Goal: Task Accomplishment & Management: Manage account settings

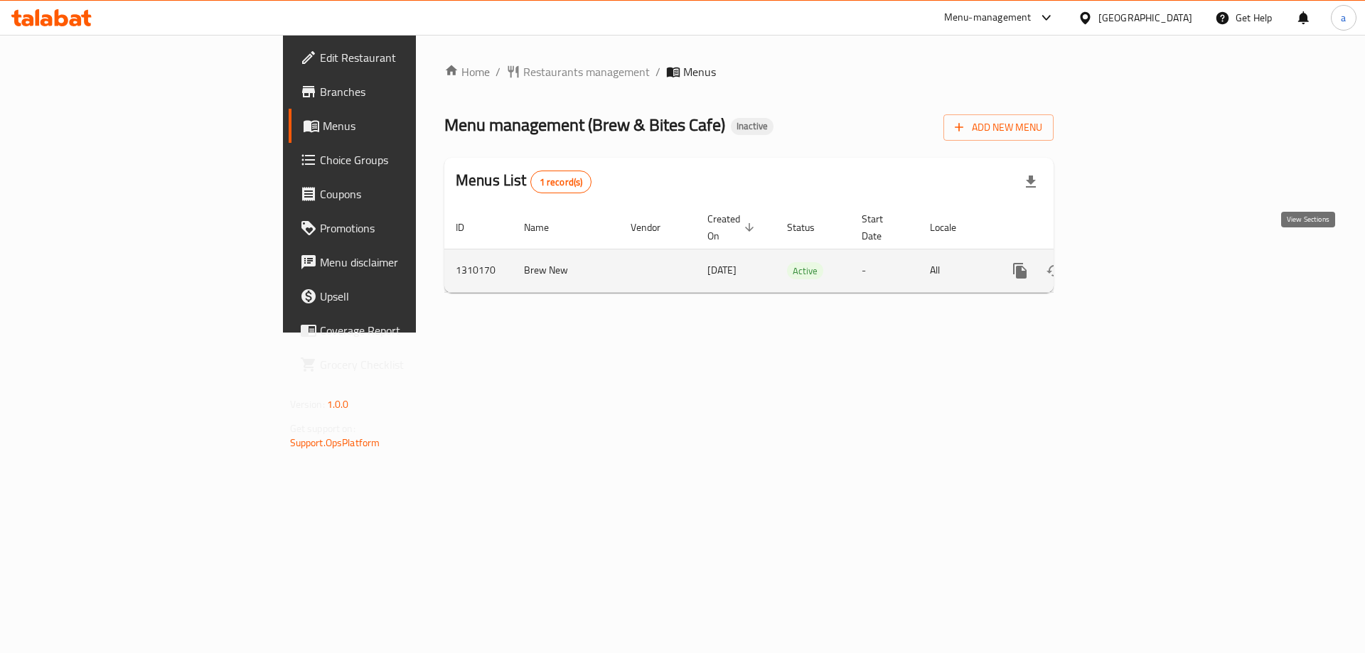
click at [1131, 262] on icon "enhanced table" at bounding box center [1122, 270] width 17 height 17
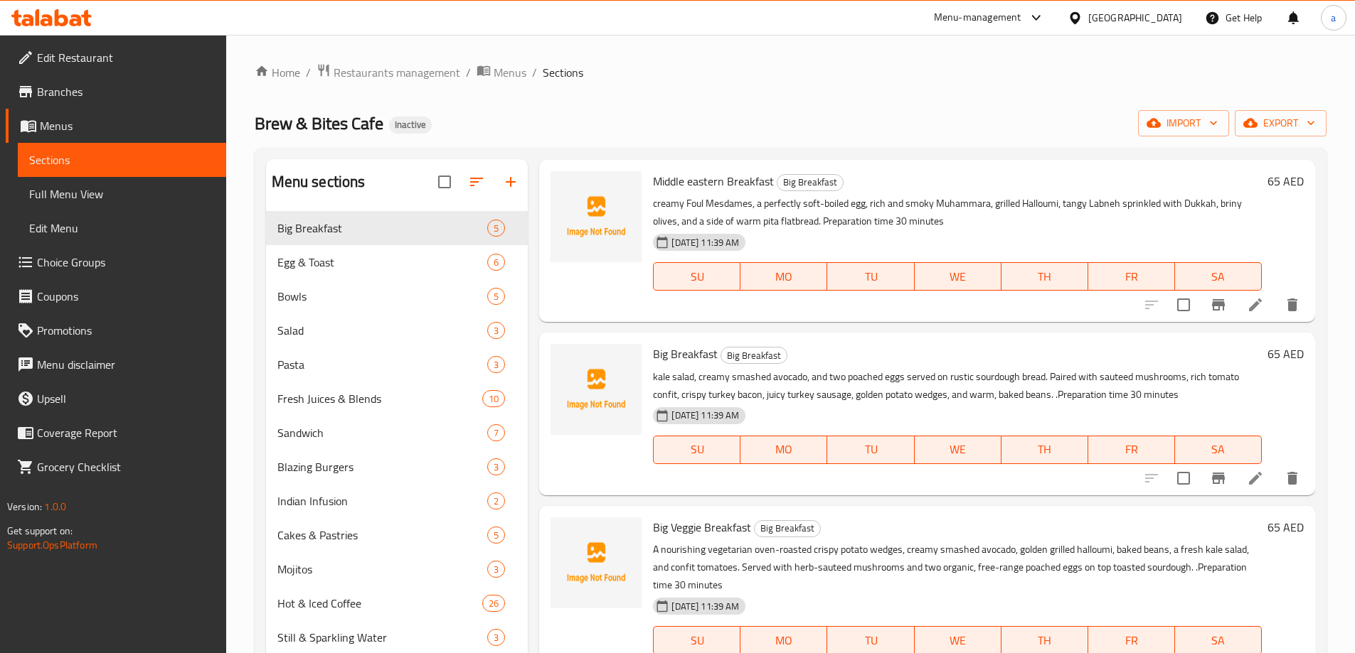
scroll to position [71, 0]
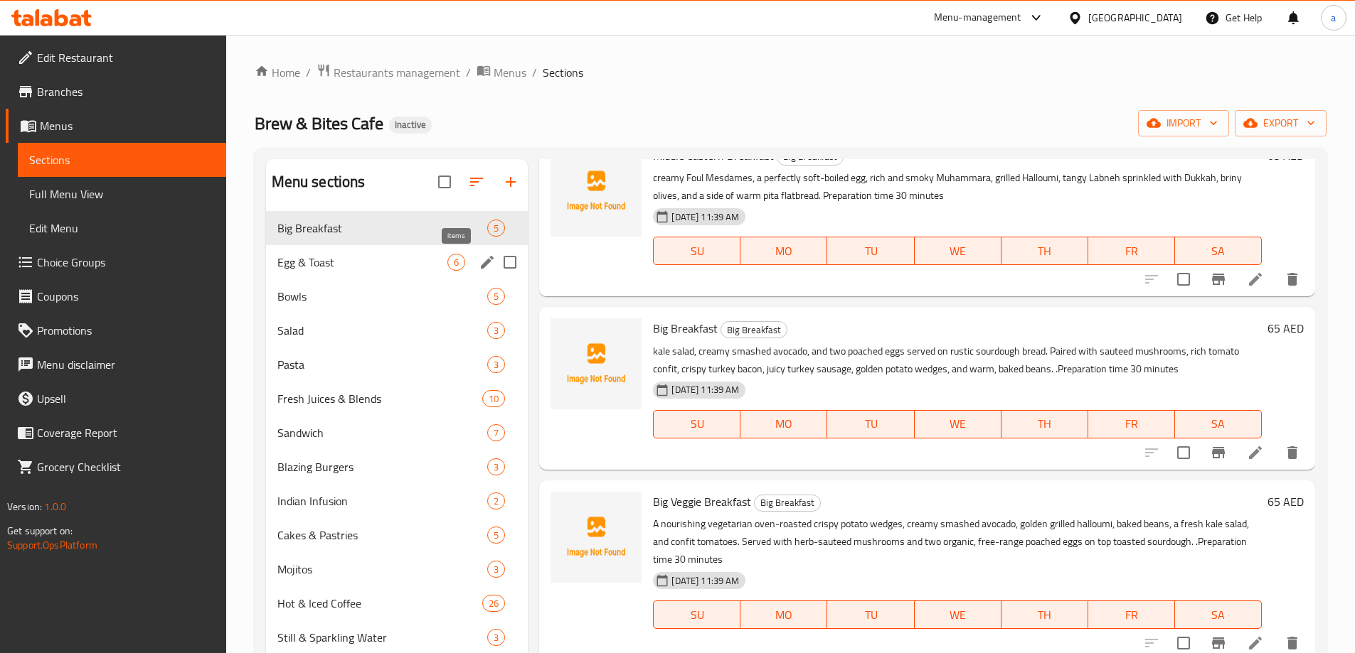
click at [454, 269] on span "6" at bounding box center [456, 263] width 16 height 14
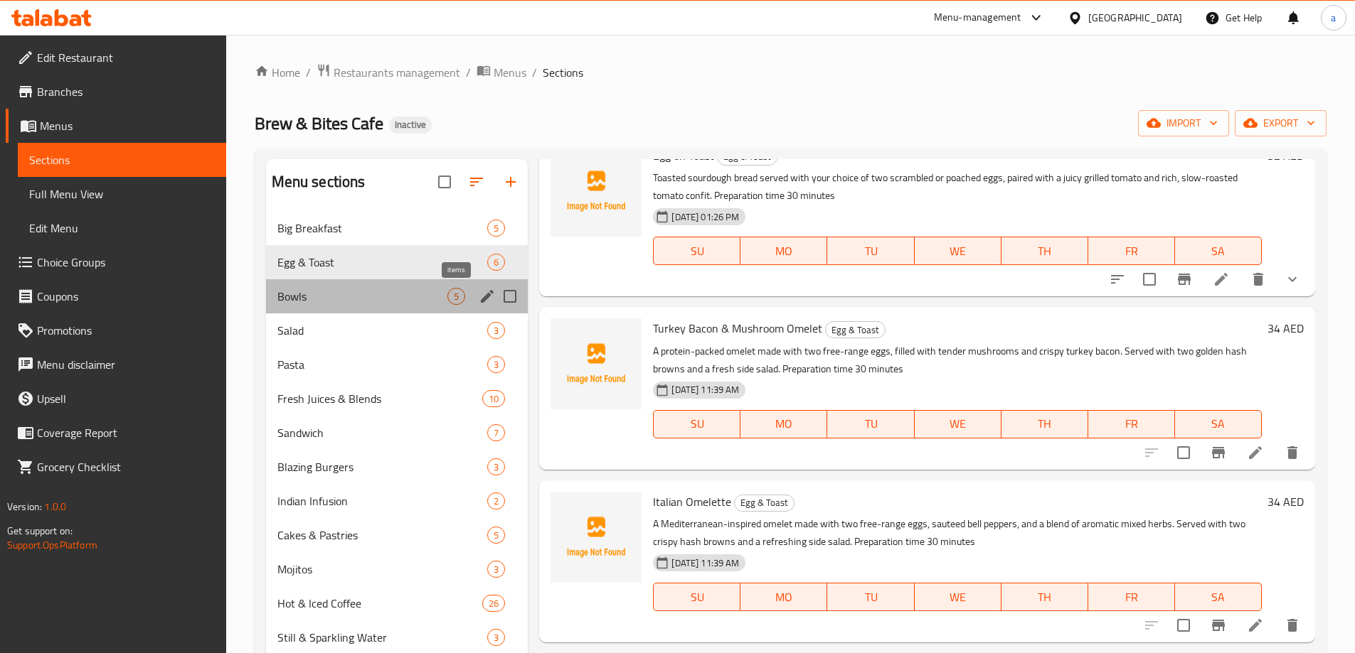
click at [458, 292] on span "5" at bounding box center [456, 297] width 16 height 14
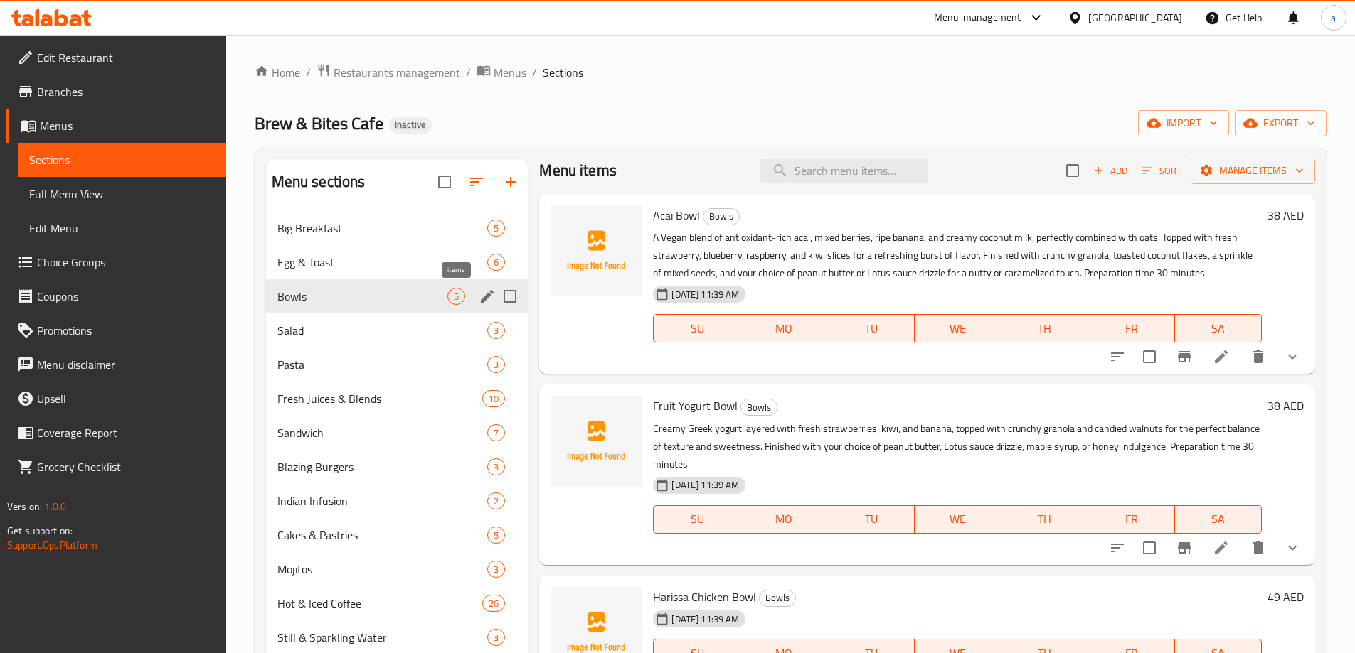
scroll to position [11, 0]
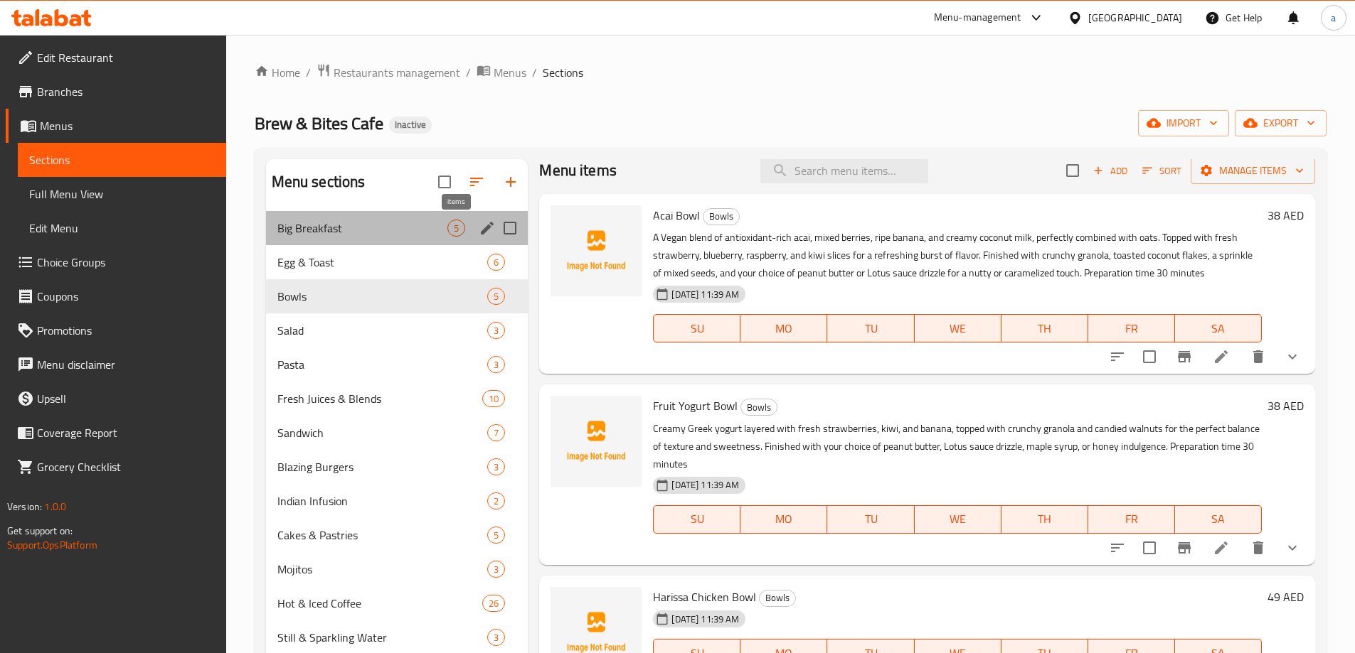
click at [463, 224] on span "5" at bounding box center [456, 229] width 16 height 14
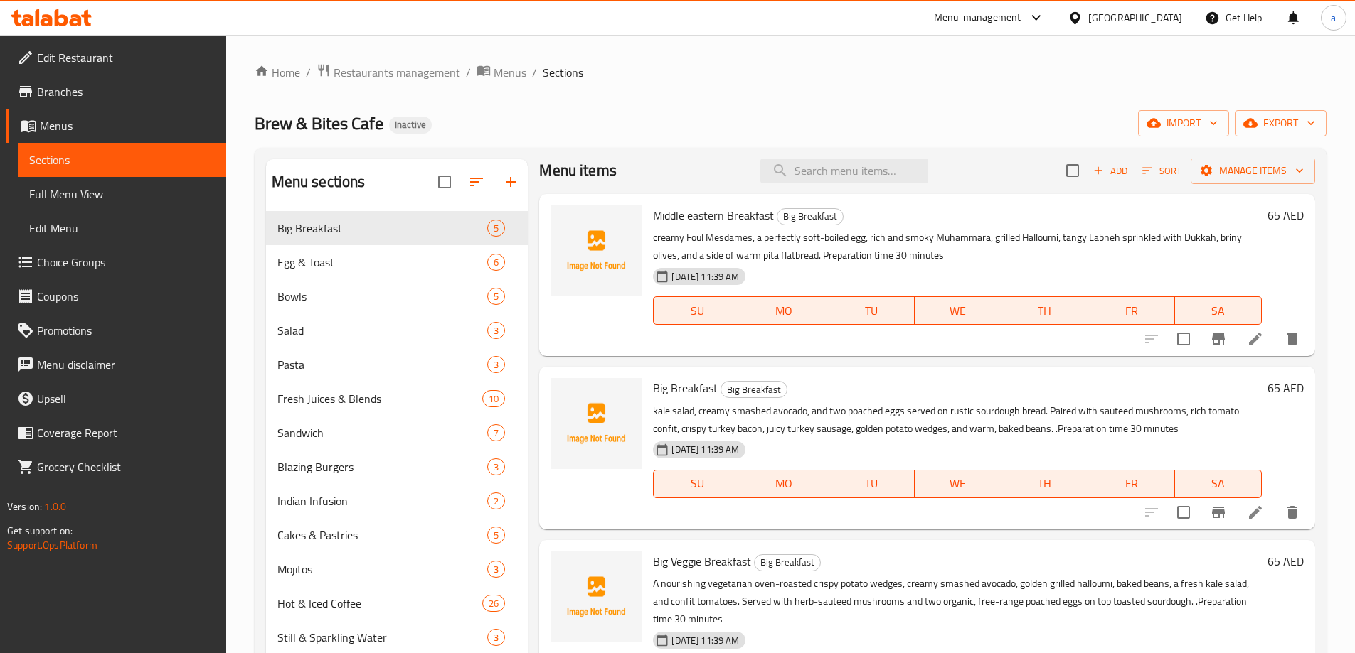
drag, startPoint x: 1135, startPoint y: 16, endPoint x: 1135, endPoint y: 31, distance: 14.9
click at [1135, 16] on div "United Arab Emirates" at bounding box center [1135, 18] width 94 height 16
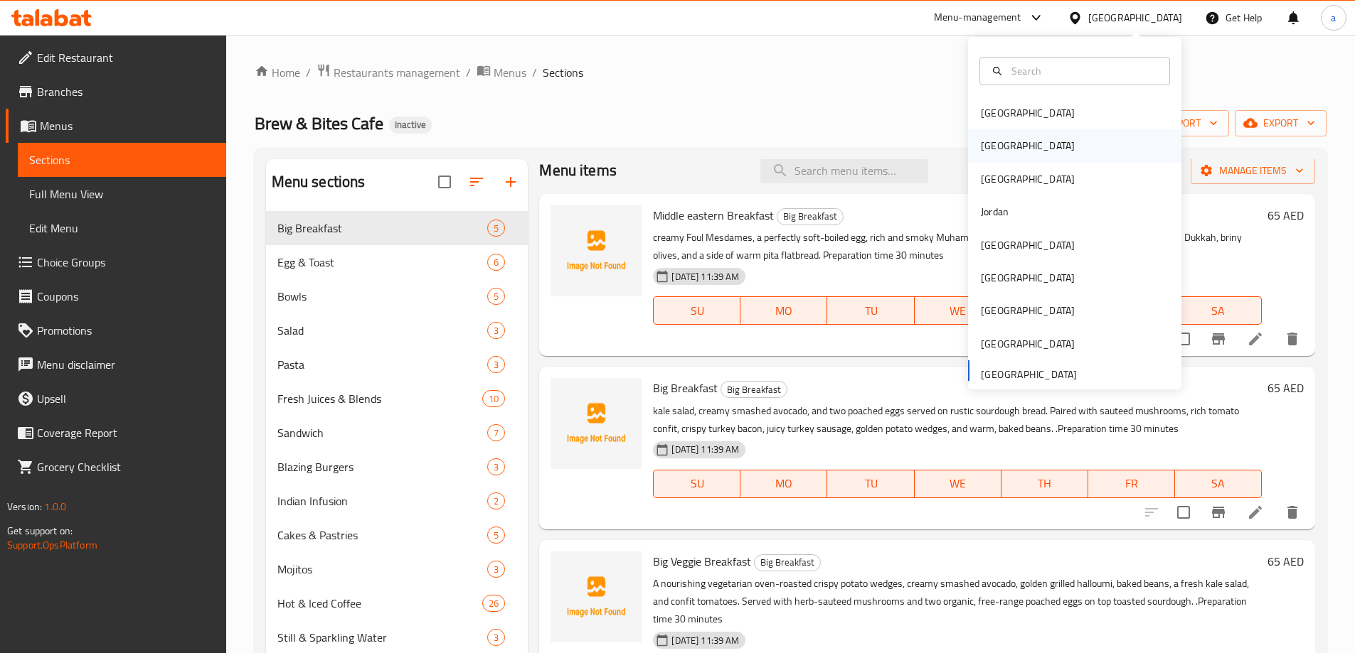
click at [994, 149] on div "[GEOGRAPHIC_DATA]" at bounding box center [1028, 146] width 94 height 16
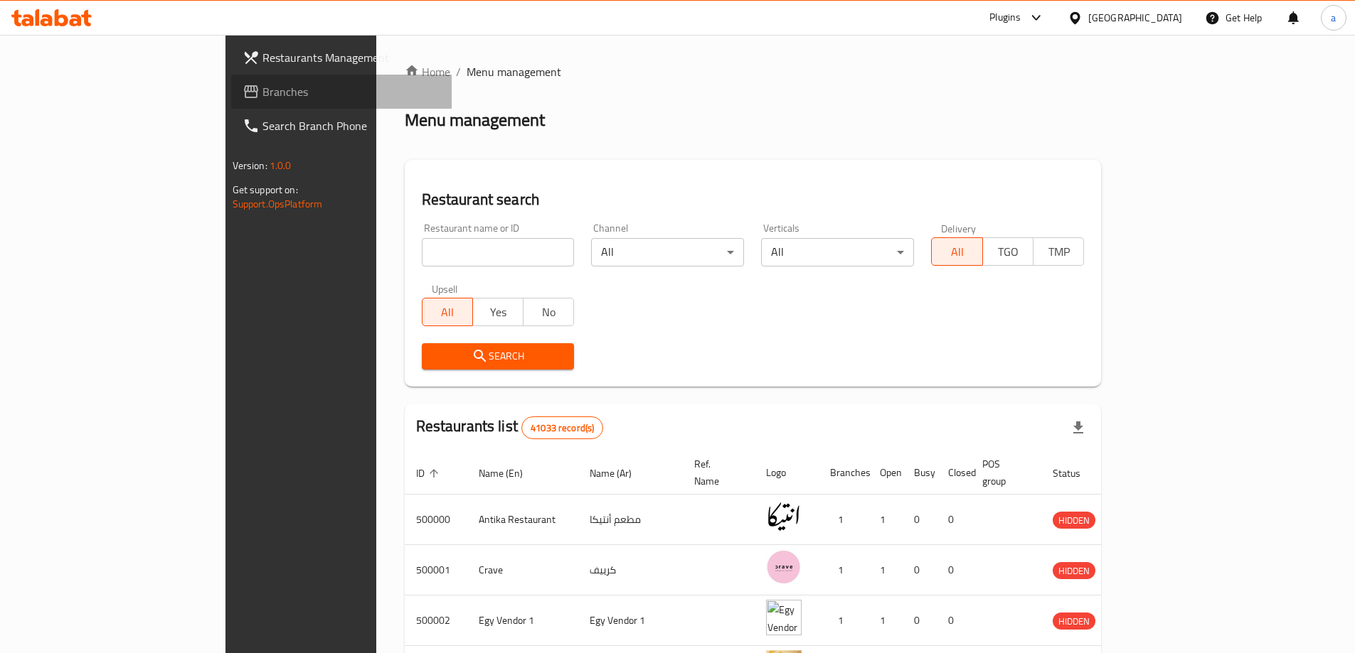
click at [231, 105] on link "Branches" at bounding box center [341, 92] width 220 height 34
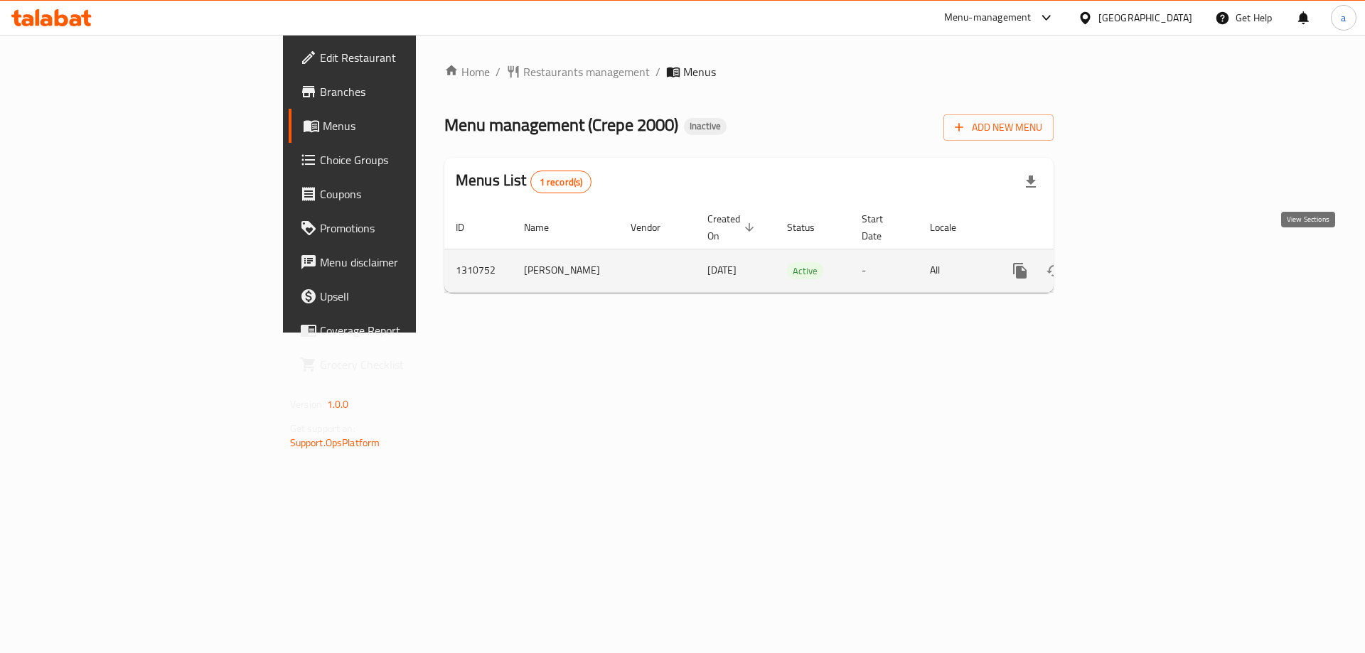
click at [1129, 265] on icon "enhanced table" at bounding box center [1122, 271] width 13 height 13
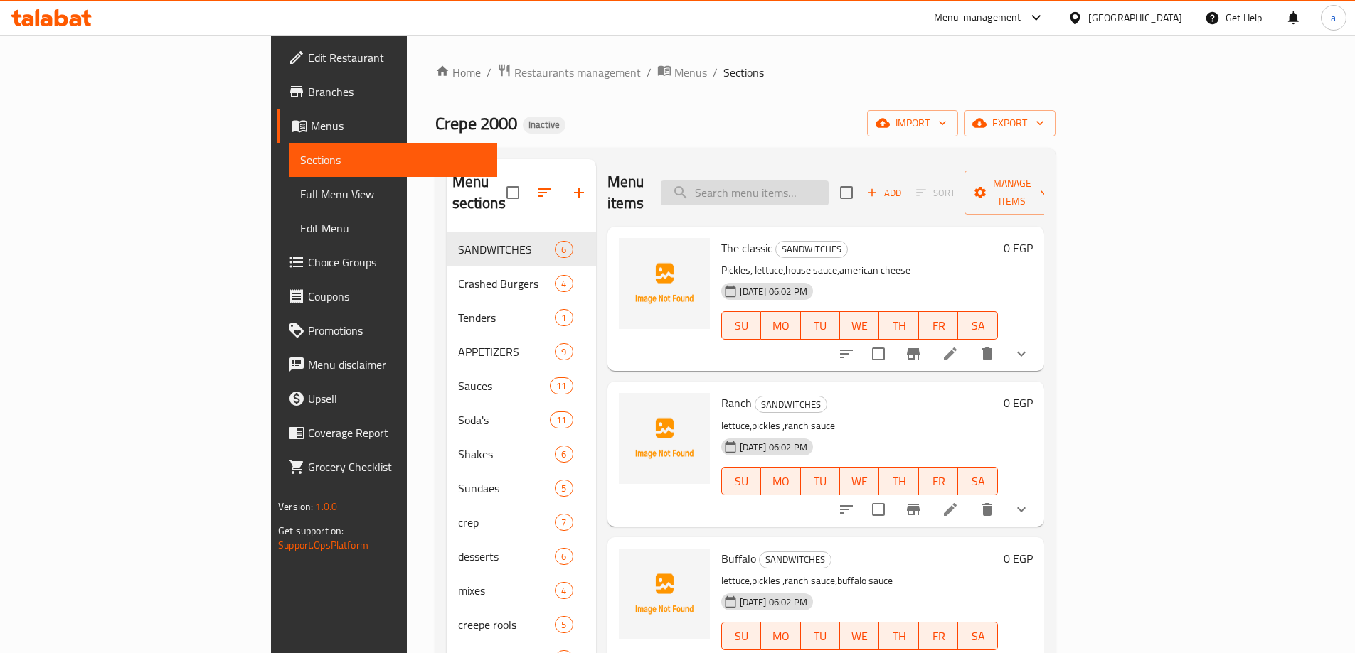
click at [817, 181] on input "search" at bounding box center [745, 193] width 168 height 25
paste input "Chicken"
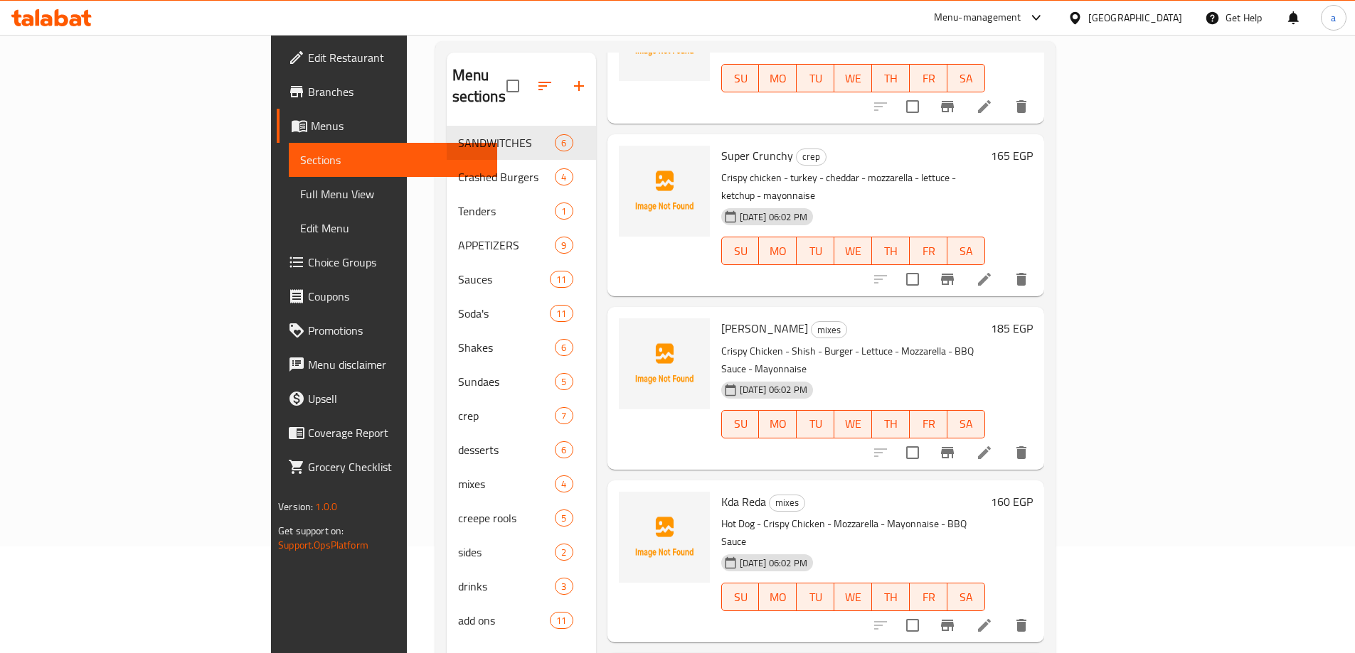
scroll to position [199, 0]
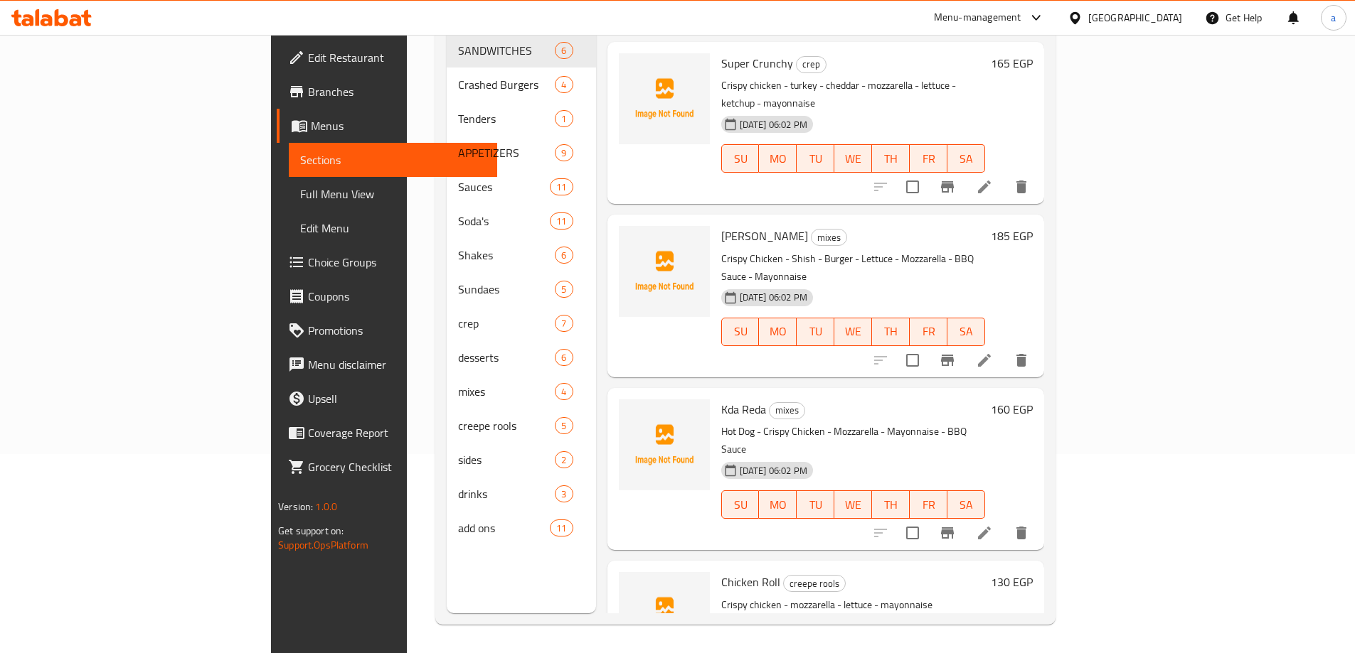
type input "Chicken"
click at [300, 197] on span "Full Menu View" at bounding box center [393, 194] width 186 height 17
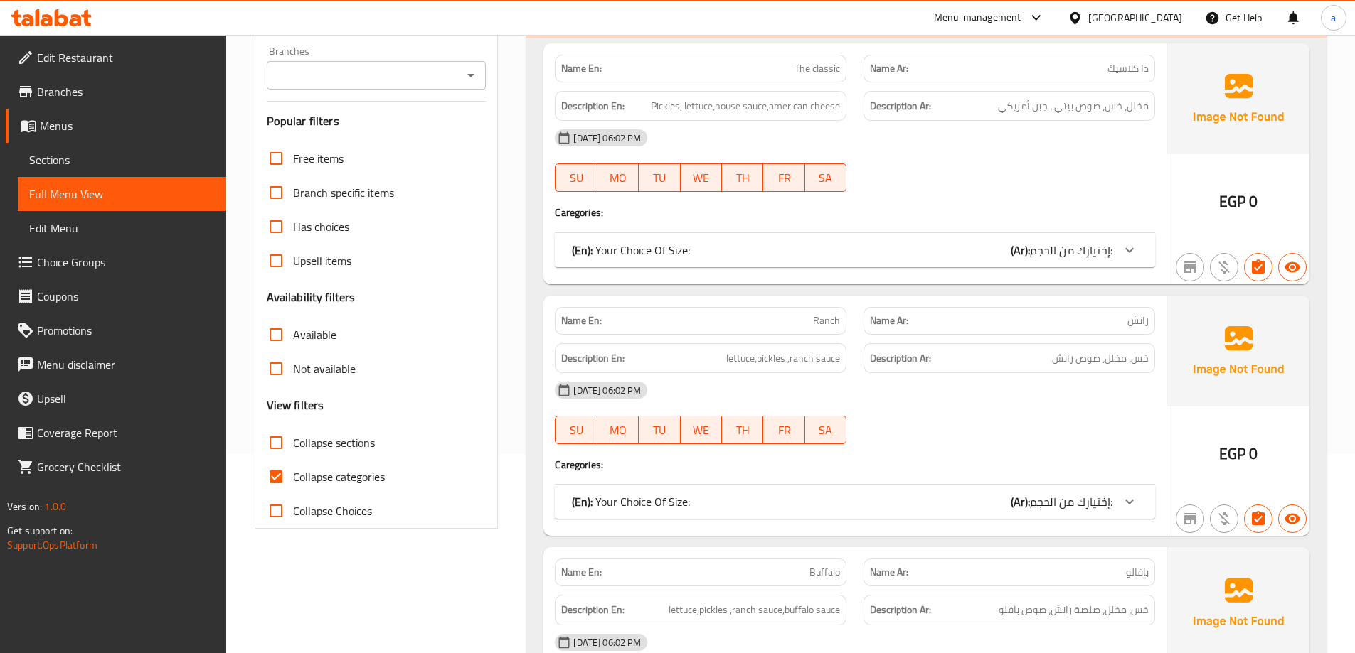
drag, startPoint x: 286, startPoint y: 484, endPoint x: 931, endPoint y: 300, distance: 671.4
click at [285, 484] on input "Collapse categories" at bounding box center [276, 477] width 34 height 34
checkbox input "false"
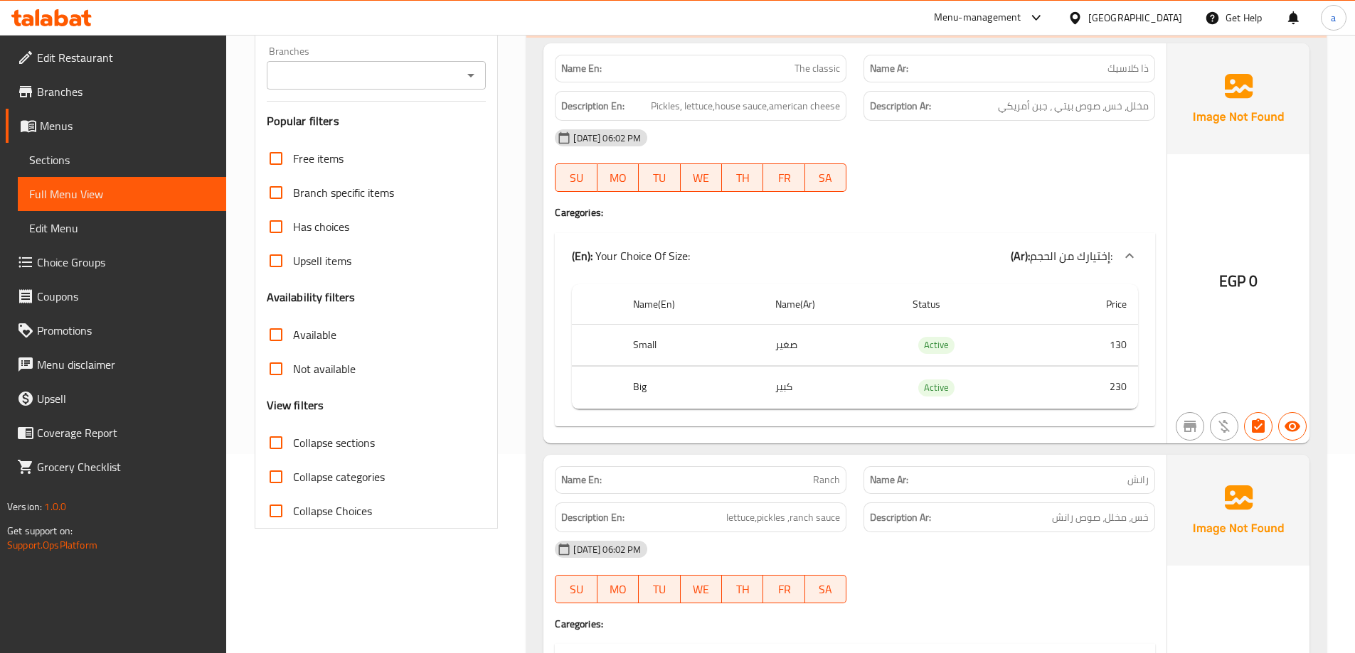
click at [961, 195] on div at bounding box center [1009, 191] width 309 height 17
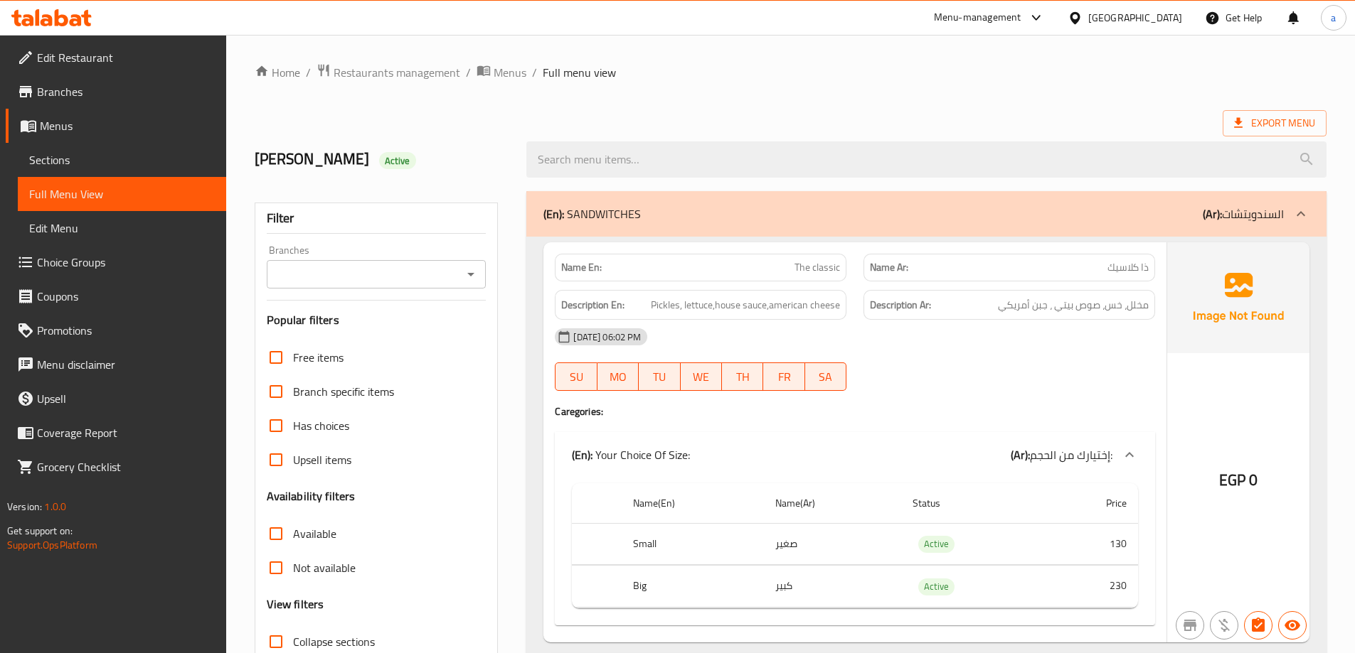
click at [877, 471] on div "(En): Your Choice Of Size: (Ar): إختيارك من الحجم:" at bounding box center [855, 455] width 600 height 46
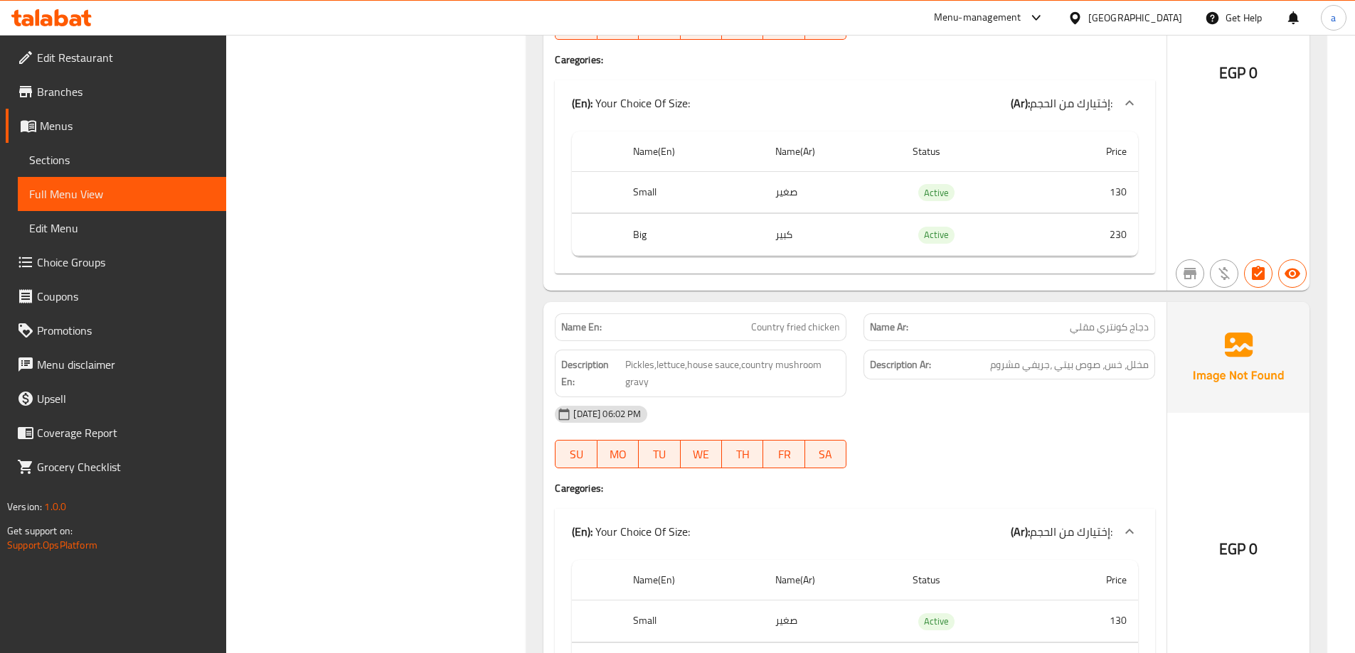
scroll to position [16507, 0]
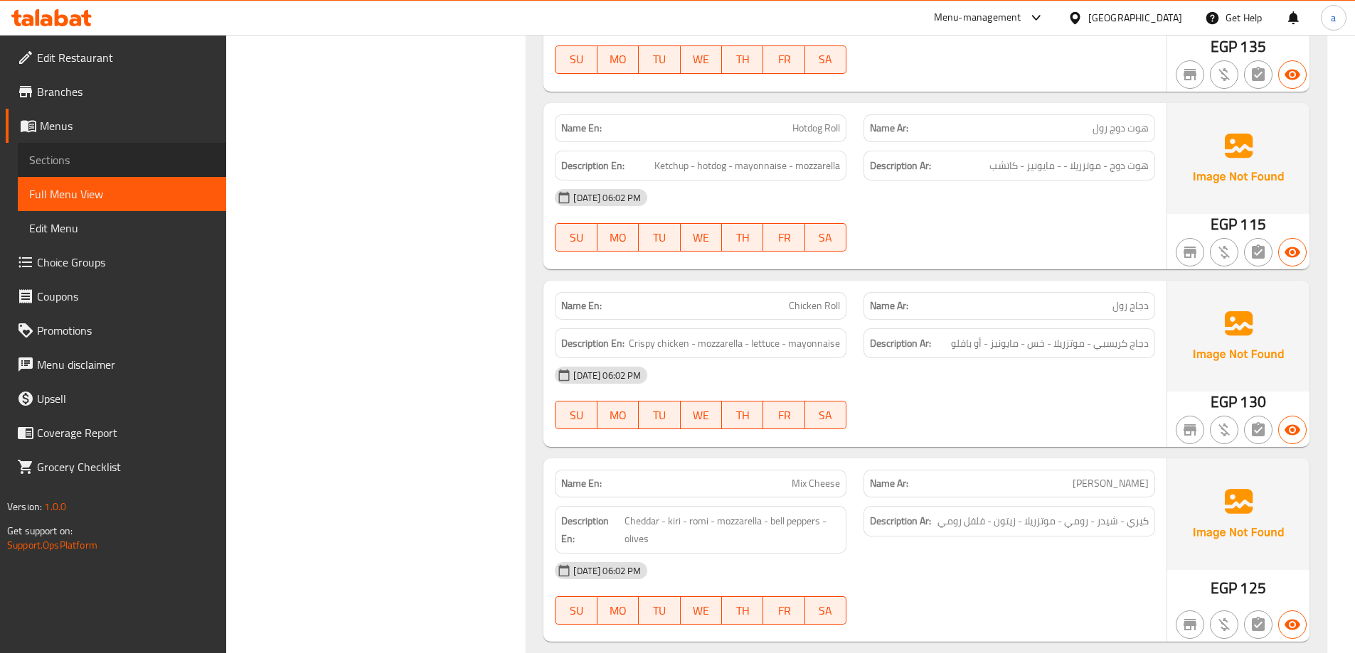
click at [149, 168] on span "Sections" at bounding box center [122, 159] width 186 height 17
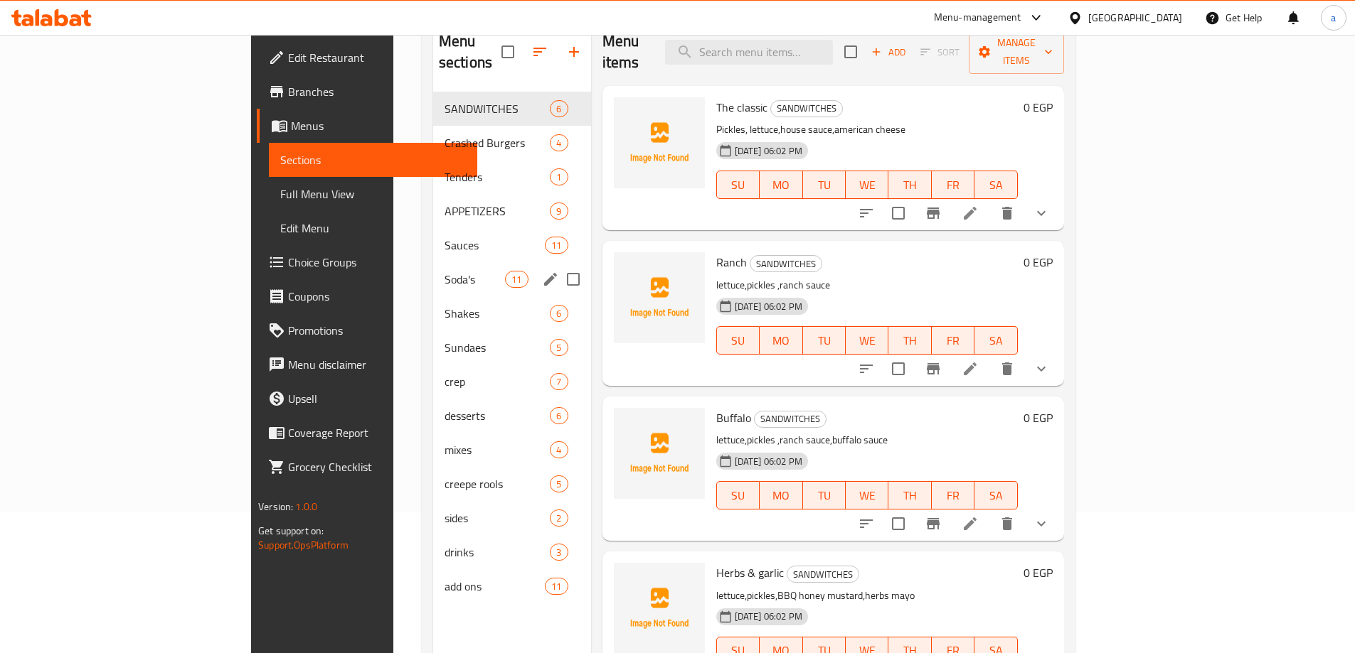
scroll to position [142, 0]
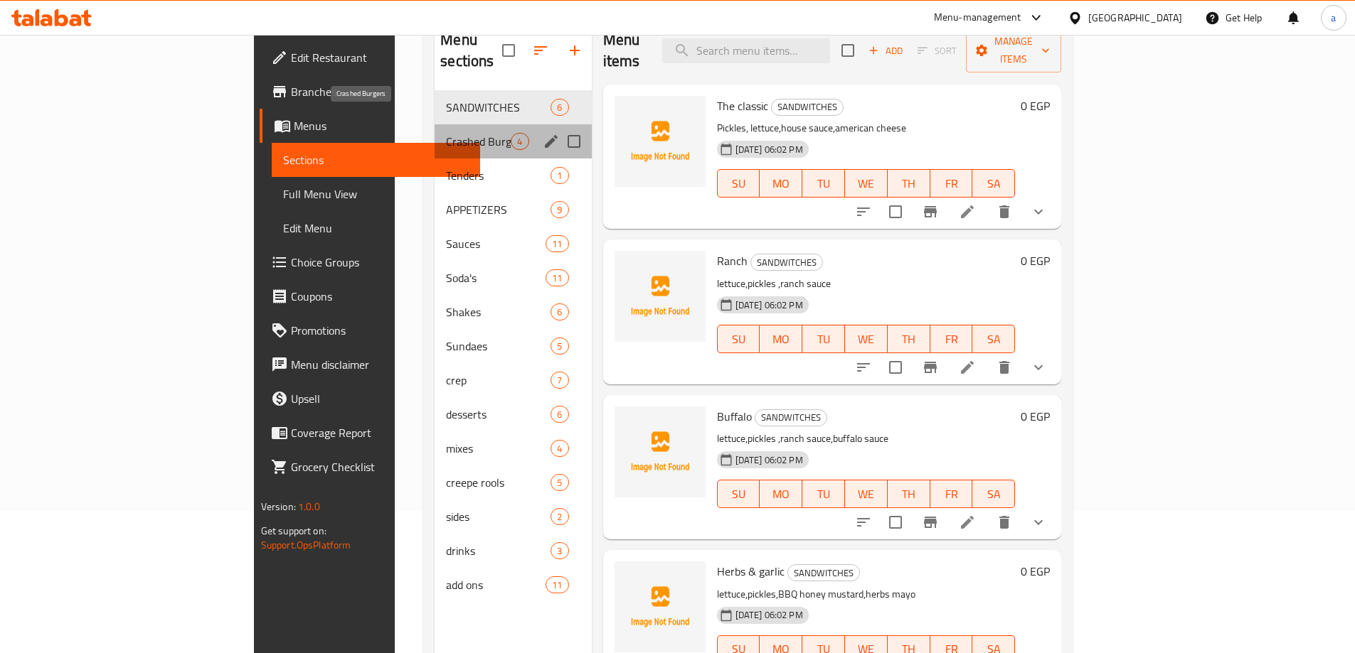
click at [446, 133] on span "Crashed Burgers" at bounding box center [478, 141] width 65 height 17
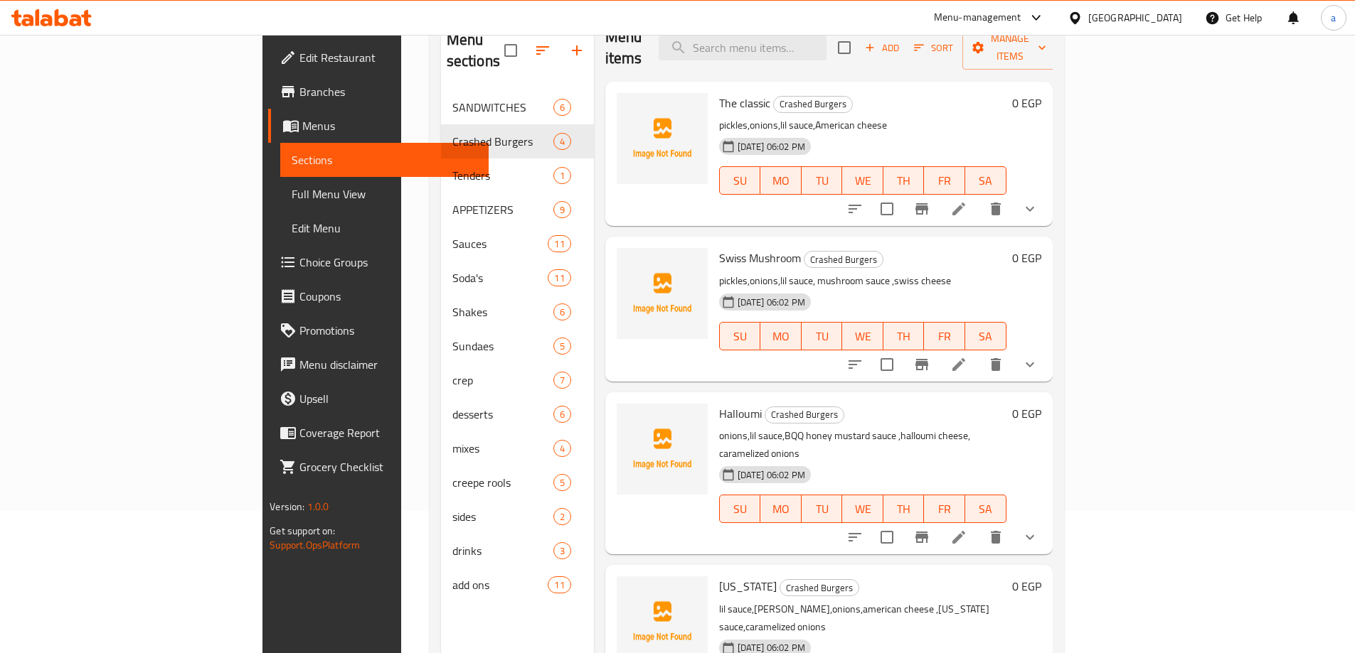
scroll to position [4, 0]
click at [774, 600] on p "lil sauce,pickels,onions,american cheese ,texas sauce,caramelized onions" at bounding box center [862, 618] width 287 height 36
drag, startPoint x: 656, startPoint y: 378, endPoint x: 686, endPoint y: 380, distance: 30.0
click at [713, 397] on div "Halloumi Crashed Burgers onions,lil sauce,BQQ honey mustard sauce ,halloumi che…" at bounding box center [862, 472] width 299 height 151
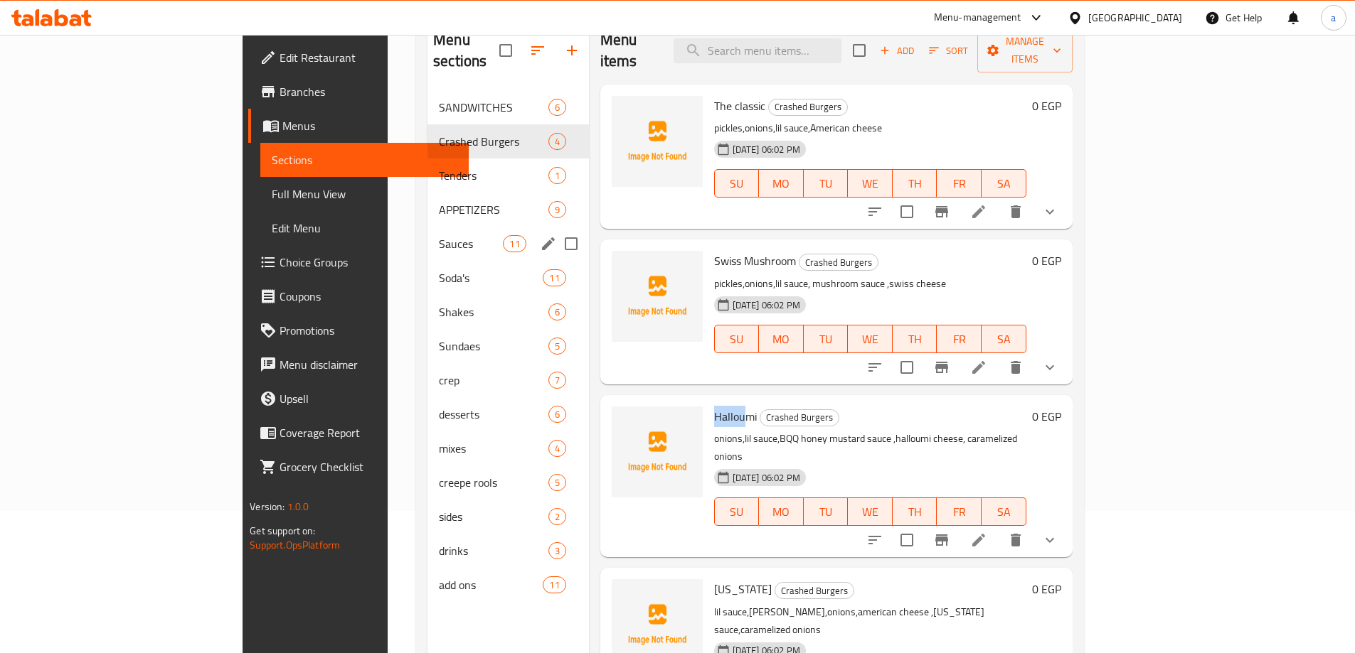
click at [427, 233] on div "Sauces 11" at bounding box center [507, 244] width 161 height 34
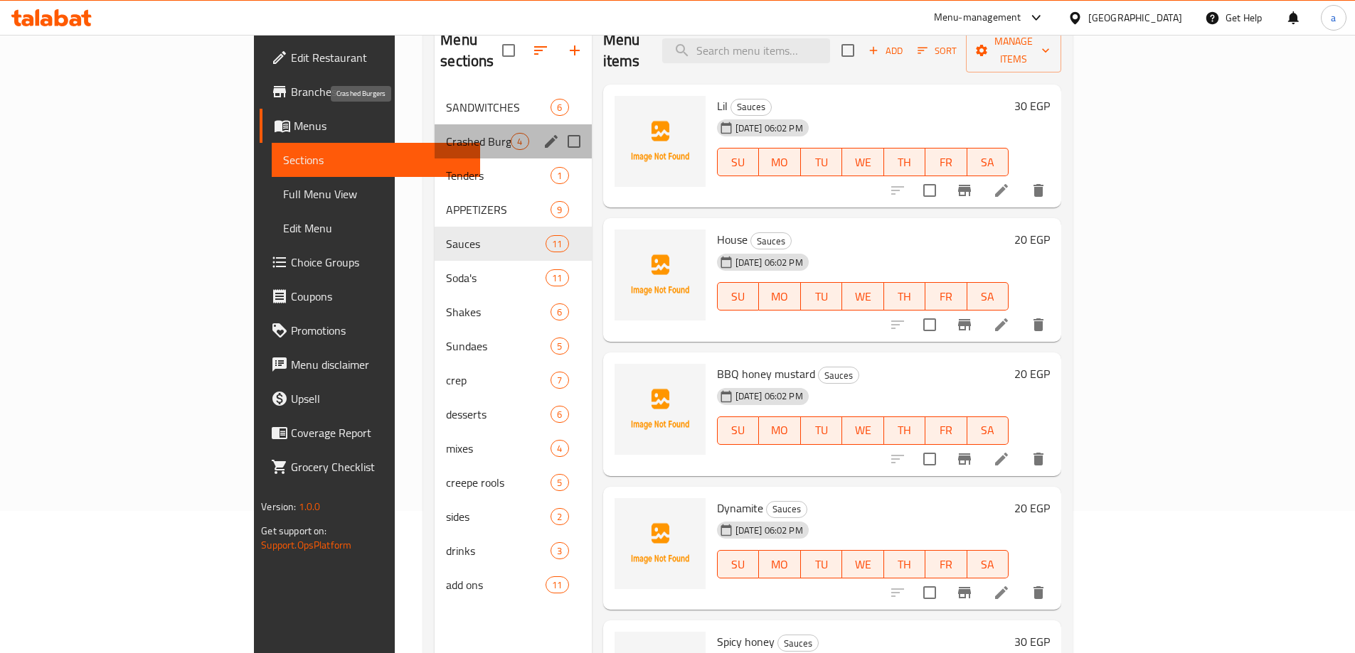
click at [446, 133] on span "Crashed Burgers" at bounding box center [478, 141] width 65 height 17
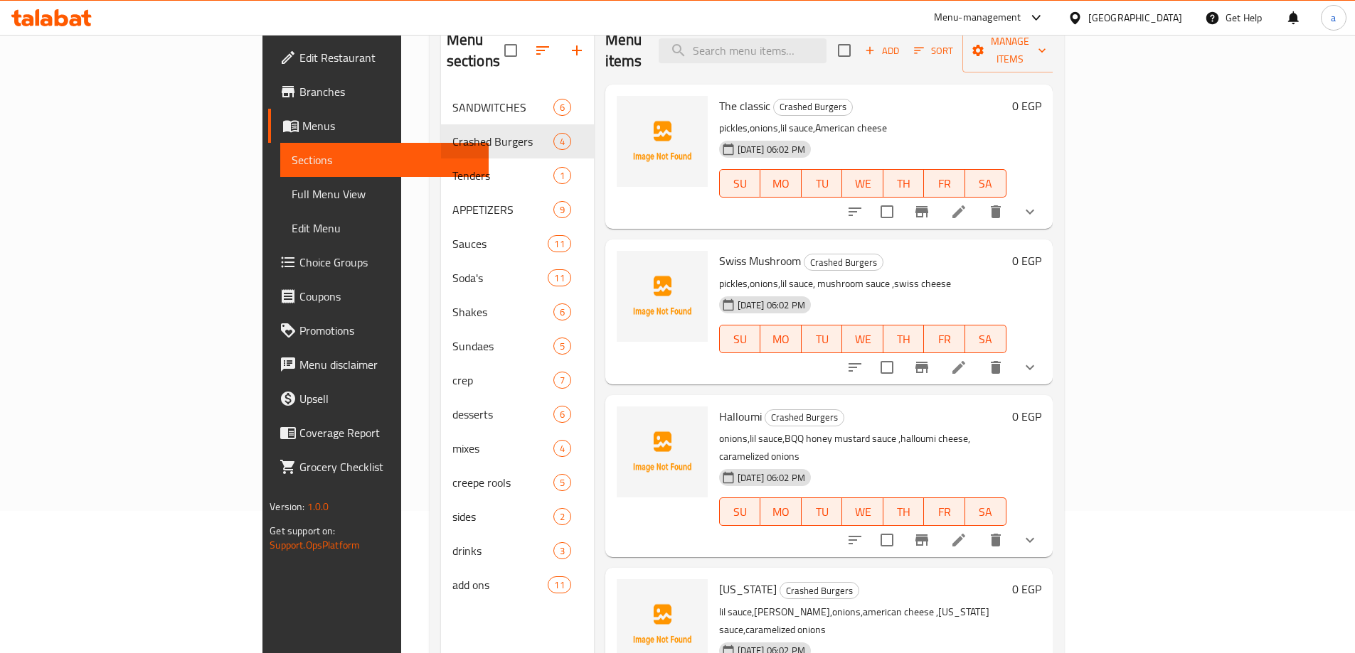
click at [1012, 135] on div "09-09-2025 06:02 PM SU MO TU WE TH FR SA" at bounding box center [862, 173] width 299 height 77
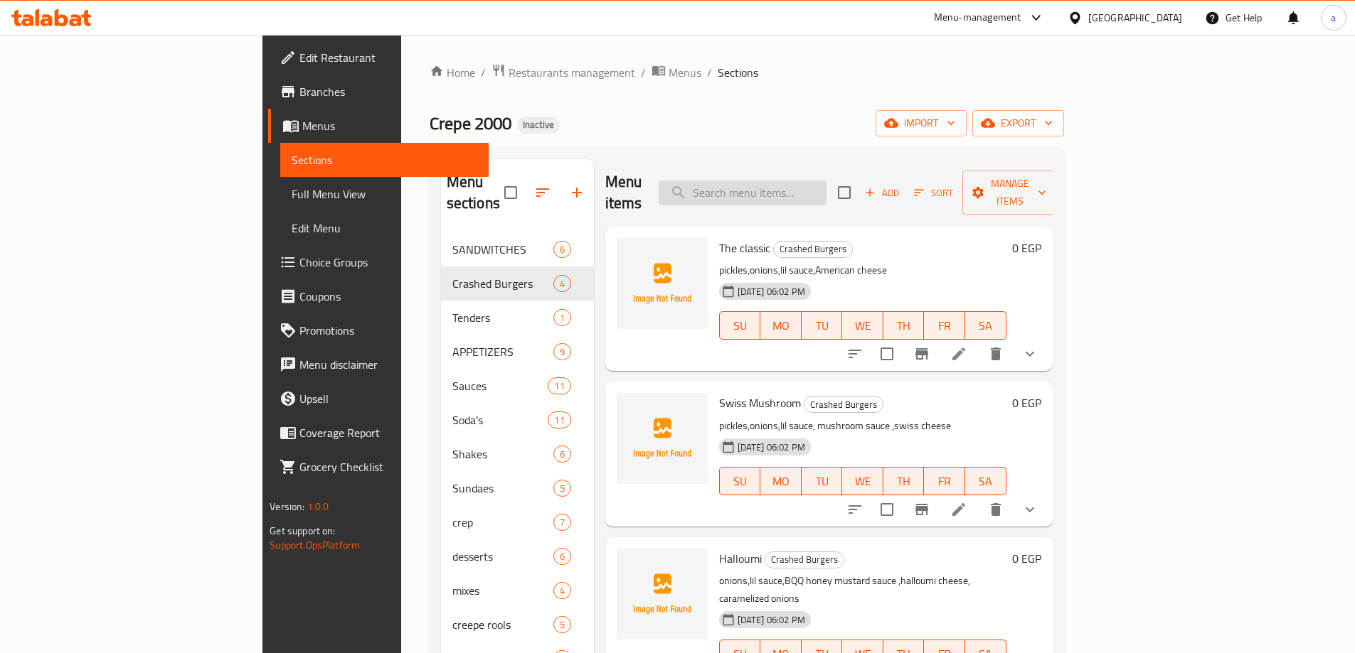
click at [826, 185] on input "search" at bounding box center [742, 193] width 168 height 25
paste input "Original"
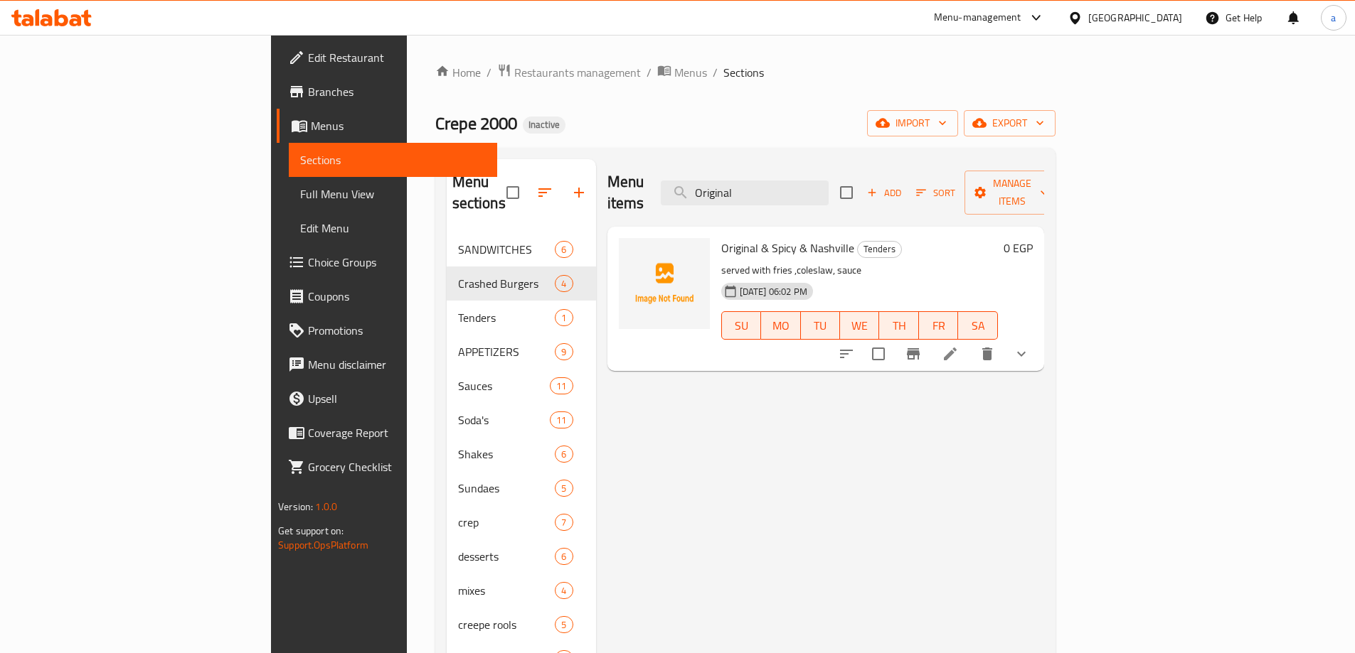
type input "Original"
click at [956, 348] on icon at bounding box center [950, 354] width 13 height 13
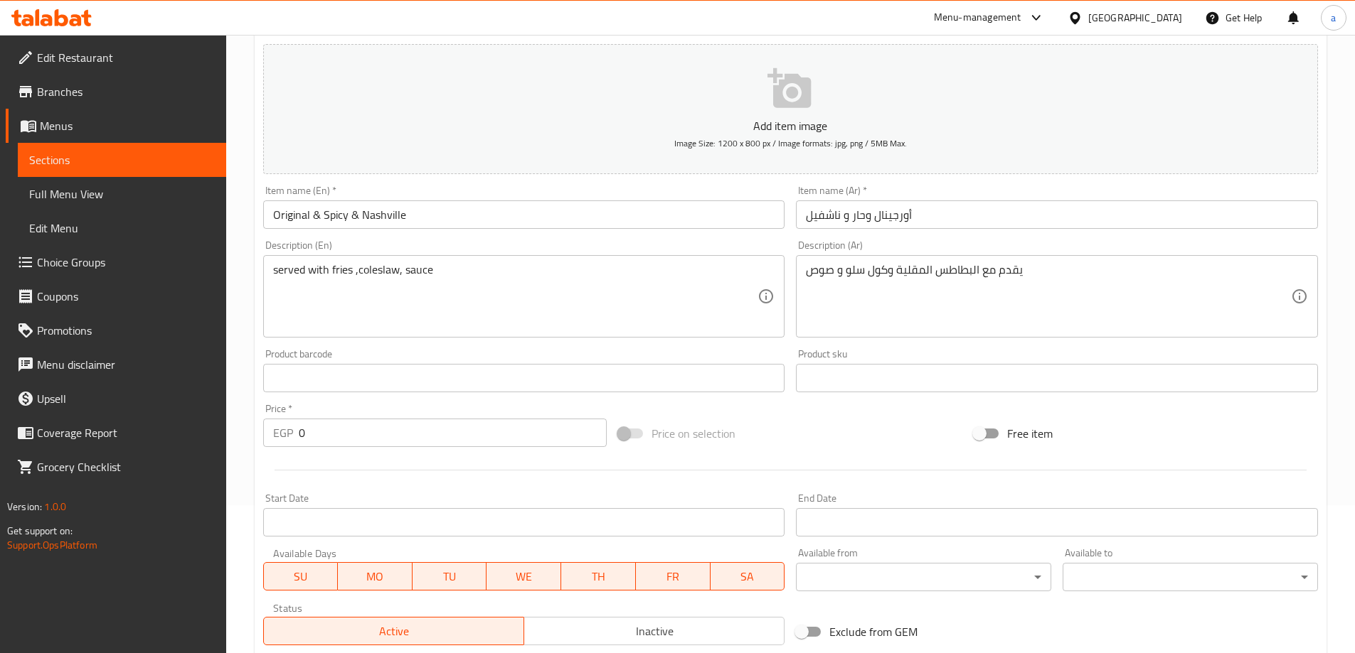
scroll to position [383, 0]
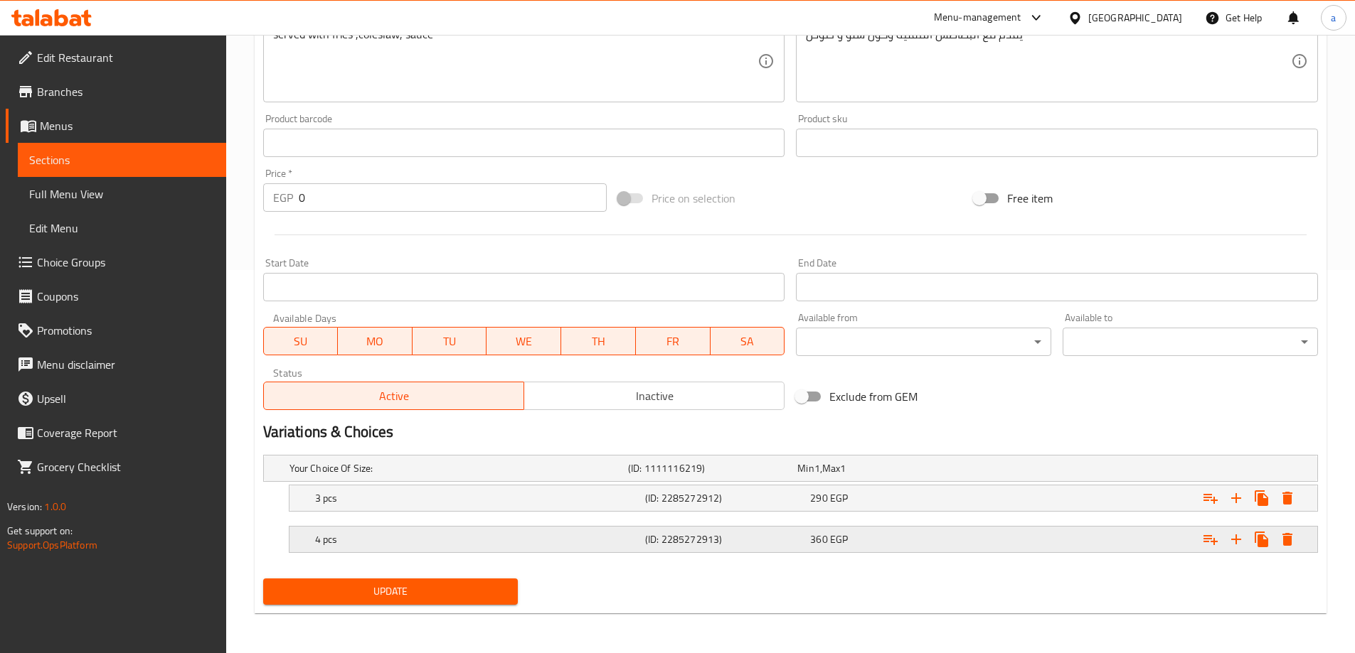
click at [732, 533] on h5 "(ID: 2285272913)" at bounding box center [724, 540] width 159 height 14
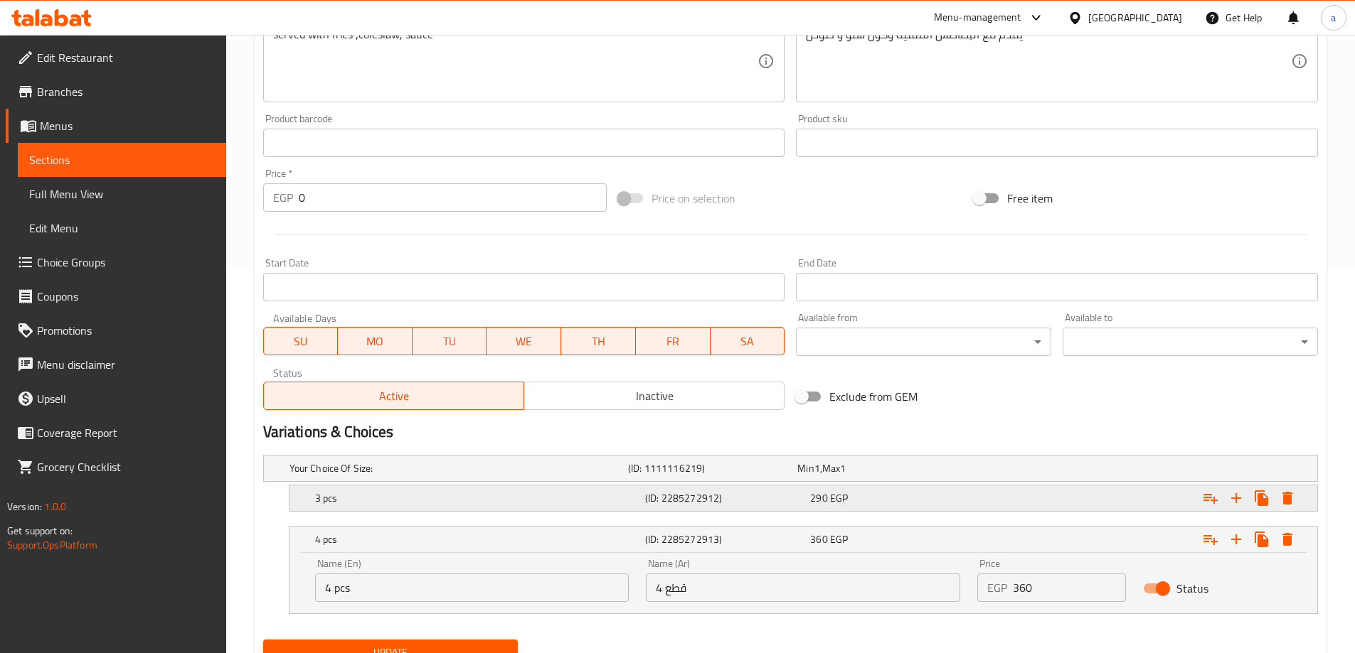
click at [762, 506] on div "(ID: 2285272912)" at bounding box center [724, 498] width 165 height 20
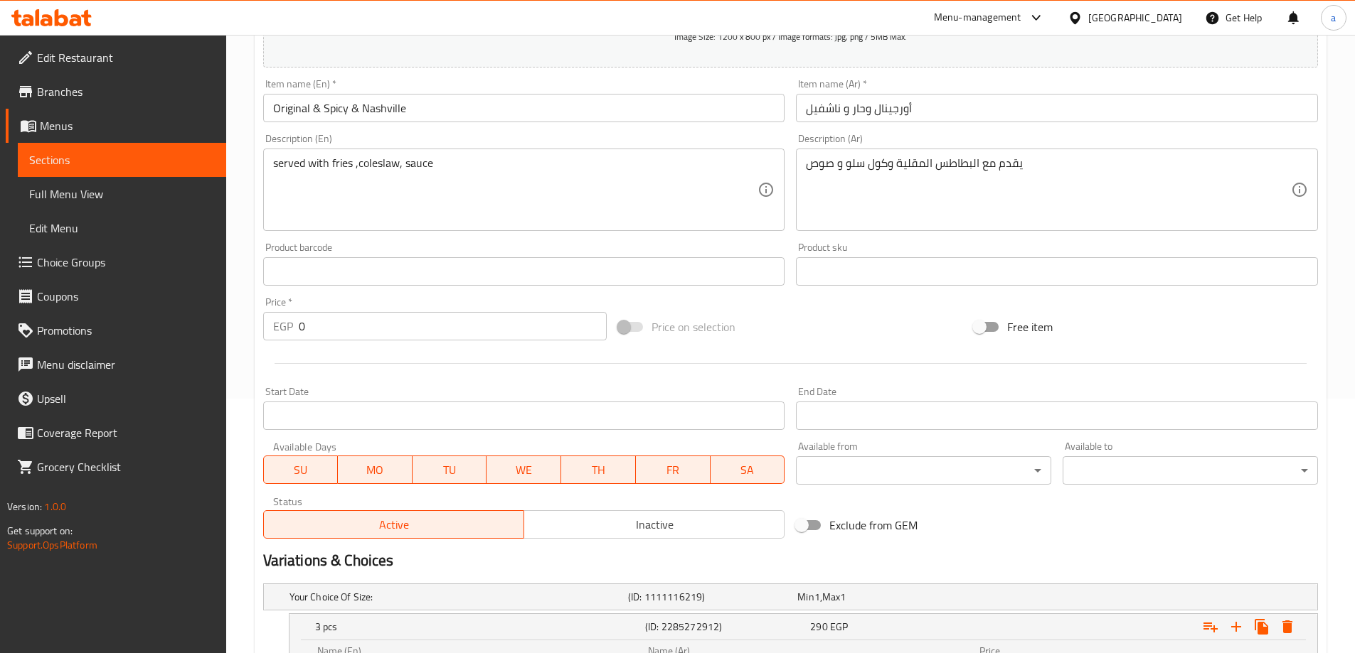
scroll to position [0, 0]
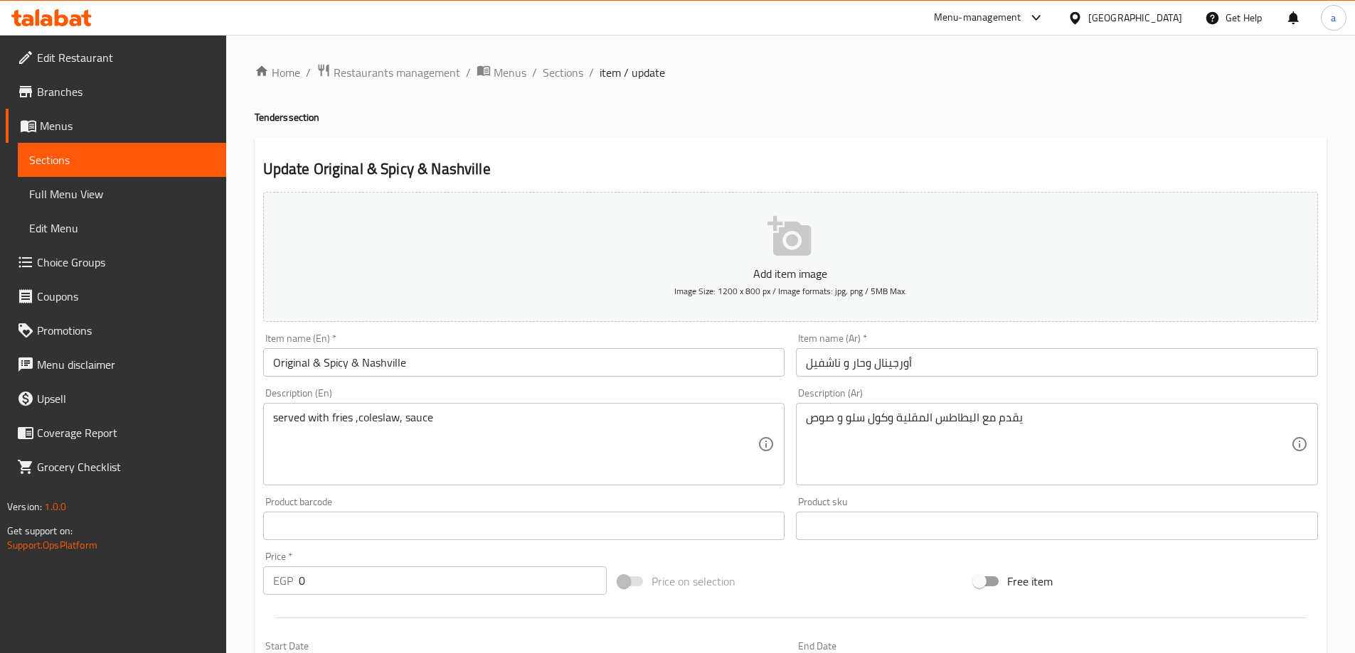
click at [564, 73] on span "Sections" at bounding box center [563, 72] width 41 height 17
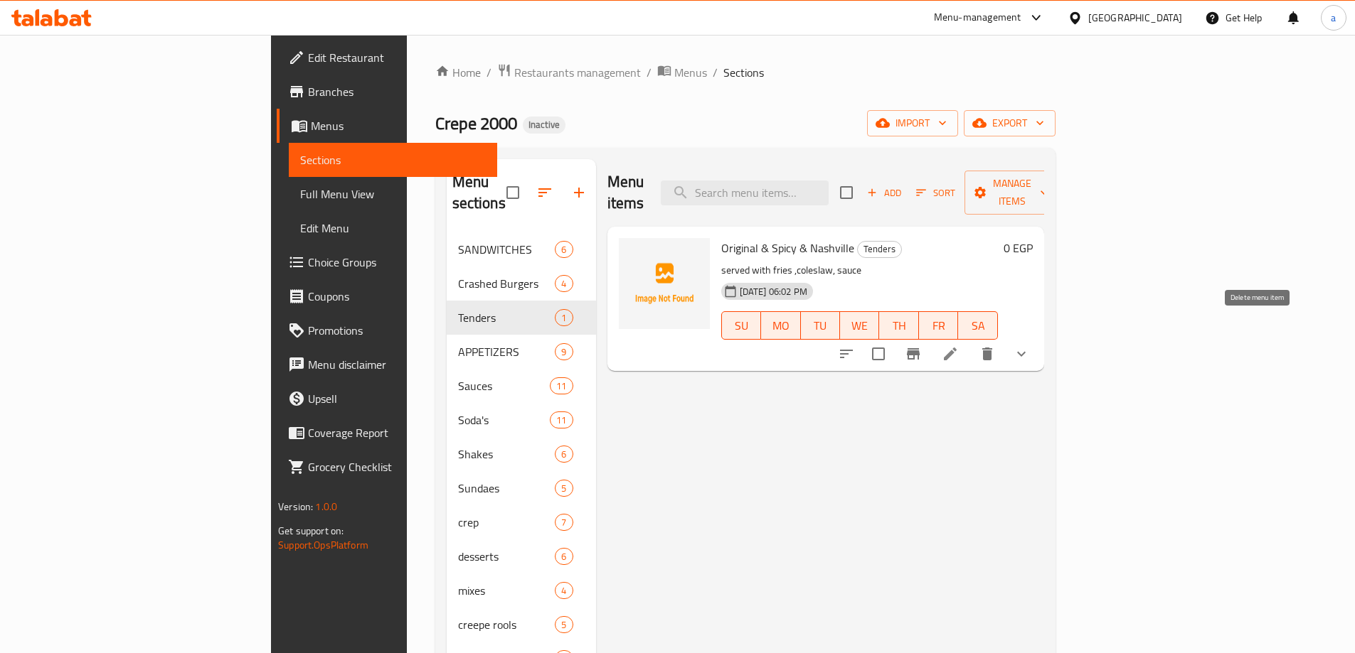
click at [1004, 337] on button "delete" at bounding box center [987, 354] width 34 height 34
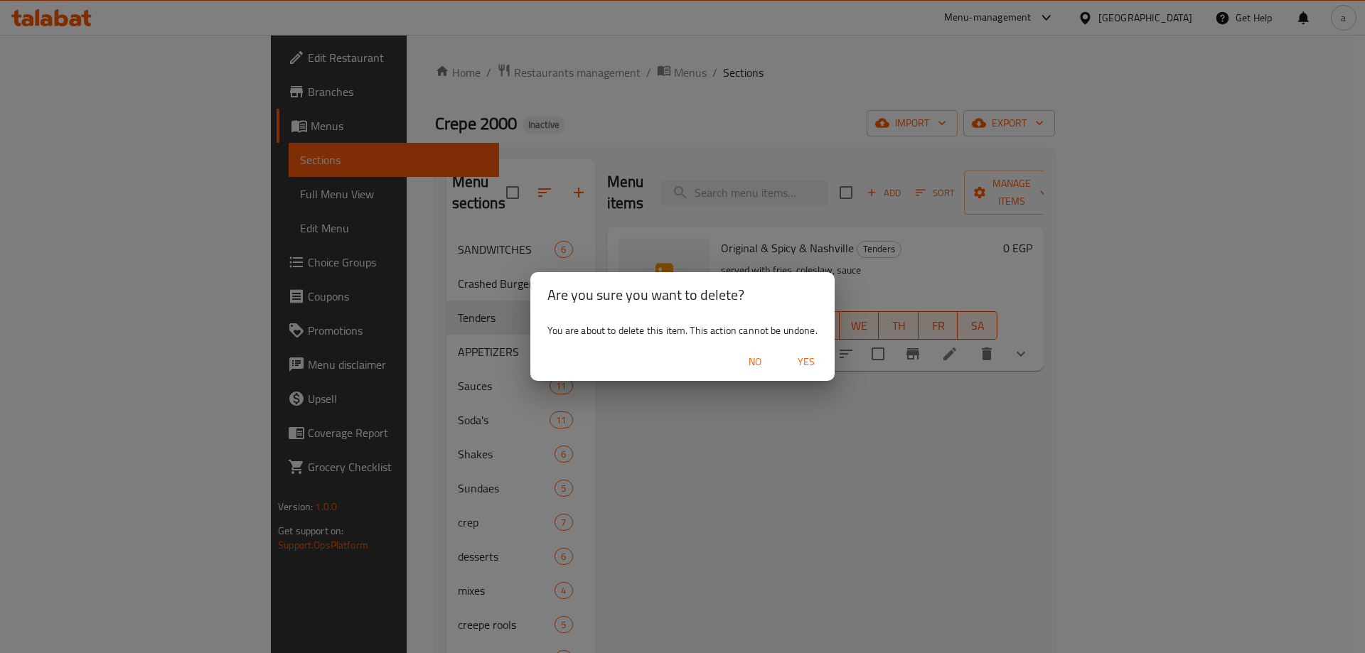
click at [794, 373] on button "Yes" at bounding box center [807, 362] width 46 height 26
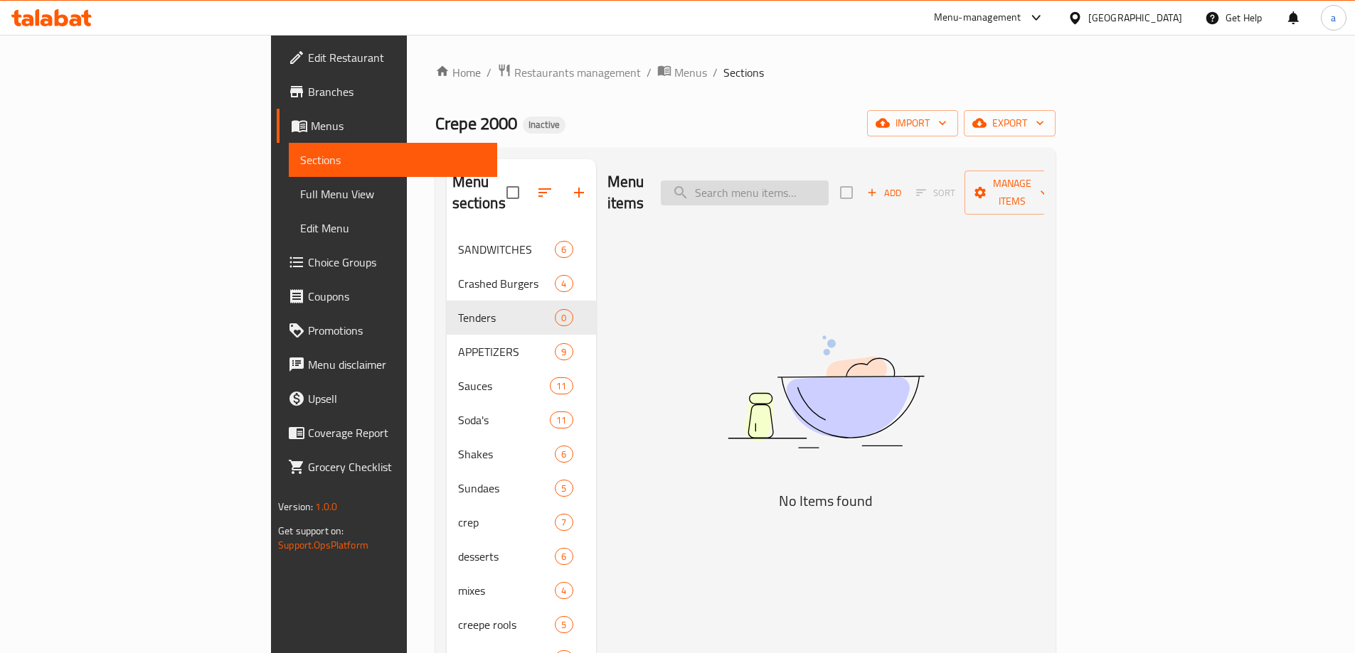
click at [805, 181] on input "search" at bounding box center [745, 193] width 168 height 25
paste input "The classic"
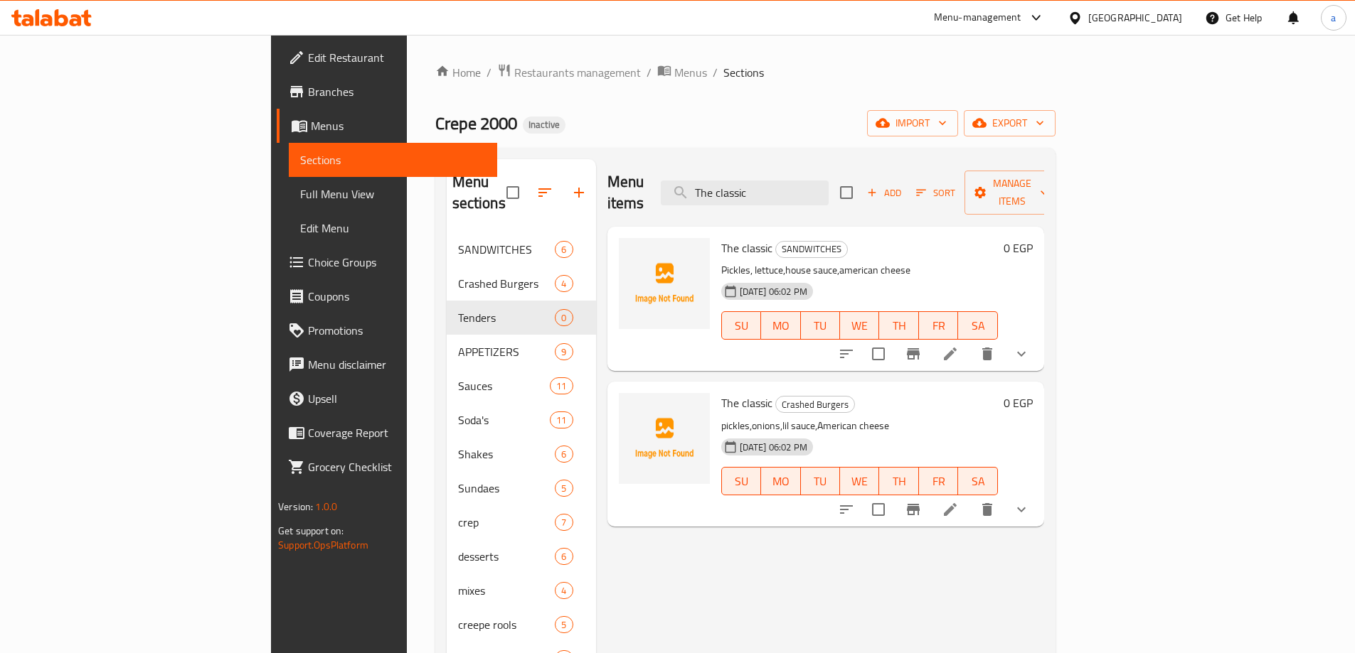
type input "The classic"
click at [970, 341] on li at bounding box center [950, 354] width 40 height 26
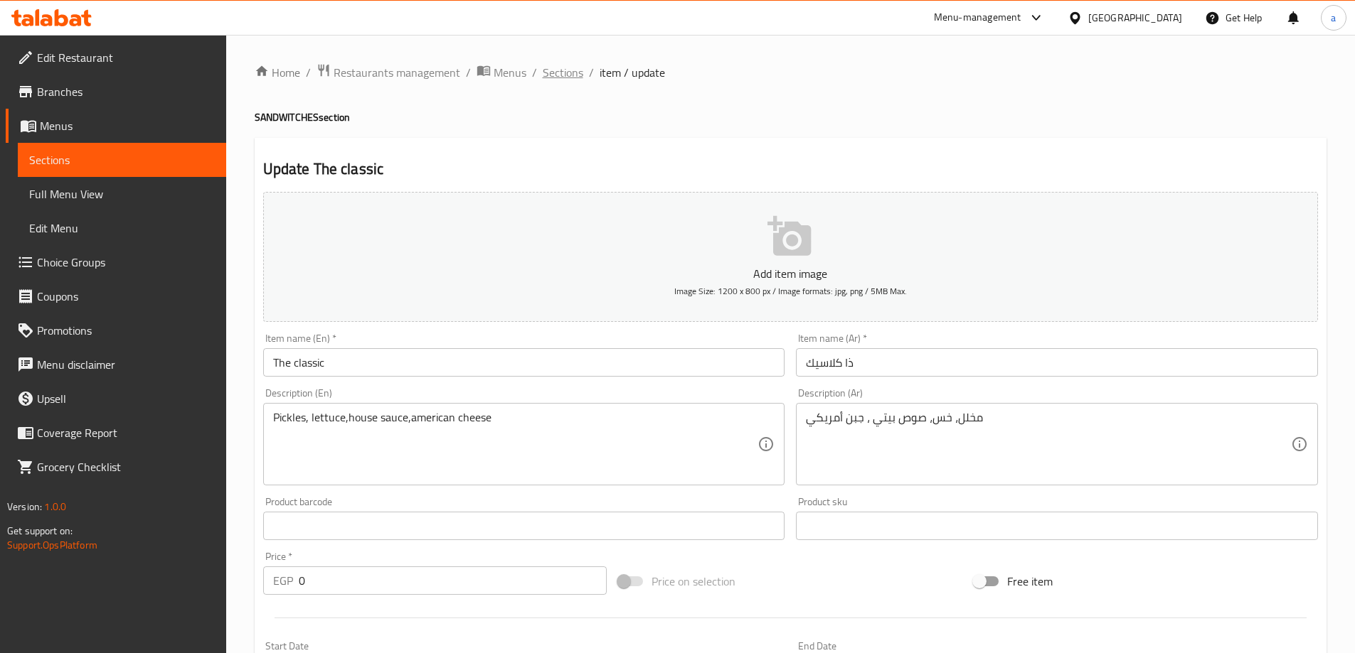
click at [557, 78] on span "Sections" at bounding box center [563, 72] width 41 height 17
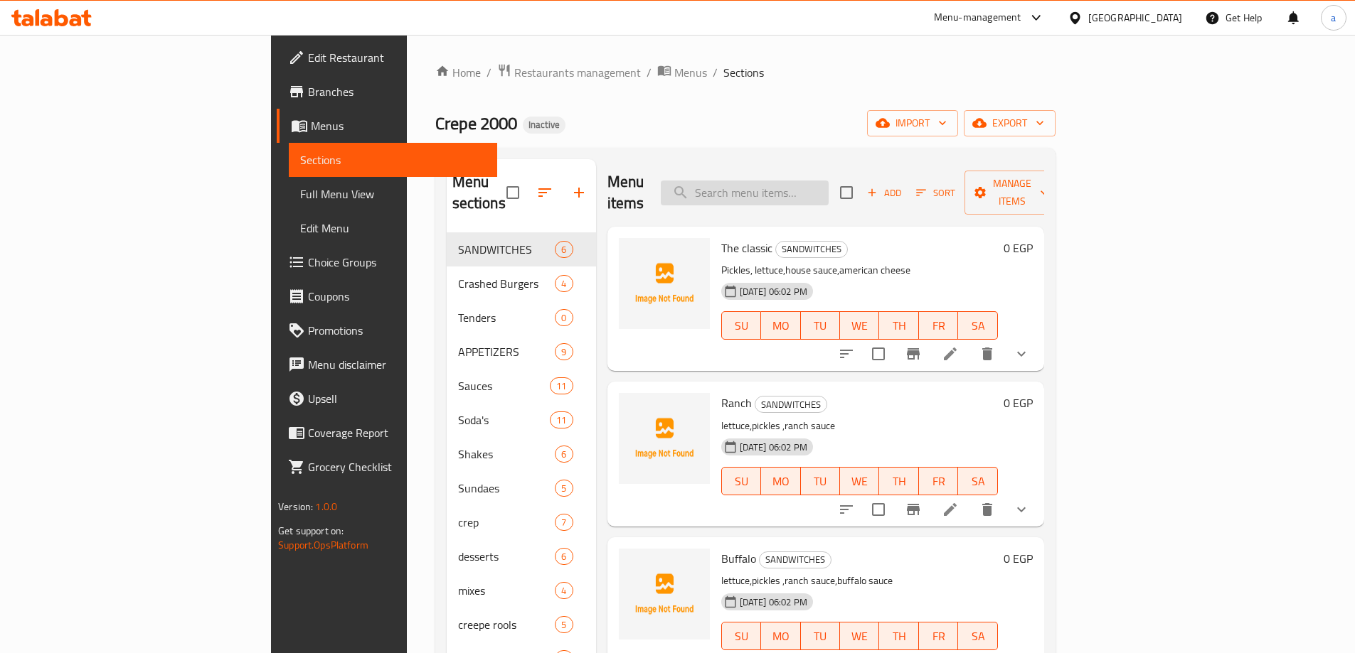
click at [828, 181] on input "search" at bounding box center [745, 193] width 168 height 25
paste input "The classic"
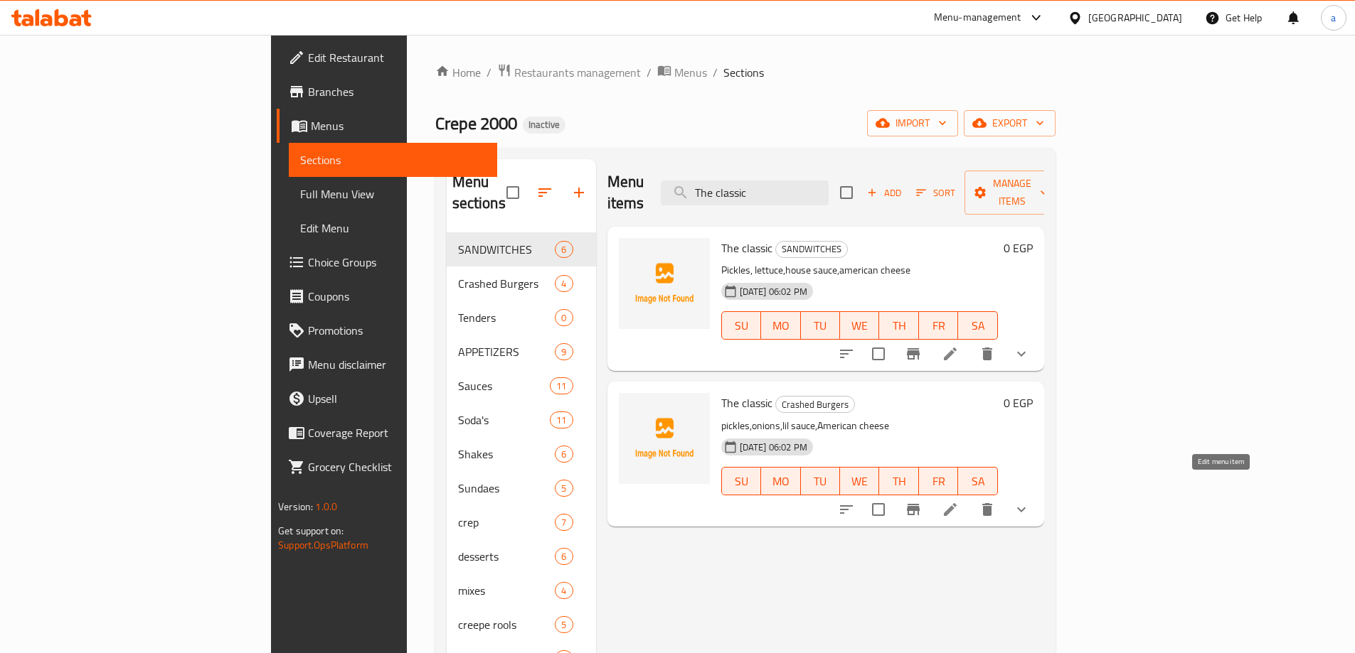
type input "The classic"
click at [959, 501] on icon at bounding box center [949, 509] width 17 height 17
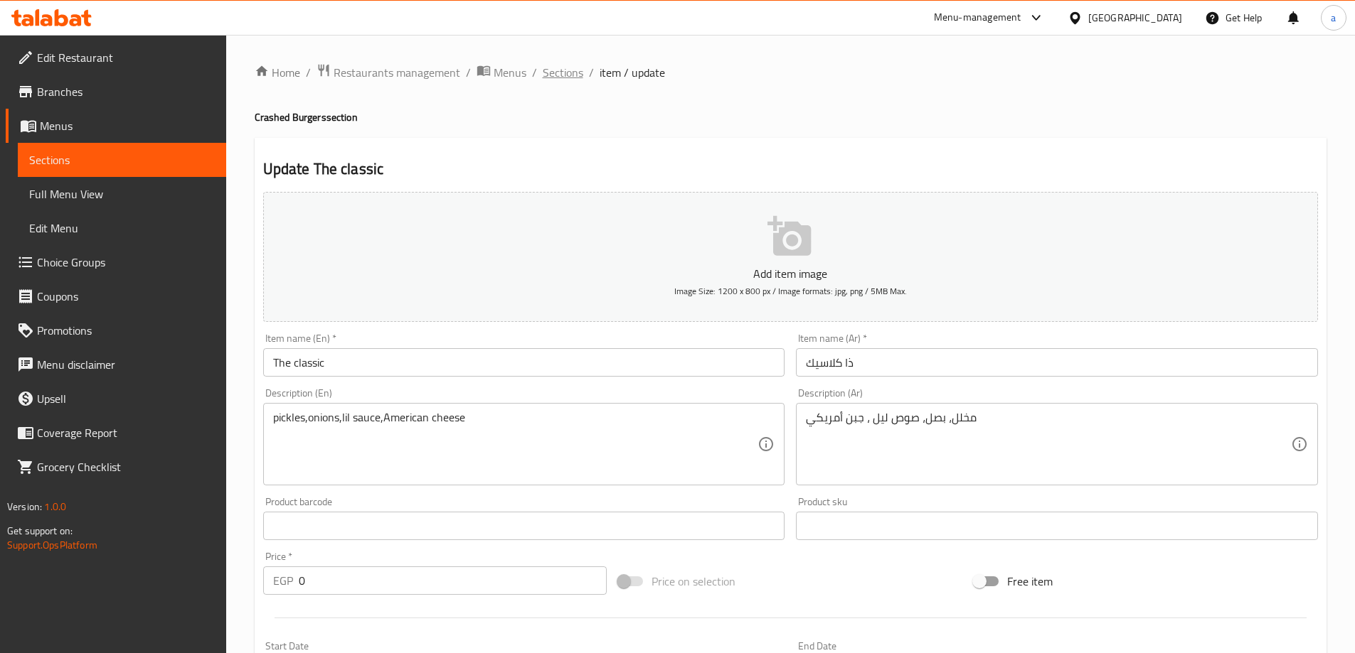
click at [557, 72] on span "Sections" at bounding box center [563, 72] width 41 height 17
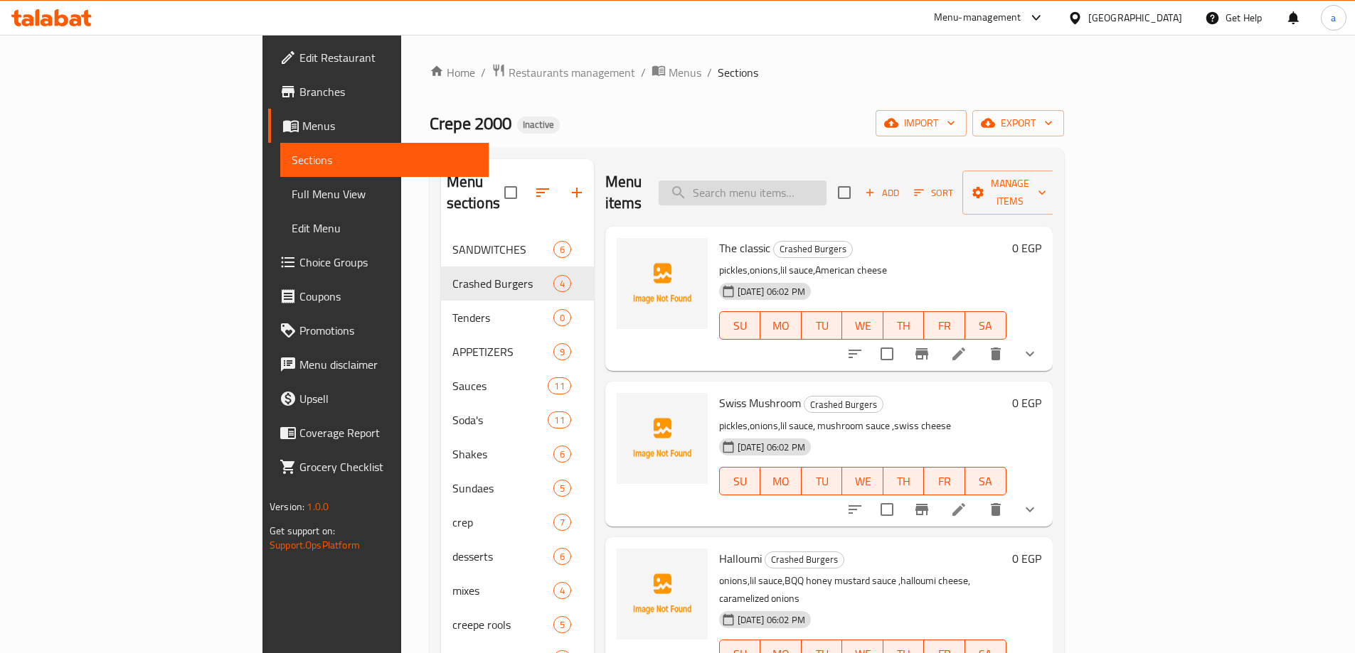
drag, startPoint x: 794, startPoint y: 171, endPoint x: 813, endPoint y: 177, distance: 20.2
click at [798, 181] on input "search" at bounding box center [742, 193] width 168 height 25
paste input "Lil garlic"
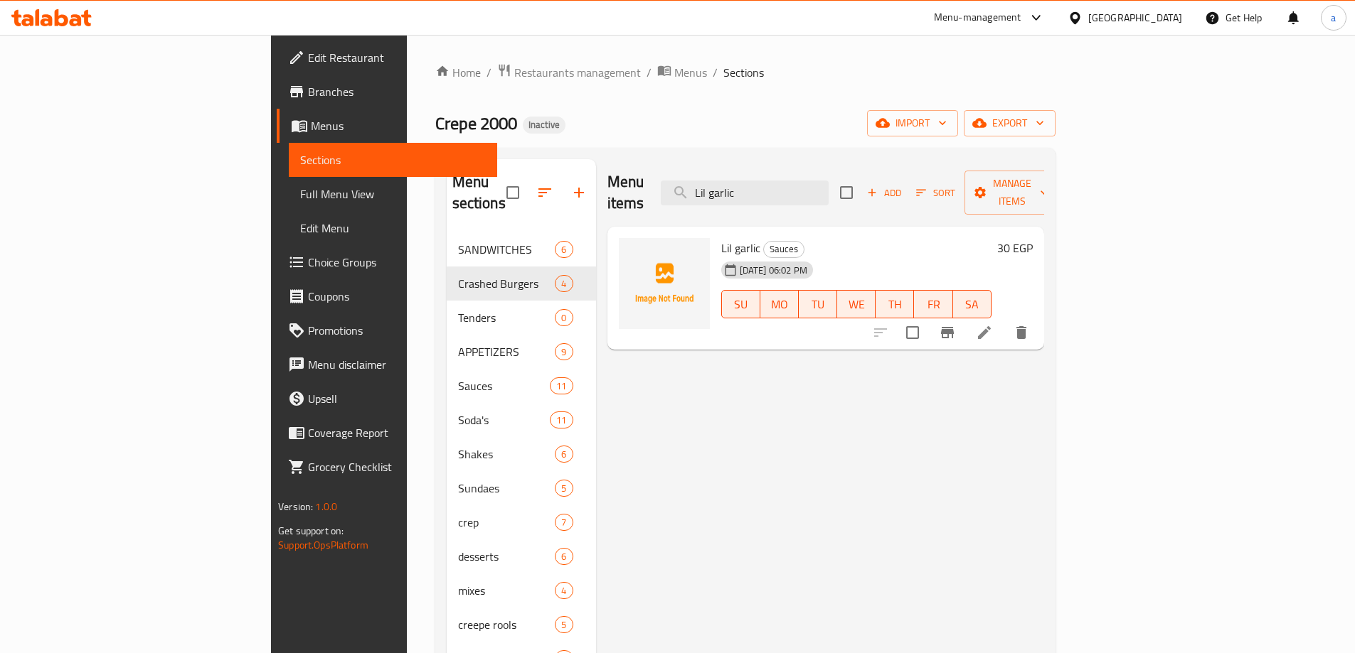
type input "Lil garlic"
click at [1004, 320] on li at bounding box center [984, 333] width 40 height 26
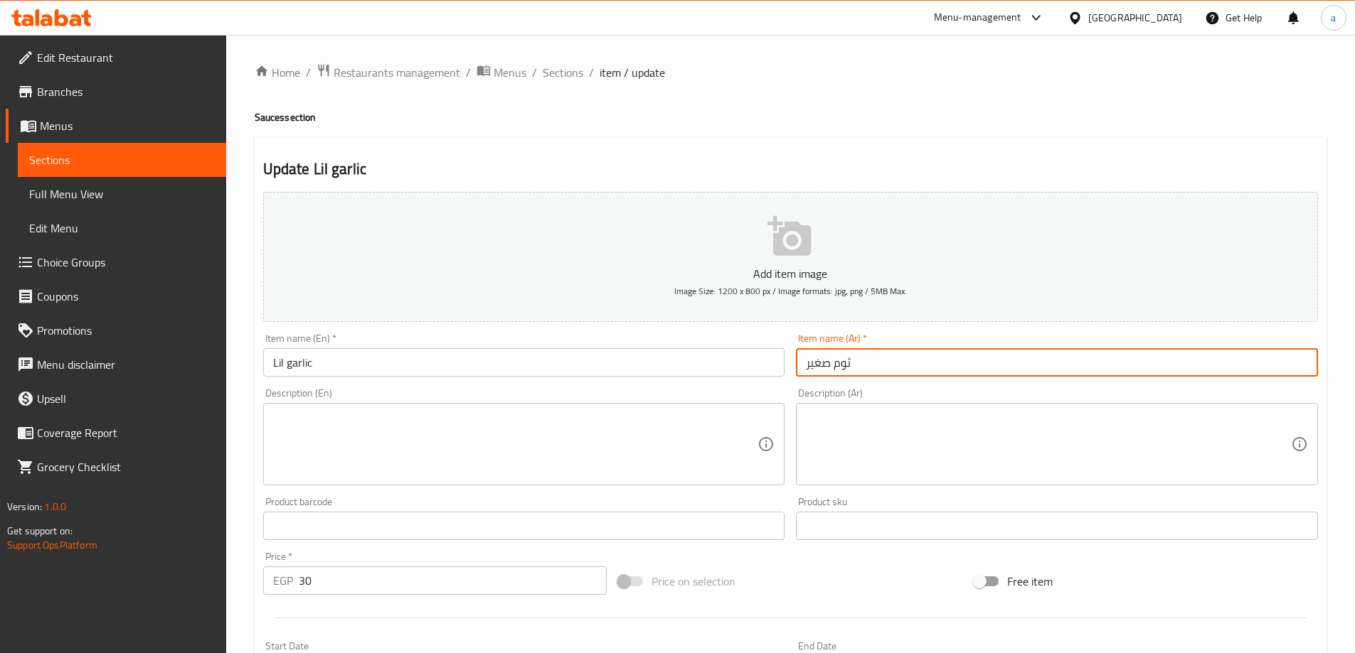
click at [1048, 370] on input "ثوم صغير" at bounding box center [1057, 362] width 522 height 28
paste input "ليل بالثوم"
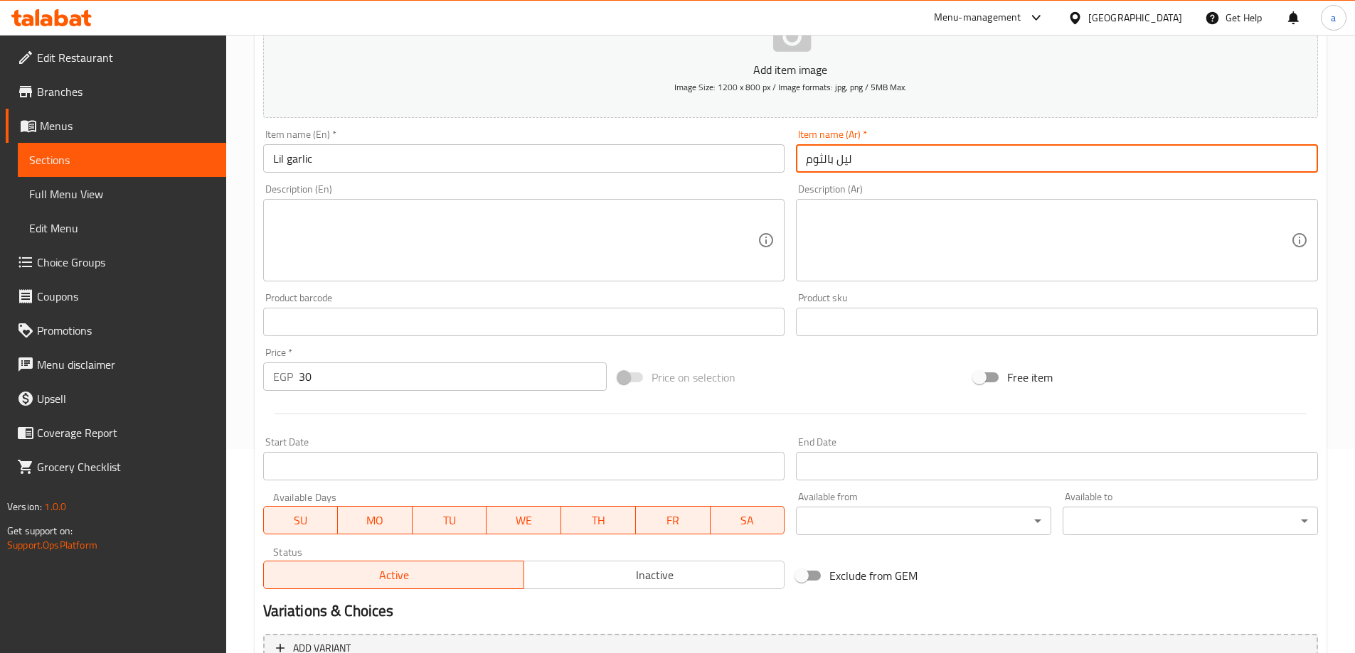
scroll to position [351, 0]
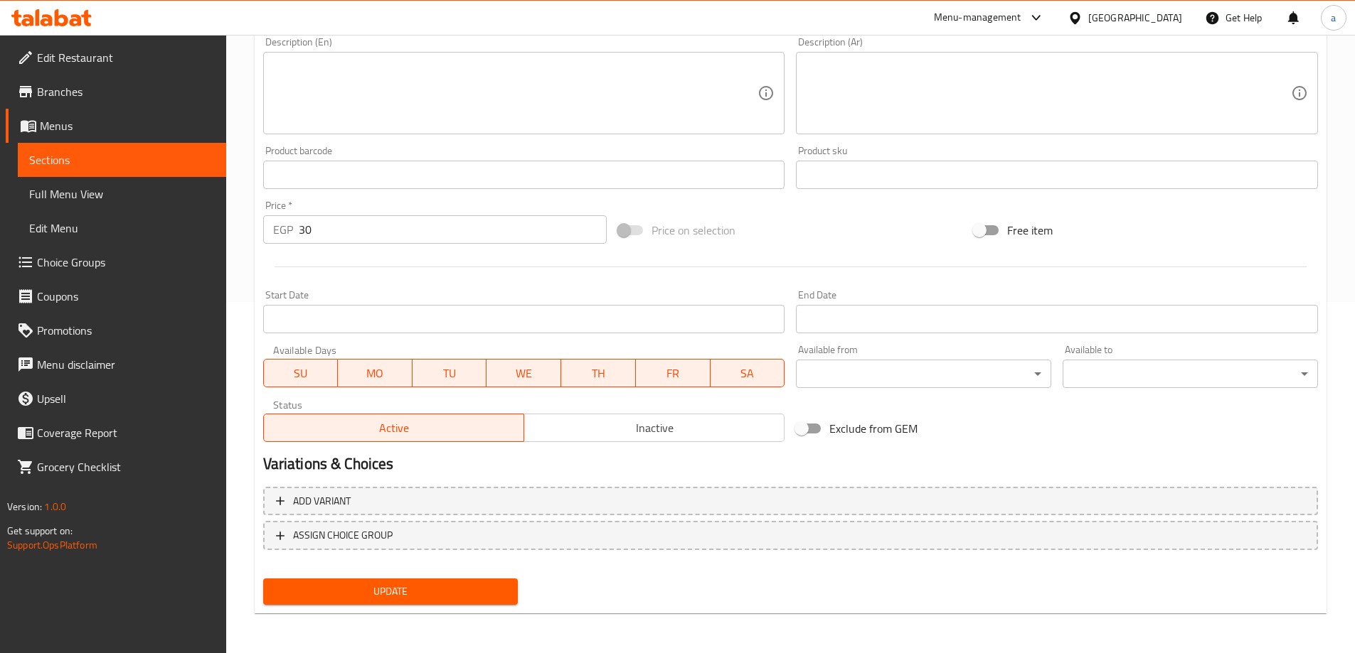
type input "ليل بالثوم"
click at [432, 599] on span "Update" at bounding box center [390, 592] width 233 height 18
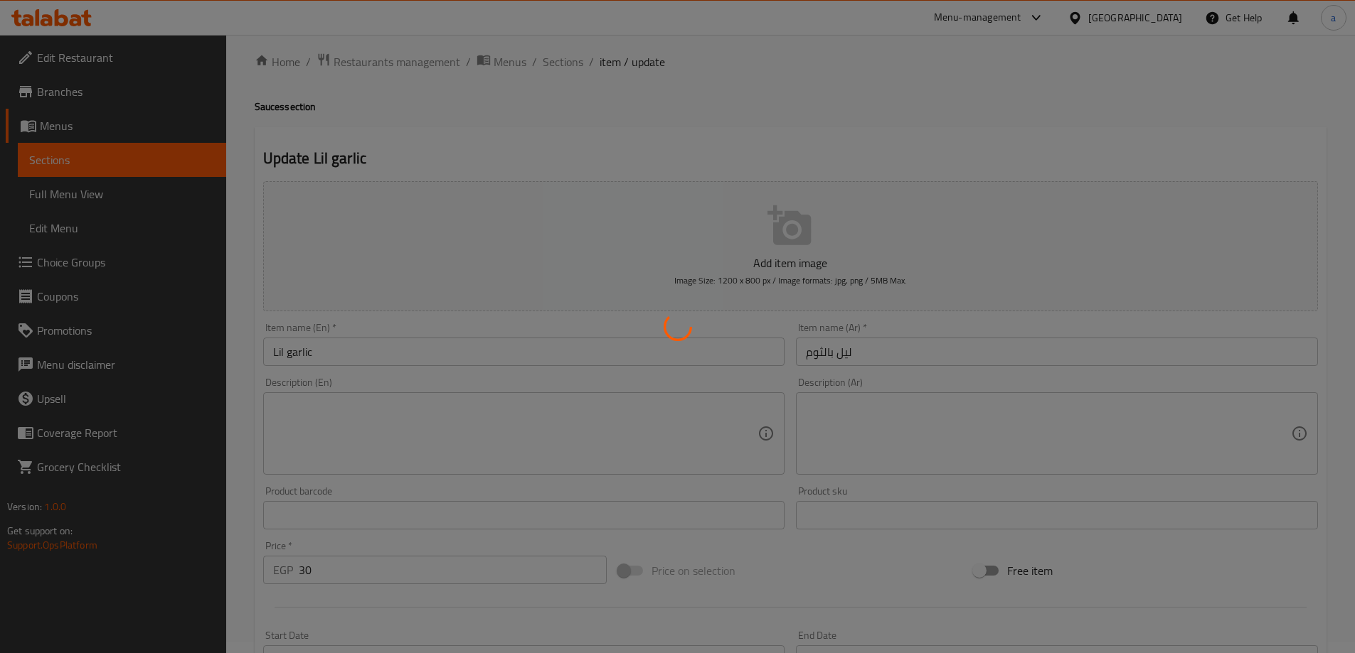
scroll to position [0, 0]
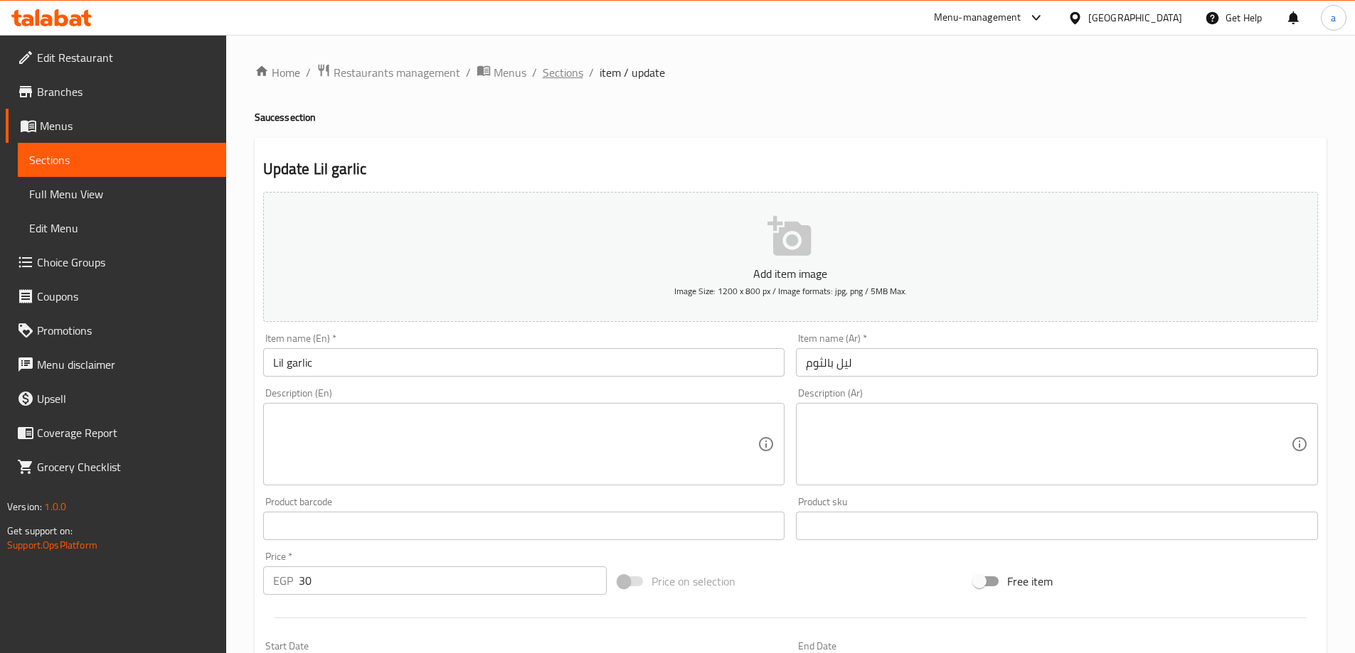
click at [561, 65] on span "Sections" at bounding box center [563, 72] width 41 height 17
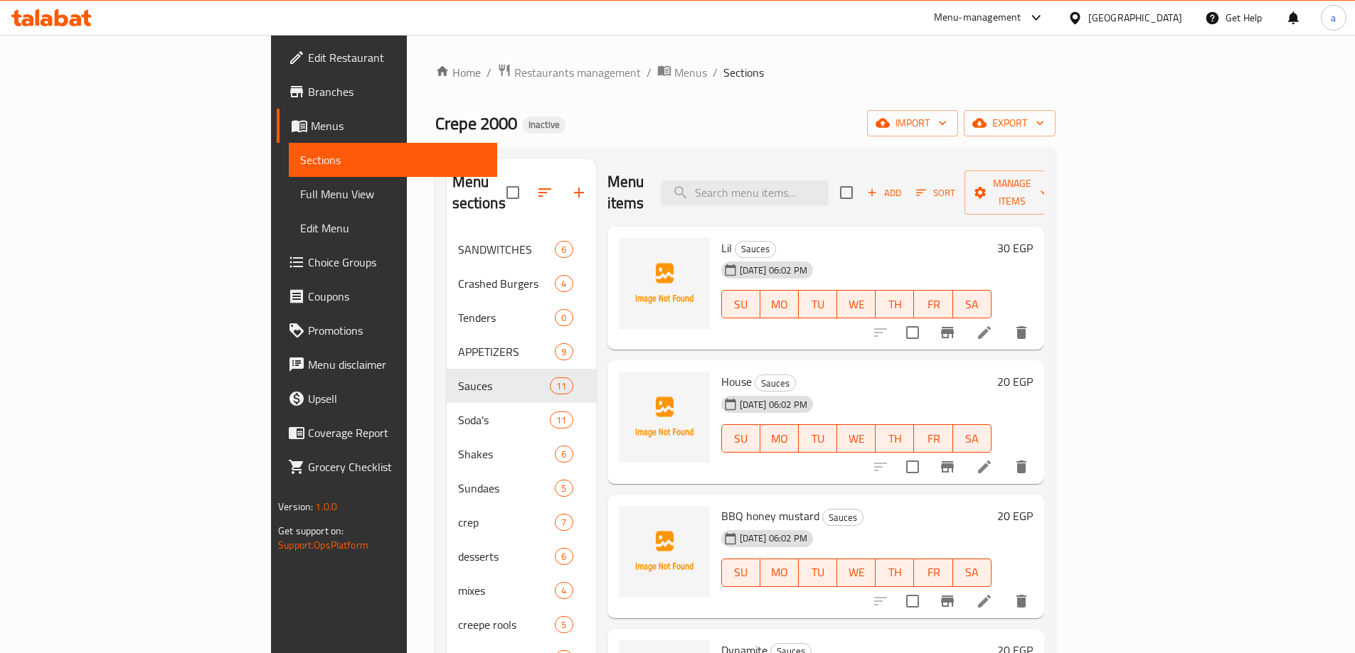
click at [838, 195] on div "Menu items Add Sort Manage items" at bounding box center [825, 193] width 437 height 68
paste input "Soda"
click at [828, 181] on input "Soda" at bounding box center [745, 193] width 168 height 25
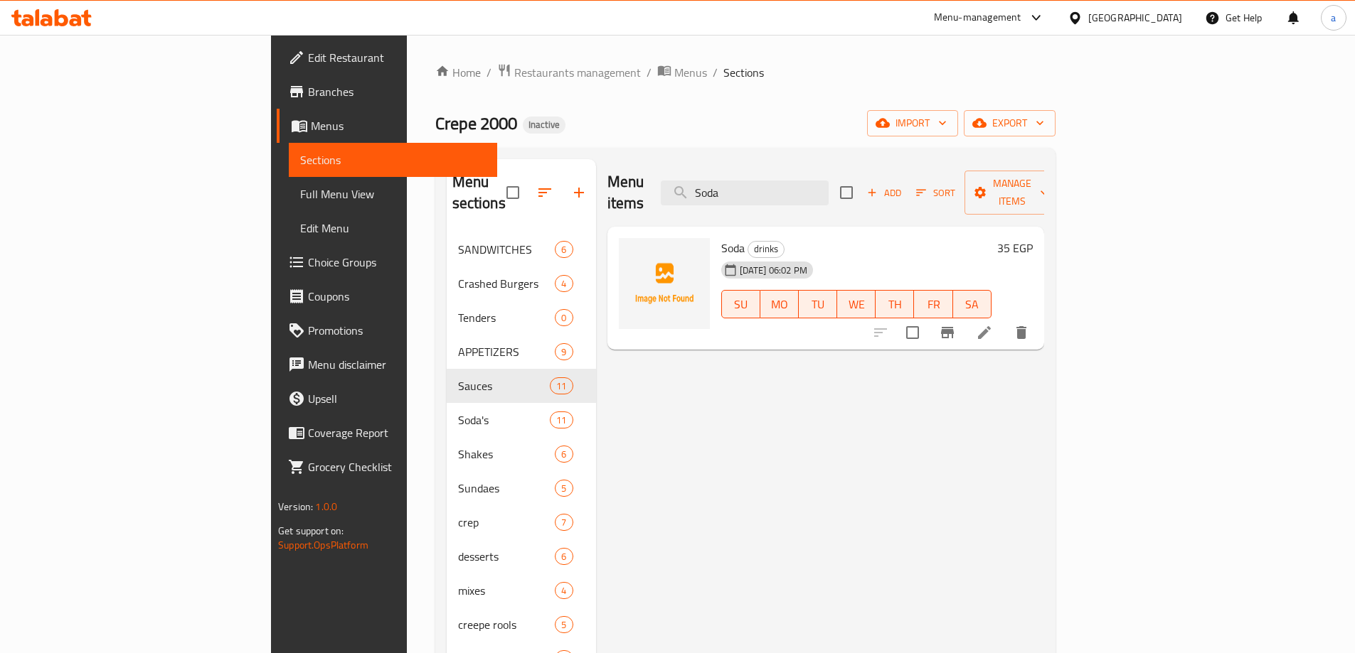
click at [1030, 324] on icon "delete" at bounding box center [1021, 332] width 17 height 17
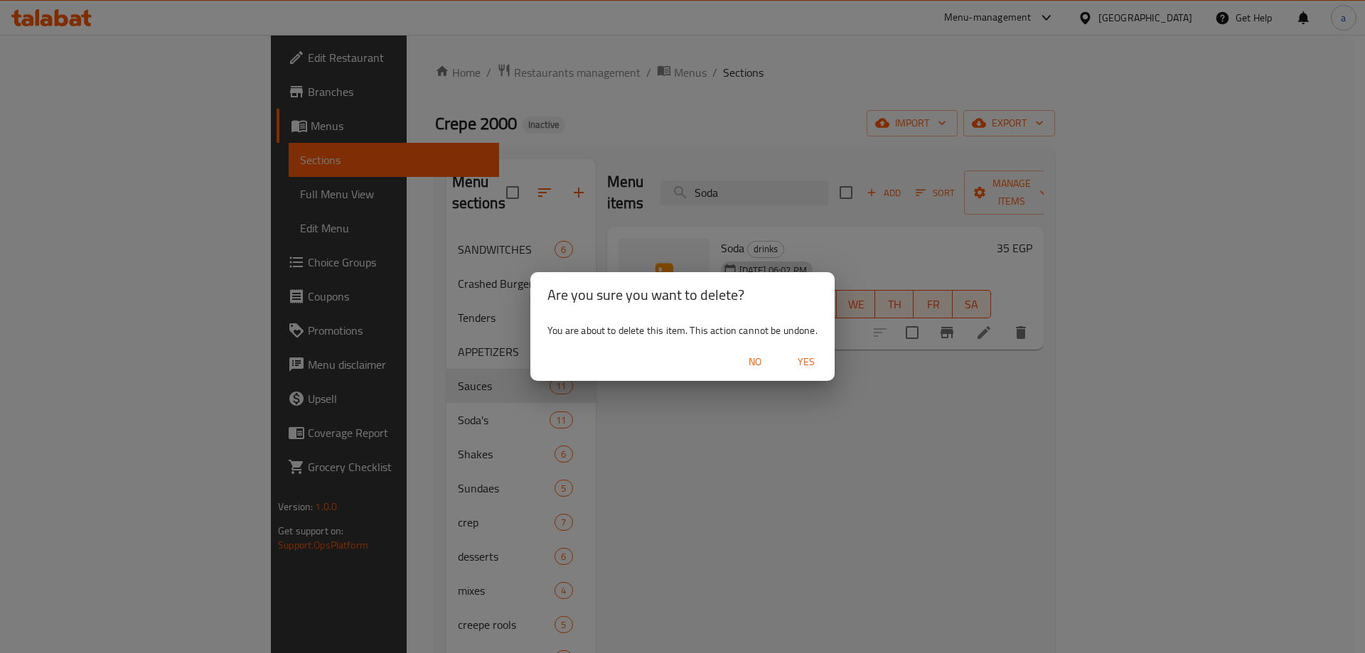
click at [805, 367] on span "Yes" at bounding box center [806, 362] width 34 height 18
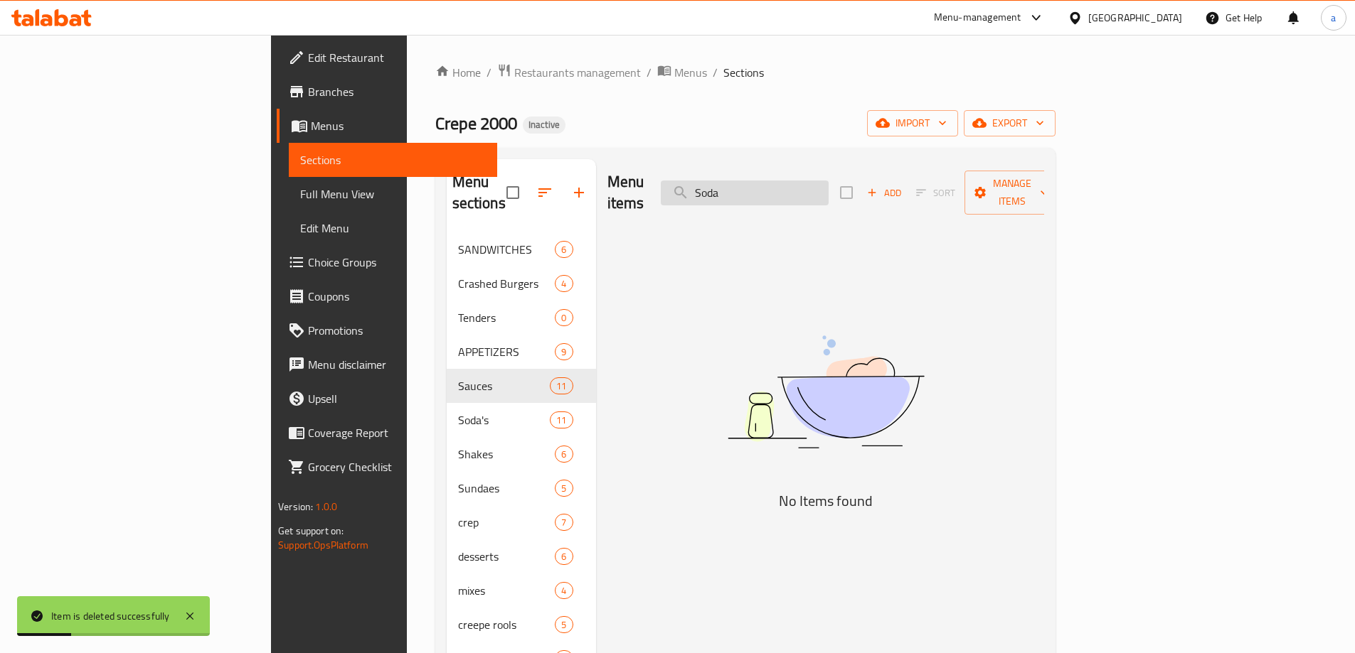
click at [828, 181] on input "Soda" at bounding box center [745, 193] width 168 height 25
paste input "Redbull"
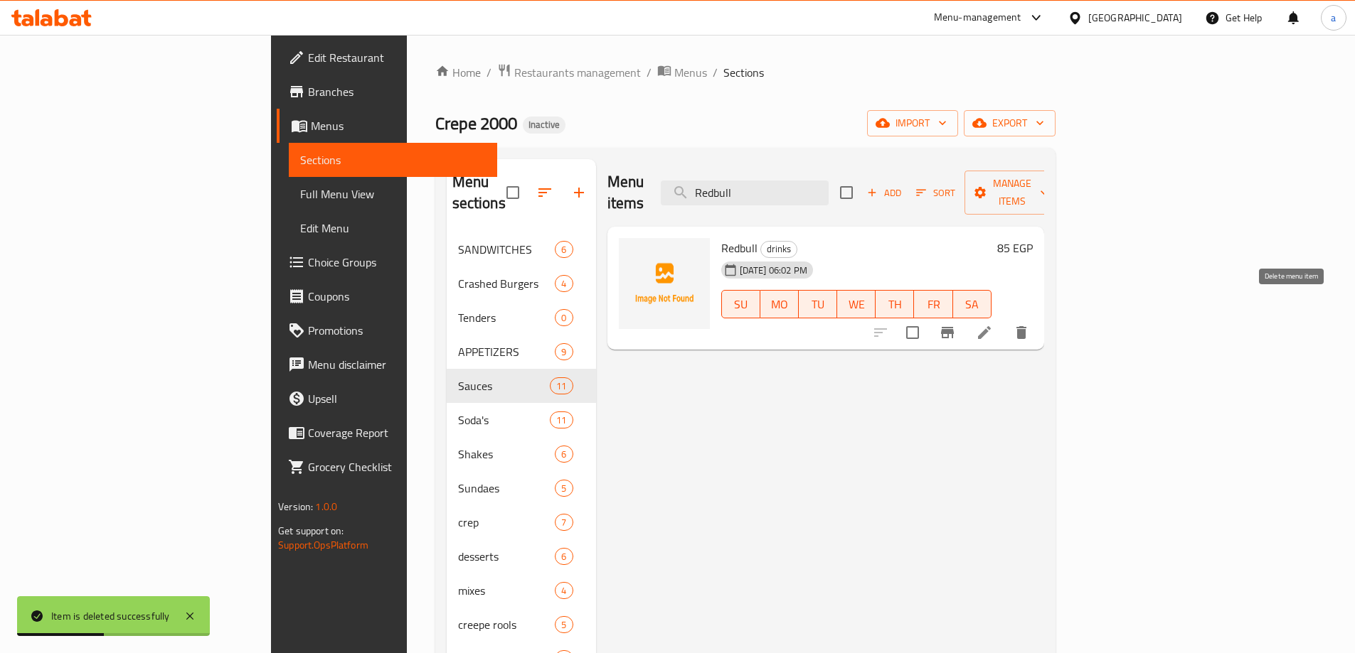
type input "Redbull"
click at [1038, 316] on button "delete" at bounding box center [1021, 333] width 34 height 34
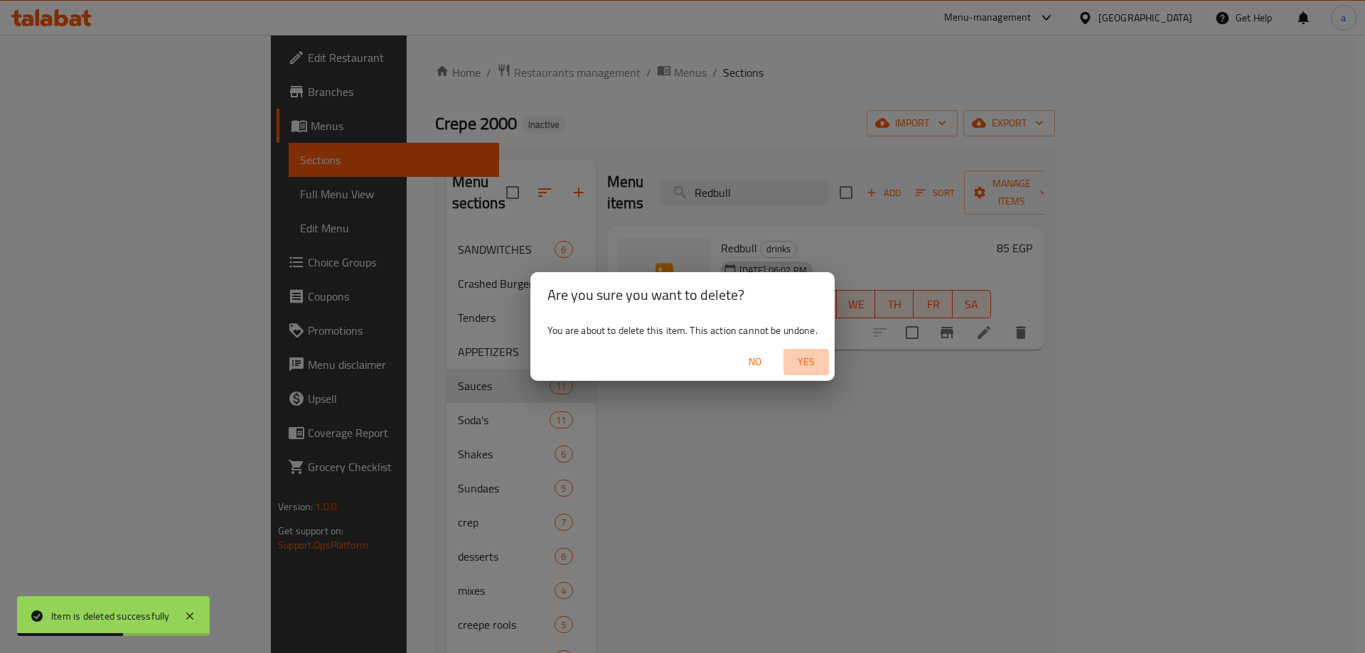
click at [789, 356] on button "Yes" at bounding box center [807, 362] width 46 height 26
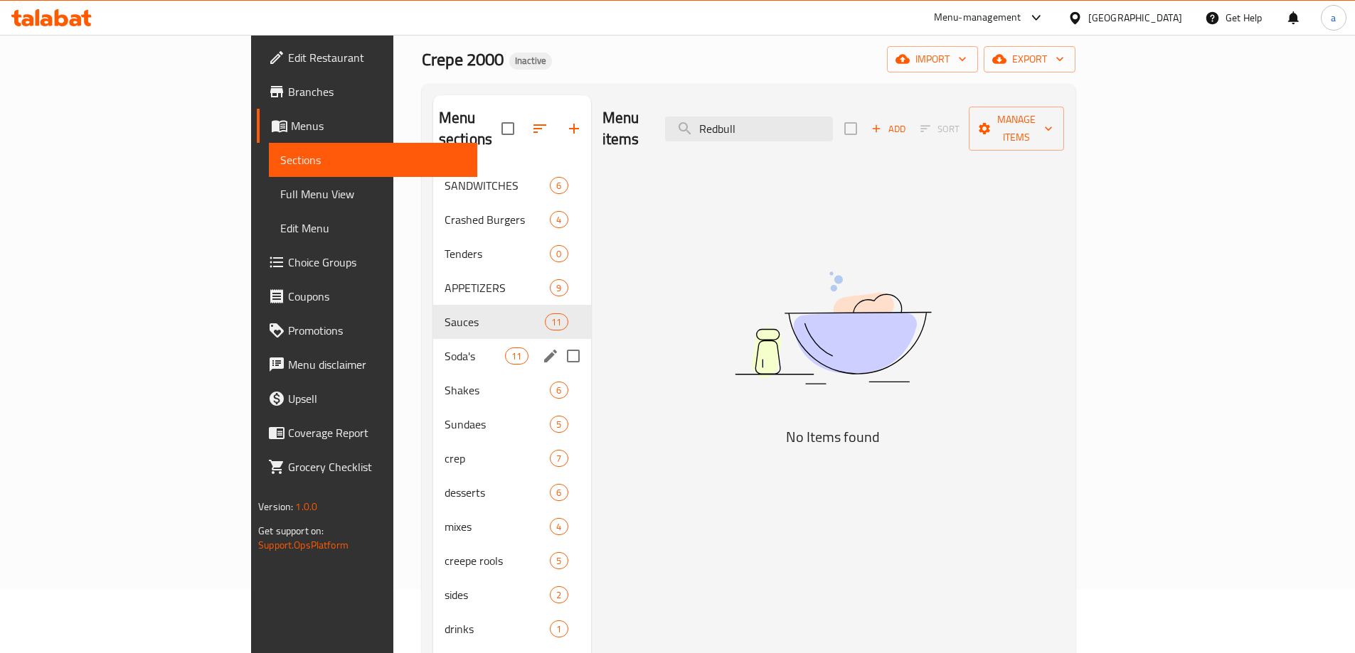
scroll to position [142, 0]
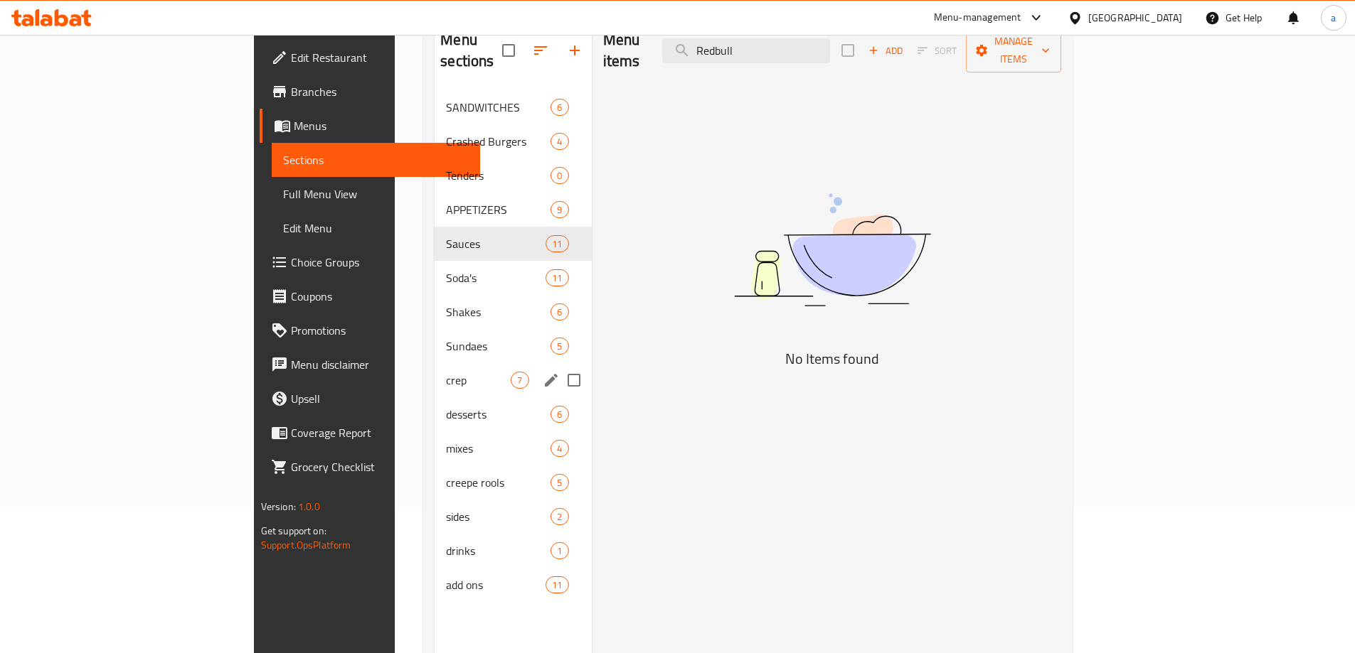
drag, startPoint x: 516, startPoint y: 354, endPoint x: 525, endPoint y: 364, distance: 14.1
click at [559, 365] on input "Menu sections" at bounding box center [574, 380] width 30 height 30
checkbox input "true"
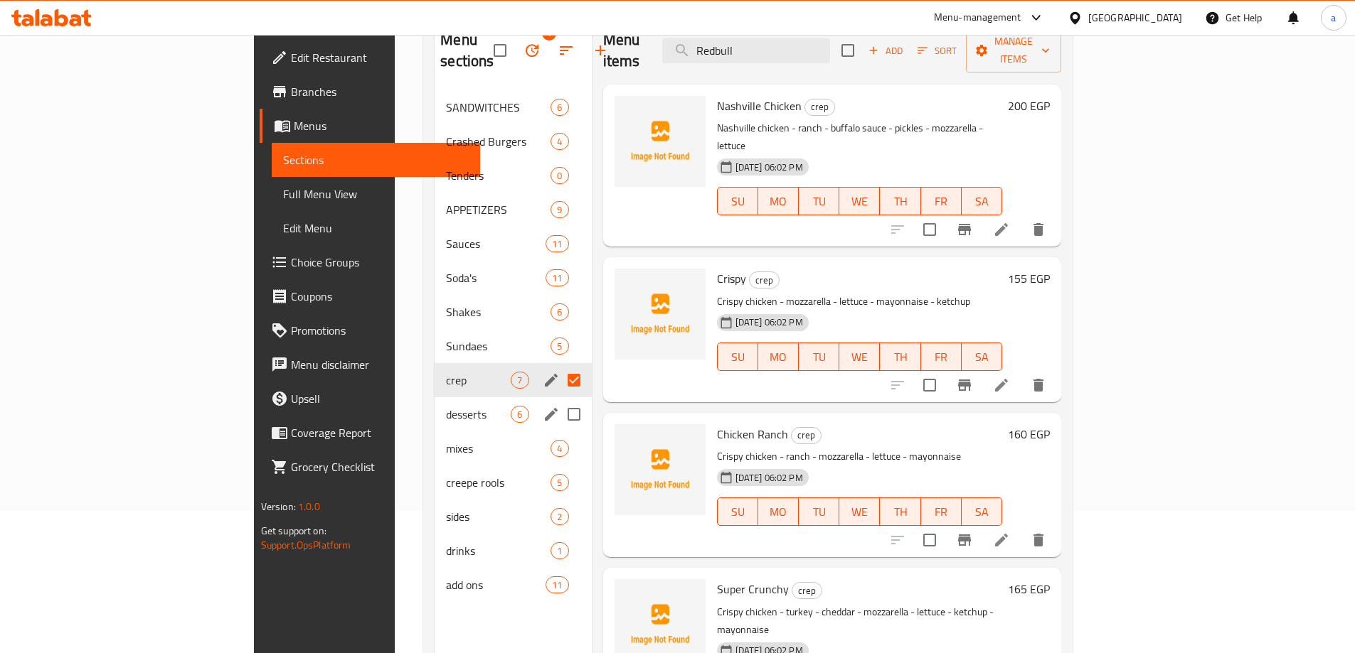
click at [559, 400] on input "Menu sections" at bounding box center [574, 415] width 30 height 30
checkbox input "true"
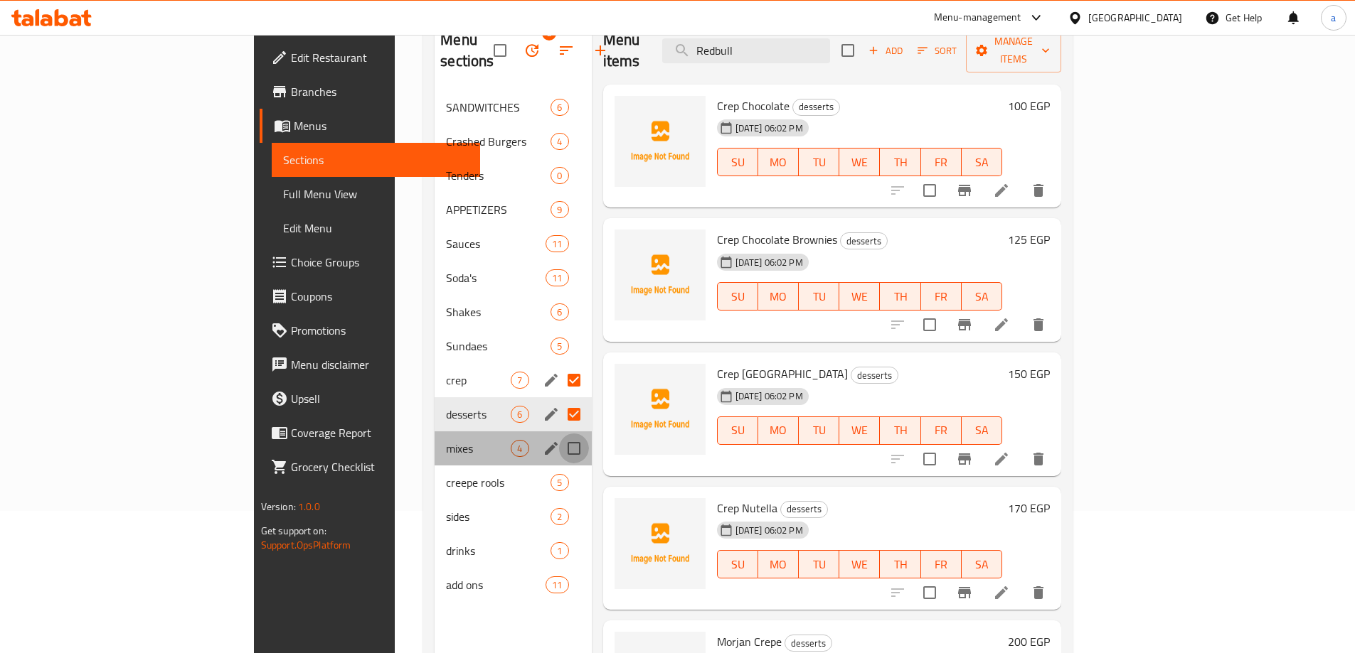
click at [559, 434] on input "Menu sections" at bounding box center [574, 449] width 30 height 30
checkbox input "true"
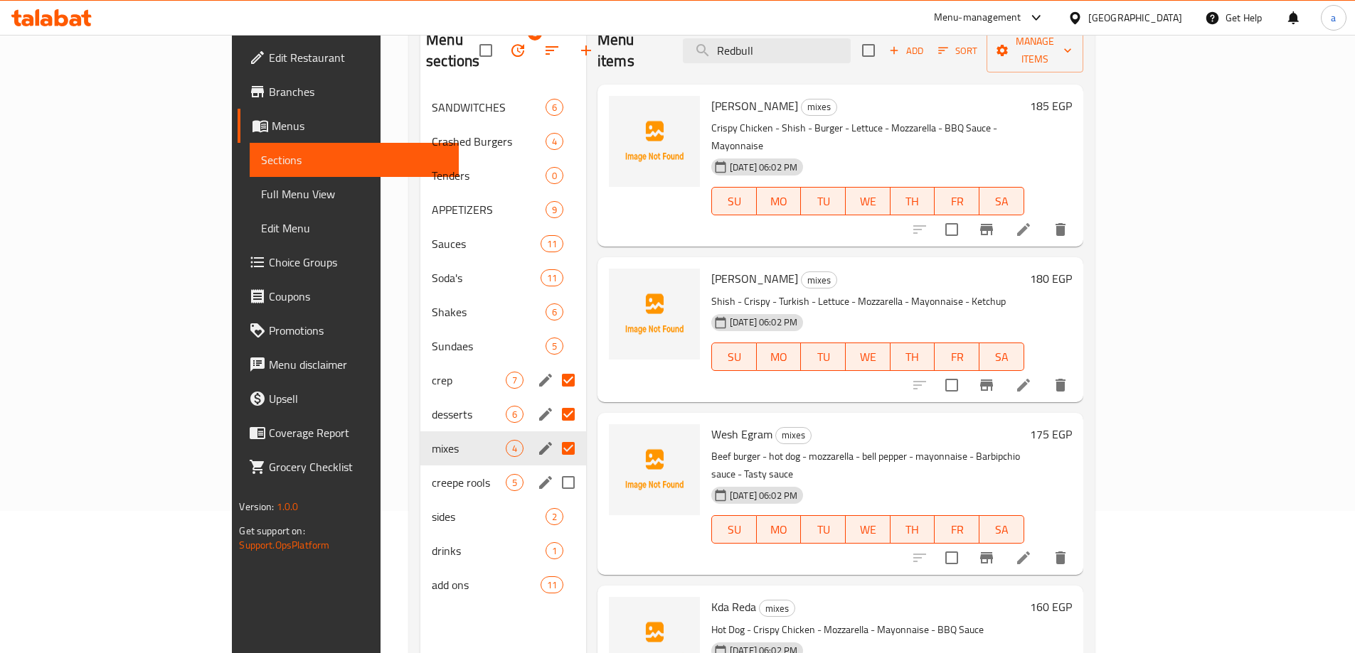
click at [553, 468] on input "Menu sections" at bounding box center [568, 483] width 30 height 30
checkbox input "true"
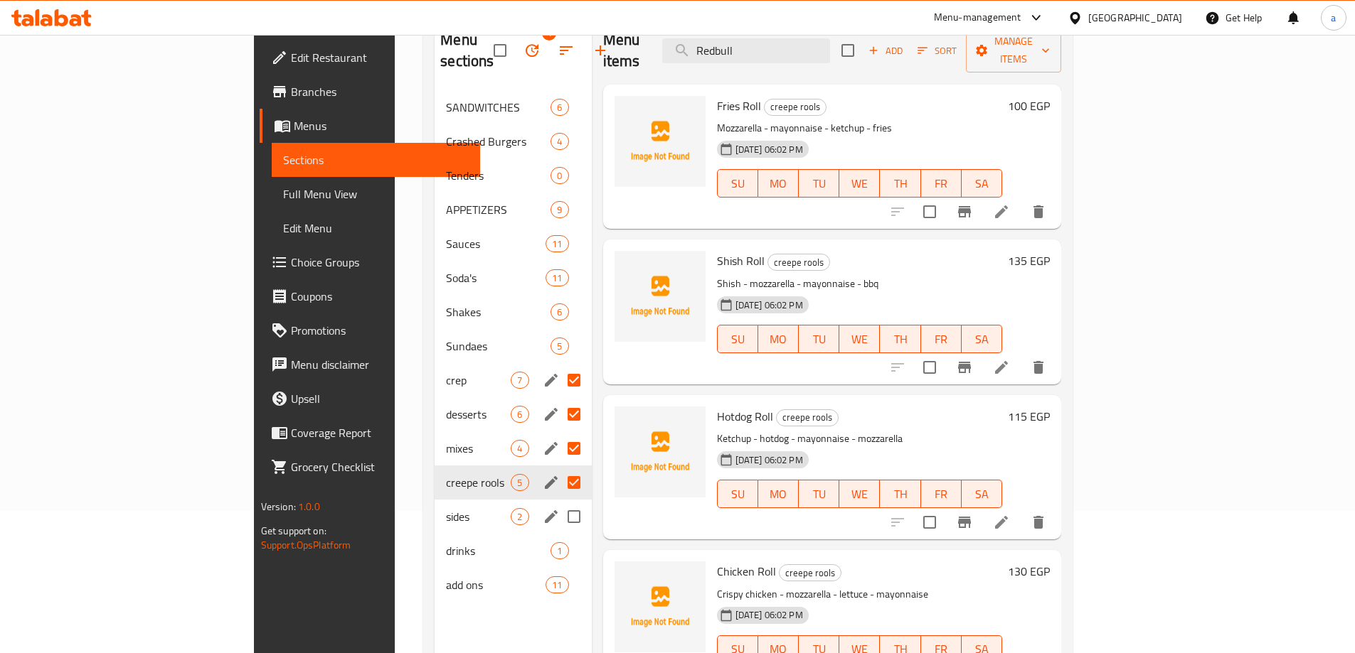
click at [559, 502] on input "Menu sections" at bounding box center [574, 517] width 30 height 30
checkbox input "true"
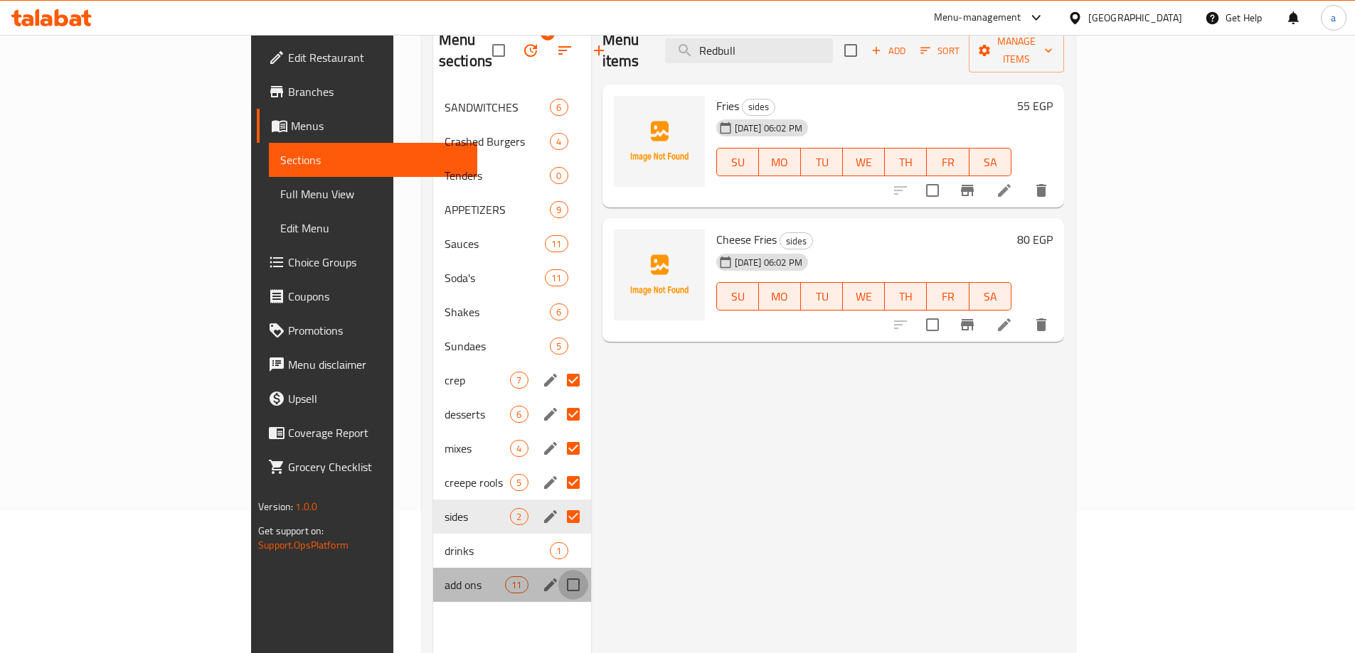
drag, startPoint x: 513, startPoint y: 559, endPoint x: 524, endPoint y: 566, distance: 12.8
click at [558, 570] on input "Menu sections" at bounding box center [573, 585] width 30 height 30
checkbox input "true"
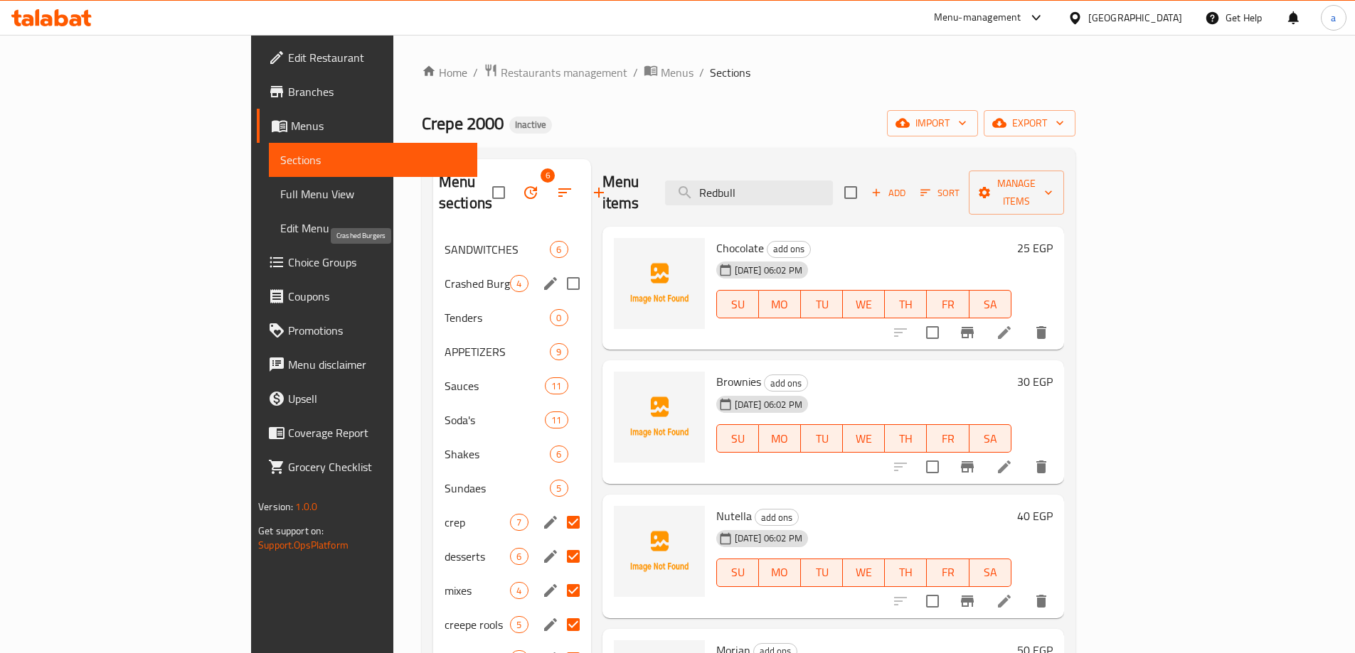
click at [444, 275] on span "Crashed Burgers" at bounding box center [477, 283] width 66 height 17
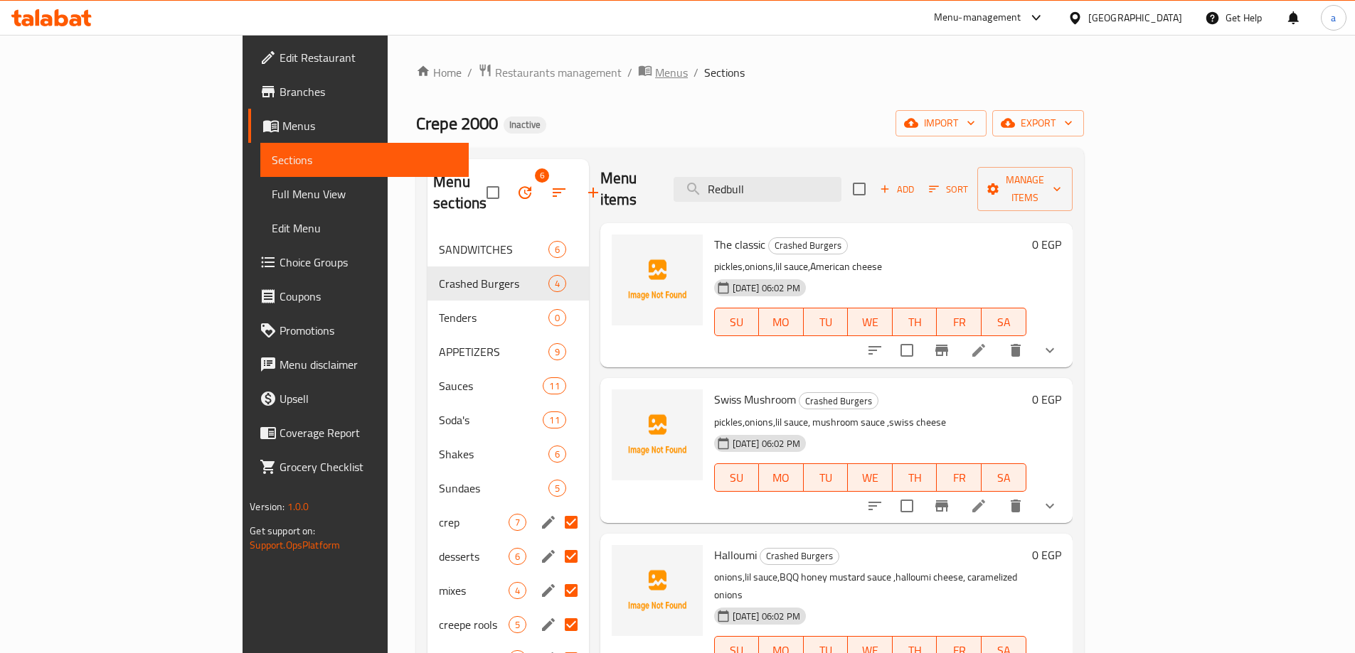
click at [655, 79] on span "Menus" at bounding box center [671, 72] width 33 height 17
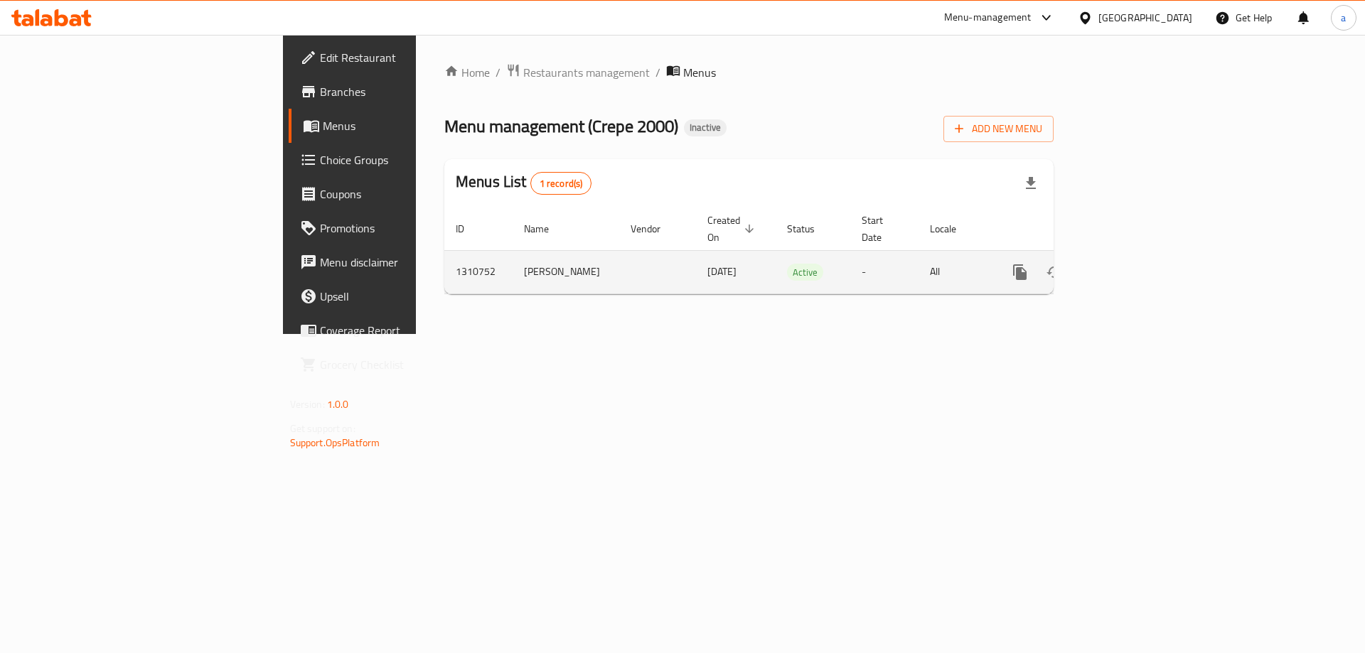
click at [1140, 255] on div "enhanced table" at bounding box center [1071, 272] width 137 height 34
click at [1131, 264] on icon "enhanced table" at bounding box center [1122, 272] width 17 height 17
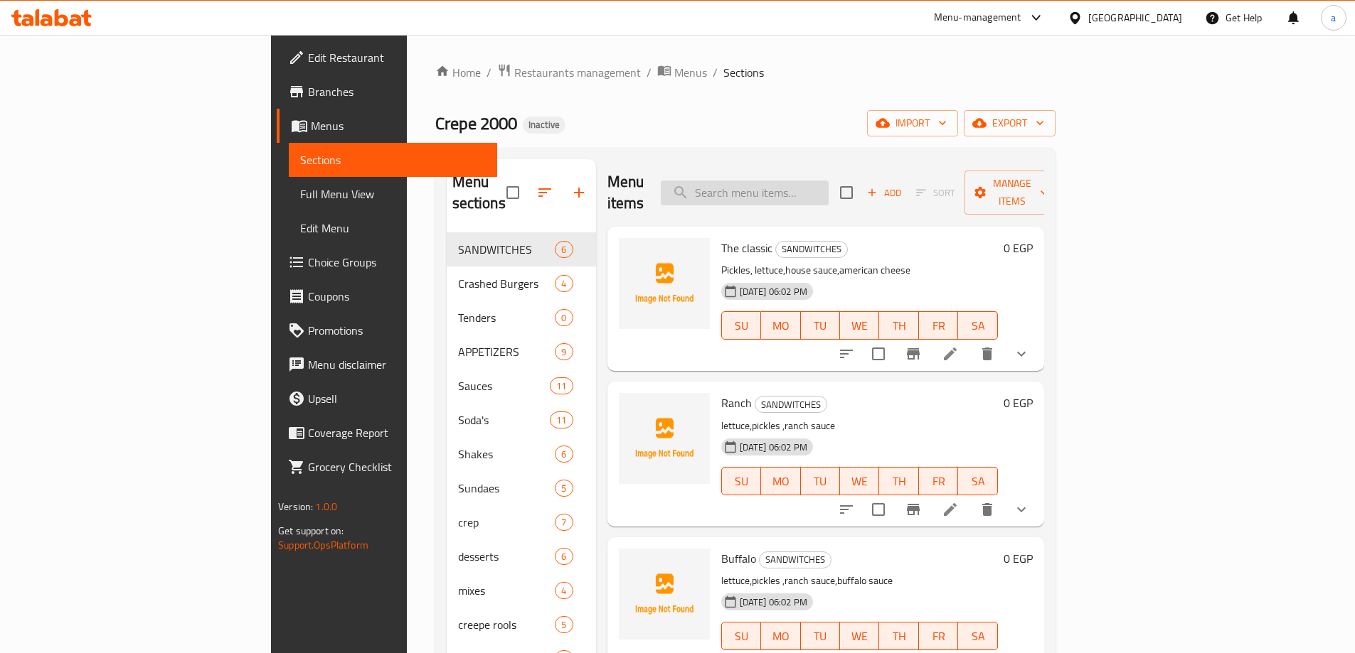
click at [791, 183] on input "search" at bounding box center [745, 193] width 168 height 25
click at [828, 181] on input "search" at bounding box center [745, 193] width 168 height 25
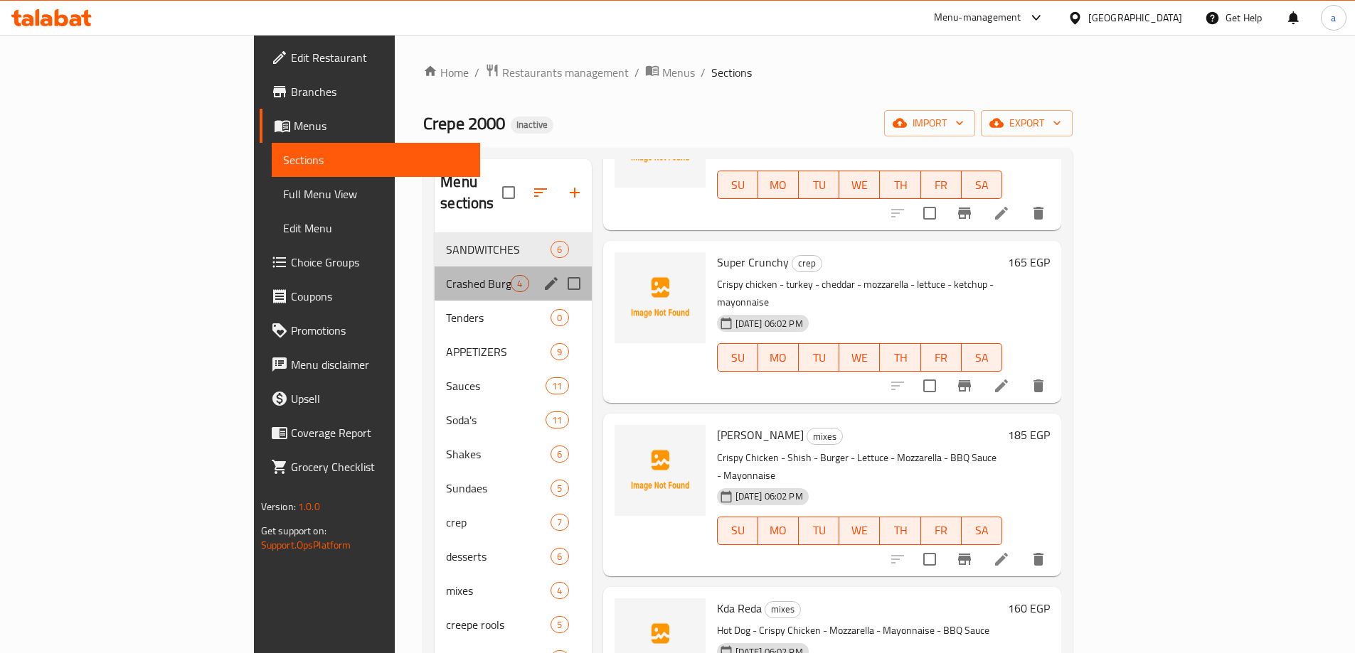
click at [434, 272] on div "Crashed Burgers 4" at bounding box center [512, 284] width 156 height 34
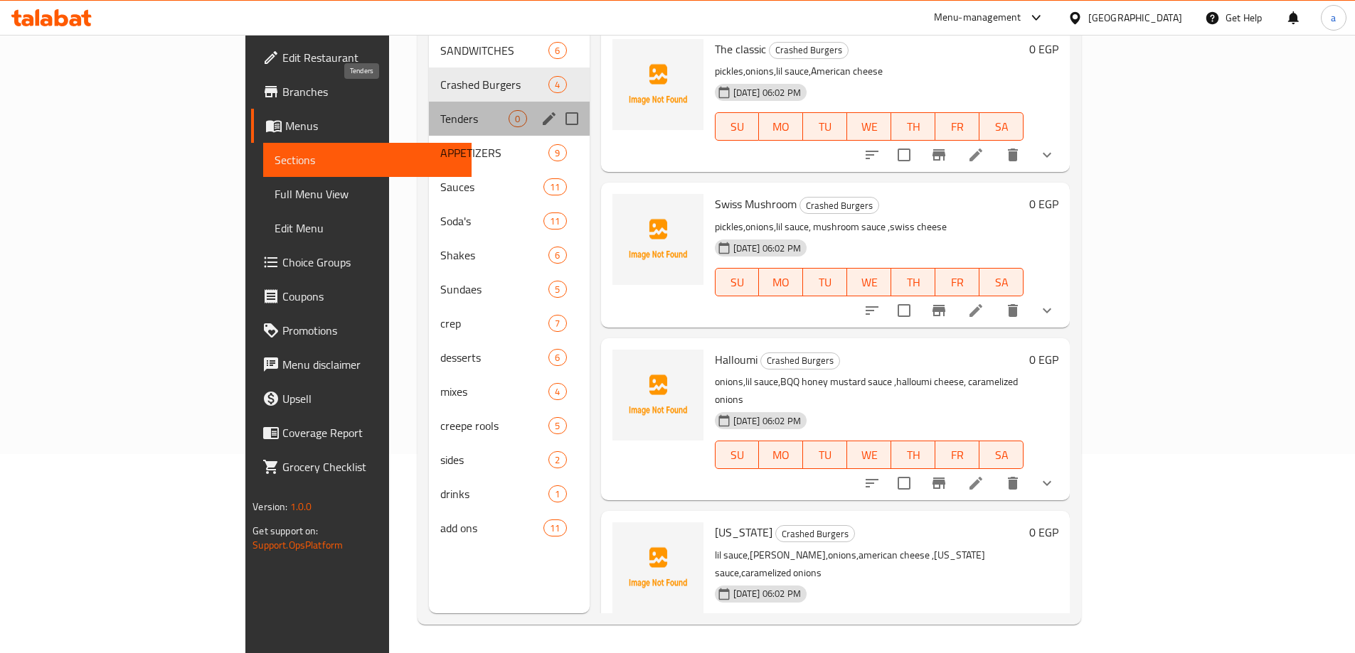
click at [440, 110] on span "Tenders" at bounding box center [474, 118] width 68 height 17
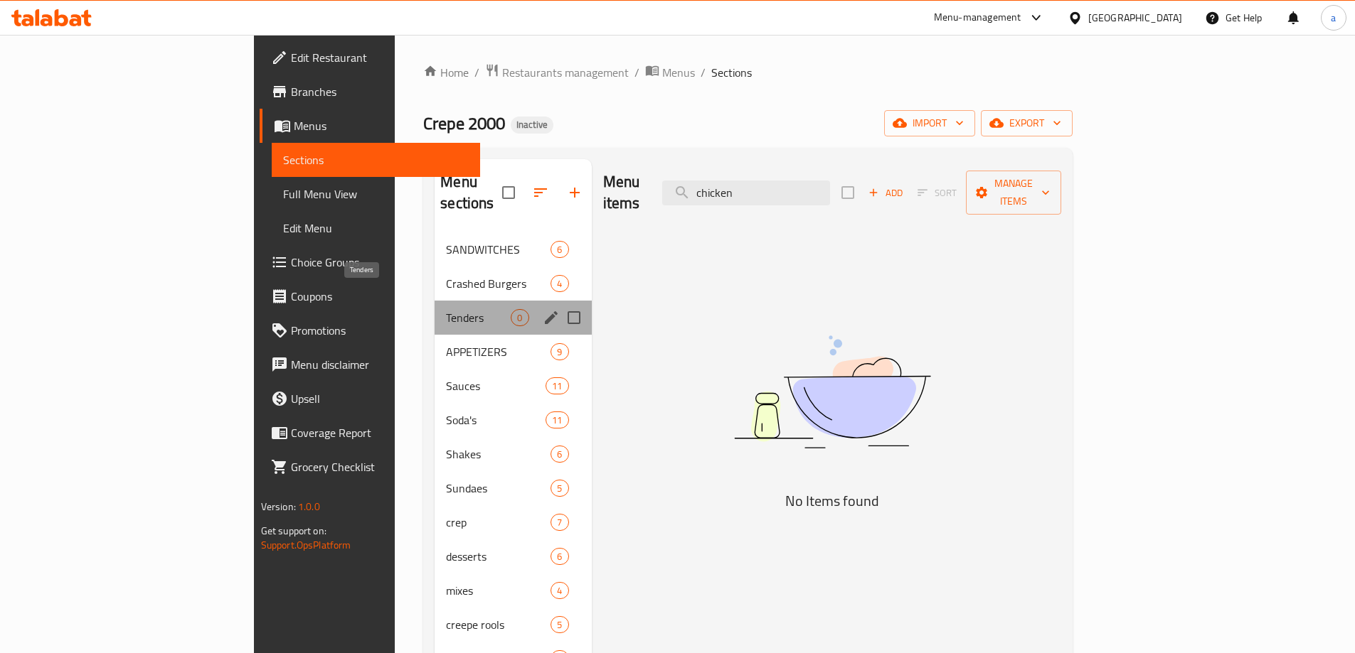
click at [446, 309] on span "Tenders" at bounding box center [478, 317] width 65 height 17
click at [446, 343] on span "APPETIZERS" at bounding box center [478, 351] width 65 height 17
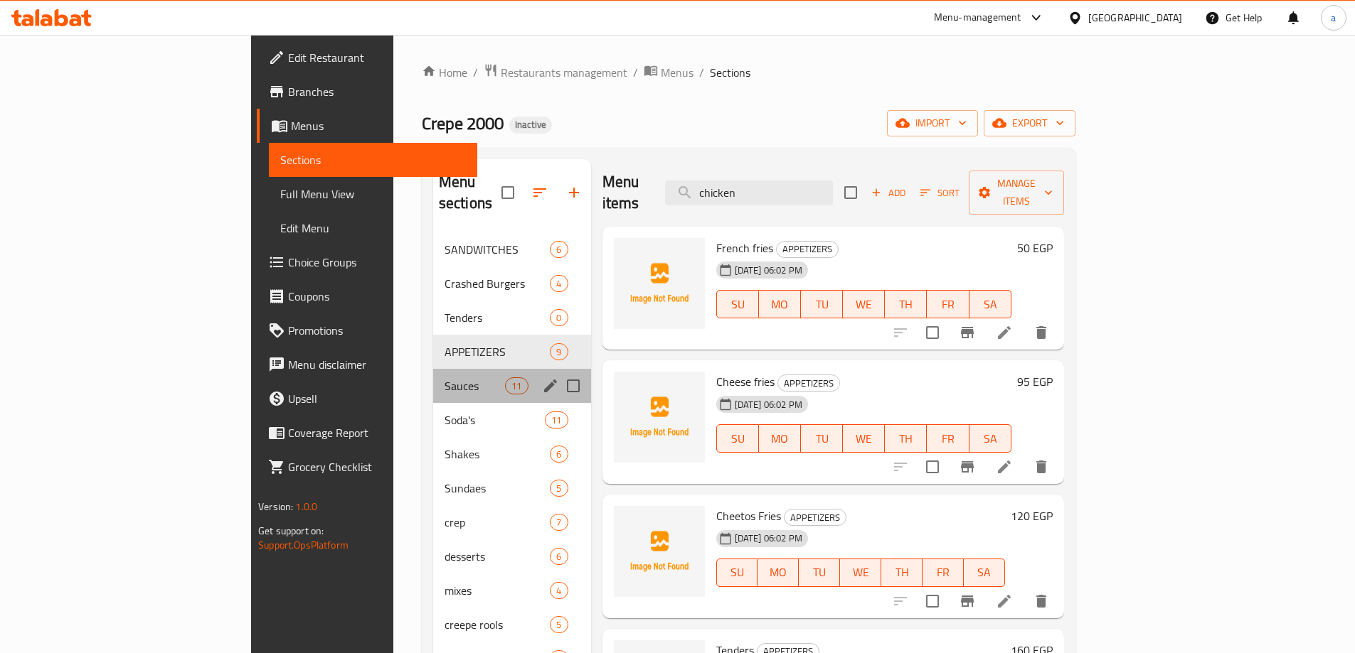
click at [433, 369] on div "Sauces 11" at bounding box center [512, 386] width 158 height 34
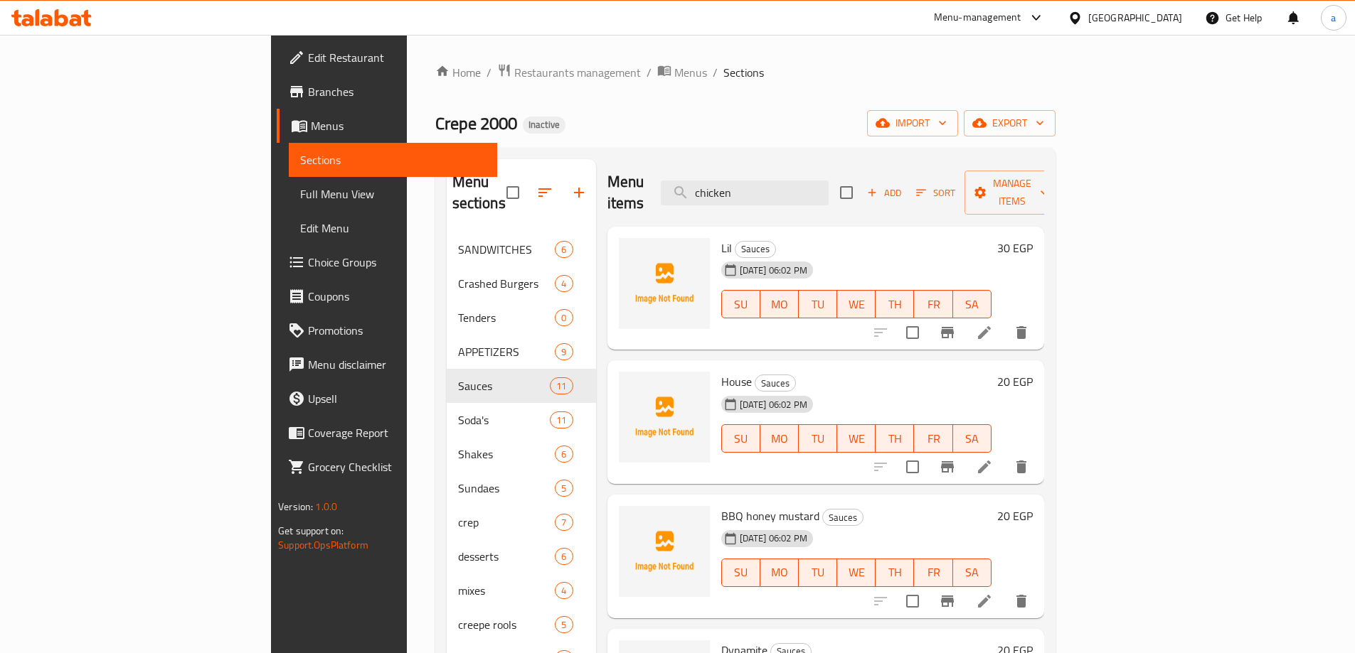
scroll to position [284, 0]
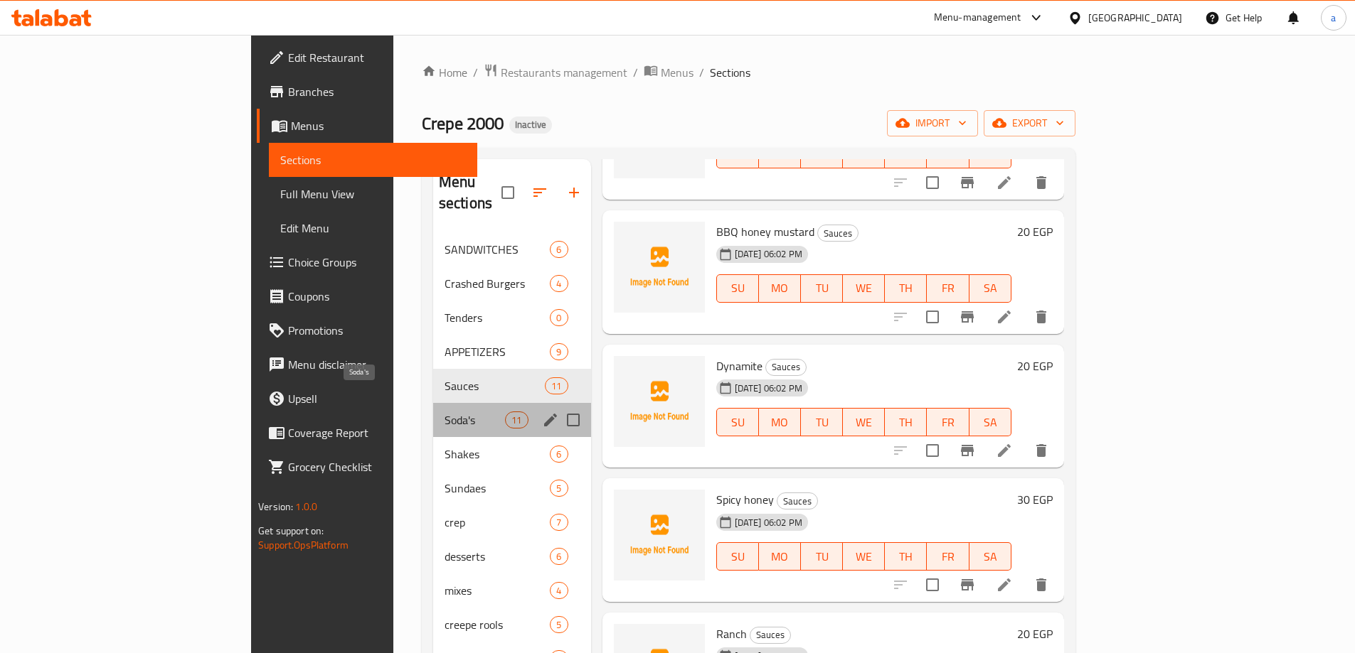
click at [444, 412] on span "Soda's" at bounding box center [474, 420] width 60 height 17
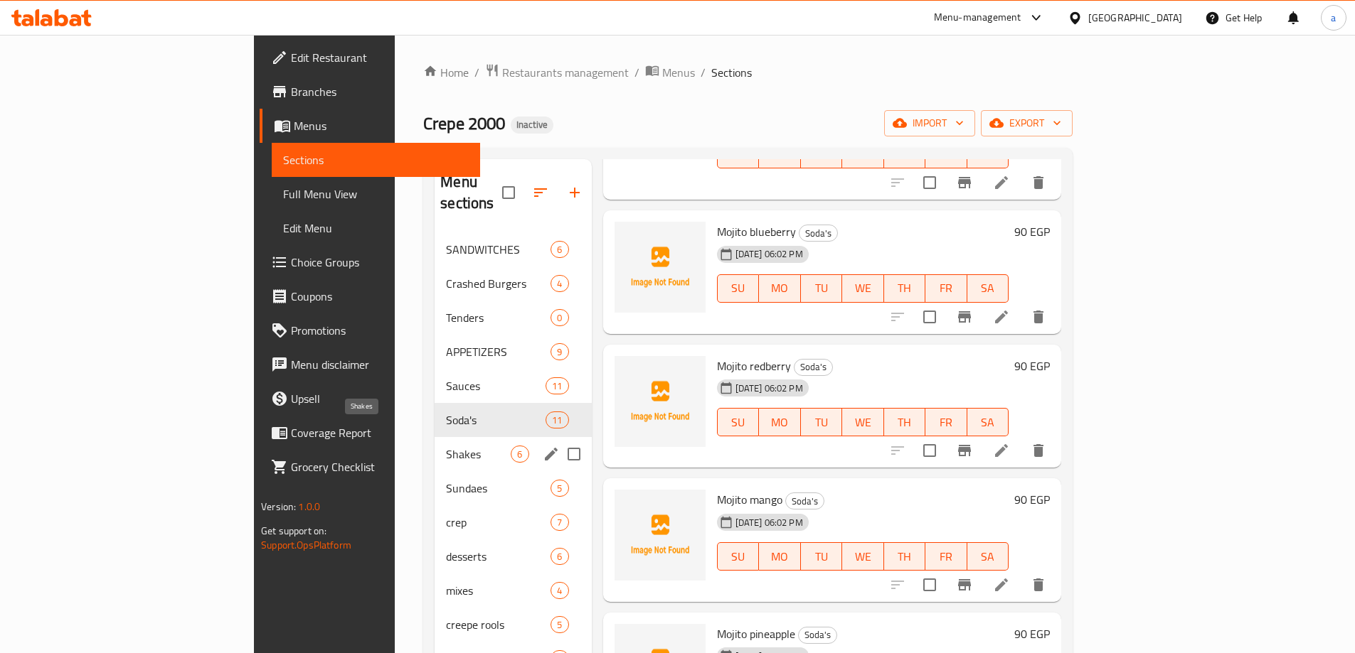
click at [446, 446] on span "Shakes" at bounding box center [478, 454] width 65 height 17
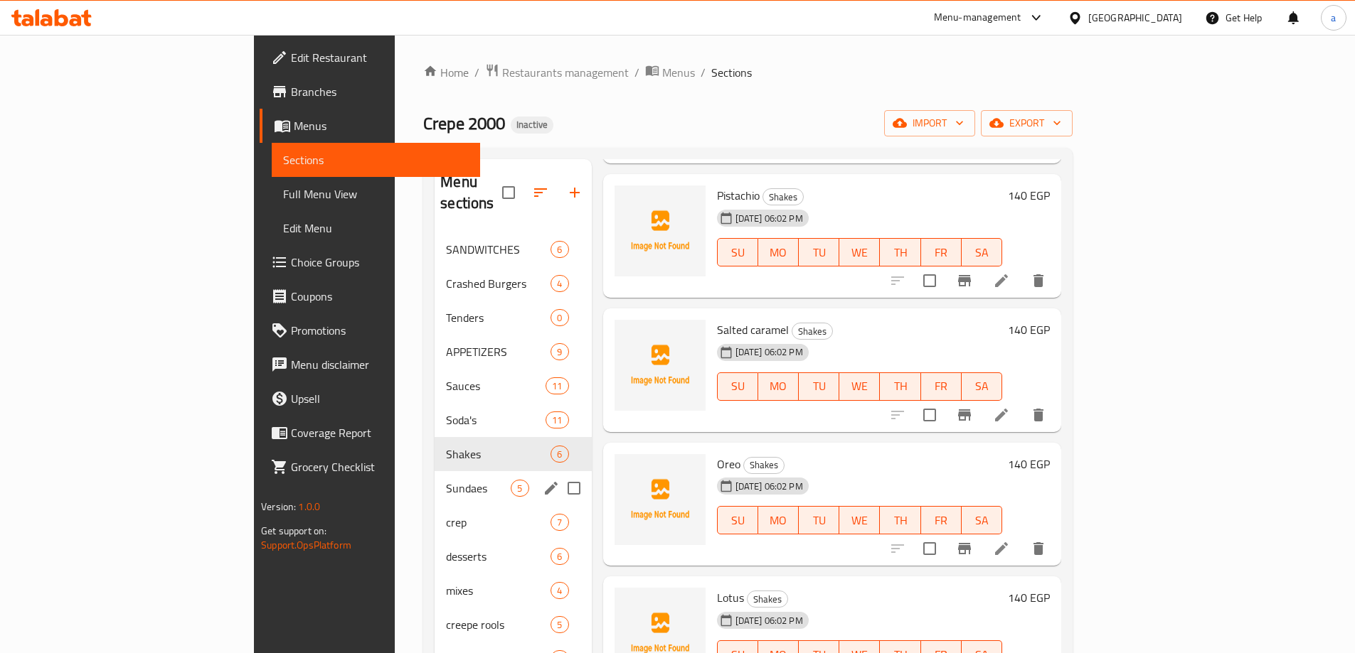
click at [434, 471] on div "Sundaes 5" at bounding box center [512, 488] width 156 height 34
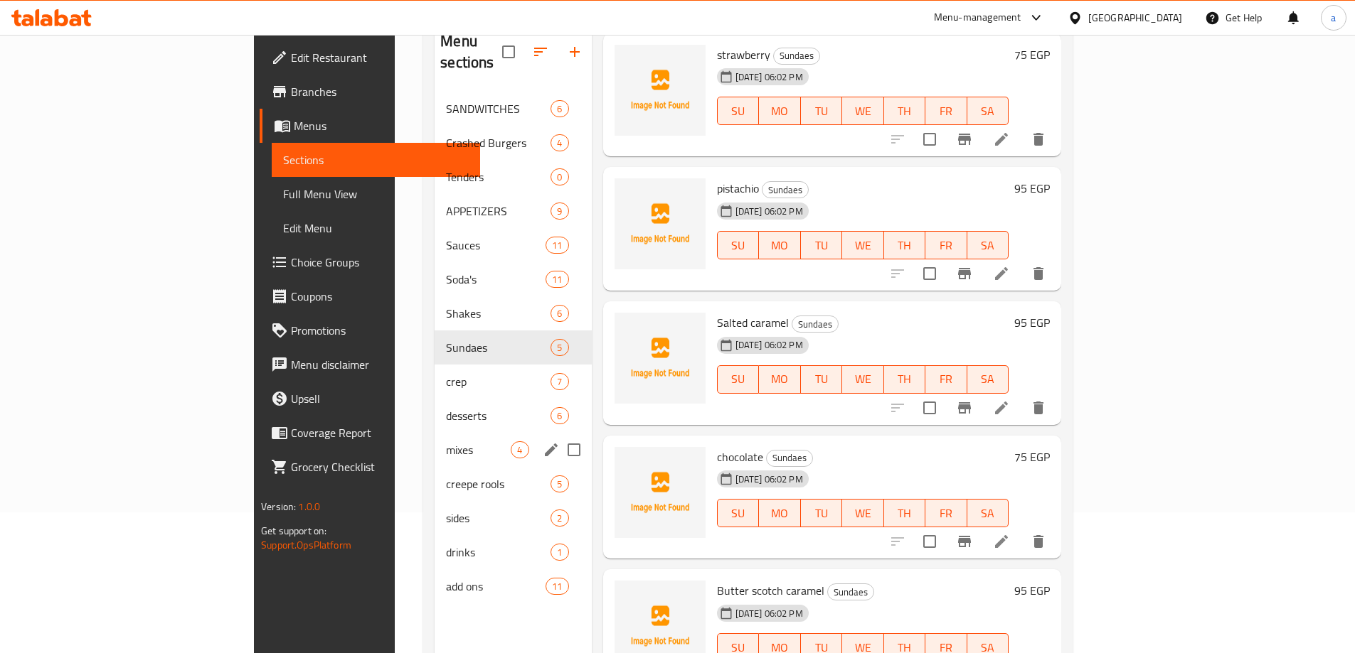
scroll to position [142, 0]
click at [434, 397] on div "desserts 6" at bounding box center [512, 414] width 156 height 34
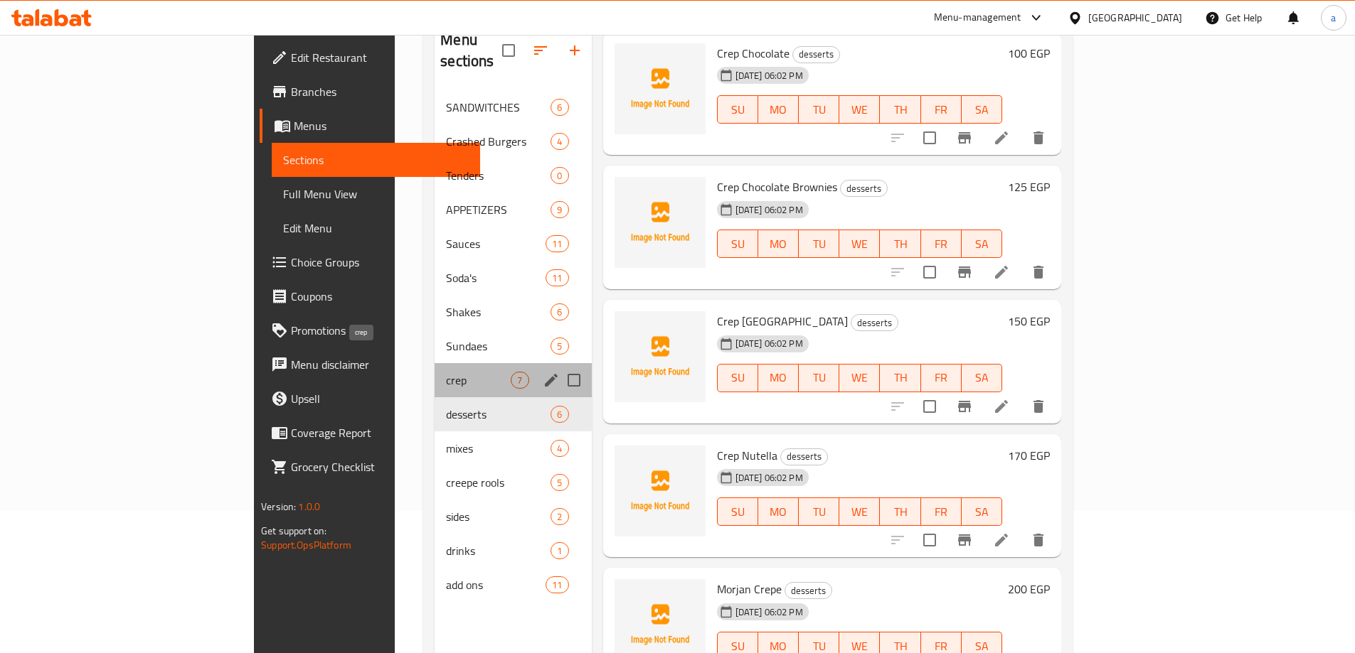
click at [446, 372] on span "crep" at bounding box center [478, 380] width 65 height 17
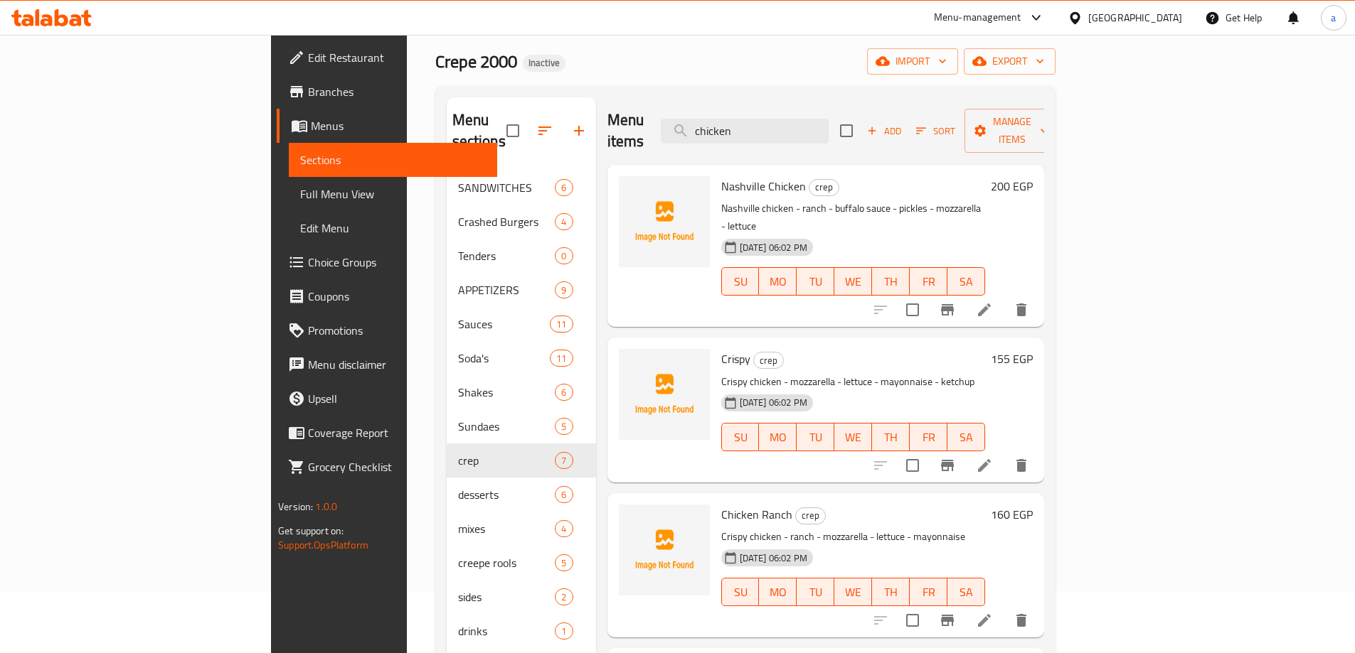
scroll to position [57, 0]
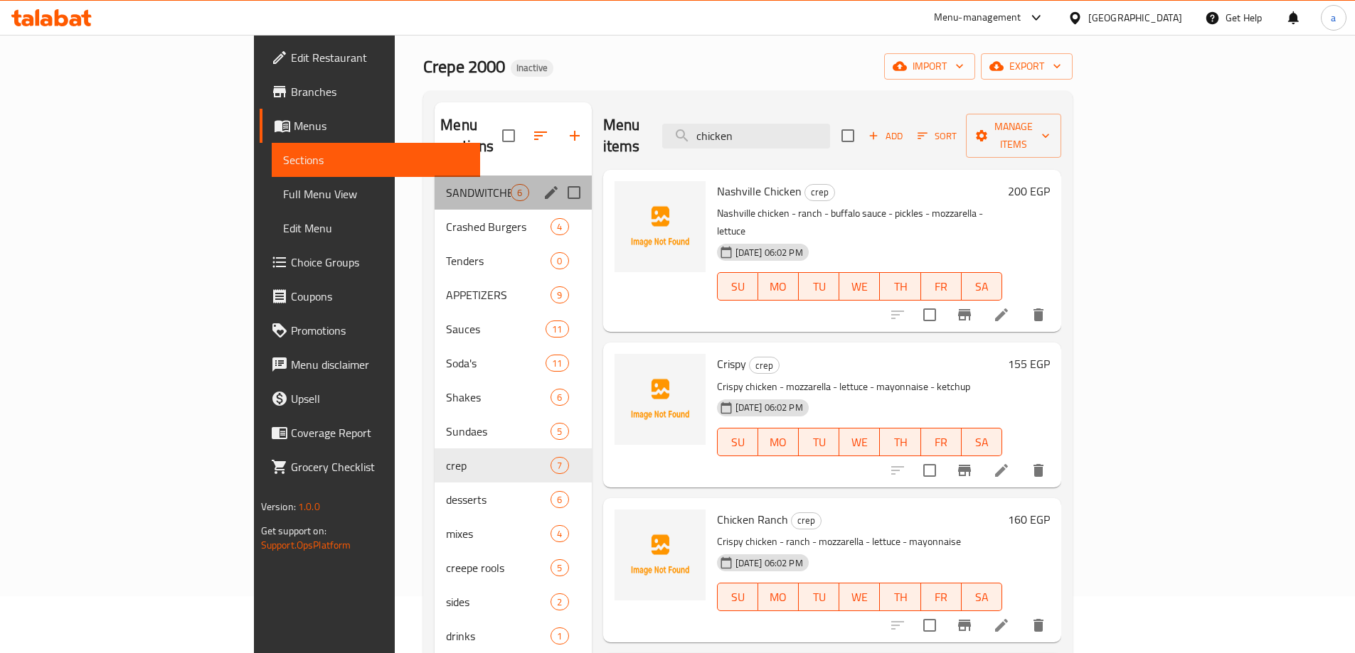
click at [434, 180] on div "SANDWITCHES 6" at bounding box center [512, 193] width 156 height 34
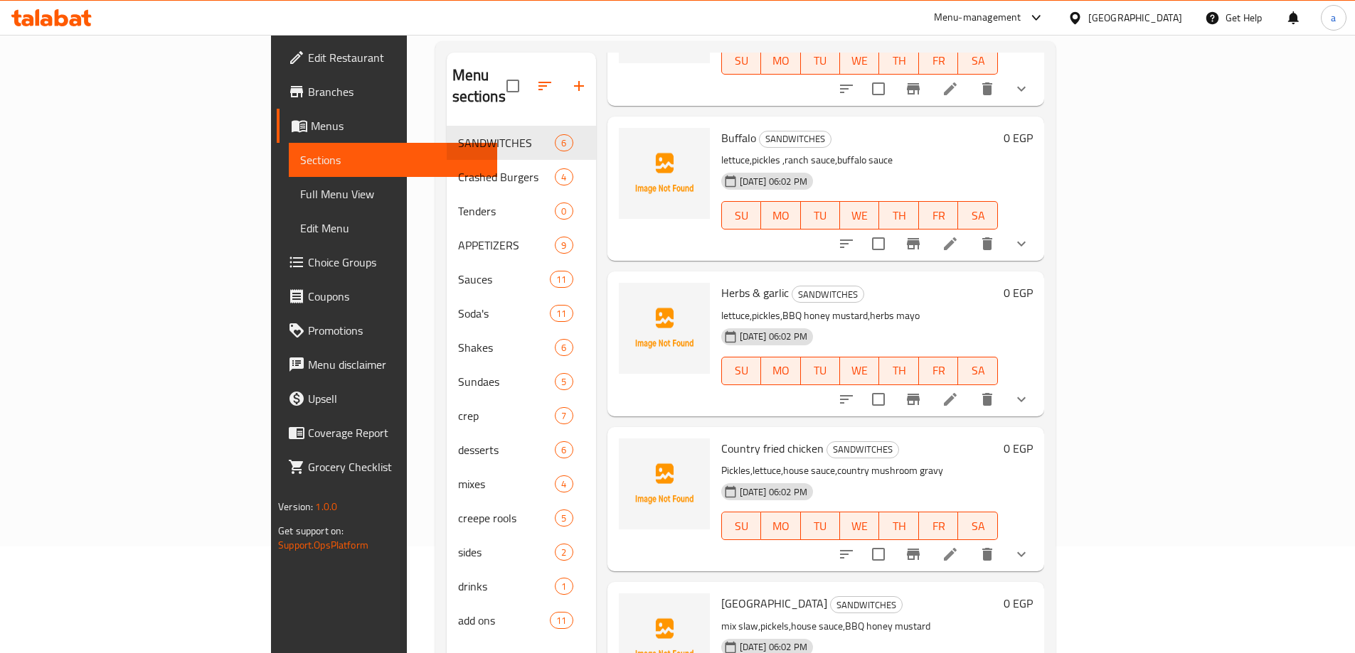
scroll to position [199, 0]
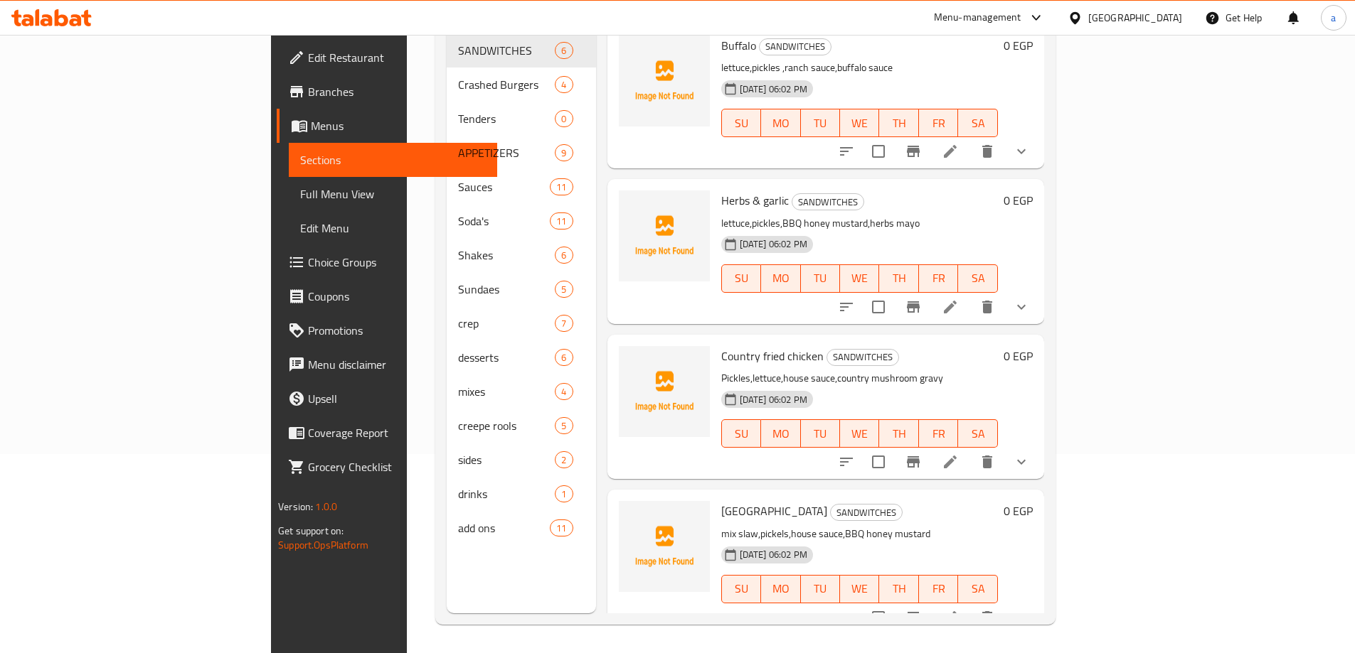
click at [721, 501] on span "Nashville" at bounding box center [774, 511] width 106 height 21
copy h6 "Nashville"
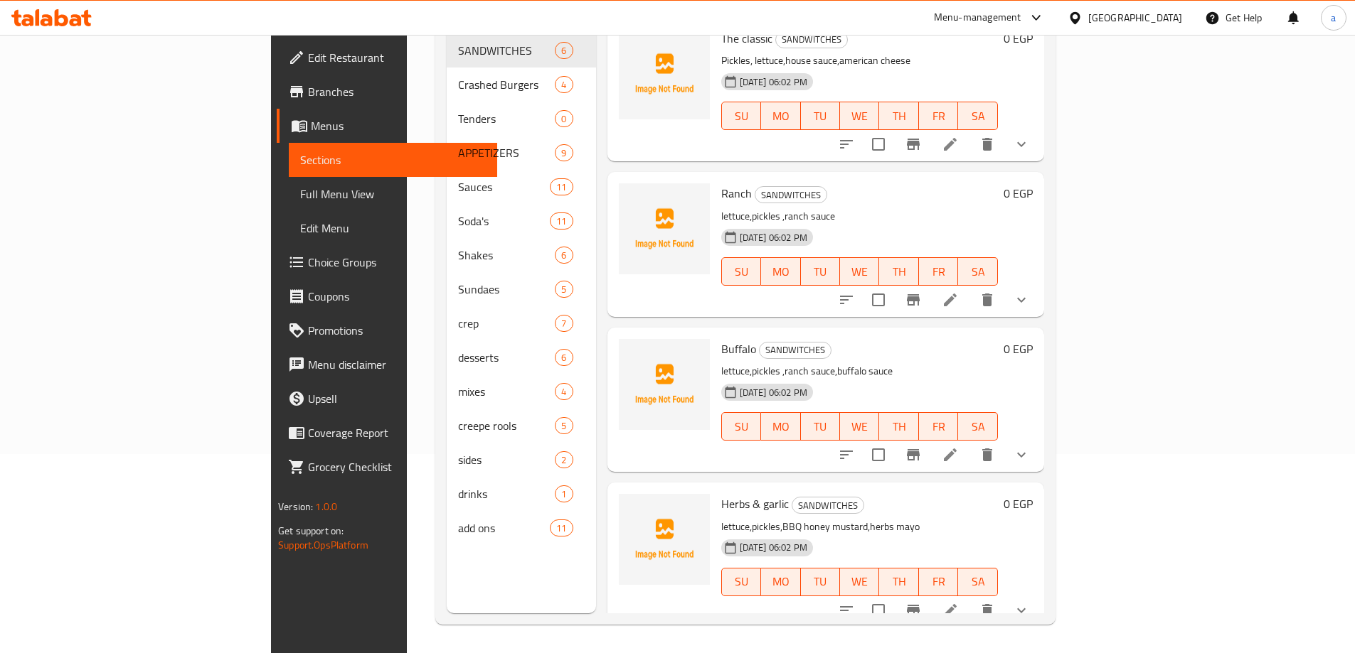
scroll to position [0, 0]
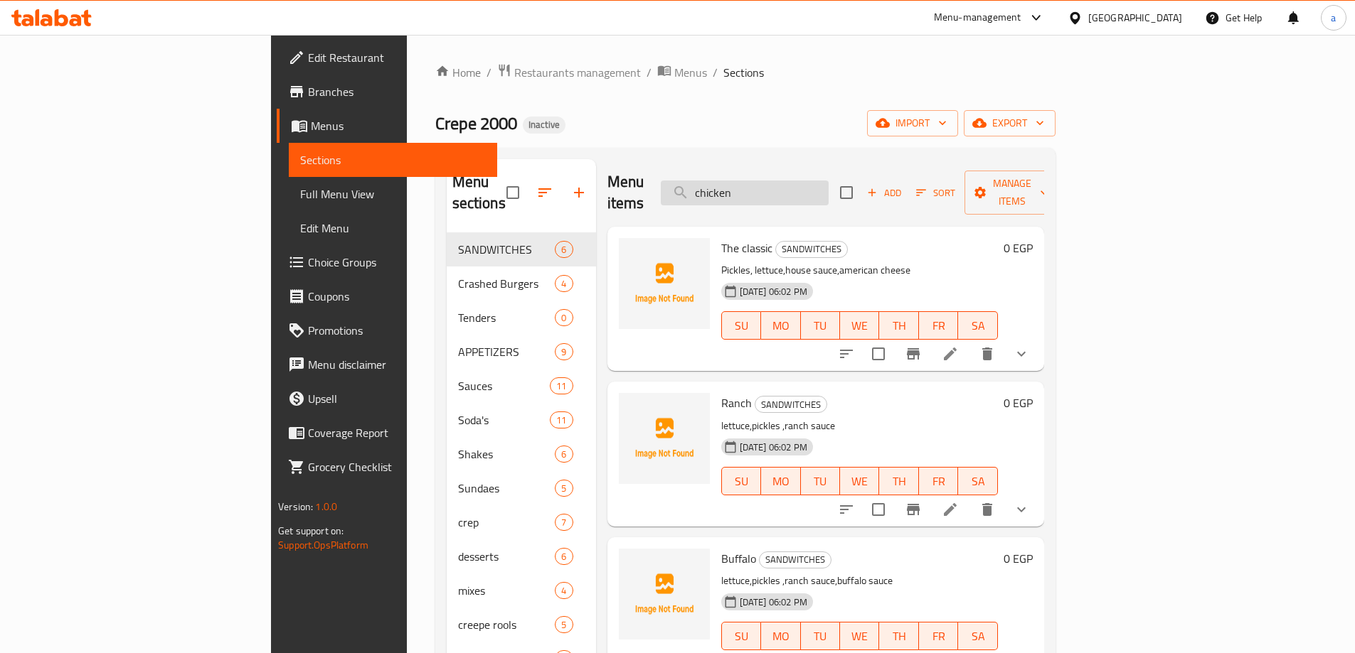
drag, startPoint x: 813, startPoint y: 162, endPoint x: 833, endPoint y: 178, distance: 25.2
click at [831, 176] on div "Menu items chicken Add Sort Manage items" at bounding box center [825, 193] width 437 height 68
click at [828, 181] on input "chicken" at bounding box center [745, 193] width 168 height 25
paste input "Nashville"
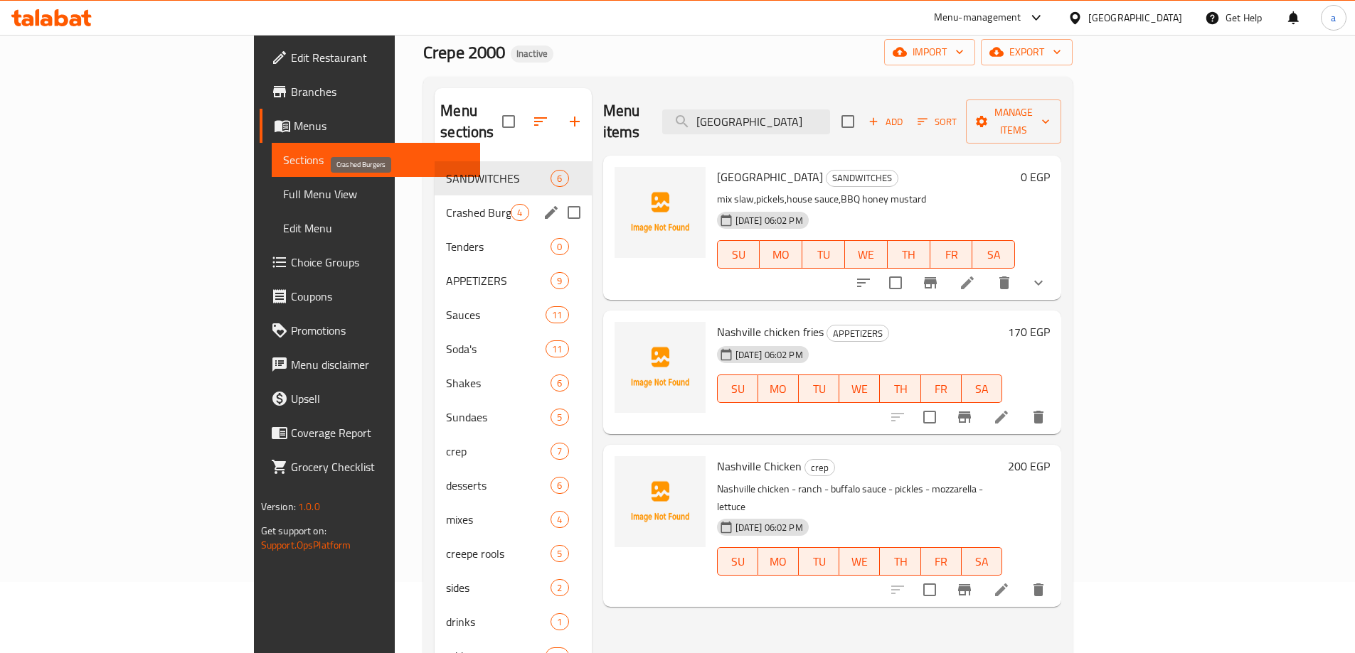
click at [446, 204] on span "Crashed Burgers" at bounding box center [478, 212] width 65 height 17
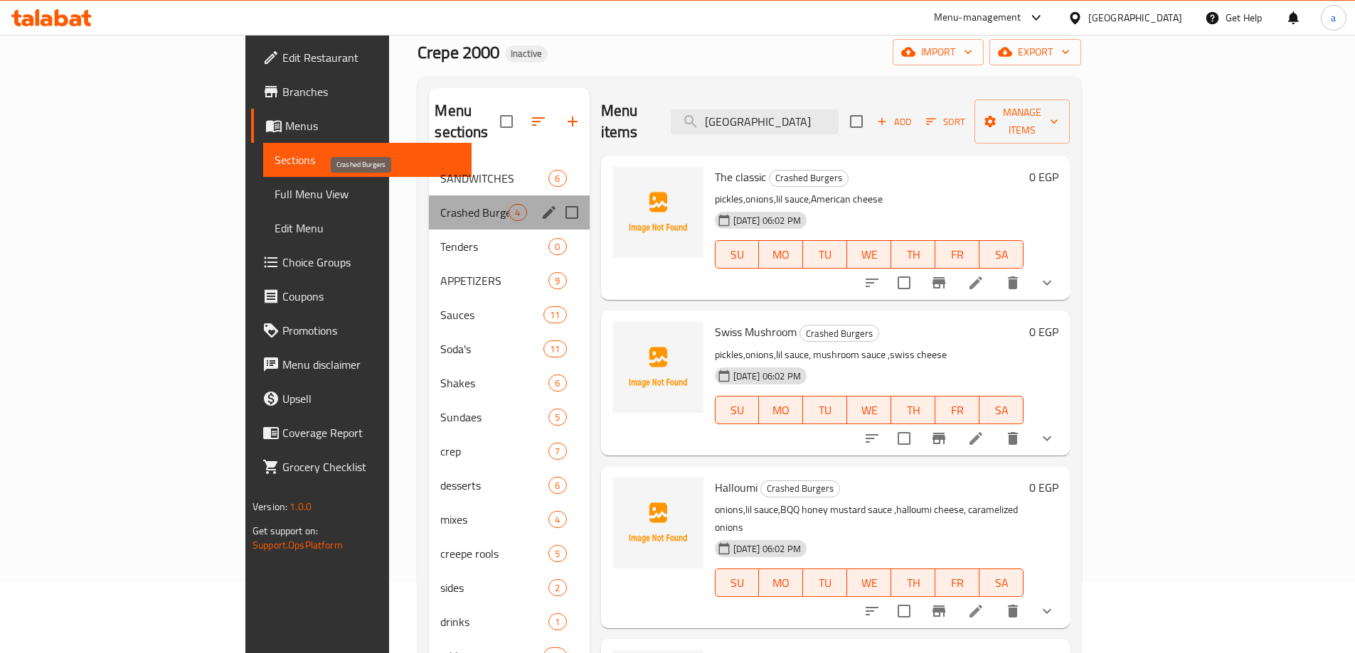
click at [440, 204] on span "Crashed Burgers" at bounding box center [474, 212] width 68 height 17
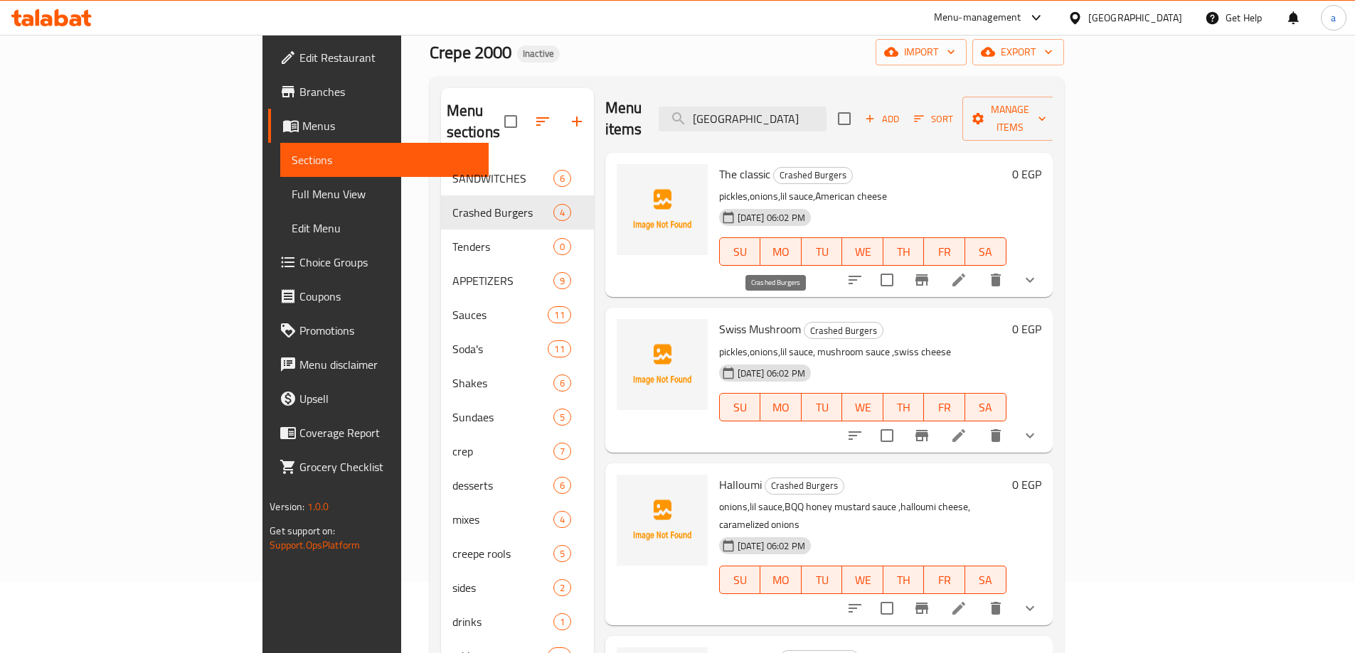
scroll to position [4, 0]
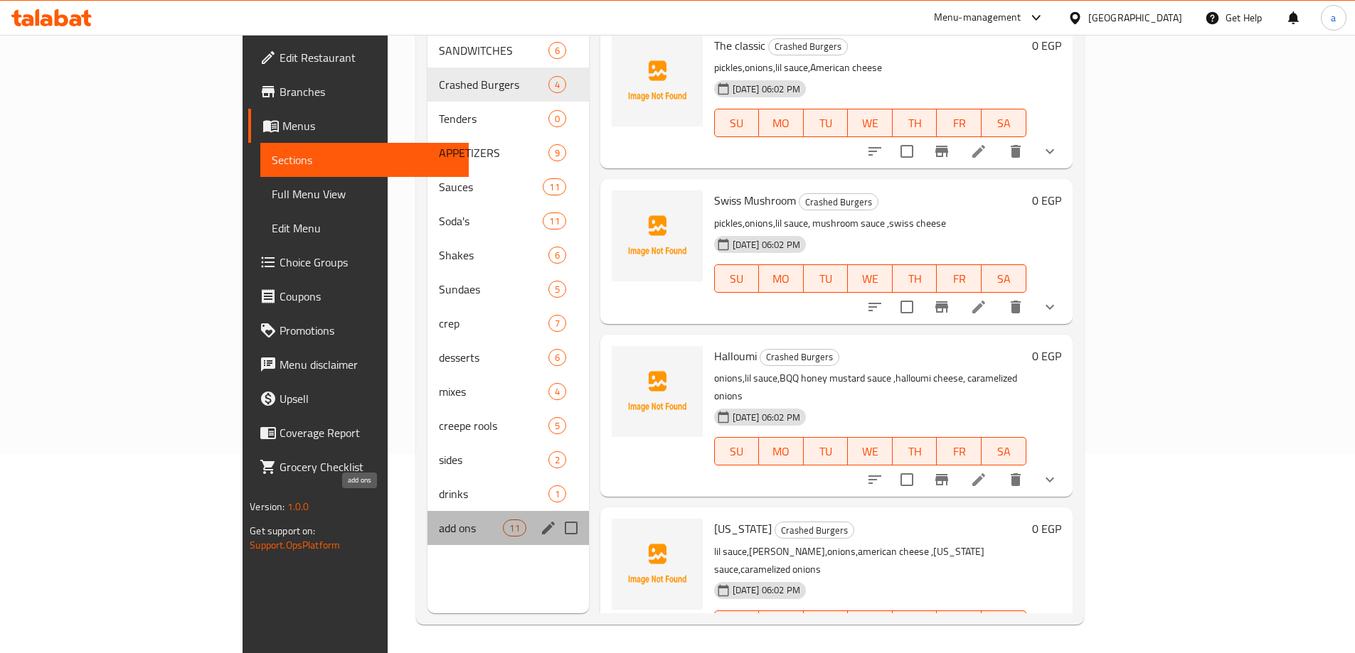
click at [439, 520] on span "add ons" at bounding box center [471, 528] width 64 height 17
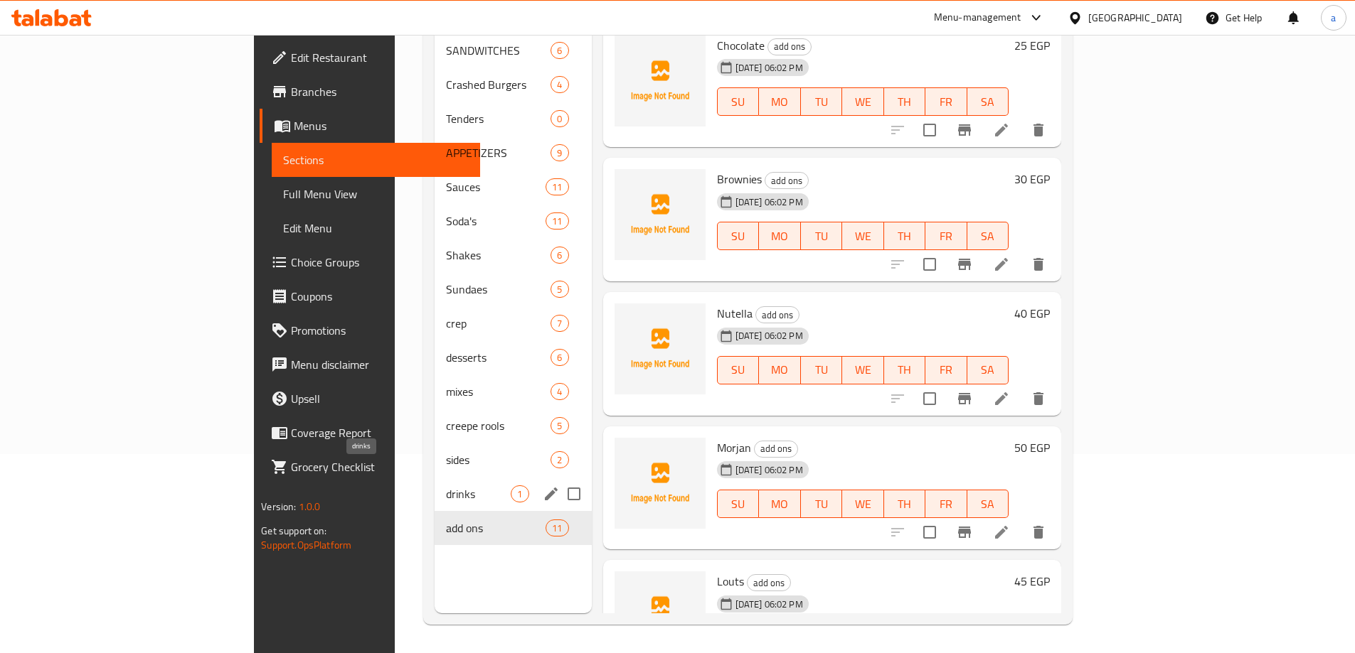
click at [434, 477] on div "drinks 1" at bounding box center [512, 494] width 156 height 34
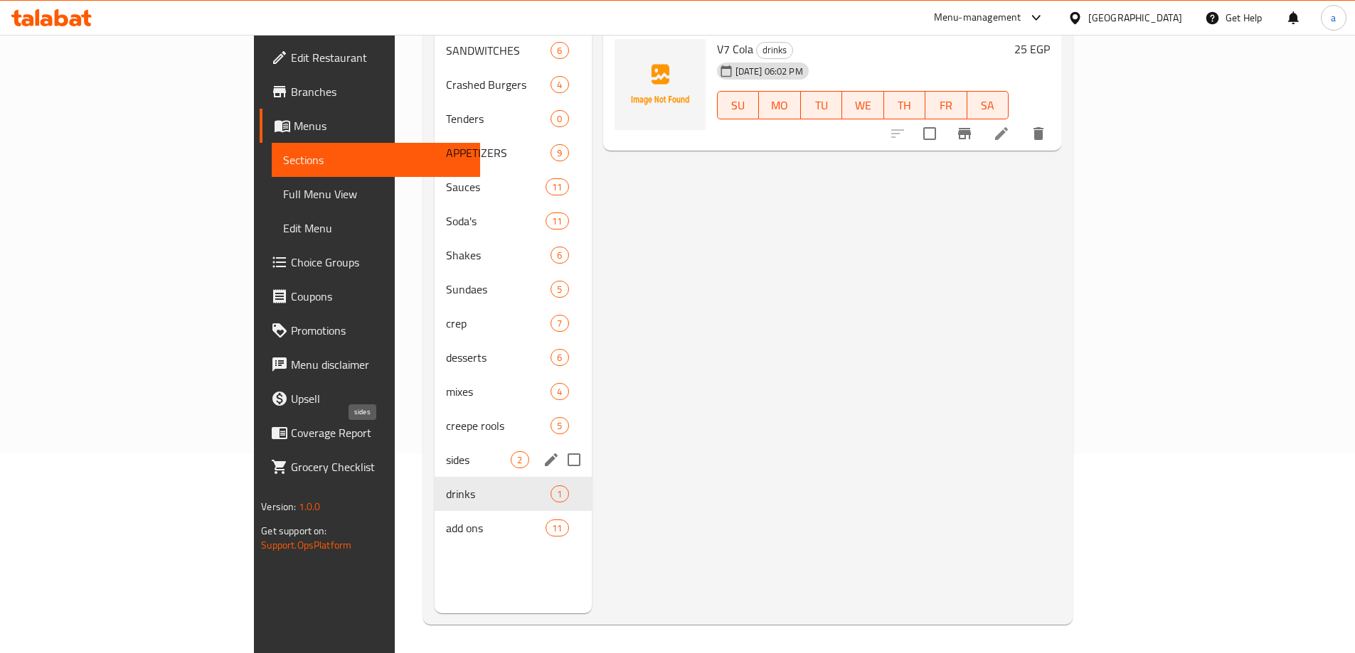
click at [446, 417] on span "creepe rools" at bounding box center [498, 425] width 105 height 17
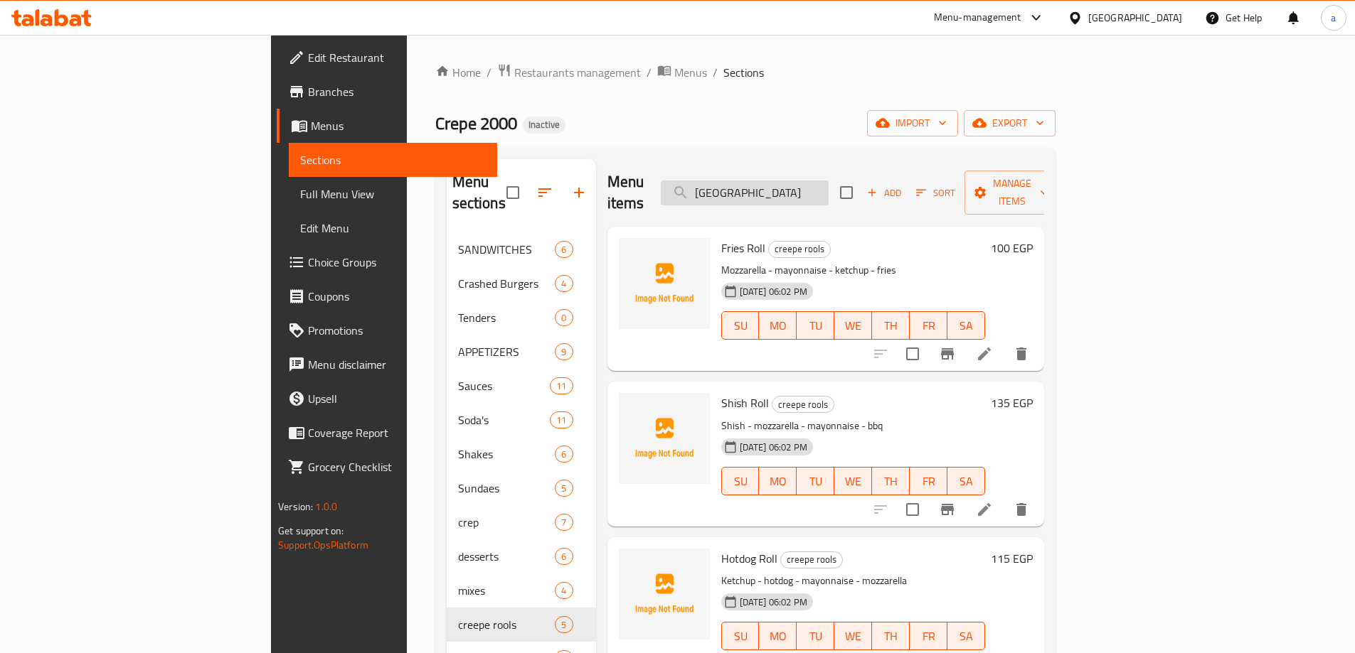
drag, startPoint x: 878, startPoint y: 171, endPoint x: 876, endPoint y: 183, distance: 12.3
click at [828, 181] on input "Nashville" at bounding box center [745, 193] width 168 height 25
paste input "The classi"
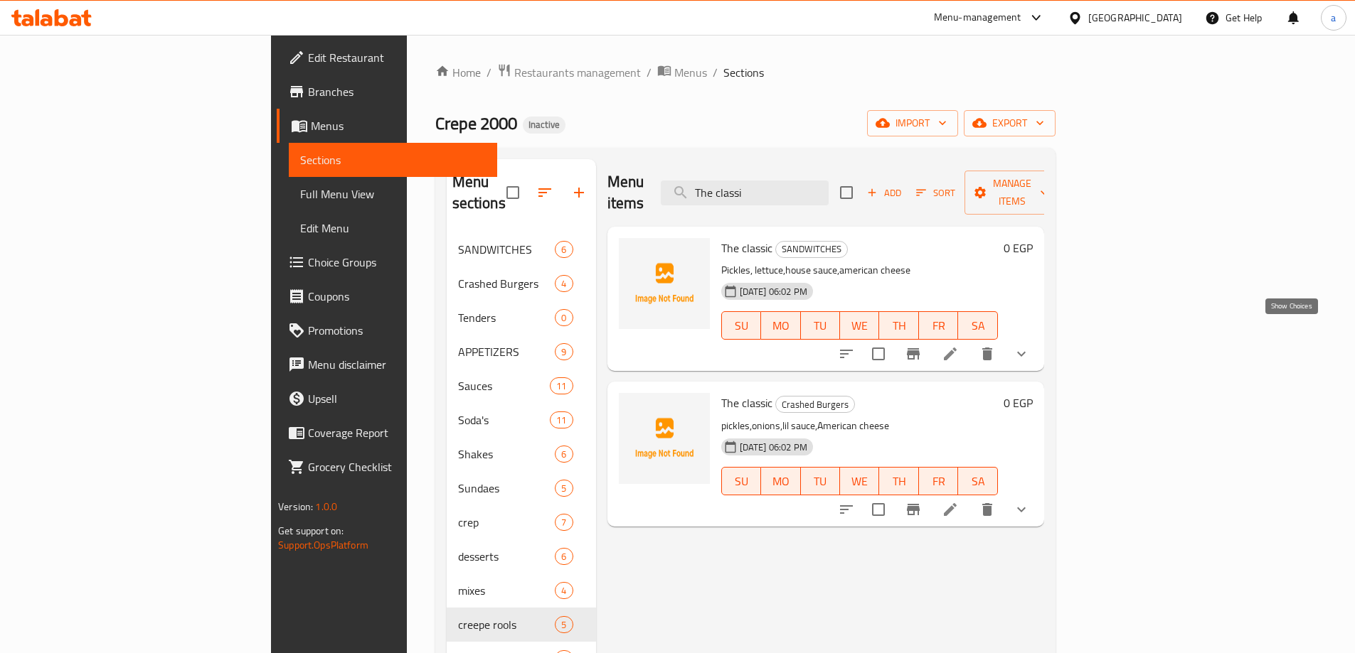
type input "The classi"
click at [1025, 352] on icon "show more" at bounding box center [1021, 354] width 9 height 5
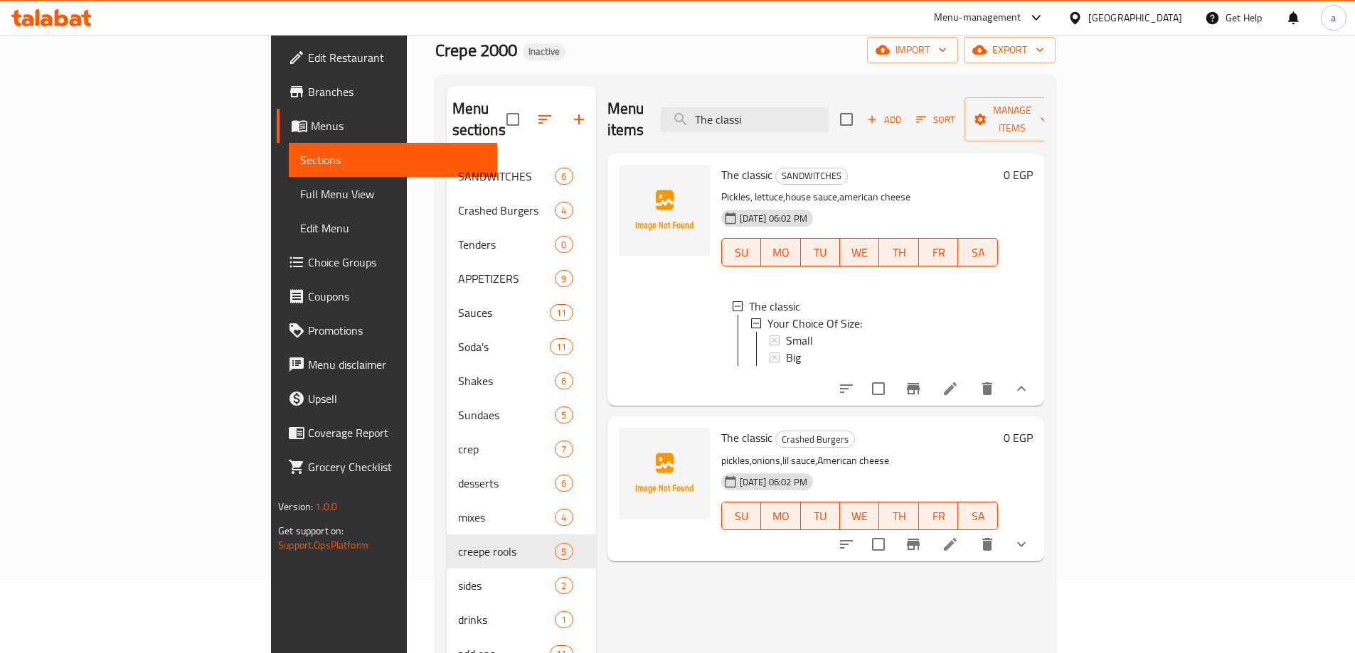
scroll to position [142, 0]
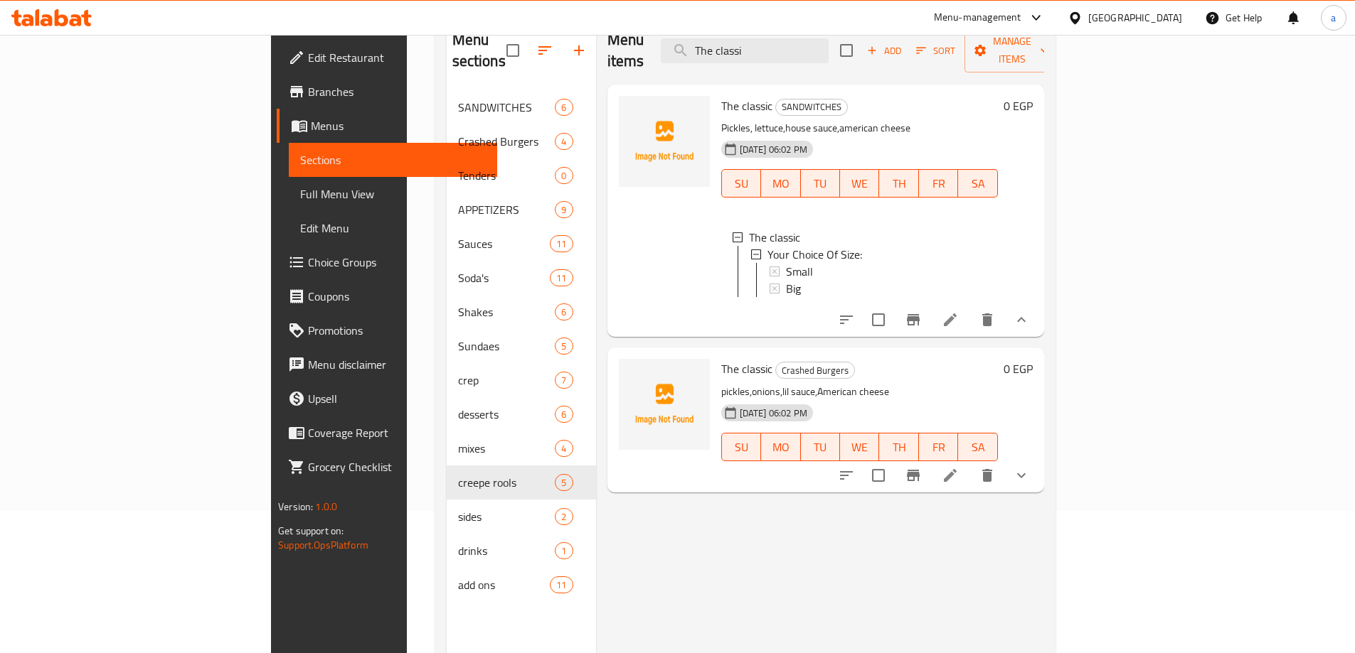
click at [1030, 469] on icon "show more" at bounding box center [1021, 475] width 17 height 17
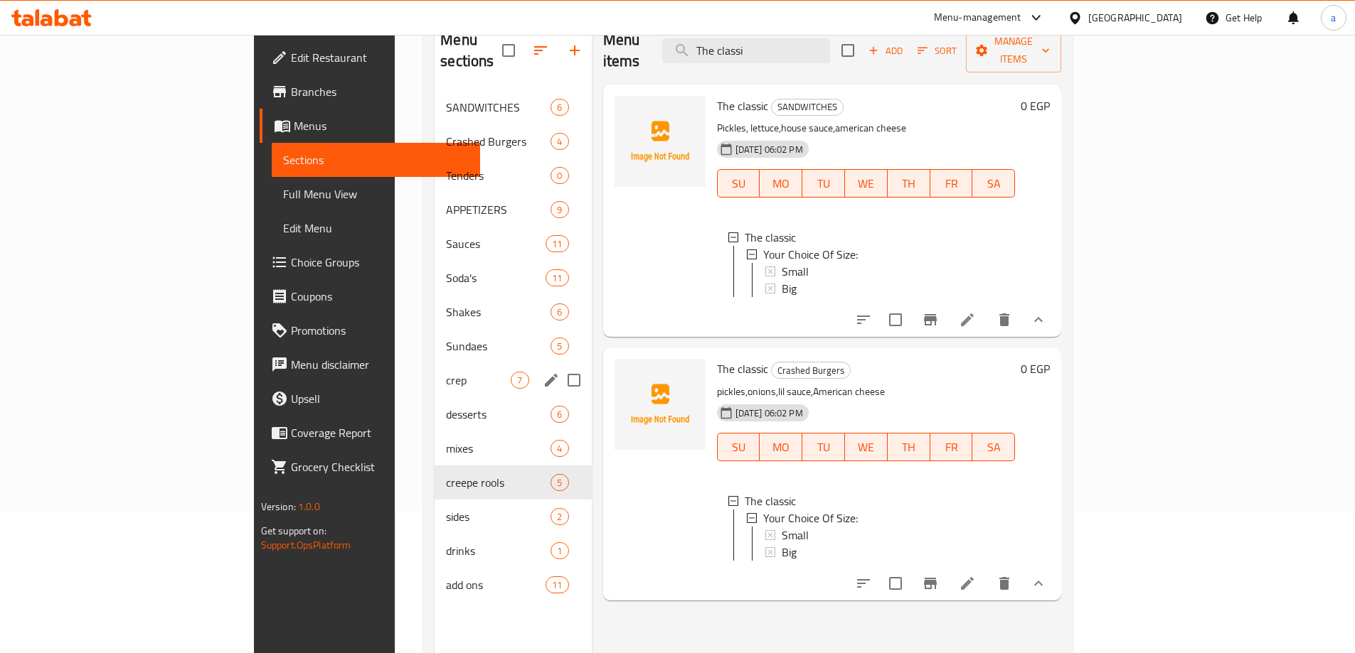
click at [559, 365] on input "Menu sections" at bounding box center [574, 380] width 30 height 30
checkbox input "true"
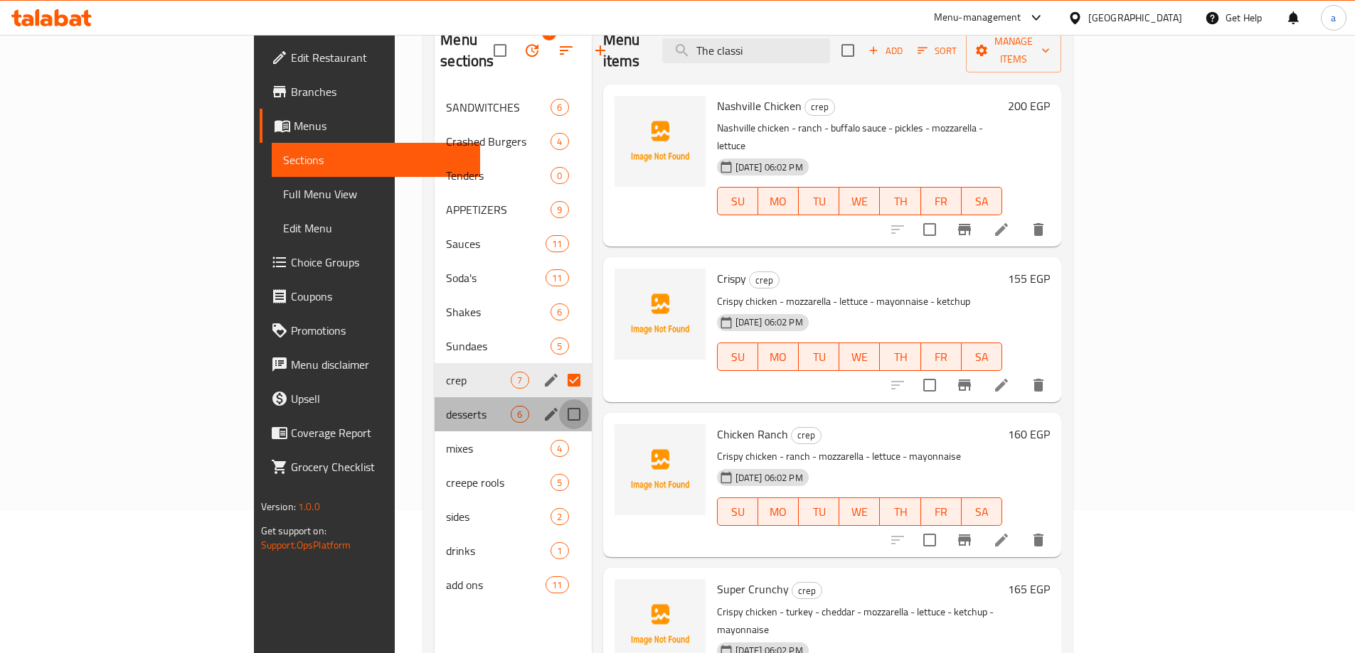
click at [559, 400] on input "Menu sections" at bounding box center [574, 415] width 30 height 30
checkbox input "true"
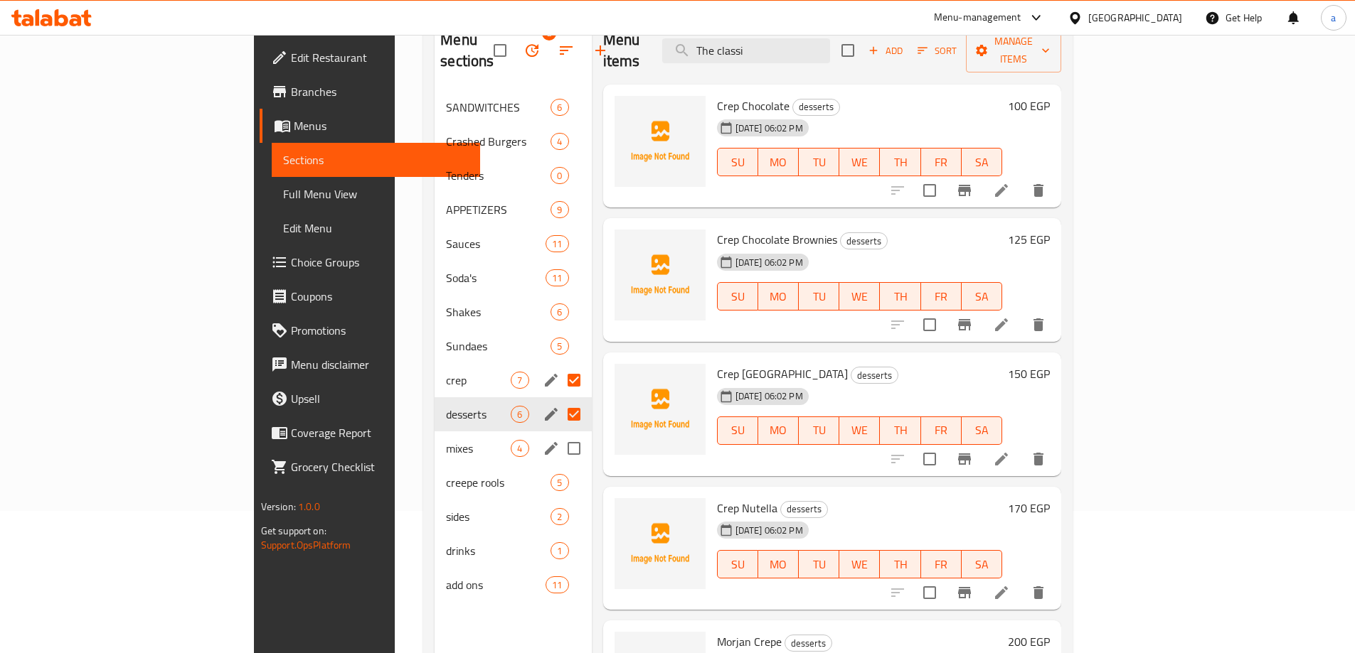
click at [559, 434] on input "Menu sections" at bounding box center [574, 449] width 30 height 30
checkbox input "true"
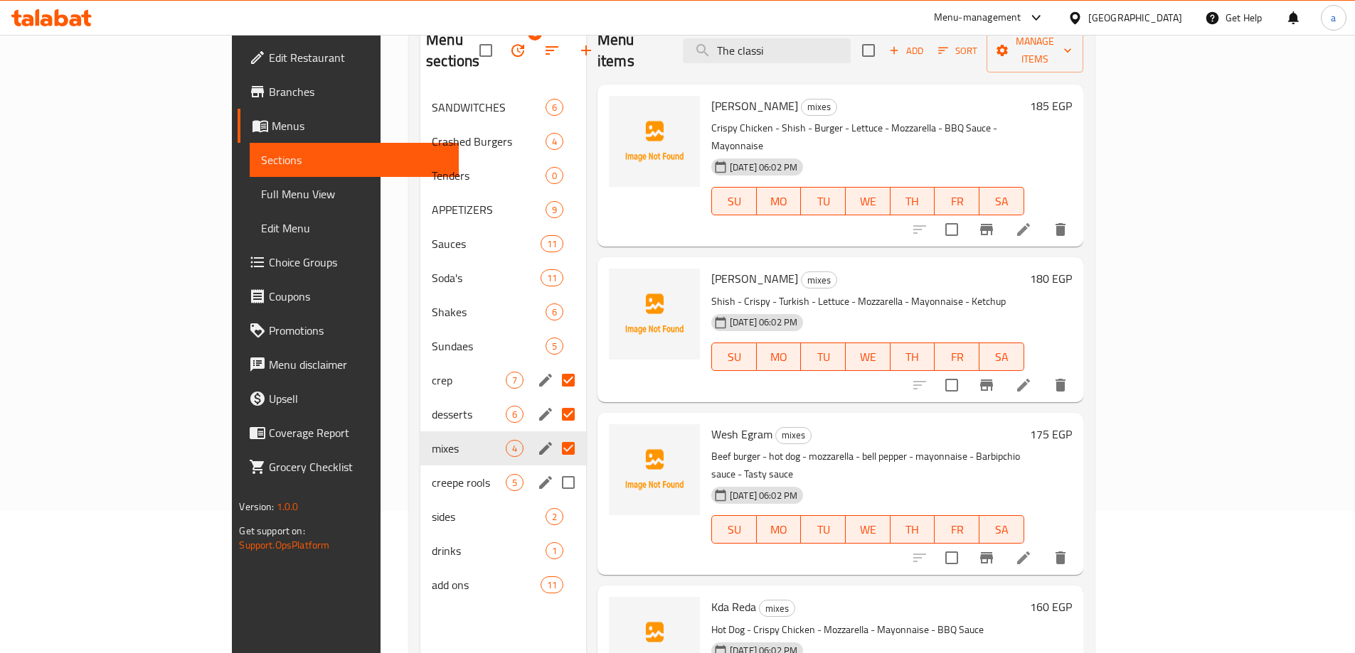
click at [553, 468] on input "Menu sections" at bounding box center [568, 483] width 30 height 30
checkbox input "true"
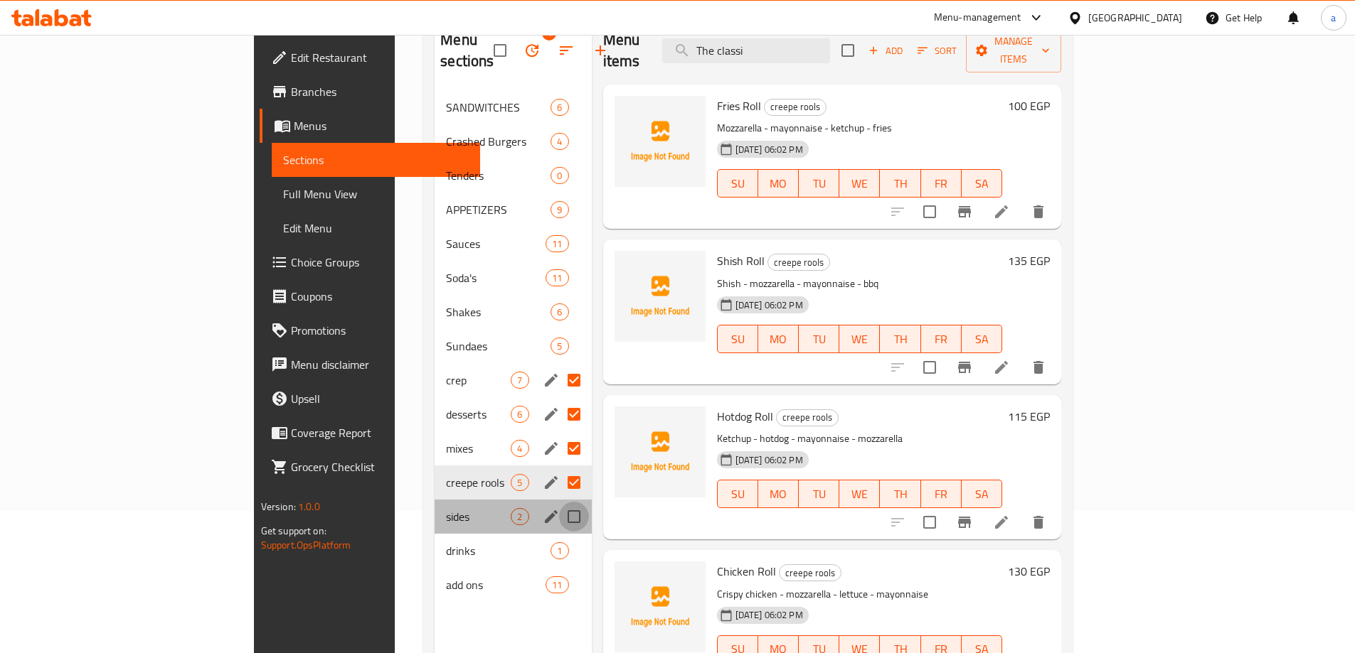
click at [559, 503] on input "Menu sections" at bounding box center [574, 517] width 30 height 30
checkbox input "true"
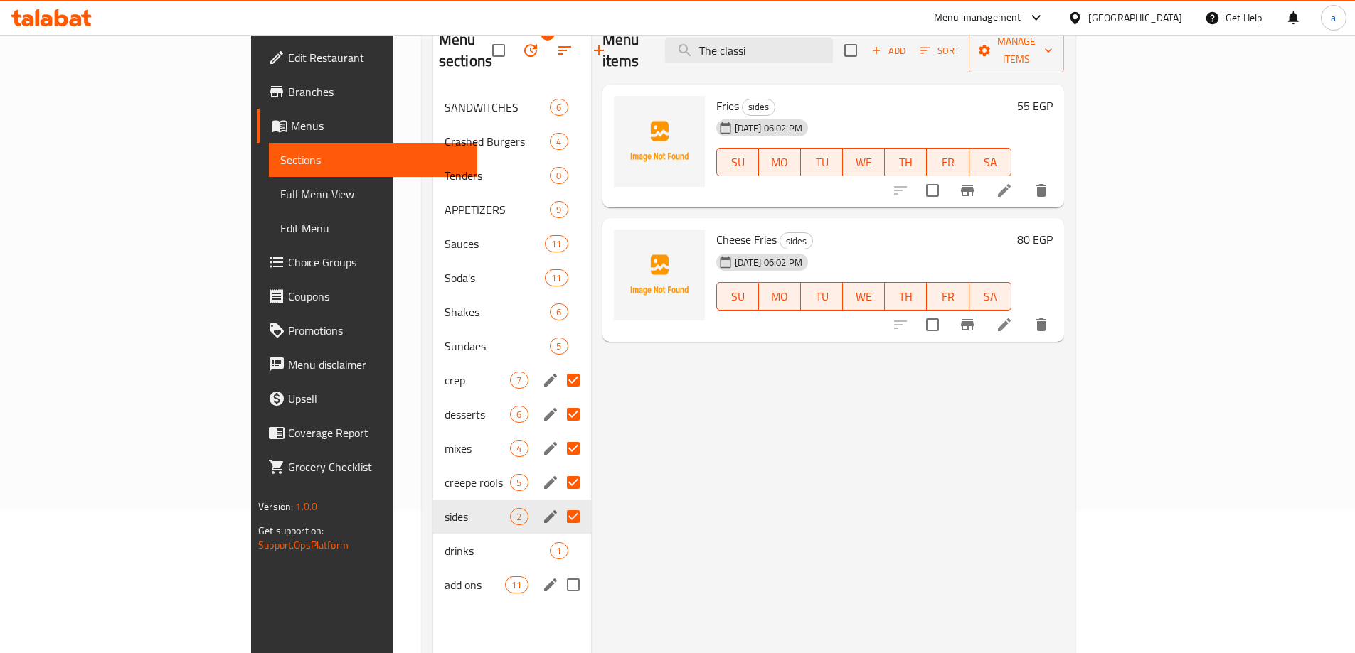
click at [558, 570] on input "Menu sections" at bounding box center [573, 585] width 30 height 30
checkbox input "true"
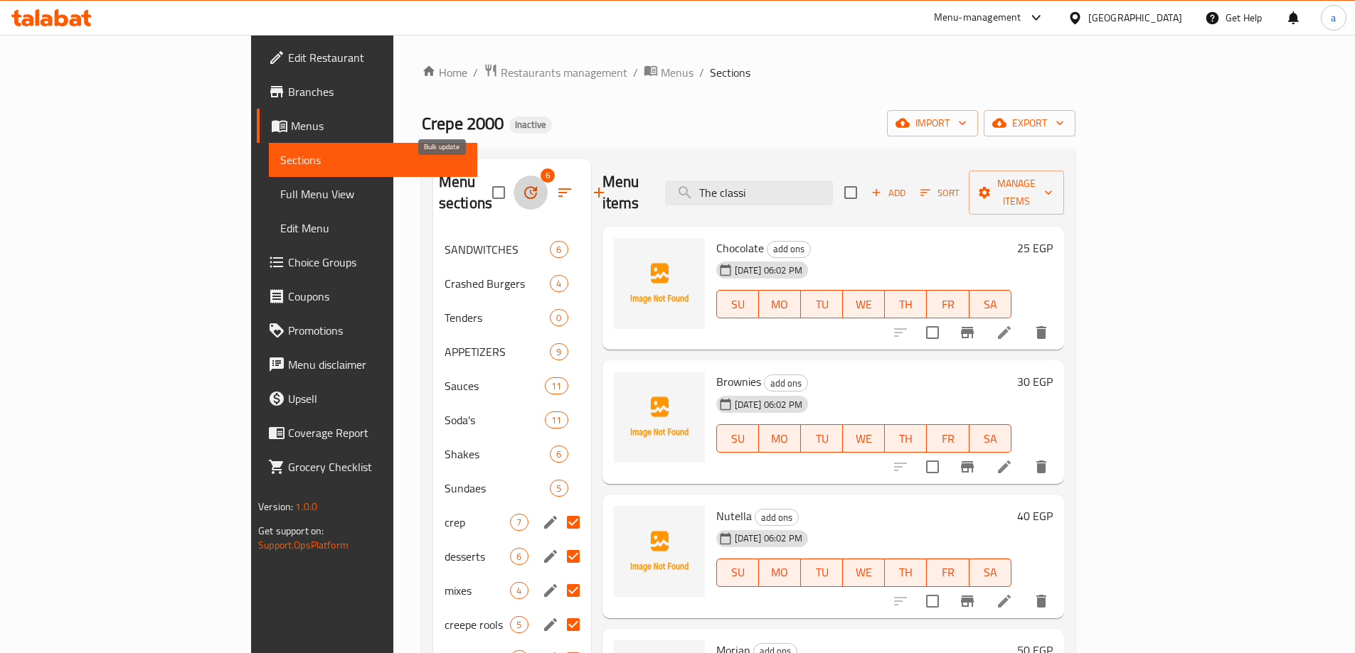
click at [524, 186] on icon "button" at bounding box center [530, 192] width 13 height 13
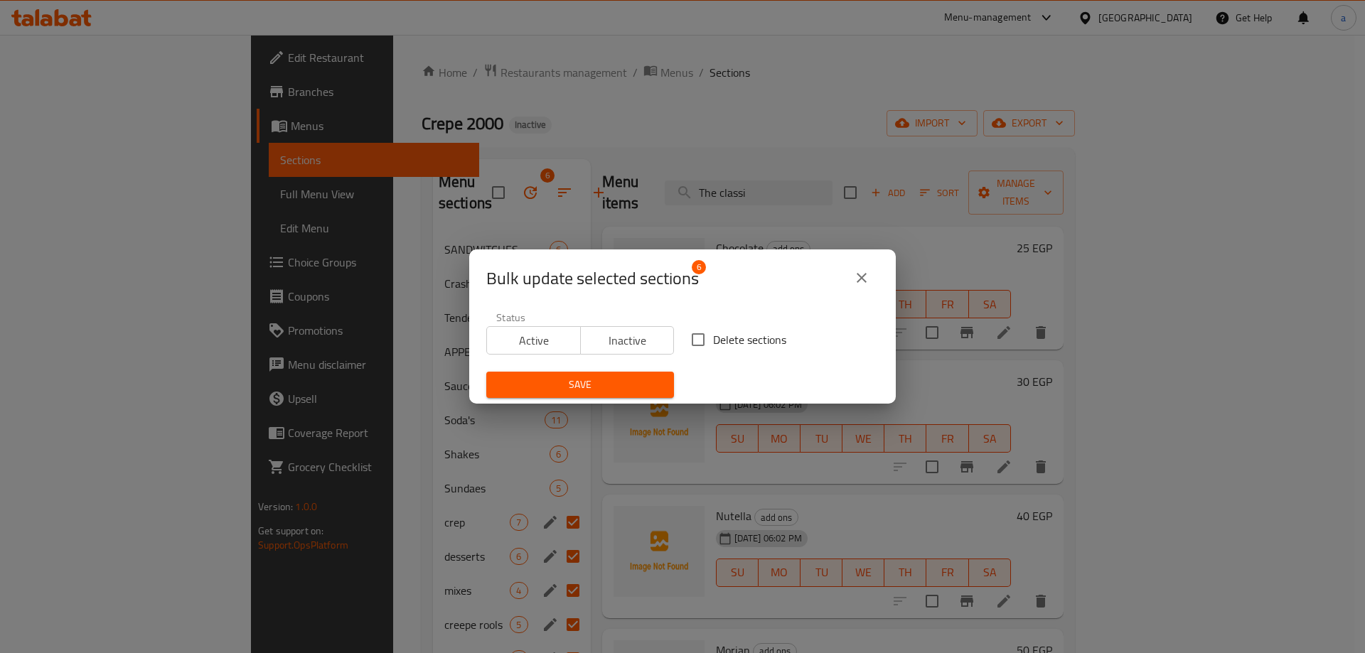
click at [700, 339] on input "Delete sections" at bounding box center [698, 340] width 30 height 30
checkbox input "true"
click at [597, 383] on span "Save" at bounding box center [580, 385] width 165 height 18
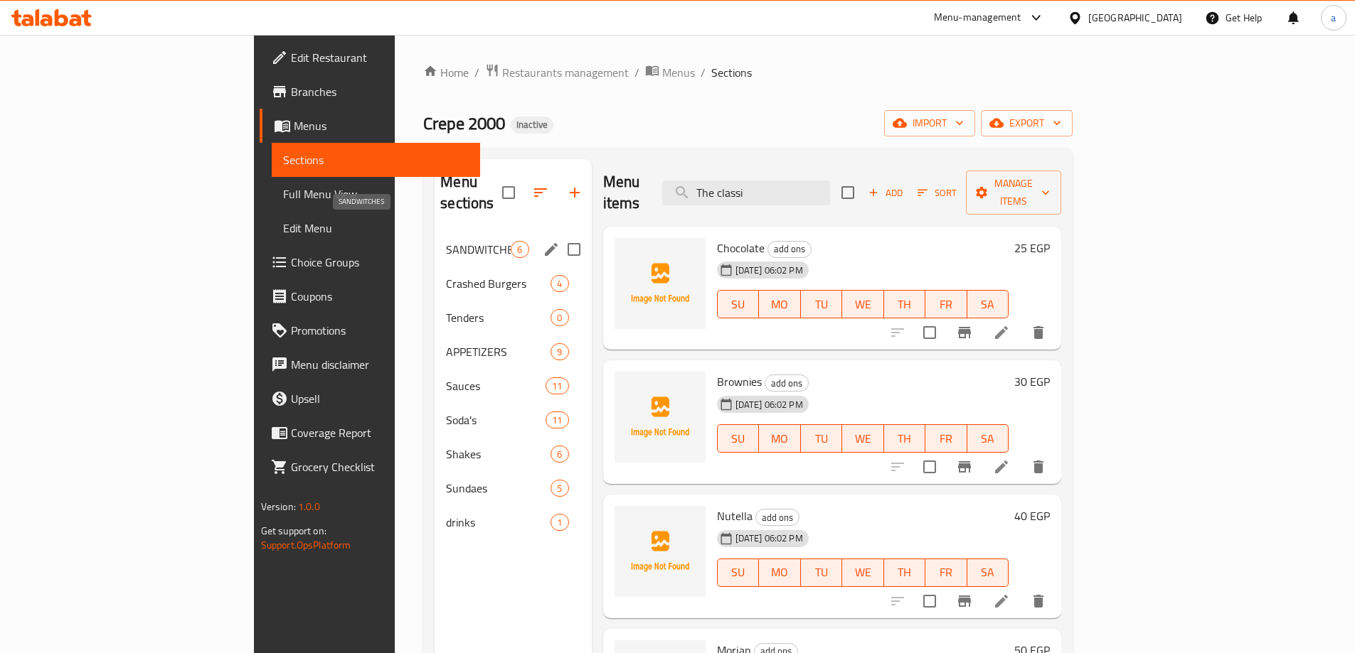
drag, startPoint x: 394, startPoint y: 225, endPoint x: 503, endPoint y: 235, distance: 109.2
click at [446, 241] on span "SANDWITCHES" at bounding box center [478, 249] width 65 height 17
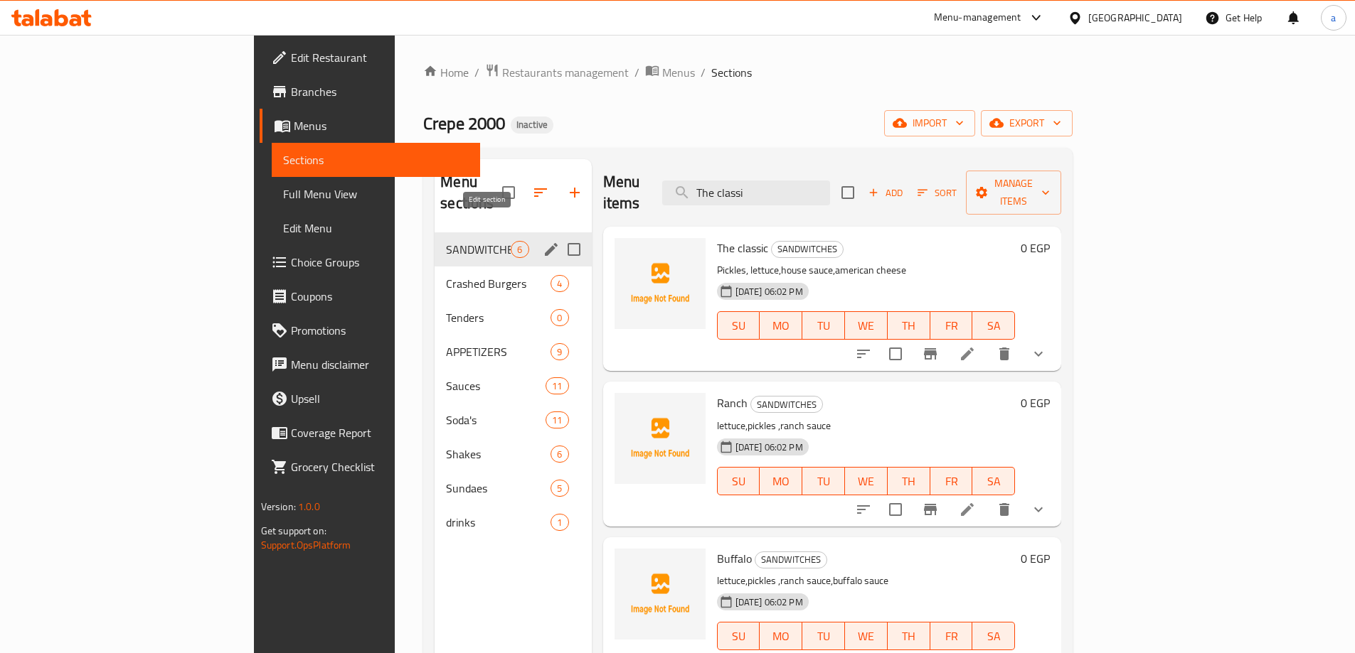
click at [543, 241] on icon "edit" at bounding box center [551, 249] width 17 height 17
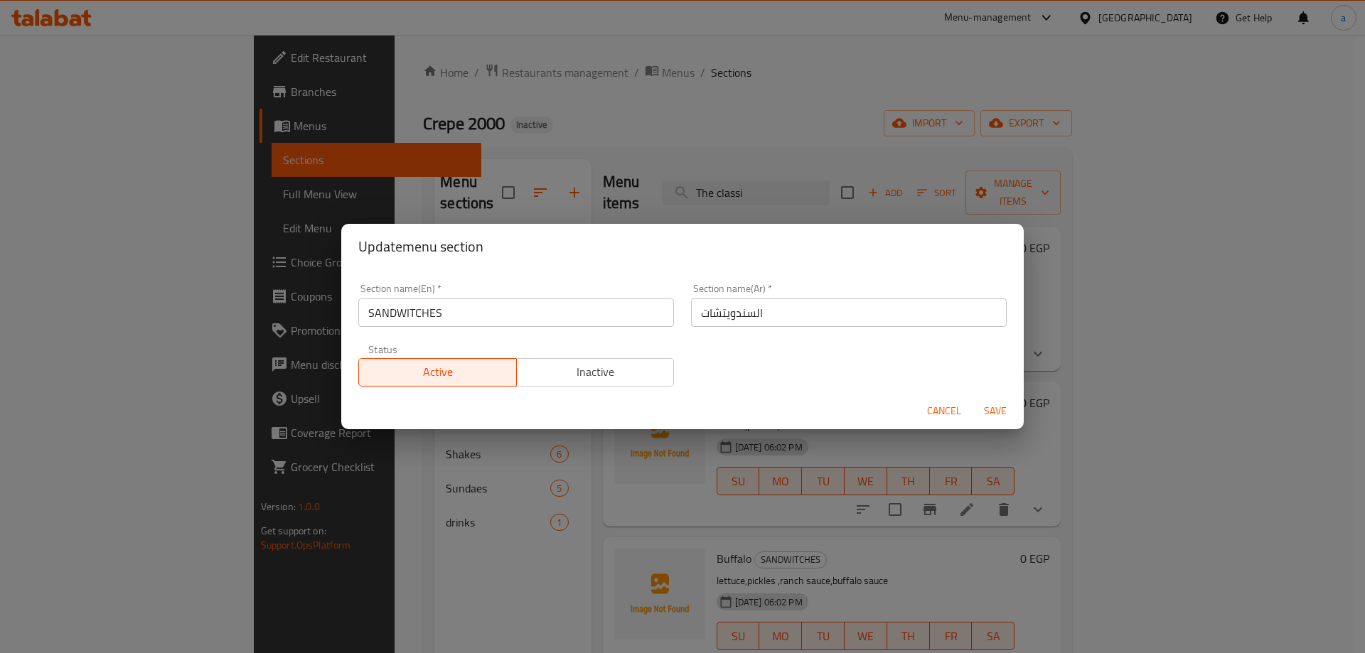
click at [715, 386] on div "Section name(En)   * SANDWITCHES Section name(En) * Section name(Ar)   * السندو…" at bounding box center [683, 335] width 666 height 120
click at [738, 479] on div "Update menu section Section name(En)   * SANDWITCHES Section name(En) * Section…" at bounding box center [682, 326] width 1365 height 653
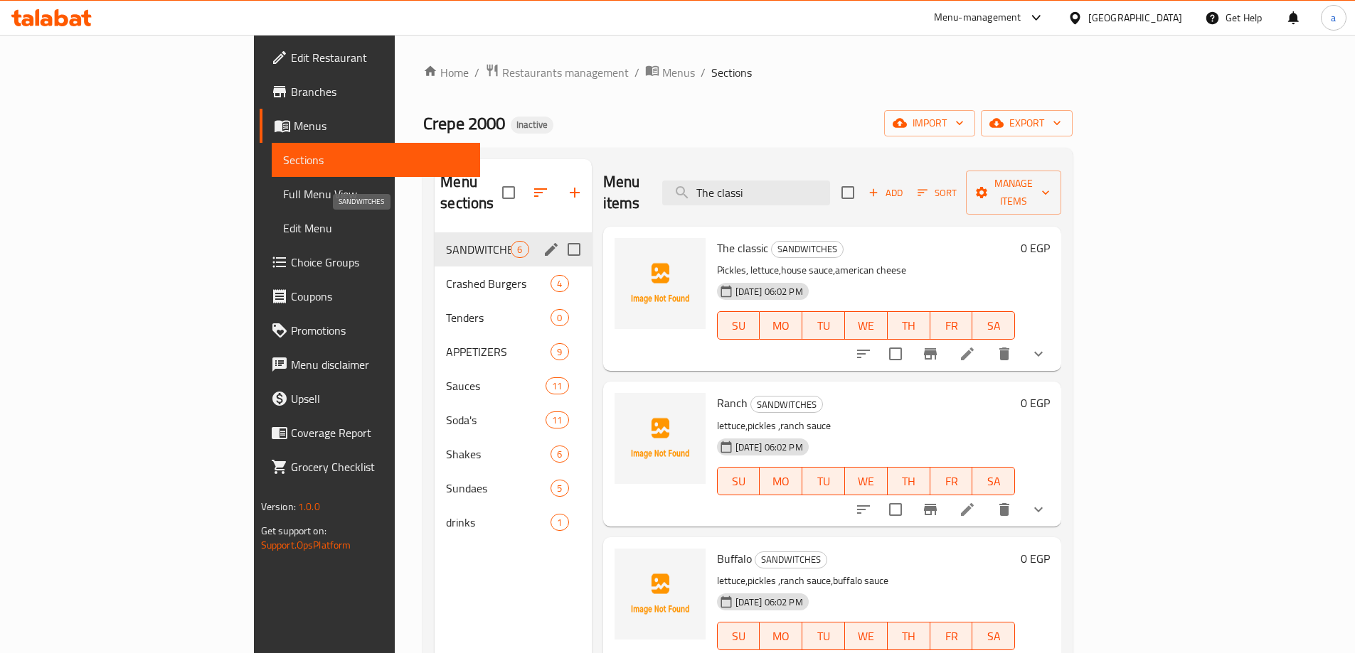
drag, startPoint x: 410, startPoint y: 227, endPoint x: 420, endPoint y: 227, distance: 9.2
click at [446, 241] on span "SANDWITCHES" at bounding box center [478, 249] width 65 height 17
click at [543, 241] on icon "edit" at bounding box center [551, 249] width 17 height 17
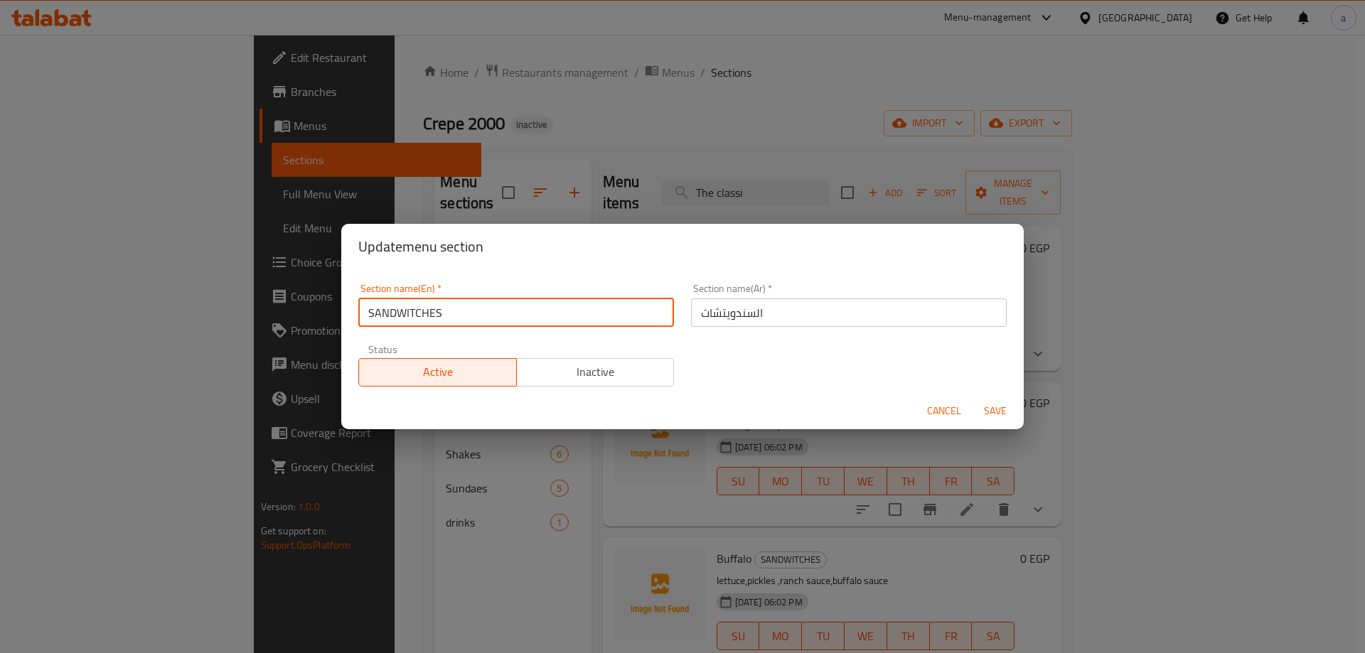
click at [528, 299] on input "SANDWITCHES" at bounding box center [516, 313] width 316 height 28
paste input "chicken sandwiches"
type input "chicken sandwiches"
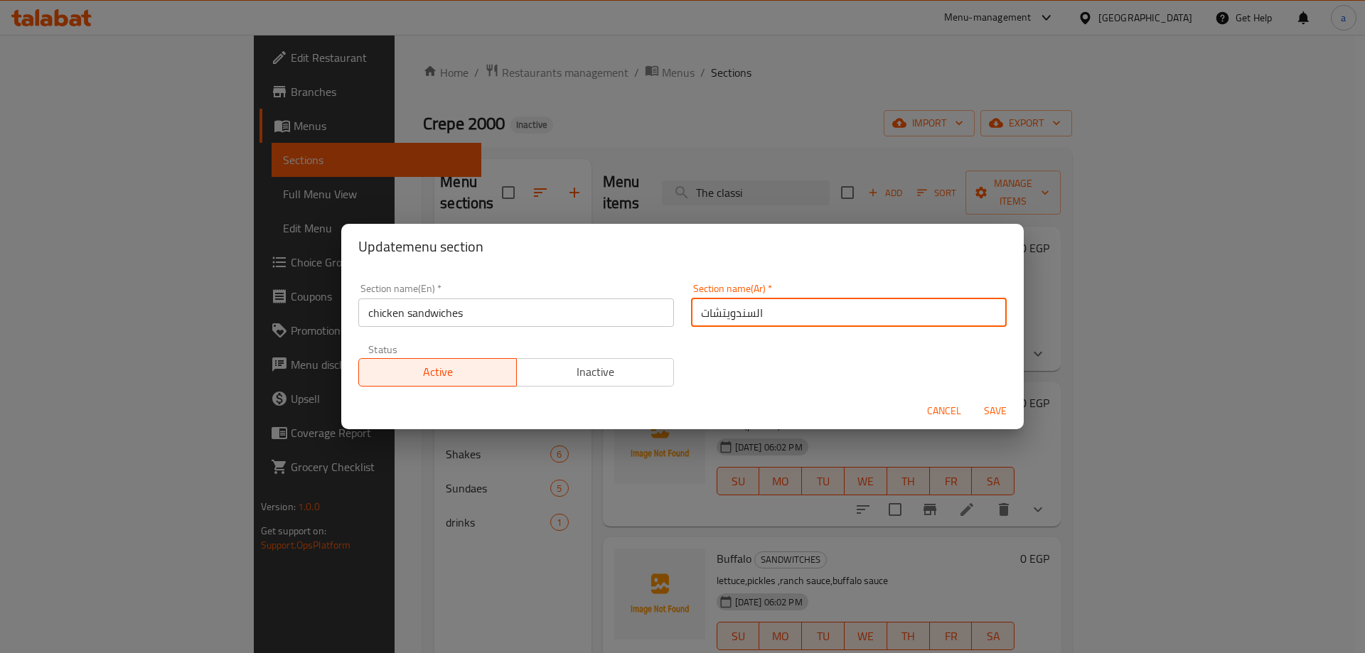
click at [818, 314] on input "السندويتشات" at bounding box center [849, 313] width 316 height 28
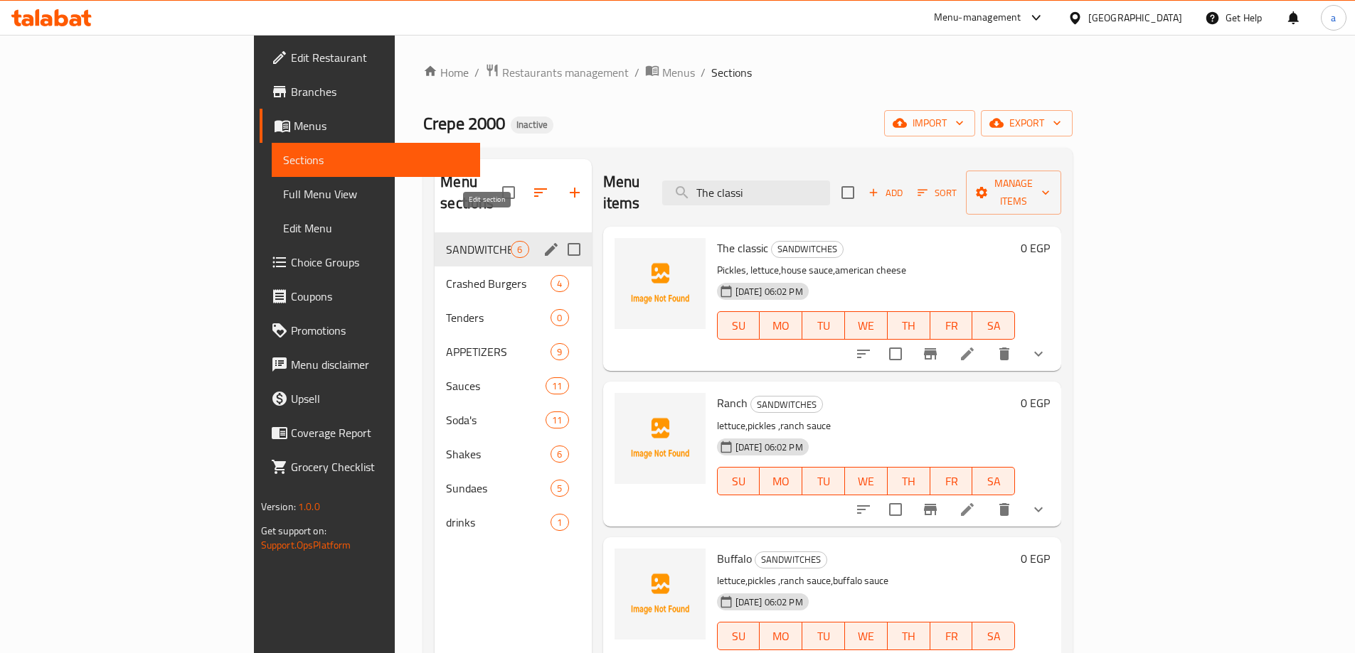
click at [543, 241] on icon "edit" at bounding box center [551, 249] width 17 height 17
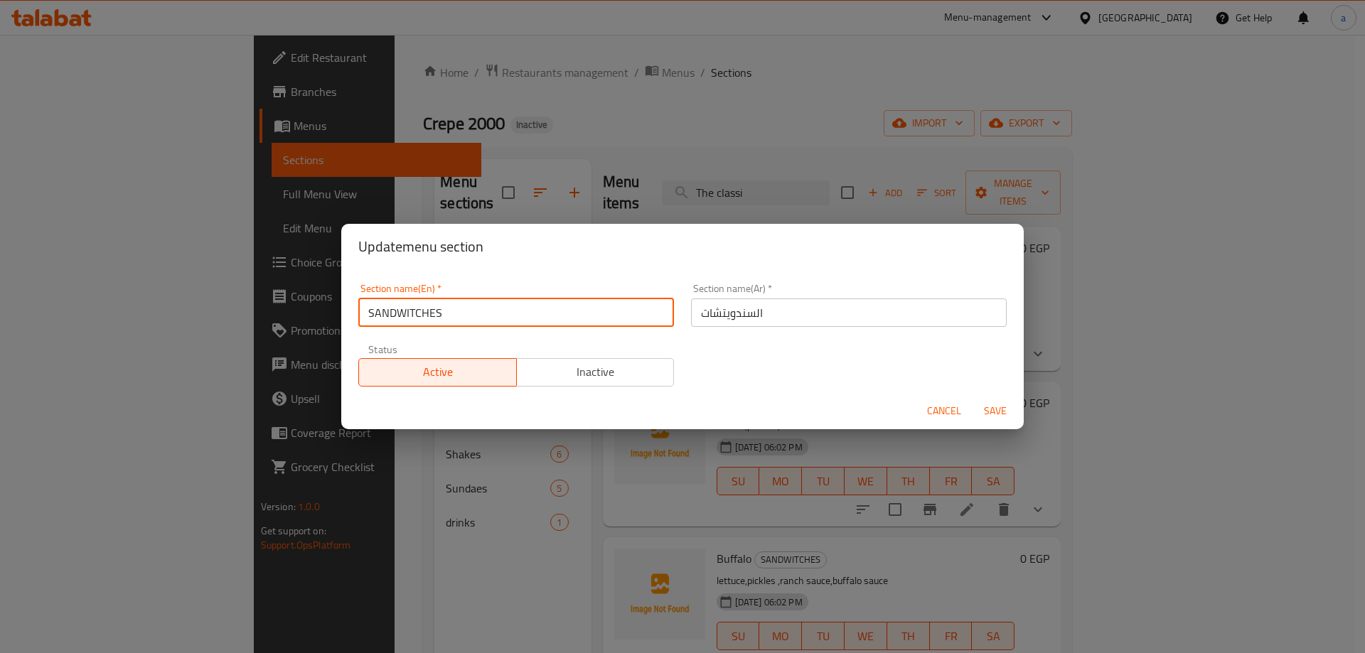
click at [597, 316] on input "SANDWITCHES" at bounding box center [516, 313] width 316 height 28
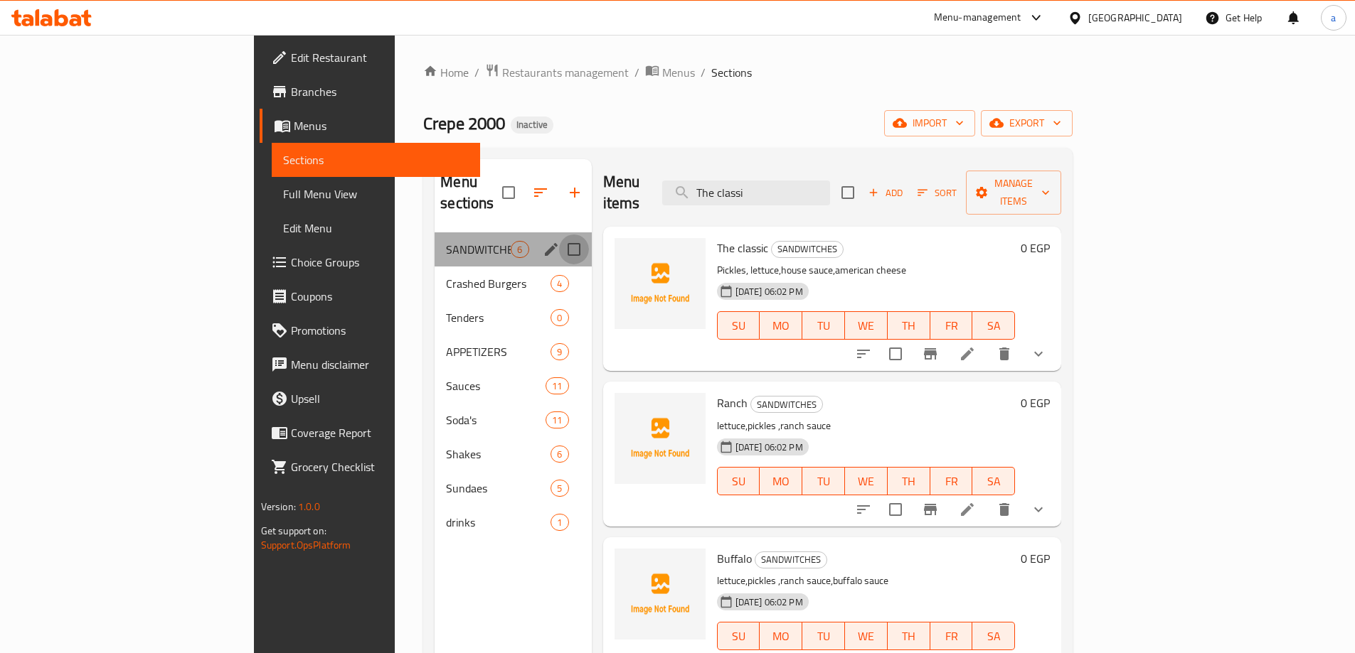
click at [559, 235] on input "Menu sections" at bounding box center [574, 250] width 30 height 30
checkbox input "false"
click at [543, 241] on icon "edit" at bounding box center [551, 249] width 17 height 17
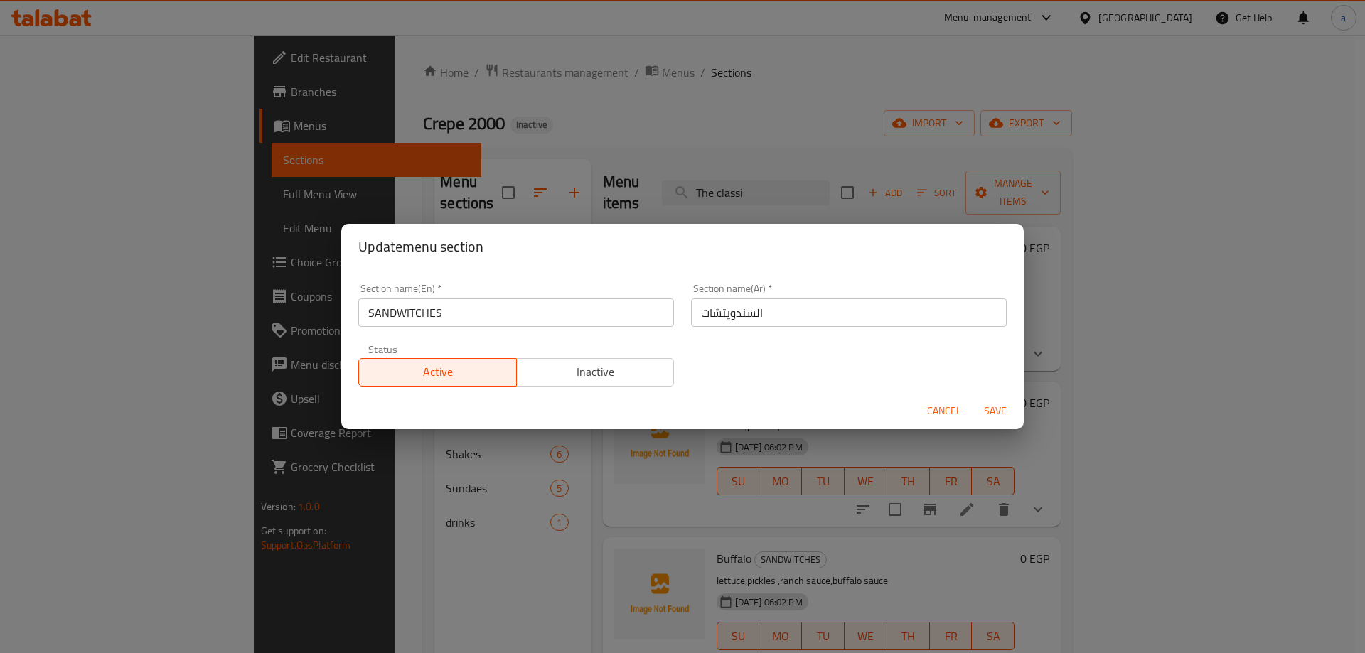
click at [636, 313] on input "SANDWITCHES" at bounding box center [516, 313] width 316 height 28
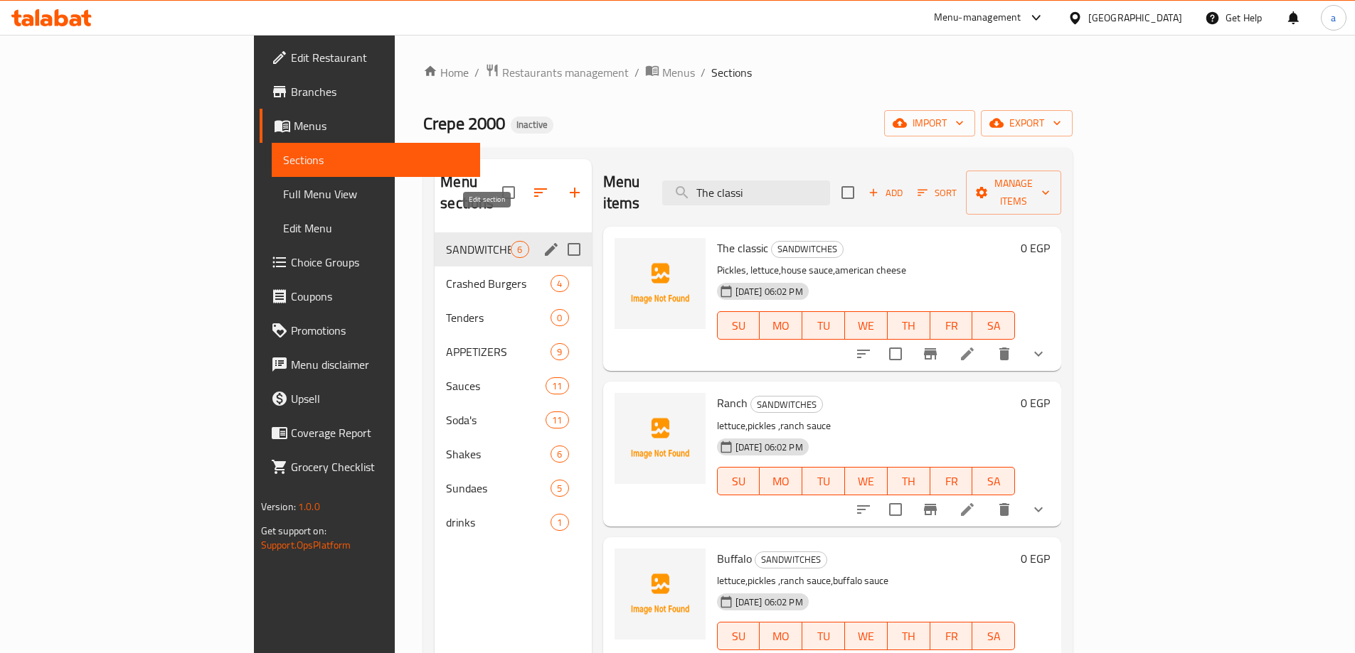
click at [543, 241] on icon "edit" at bounding box center [551, 249] width 17 height 17
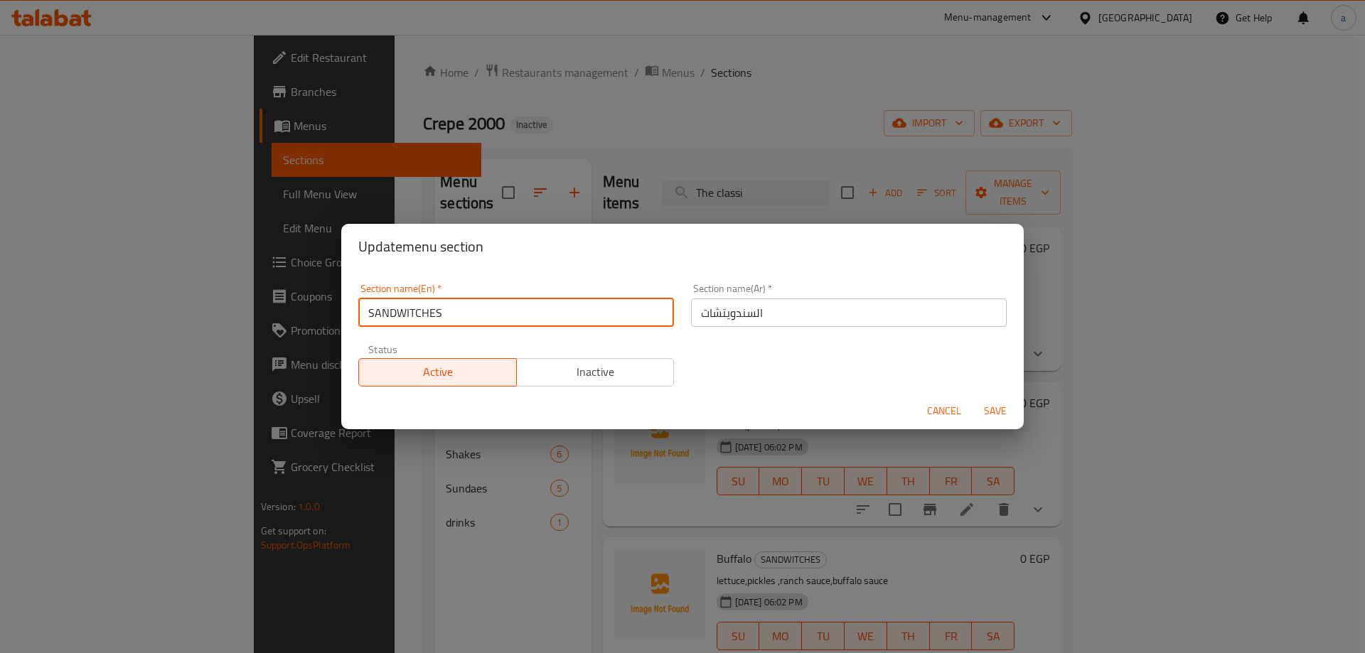
drag, startPoint x: 524, startPoint y: 315, endPoint x: 350, endPoint y: 305, distance: 174.5
click at [350, 305] on div "Section name(En)   * SANDWITCHES Section name(En) *" at bounding box center [516, 305] width 333 height 60
paste input "سندوتشات الدجاج"
type input "سندوتشات الدجاج"
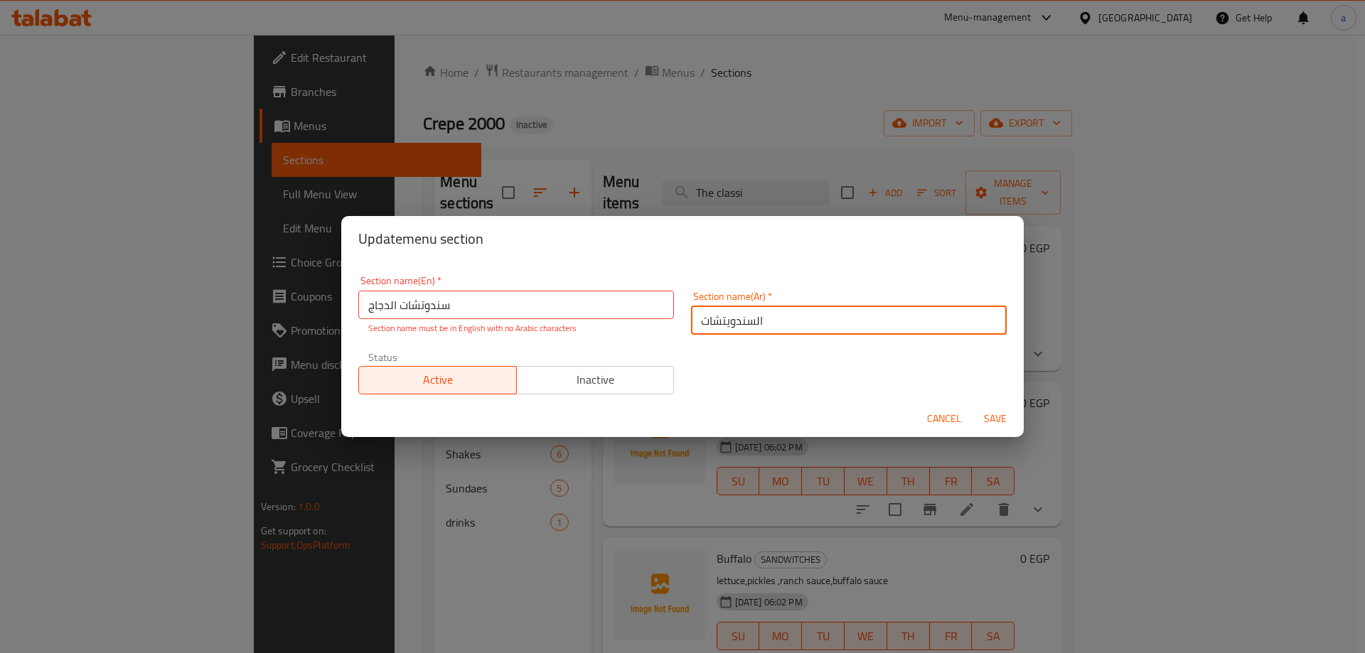
click at [791, 306] on input "السندويتشات" at bounding box center [849, 320] width 316 height 28
paste input "ندوتشات الدجاج"
type input "سندوتشات الدجاج"
click at [596, 298] on input "سندوتشات الدجاج" at bounding box center [516, 305] width 316 height 28
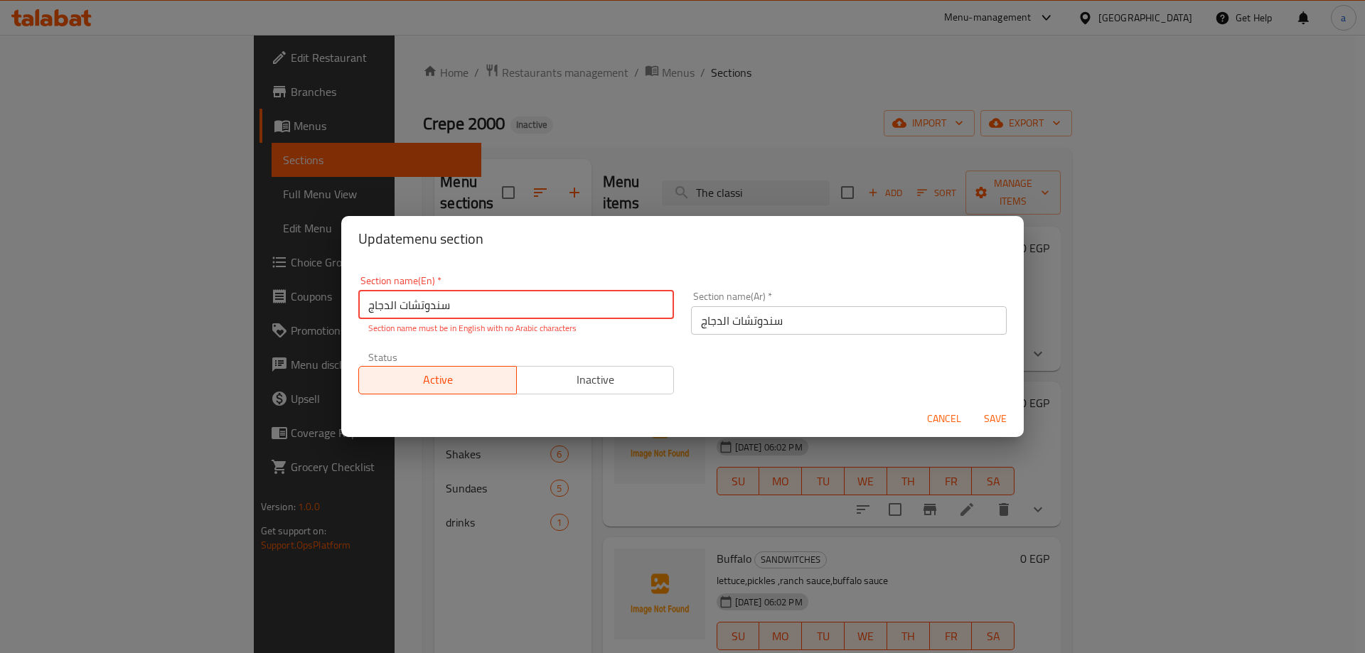
click at [596, 298] on input "سندوتشات الدجاج" at bounding box center [516, 305] width 316 height 28
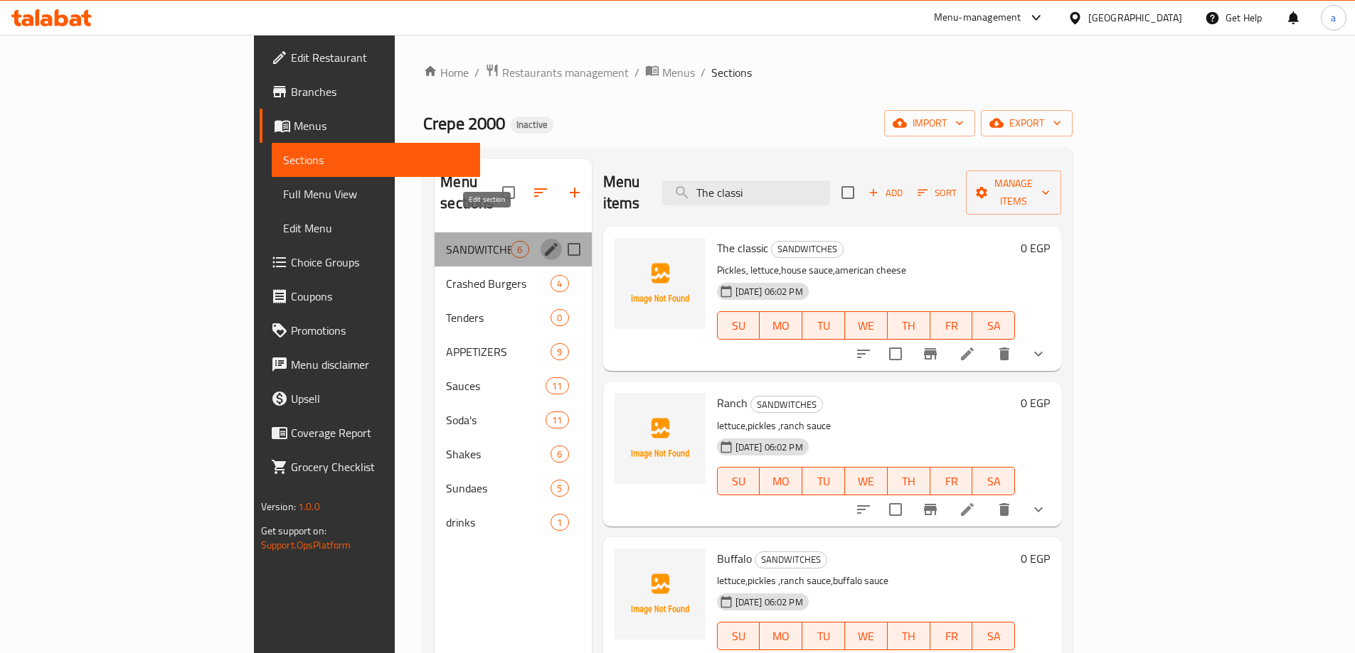
click at [543, 241] on icon "edit" at bounding box center [551, 249] width 17 height 17
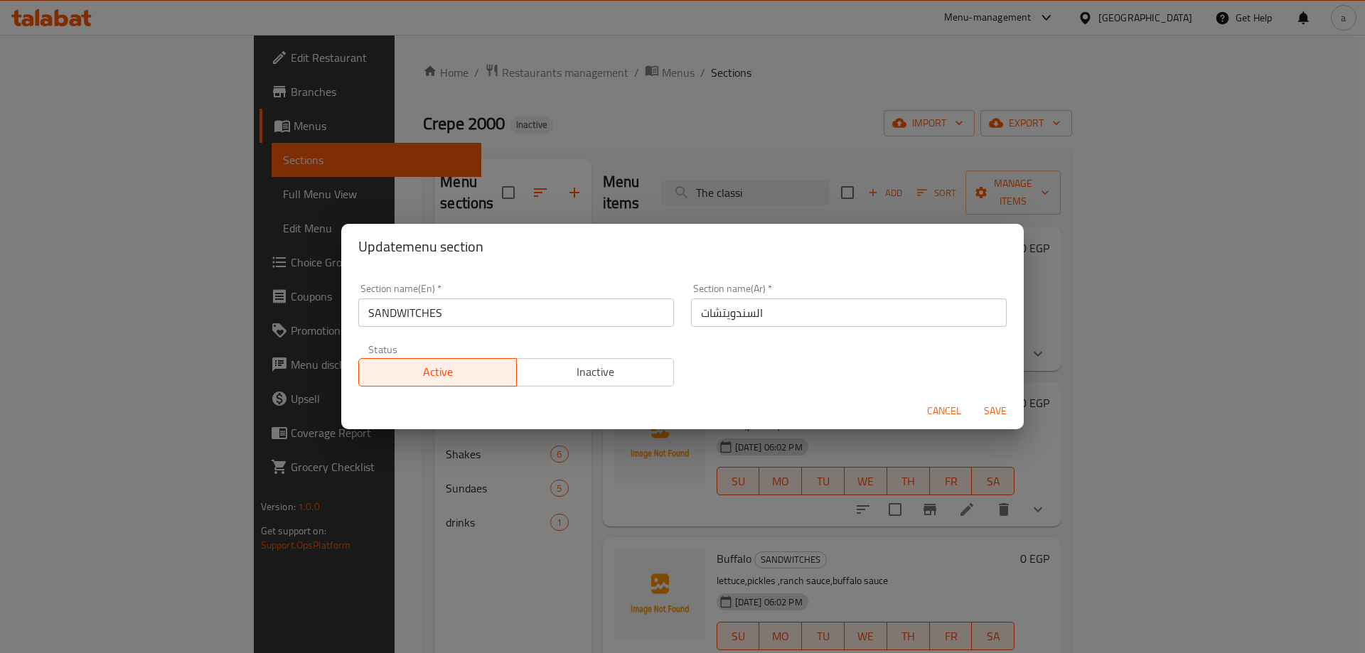
click at [590, 306] on input "SANDWITCHES" at bounding box center [516, 313] width 316 height 28
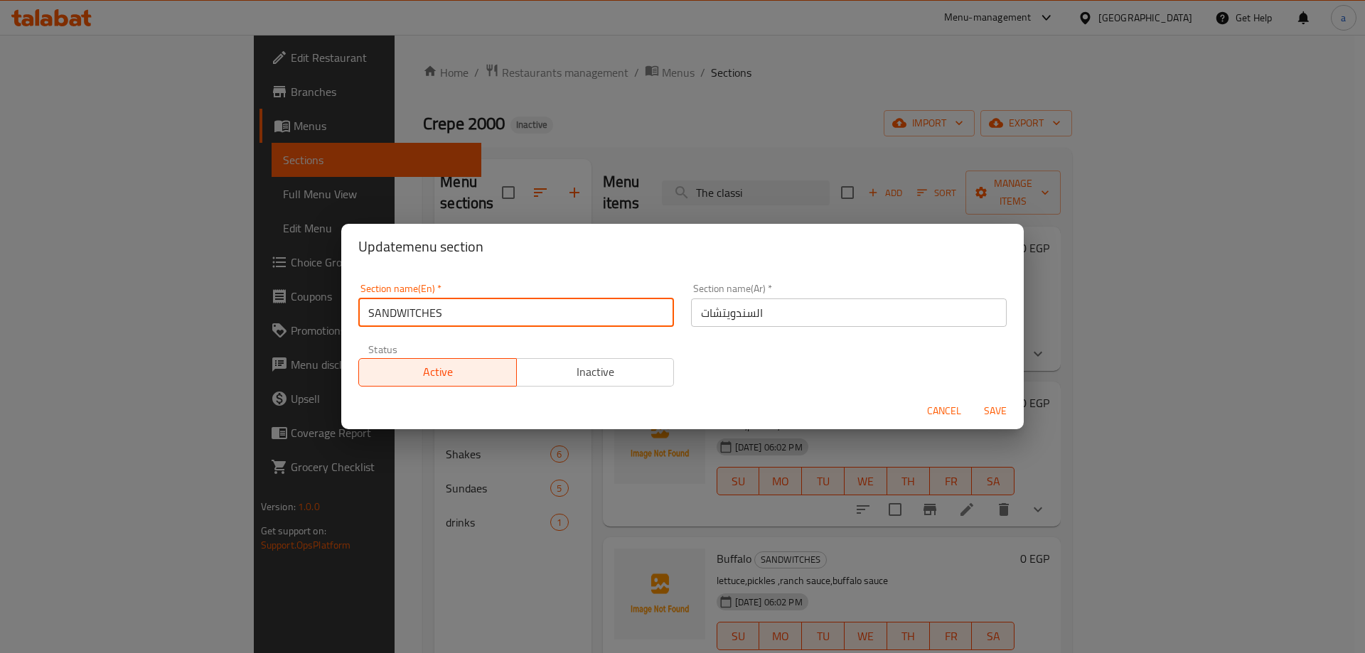
click at [590, 306] on input "SANDWITCHES" at bounding box center [516, 313] width 316 height 28
paste input "chicken sandwiches"
type input "chicken sandwiches"
click at [764, 311] on input "السندويتشات" at bounding box center [849, 313] width 316 height 28
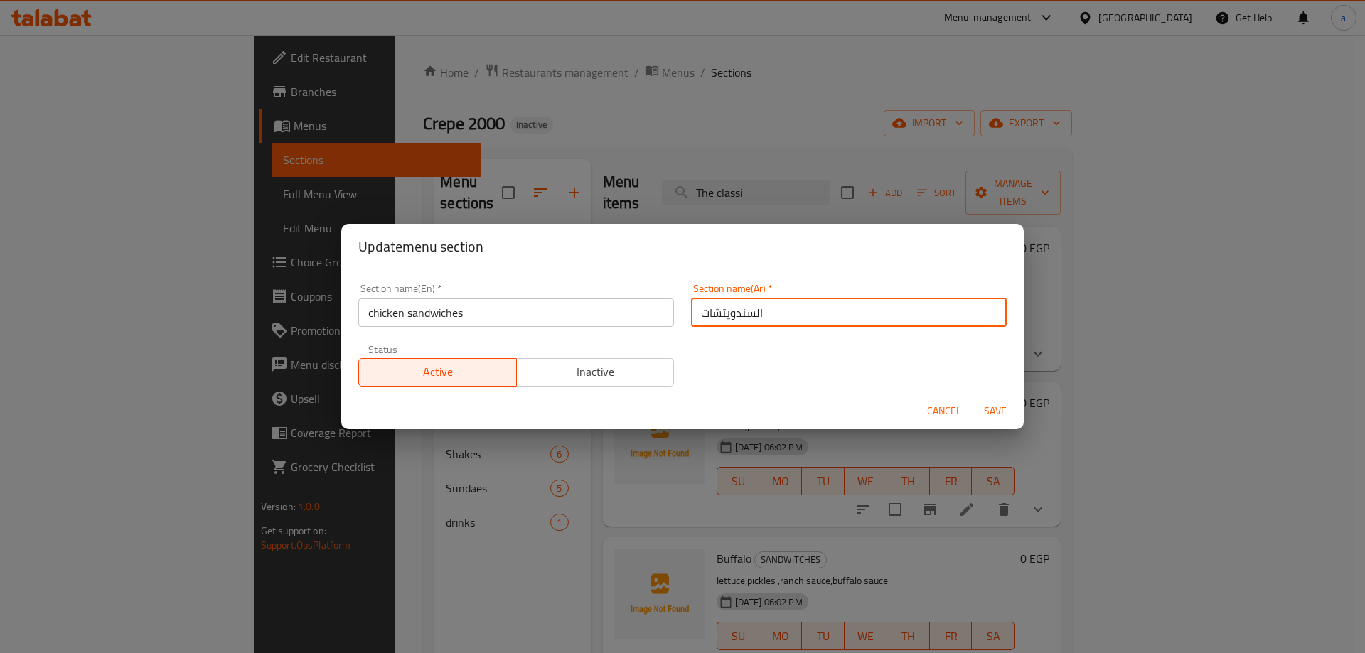
click at [764, 311] on input "السندويتشات" at bounding box center [849, 313] width 316 height 28
type input "سندوتشات الدجاج"
type button "0"
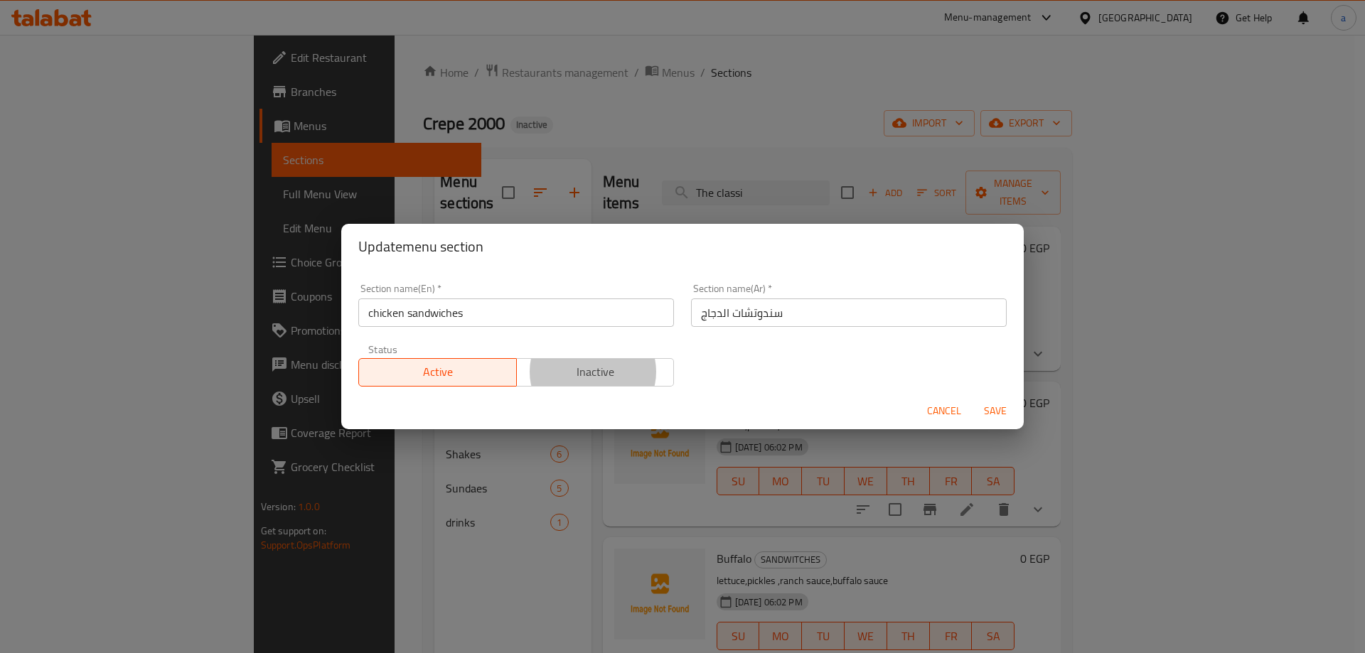
type button "1"
click at [973, 398] on button "Save" at bounding box center [996, 411] width 46 height 26
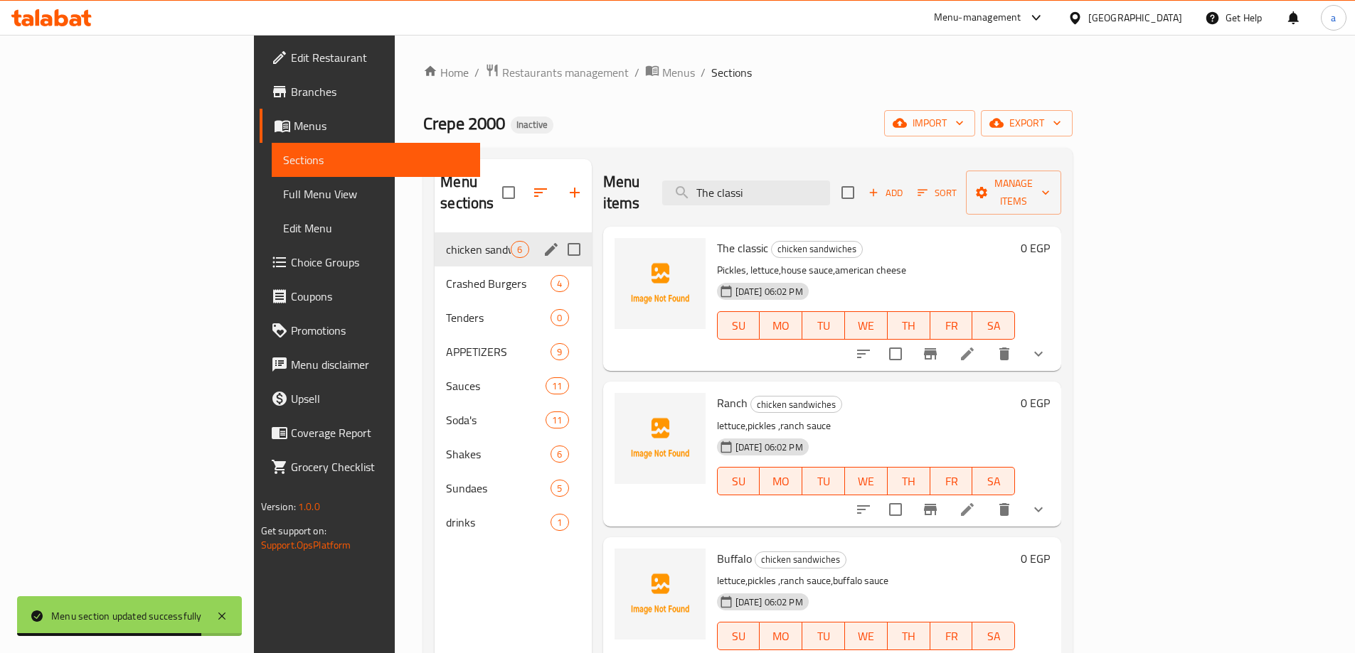
scroll to position [314, 0]
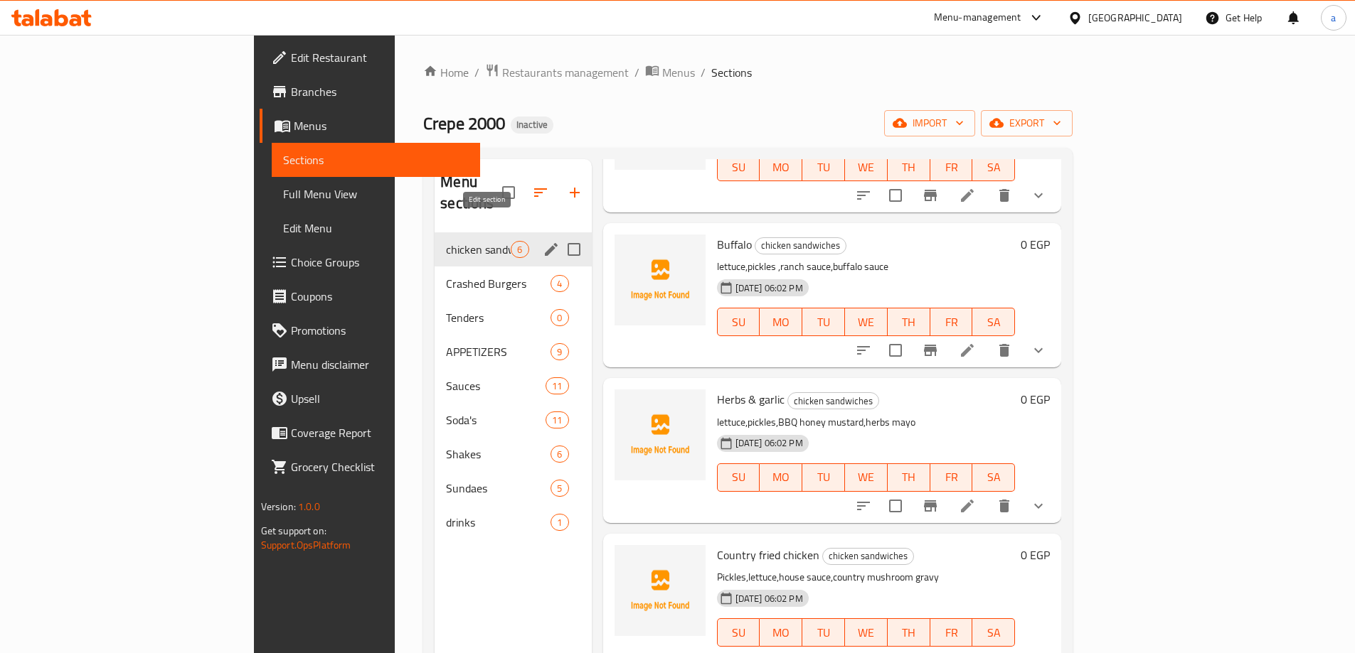
click at [543, 241] on icon "edit" at bounding box center [551, 249] width 17 height 17
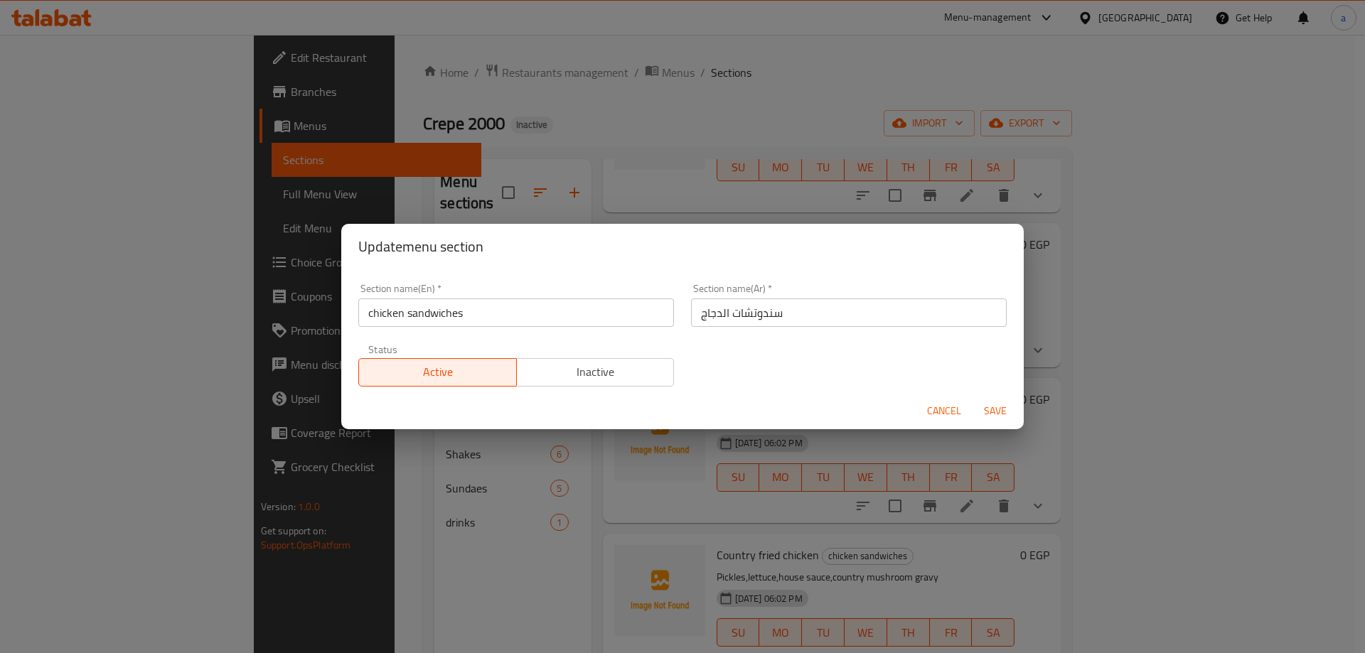
click at [700, 471] on div "Update menu section Section name(En)   * chicken sandwiches Section name(En) * …" at bounding box center [682, 326] width 1365 height 653
click at [943, 422] on button "Cancel" at bounding box center [945, 411] width 46 height 26
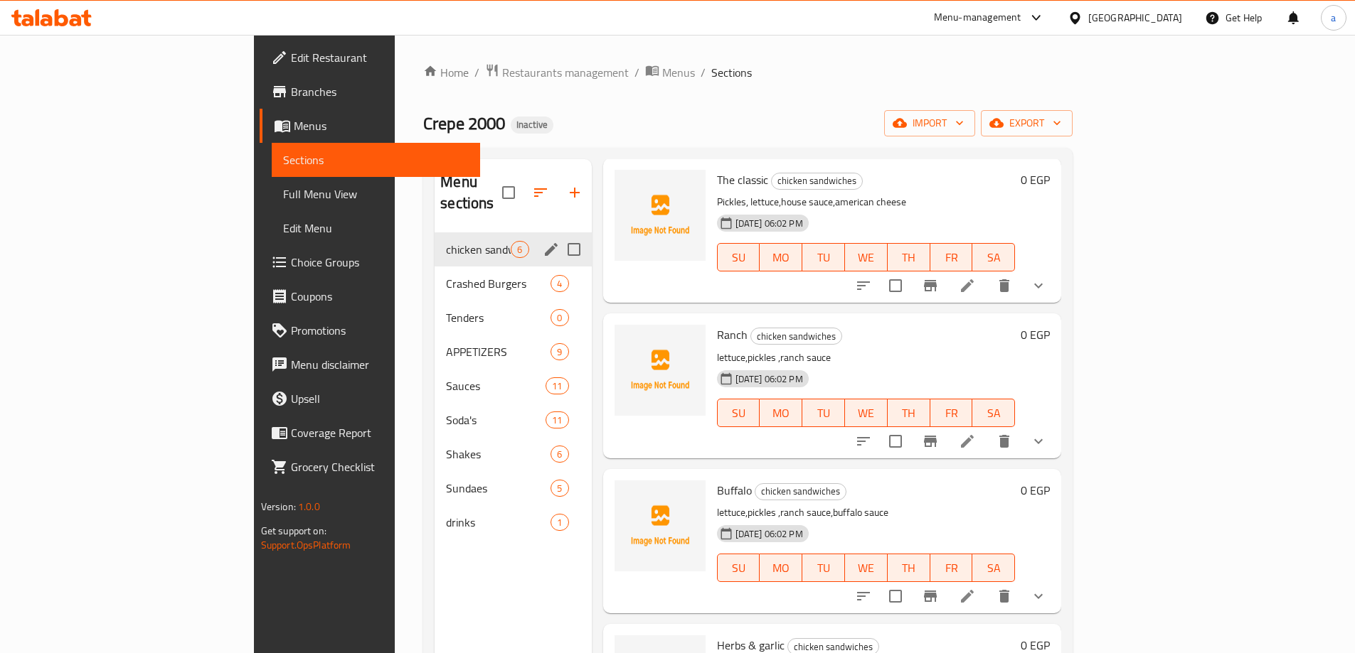
scroll to position [0, 0]
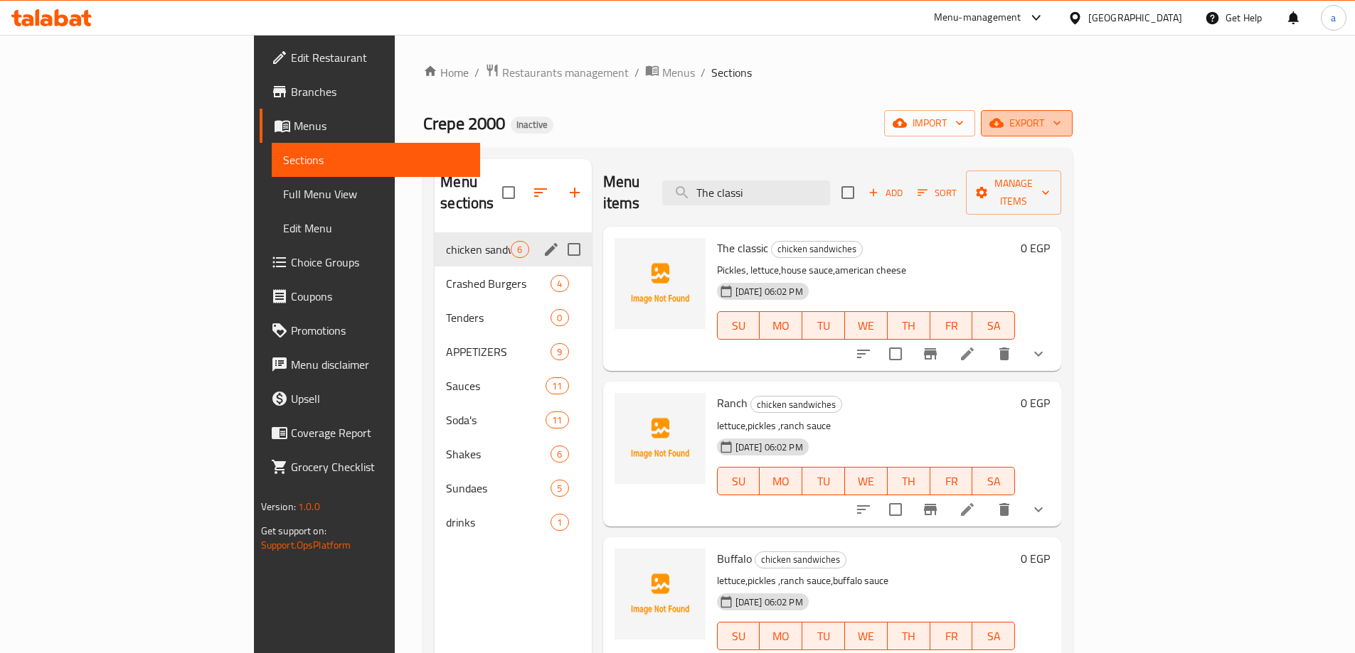
click at [1061, 122] on span "export" at bounding box center [1026, 123] width 69 height 18
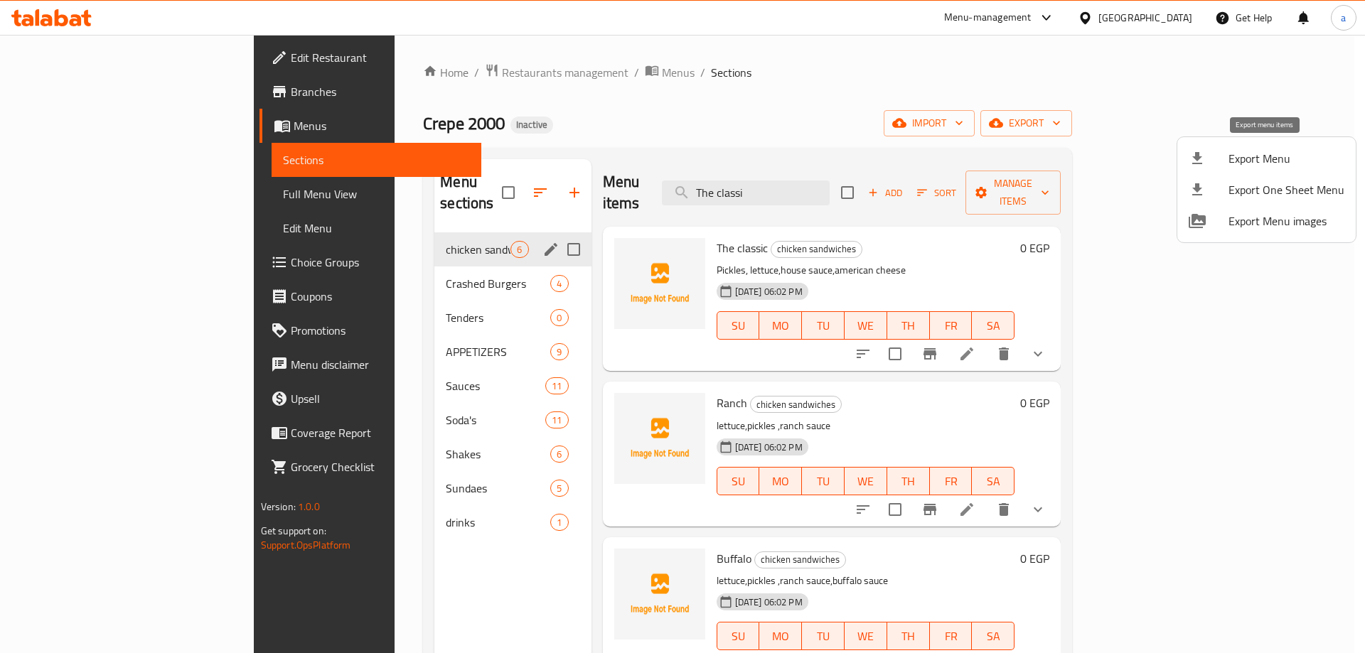
click at [1222, 146] on li "Export Menu" at bounding box center [1267, 158] width 178 height 31
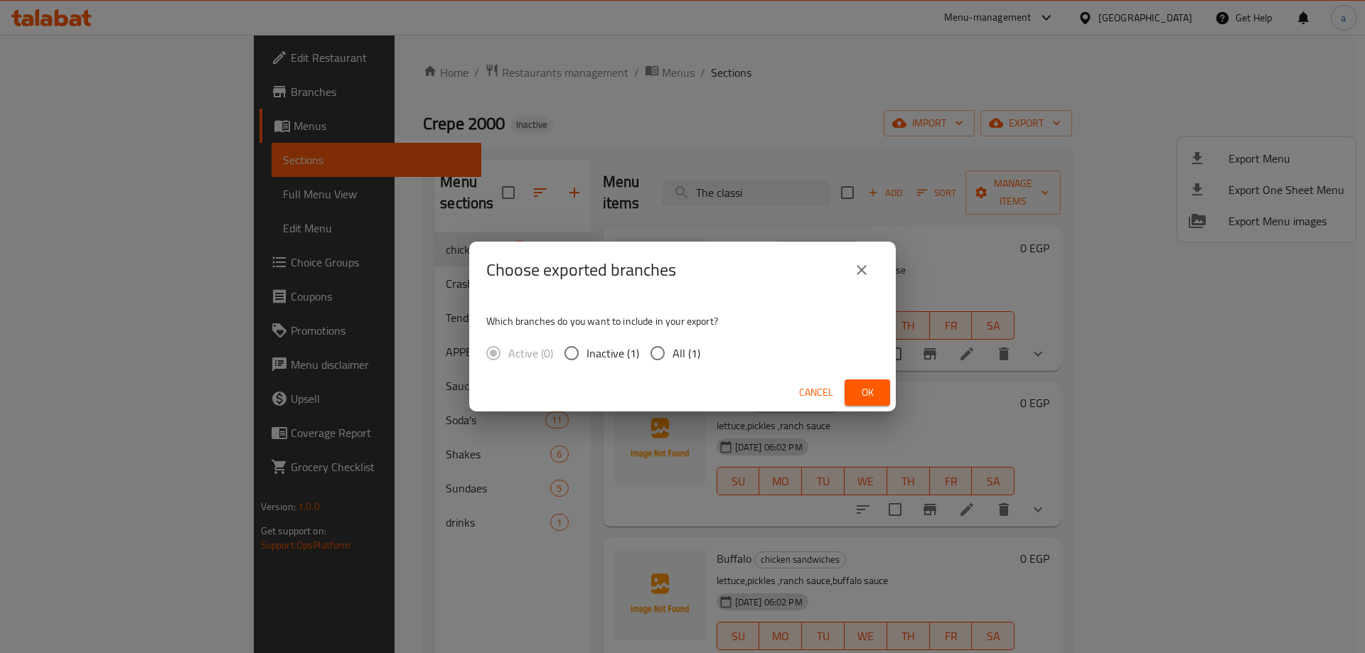
click at [656, 356] on input "All (1)" at bounding box center [658, 353] width 30 height 30
radio input "true"
click at [851, 390] on button "Ok" at bounding box center [868, 393] width 46 height 26
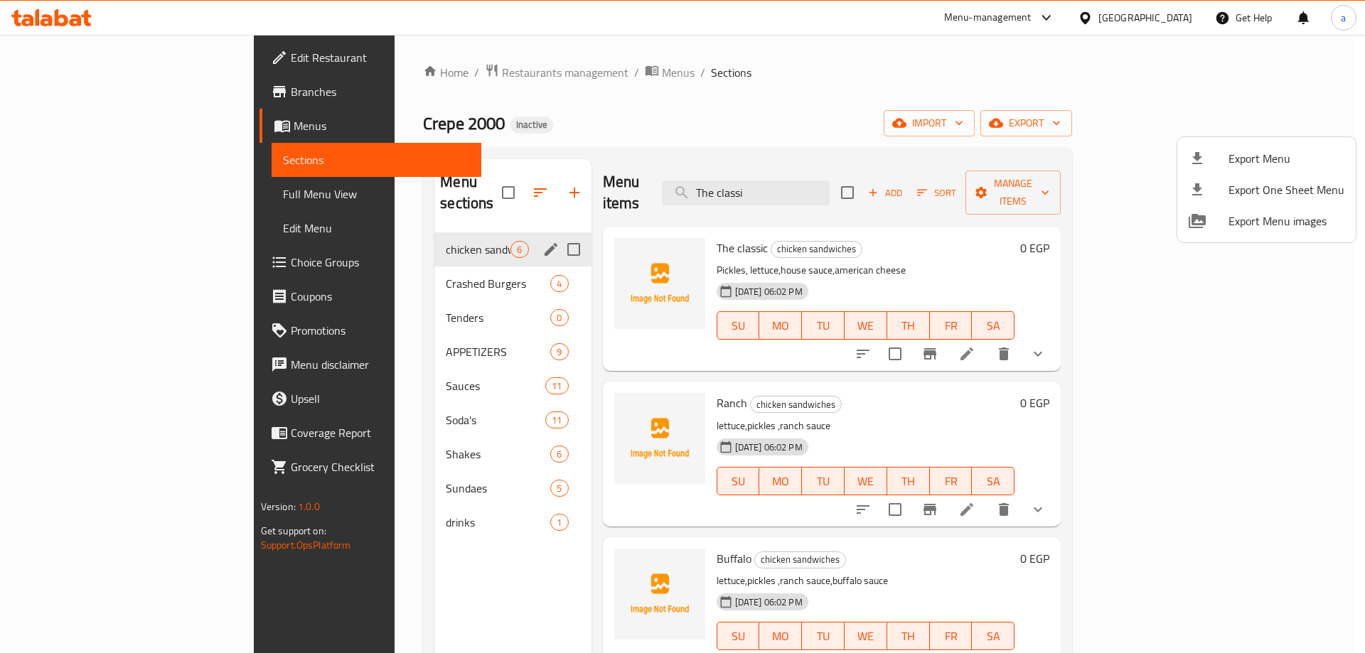
click at [758, 225] on div at bounding box center [682, 326] width 1365 height 653
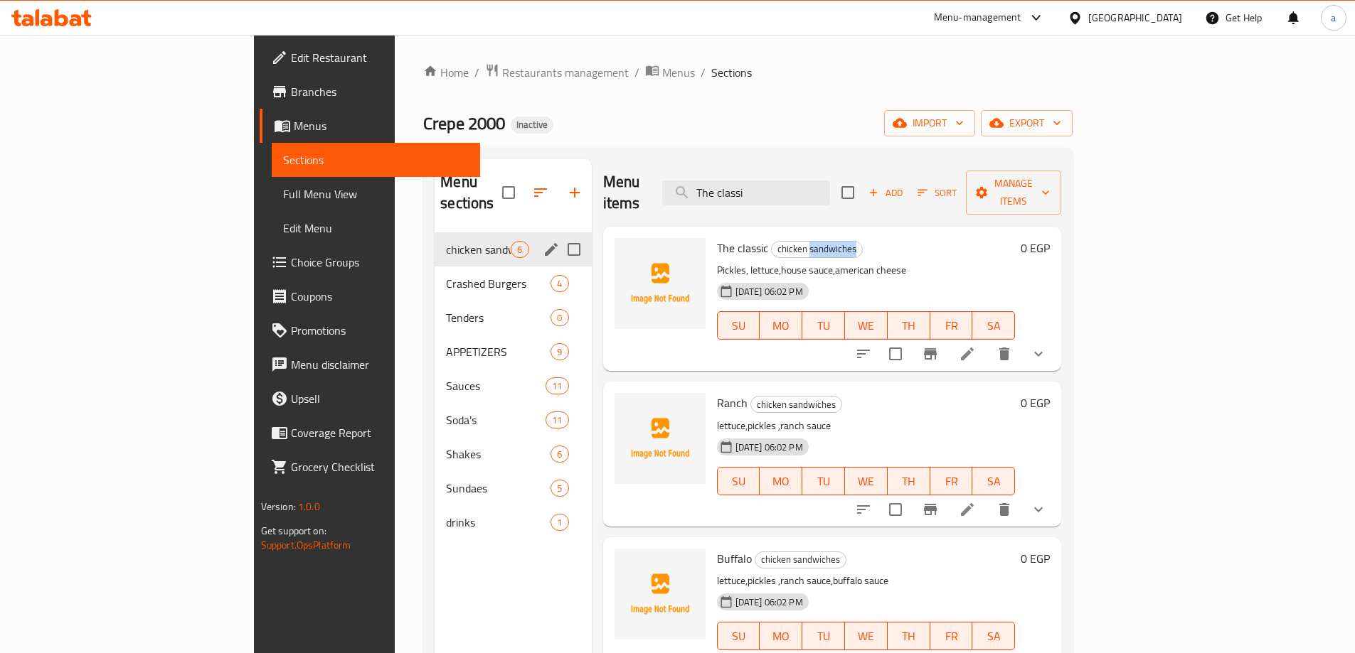
click at [772, 241] on span "chicken sandwiches" at bounding box center [817, 249] width 90 height 16
click at [976, 346] on icon at bounding box center [967, 354] width 17 height 17
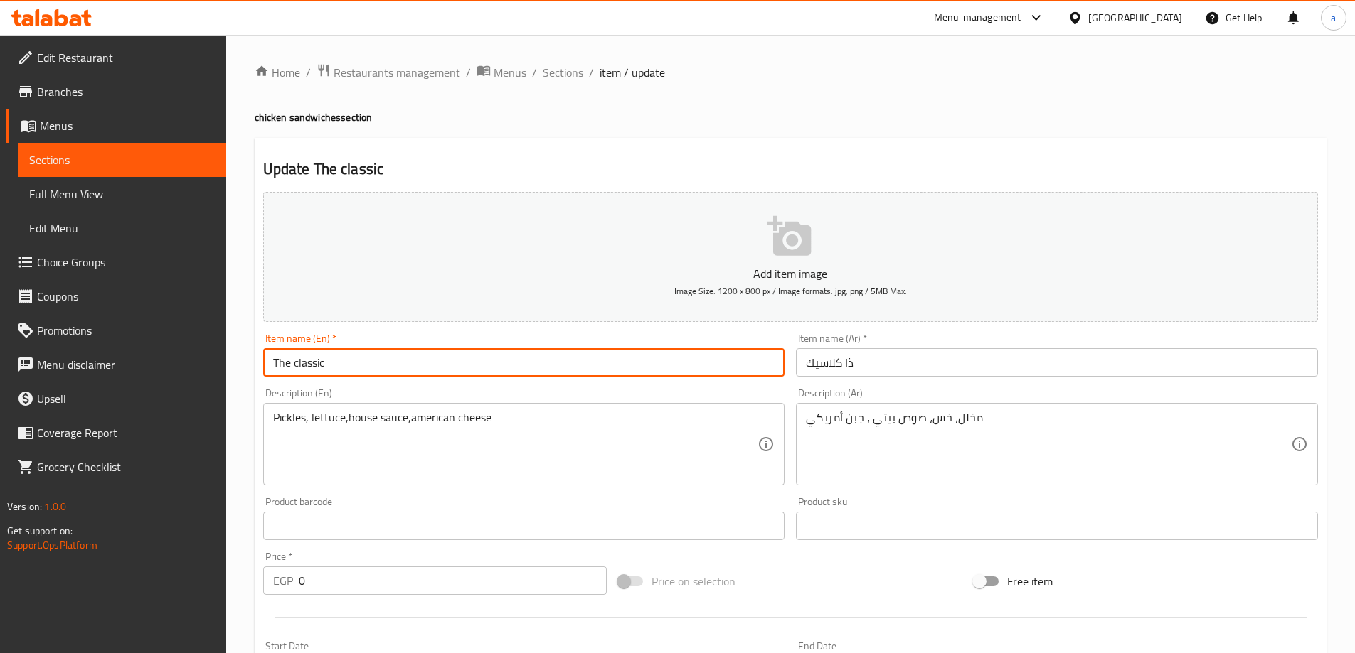
click at [534, 373] on input "The classic" at bounding box center [524, 362] width 522 height 28
paste input "Chicken sandwich"
type input "The classic Chicken sandwich"
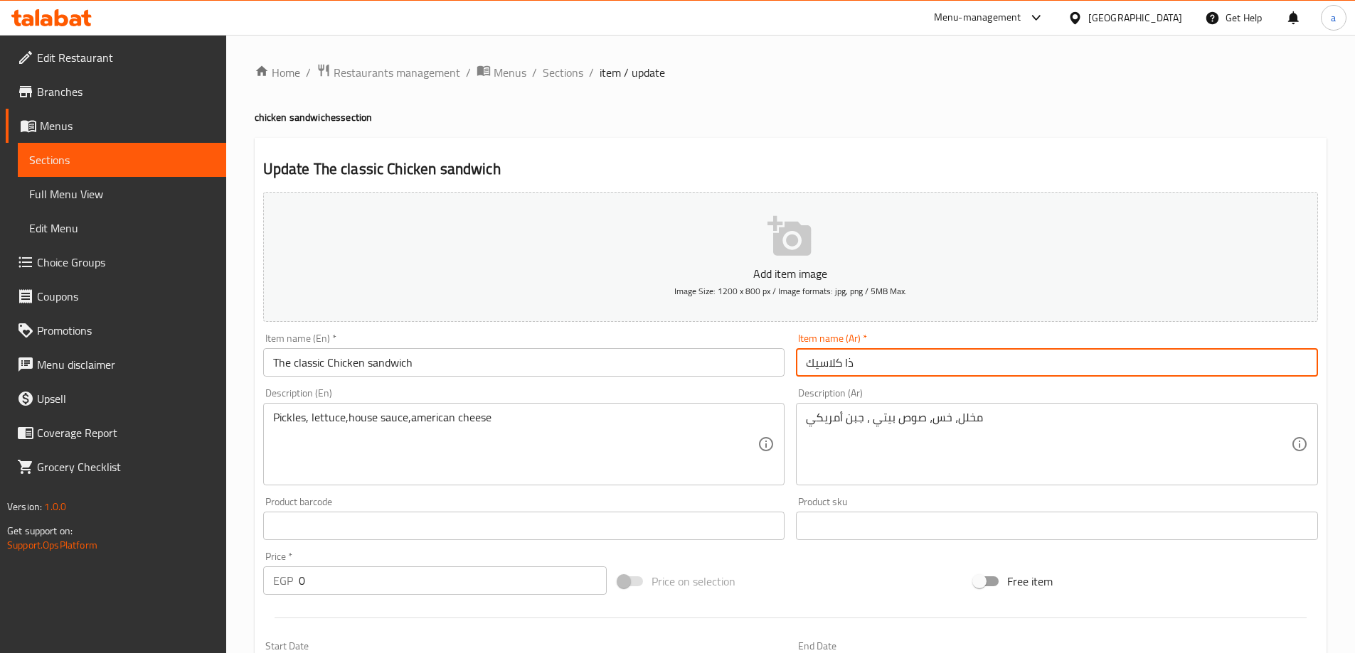
click at [909, 369] on input "ذا كلاسيك" at bounding box center [1057, 362] width 522 height 28
paste input "سندوتشات الدجاج"
click at [850, 370] on input "ذا كلاسيك سندوتشات الدجاج" at bounding box center [1057, 362] width 522 height 28
type input "ذا كلاسيك"
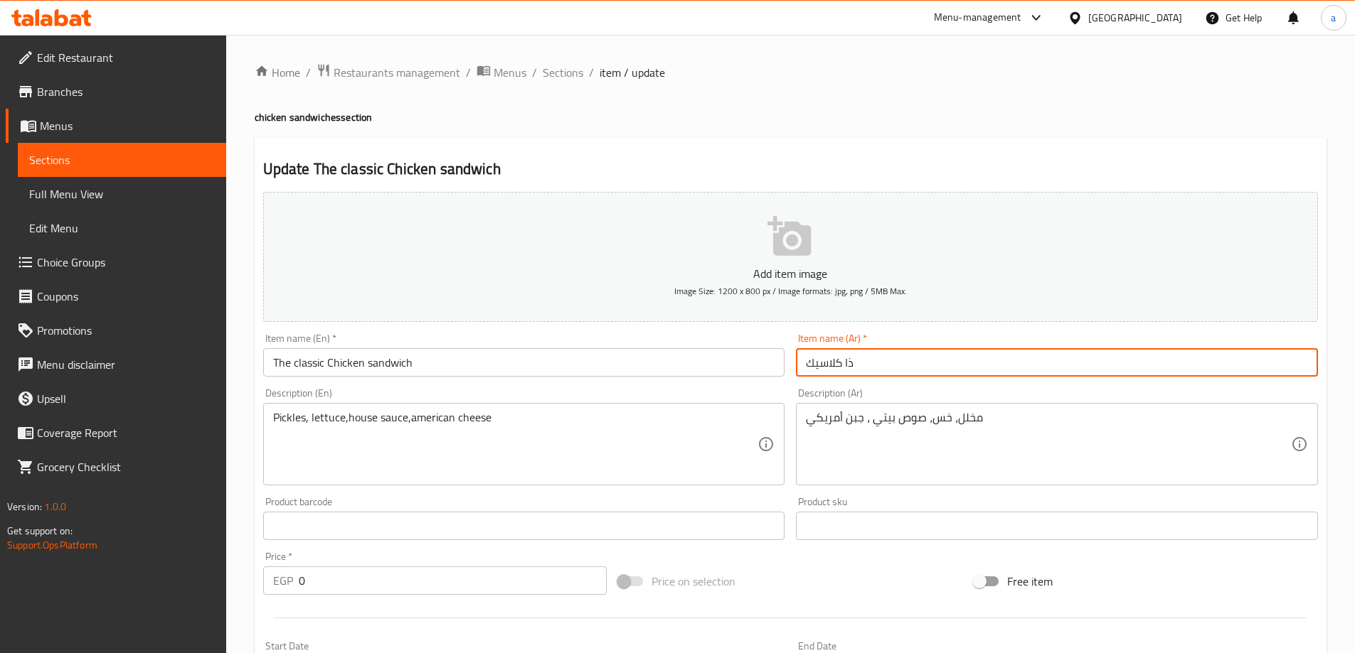
click at [591, 381] on div "Item name (En)   * The classic Chicken sandwich Item name (En) *" at bounding box center [523, 355] width 533 height 55
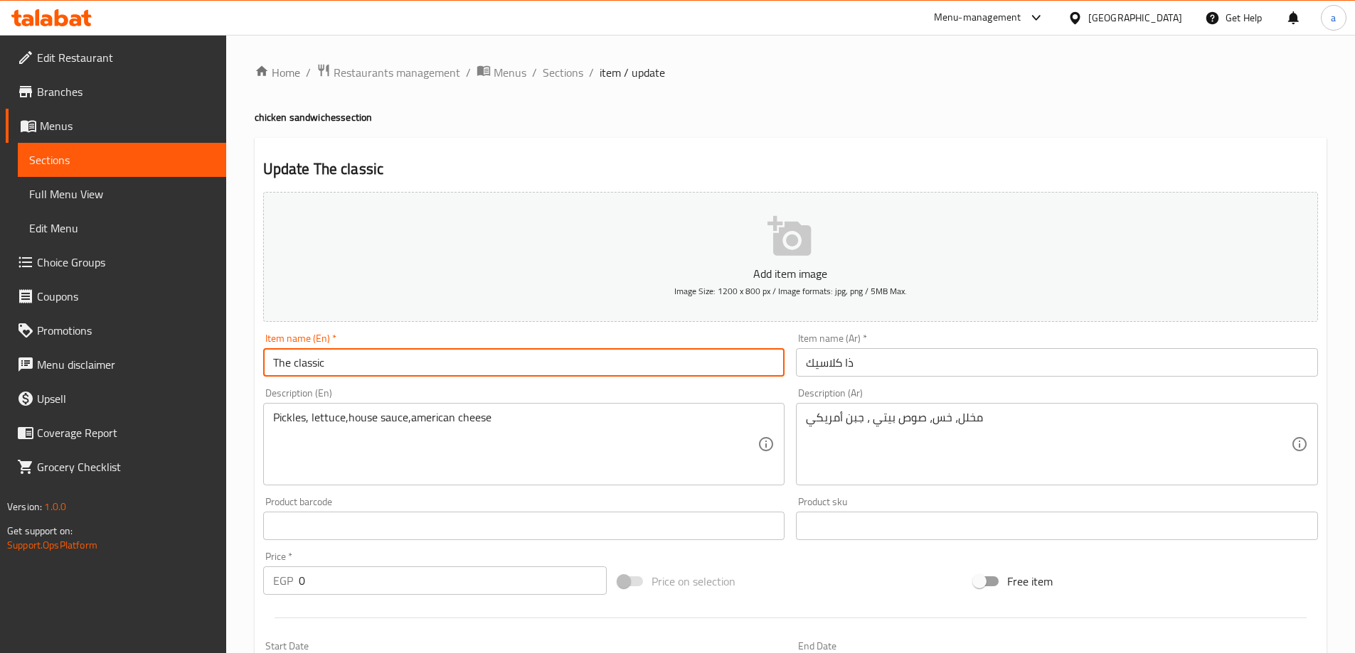
click at [448, 363] on input "The classic" at bounding box center [524, 362] width 522 height 28
paste input "Chicken sandwich"
drag, startPoint x: 341, startPoint y: 356, endPoint x: 351, endPoint y: 361, distance: 11.1
click at [345, 358] on input "The classic Chicken sandwich" at bounding box center [524, 362] width 522 height 28
click at [351, 361] on input "The classic Chicken sandwich" at bounding box center [524, 362] width 522 height 28
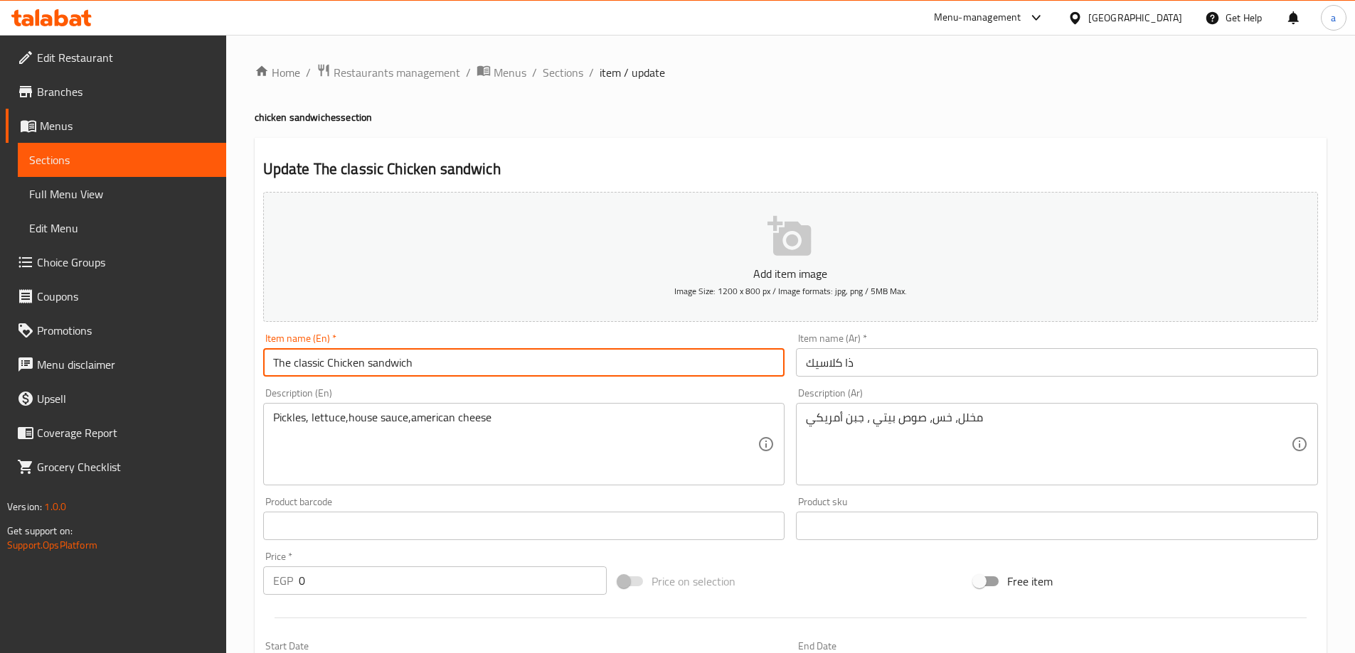
click at [351, 361] on input "The classic Chicken sandwich" at bounding box center [524, 362] width 522 height 28
type input "The classic sandwich"
click at [872, 362] on input "ذا كلاسيك" at bounding box center [1057, 362] width 522 height 28
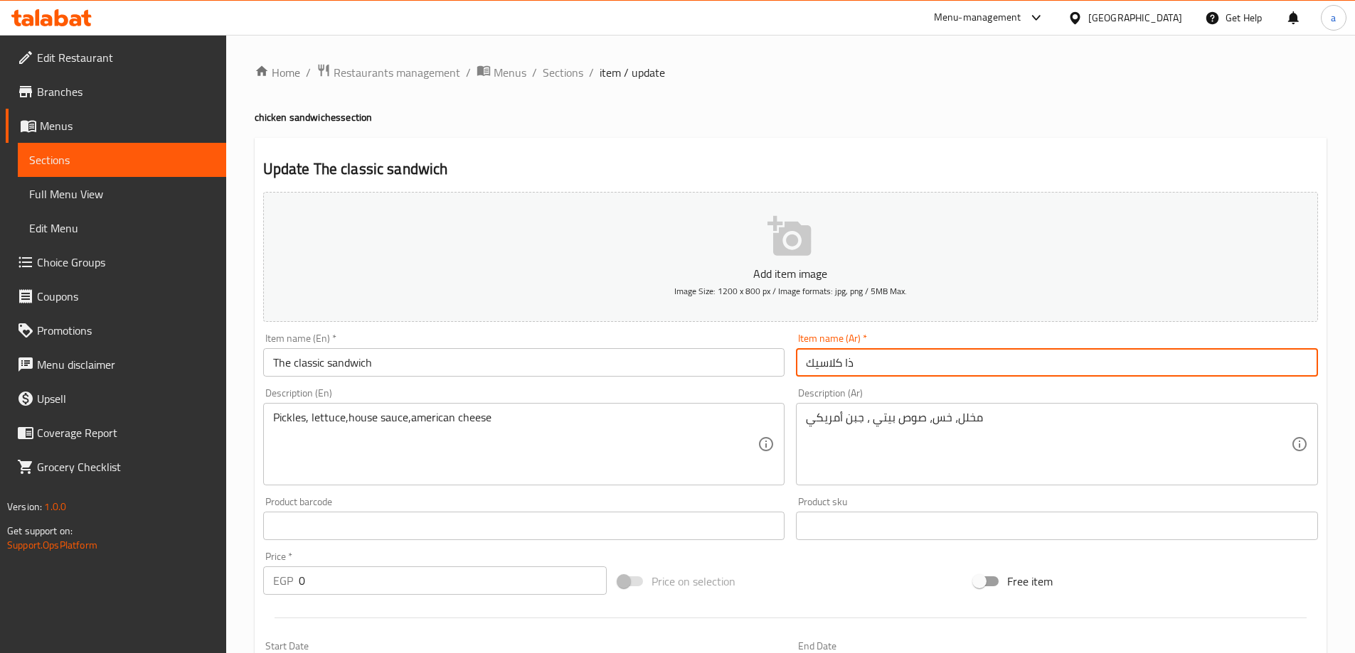
click at [873, 362] on input "ذا كلاسيك" at bounding box center [1057, 362] width 522 height 28
click at [880, 365] on input "ذا كلاسيك" at bounding box center [1057, 362] width 522 height 28
paste input "Chicken sandwich"
paste input "سندوتشات الدجاج"
click at [885, 361] on input "ساندوتش ذا كلاسيك" at bounding box center [1057, 362] width 522 height 28
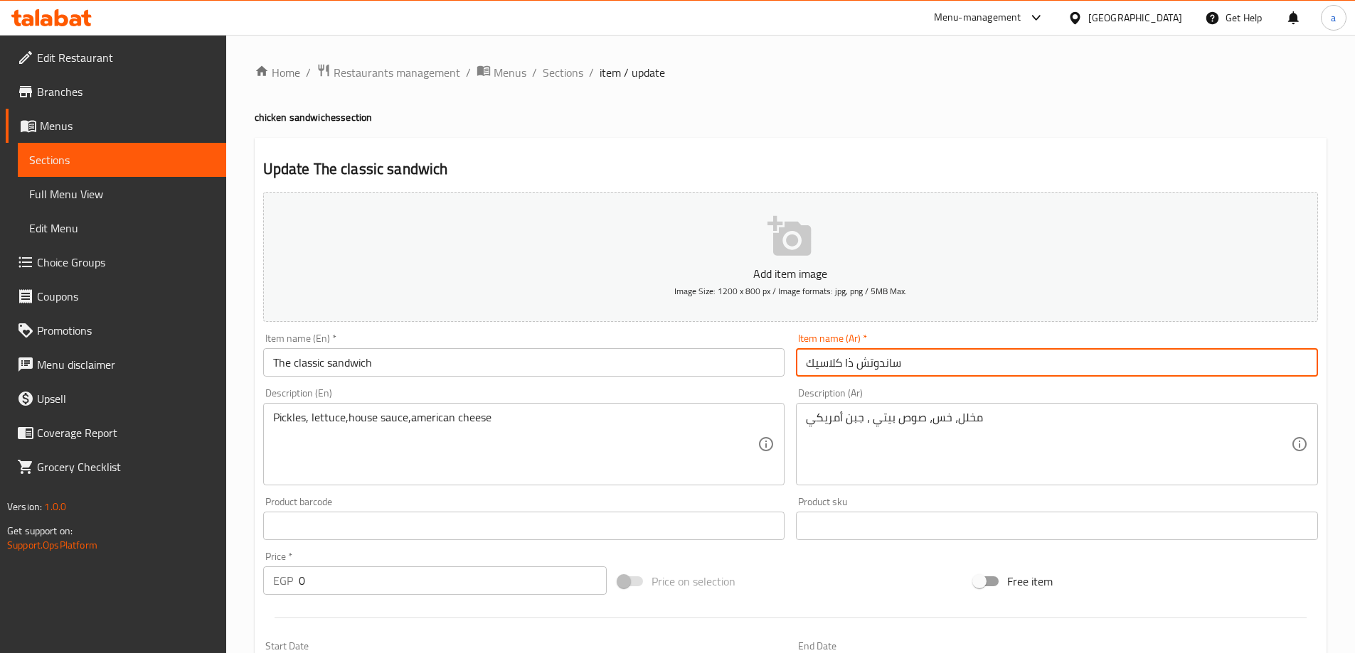
click at [885, 361] on input "ساندوتش ذا كلاسيك" at bounding box center [1057, 362] width 522 height 28
paste input "ندوي"
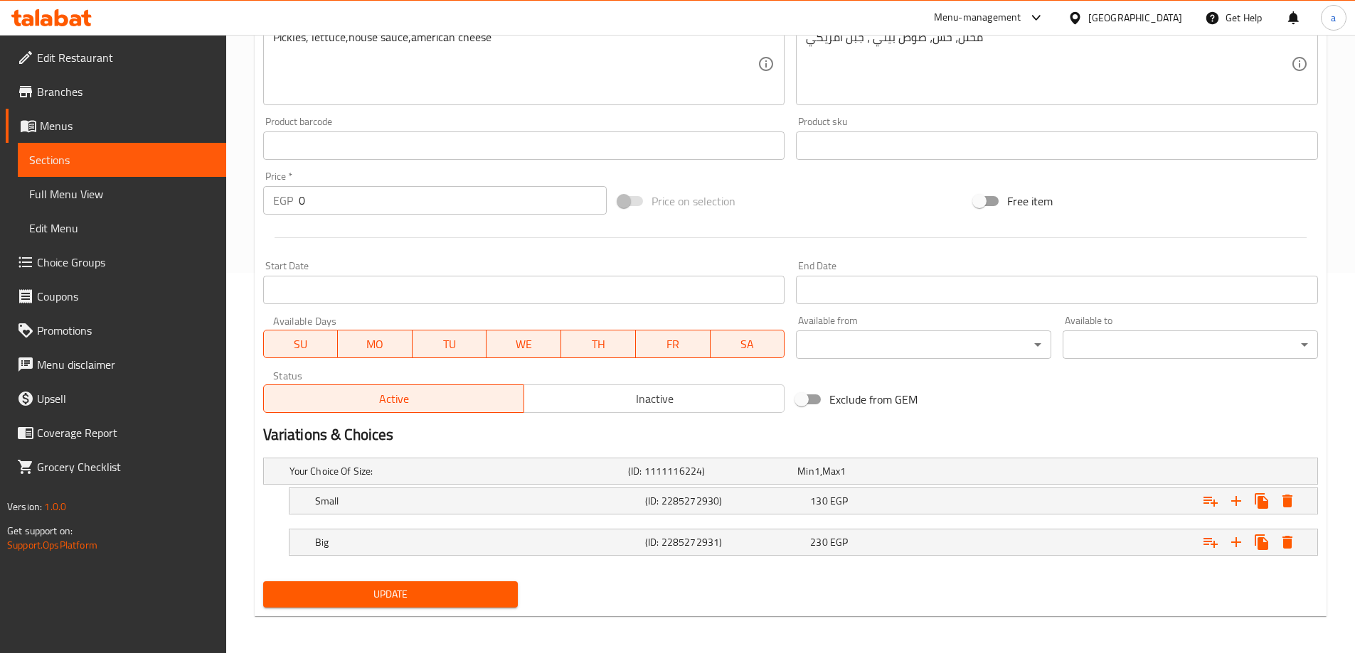
scroll to position [383, 0]
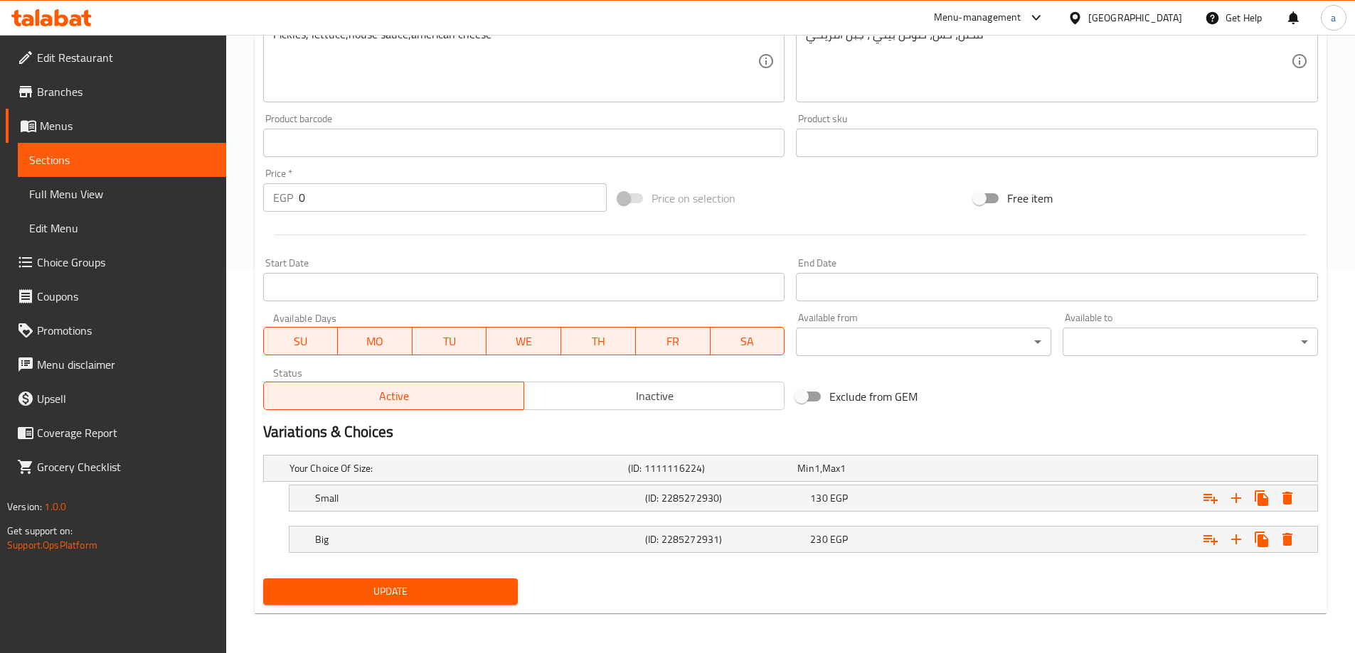
type input "سندويتش ذا كلاسيك"
click at [459, 602] on button "Update" at bounding box center [390, 592] width 255 height 26
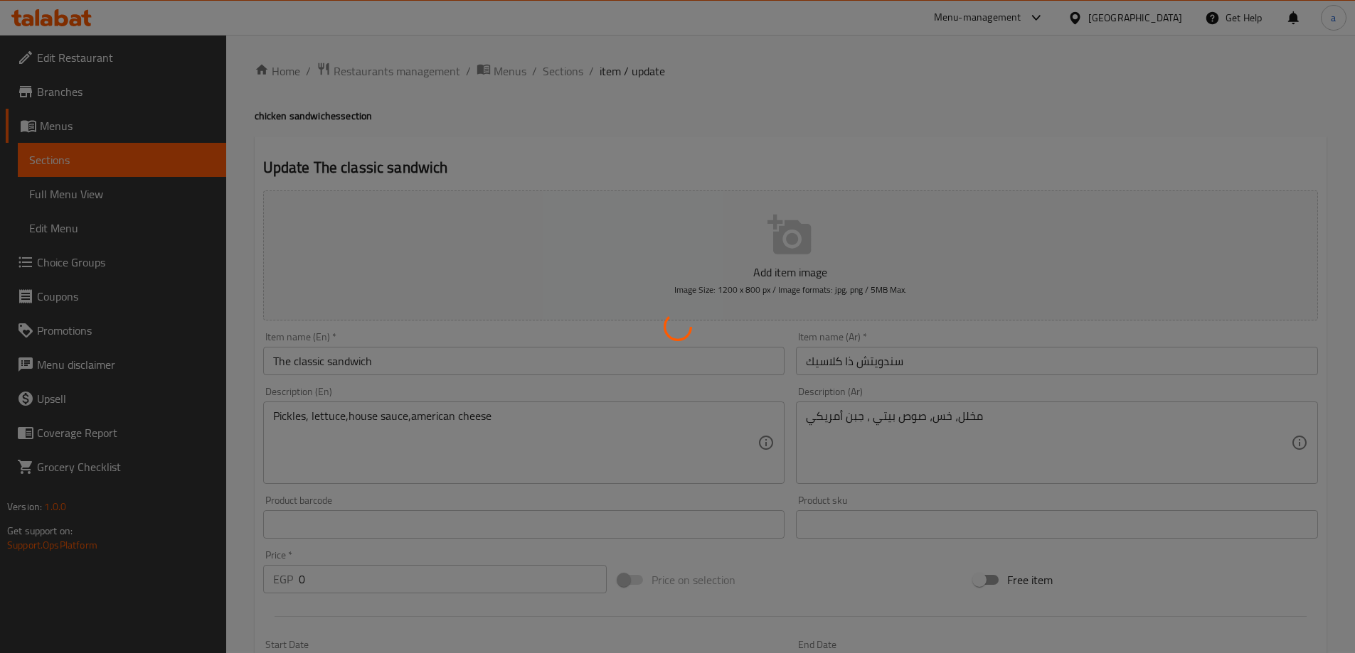
scroll to position [0, 0]
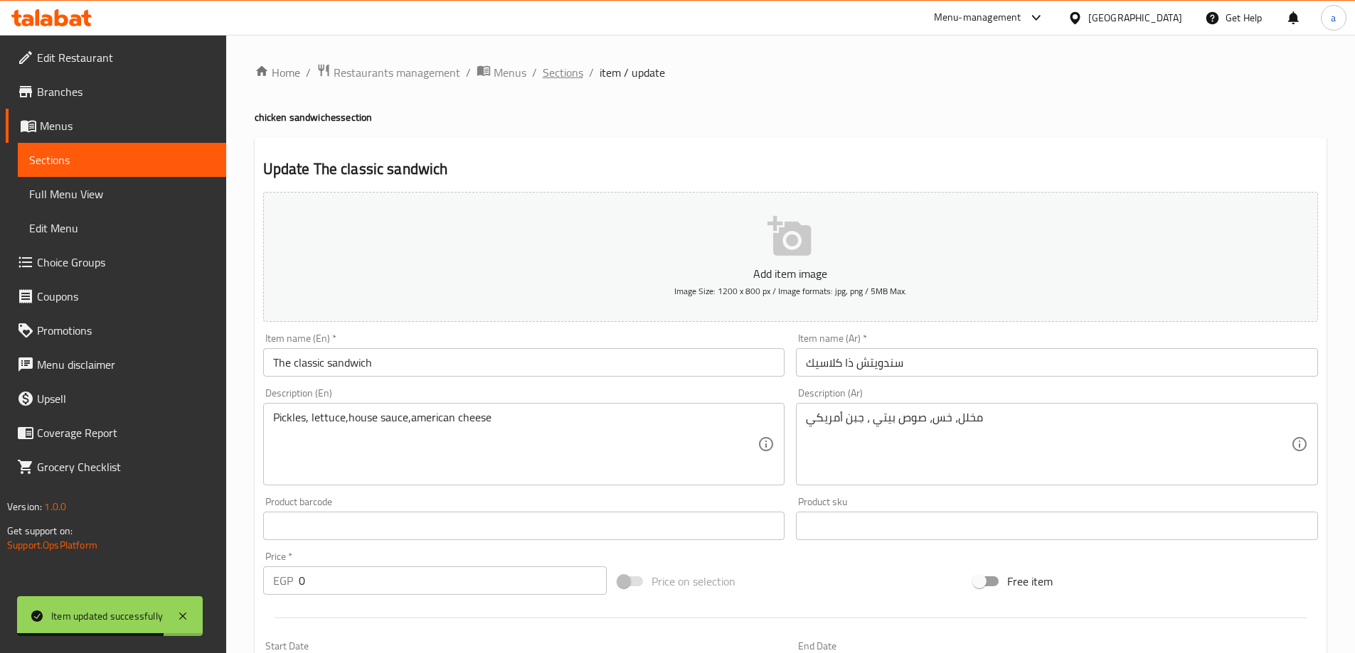
click at [567, 78] on span "Sections" at bounding box center [563, 72] width 41 height 17
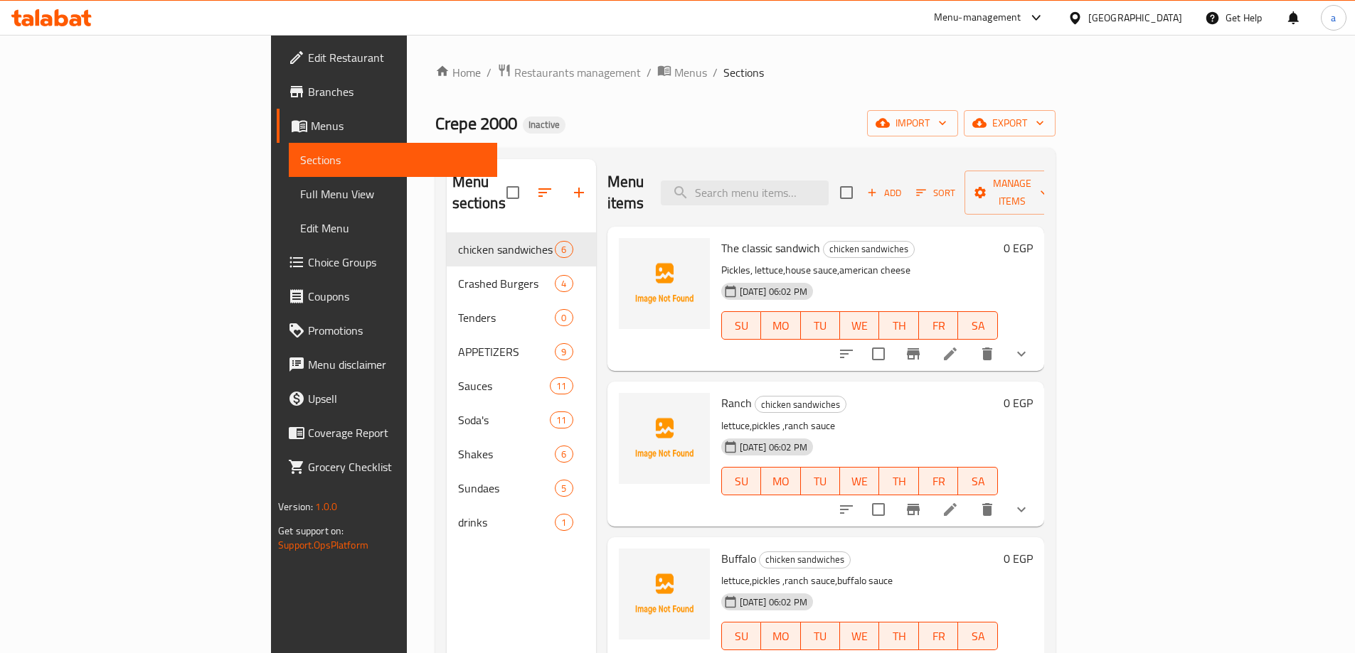
click at [970, 497] on li at bounding box center [950, 510] width 40 height 26
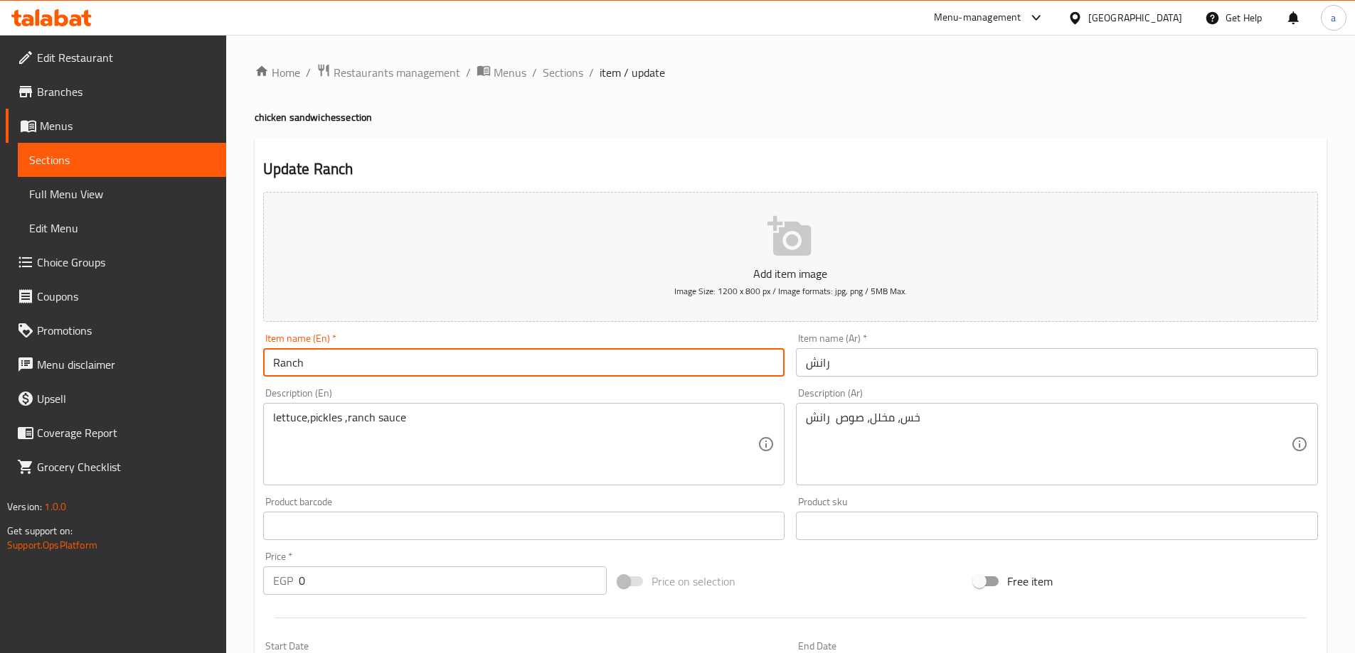
click at [439, 352] on input "Ranch" at bounding box center [524, 362] width 522 height 28
paste input "Chicken sandwich"
click at [337, 369] on input "Ranch Chicken sandwich" at bounding box center [524, 362] width 522 height 28
type input "Ranch sandwich"
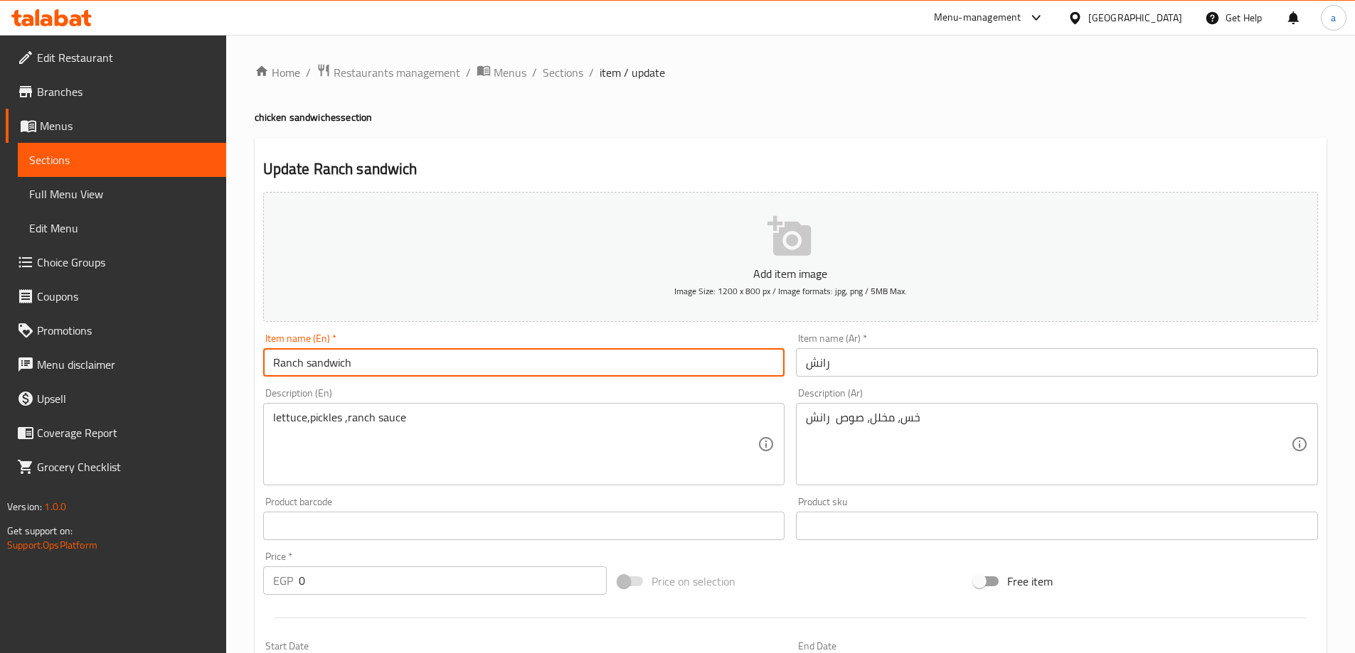
click at [852, 363] on input "رانش" at bounding box center [1057, 362] width 522 height 28
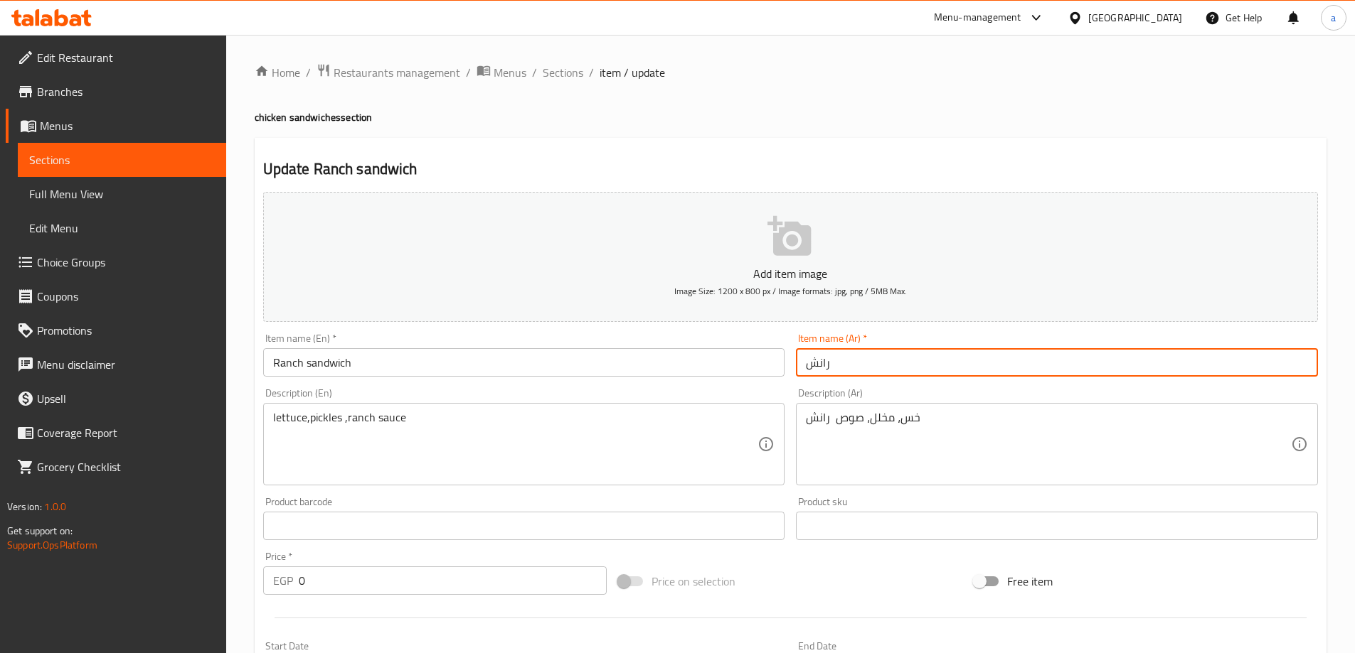
paste input "سندويتش"
click at [826, 363] on input "رانش سندويتش" at bounding box center [1057, 362] width 522 height 28
paste input "سندويتش"
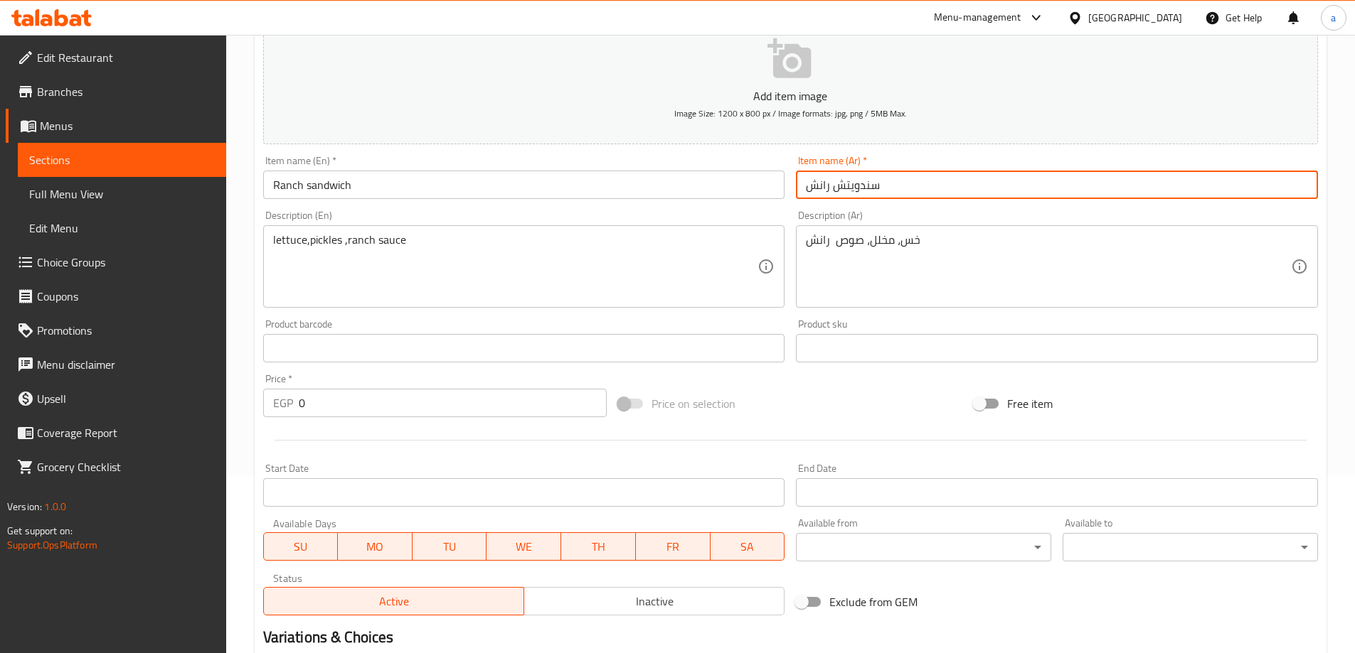
scroll to position [383, 0]
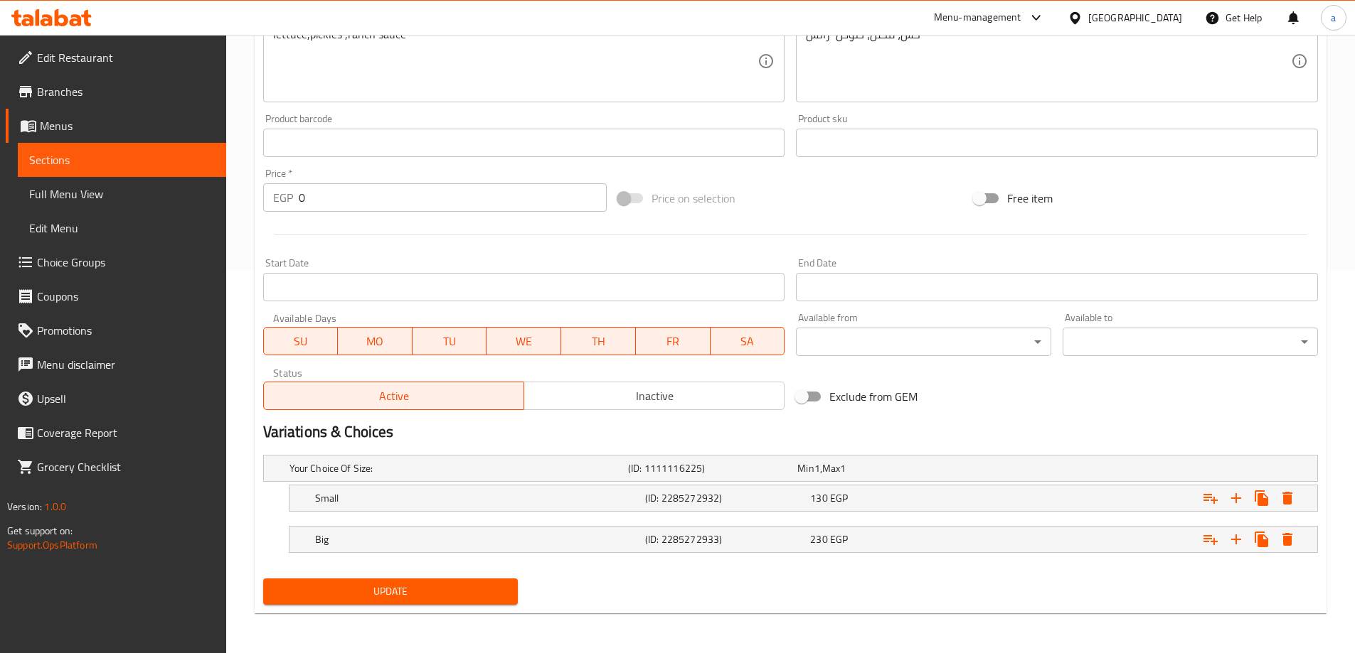
type input "سندويتش رانش"
click at [501, 574] on div "Update" at bounding box center [390, 592] width 267 height 38
click at [495, 596] on span "Update" at bounding box center [390, 592] width 233 height 18
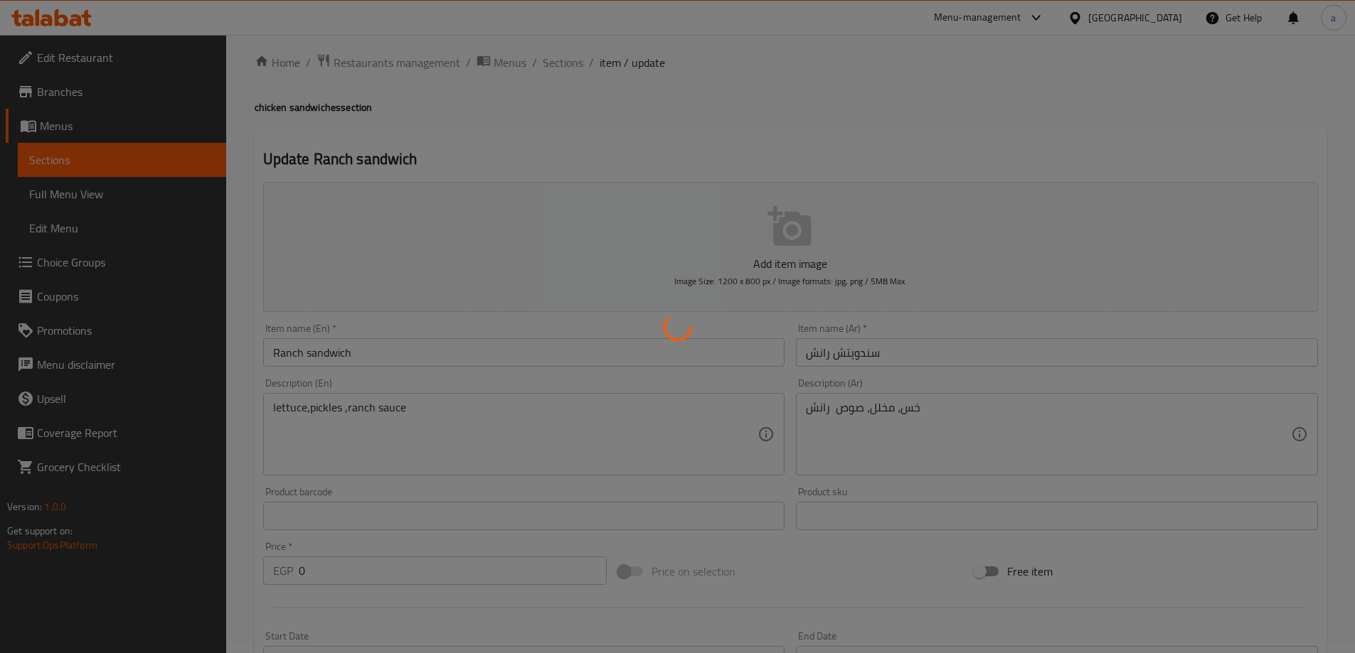
scroll to position [0, 0]
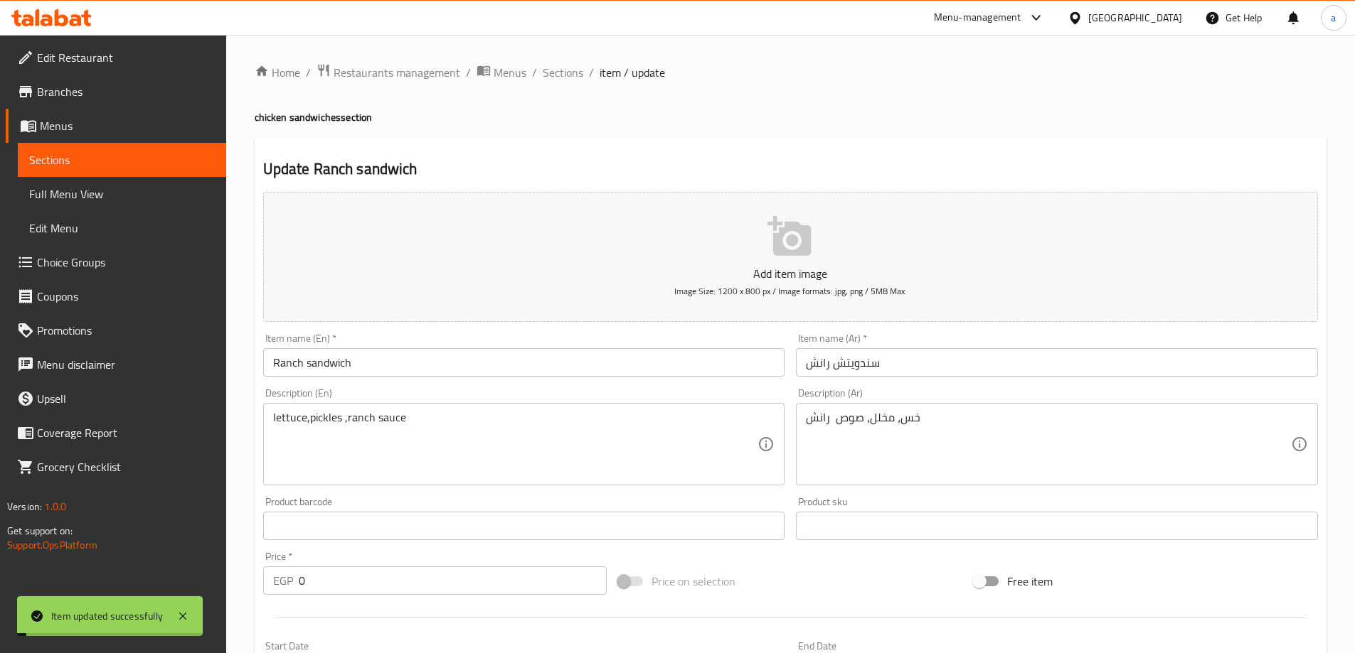
click at [563, 72] on span "Sections" at bounding box center [563, 72] width 41 height 17
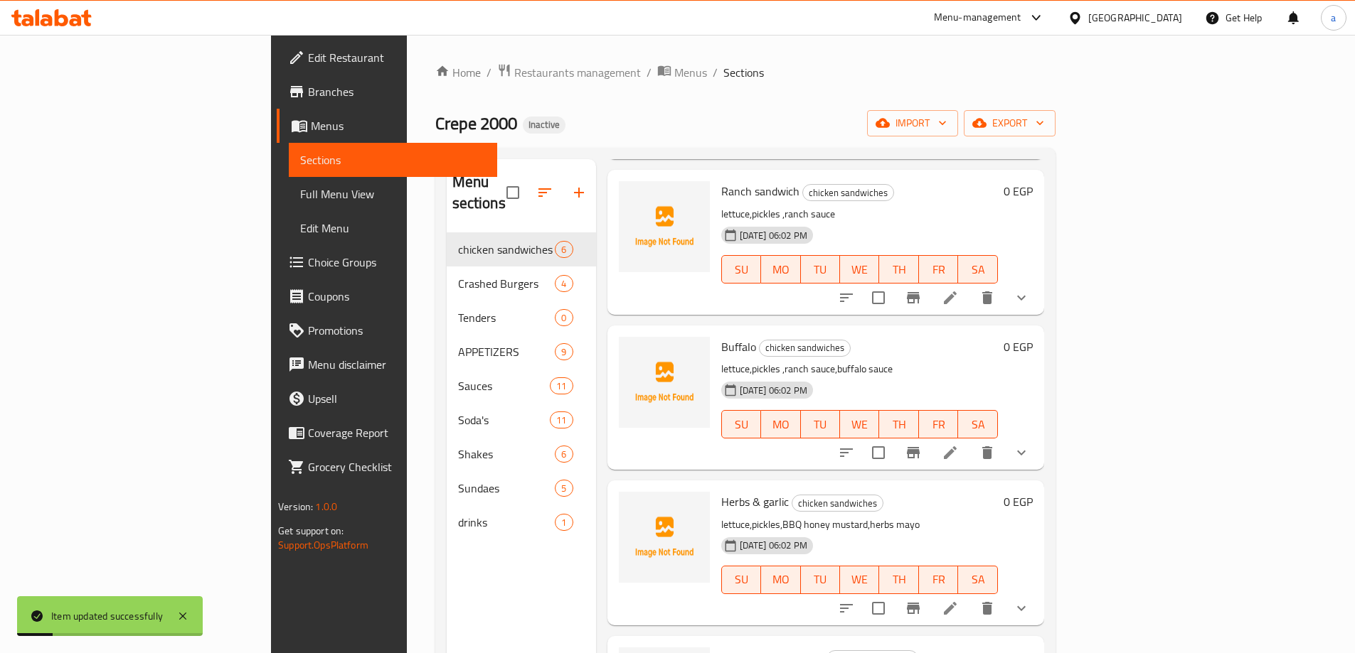
scroll to position [213, 0]
click at [959, 443] on icon at bounding box center [949, 451] width 17 height 17
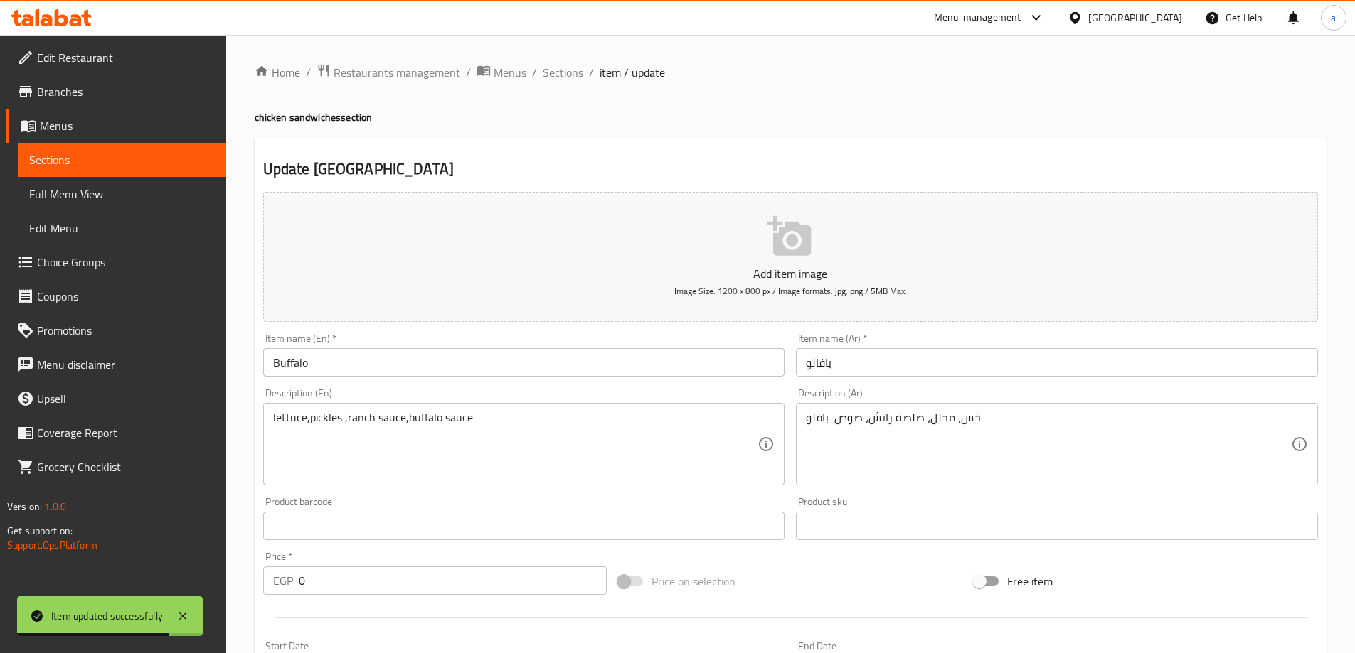
click at [481, 372] on input "Buffalo" at bounding box center [524, 362] width 522 height 28
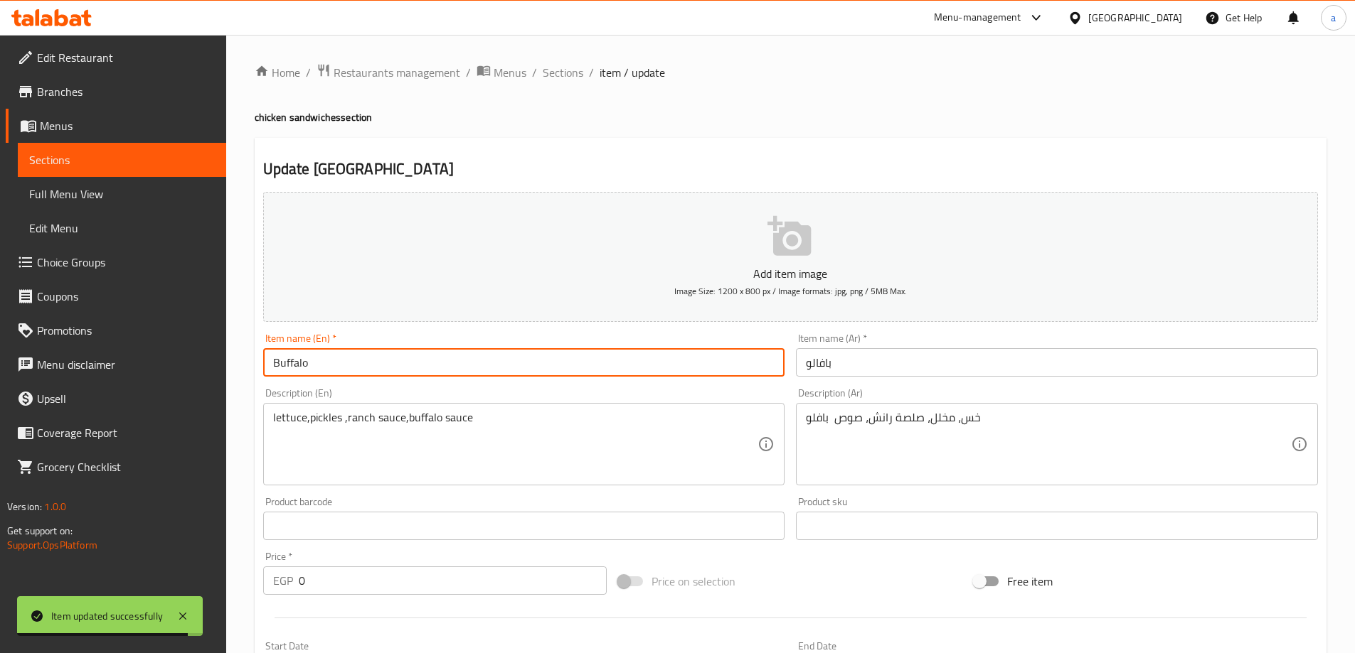
paste input "سندويتش"
paste input "Chicken sandwich"
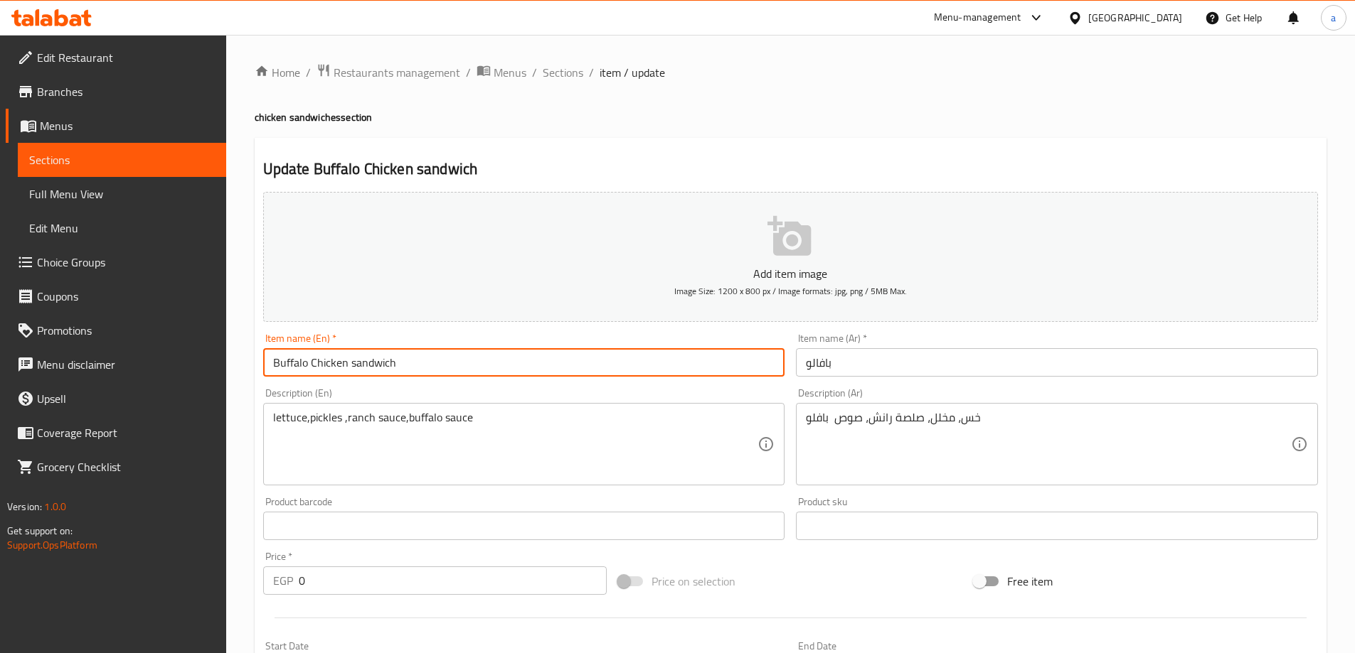
click at [324, 357] on input "Buffalo Chicken sandwich" at bounding box center [524, 362] width 522 height 28
type input "Buffalo sandwich"
click at [875, 367] on input "بافالو" at bounding box center [1057, 362] width 522 height 28
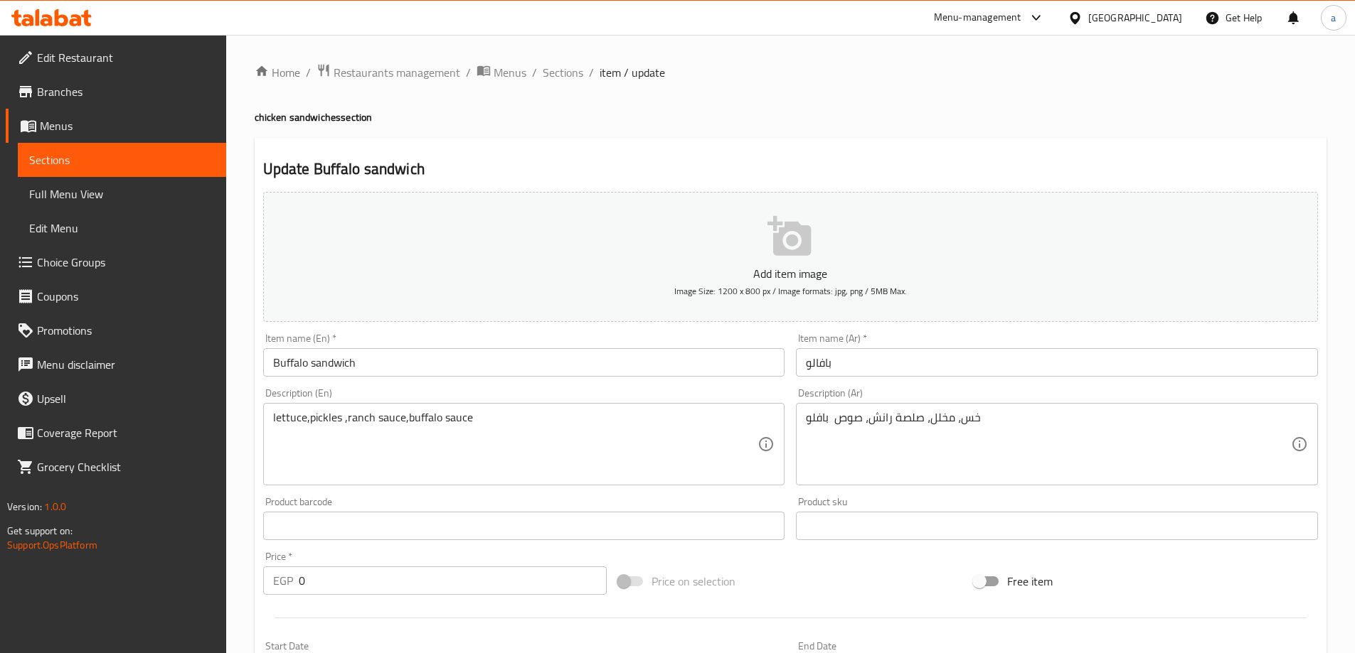
click at [869, 362] on input "بافالو" at bounding box center [1057, 362] width 522 height 28
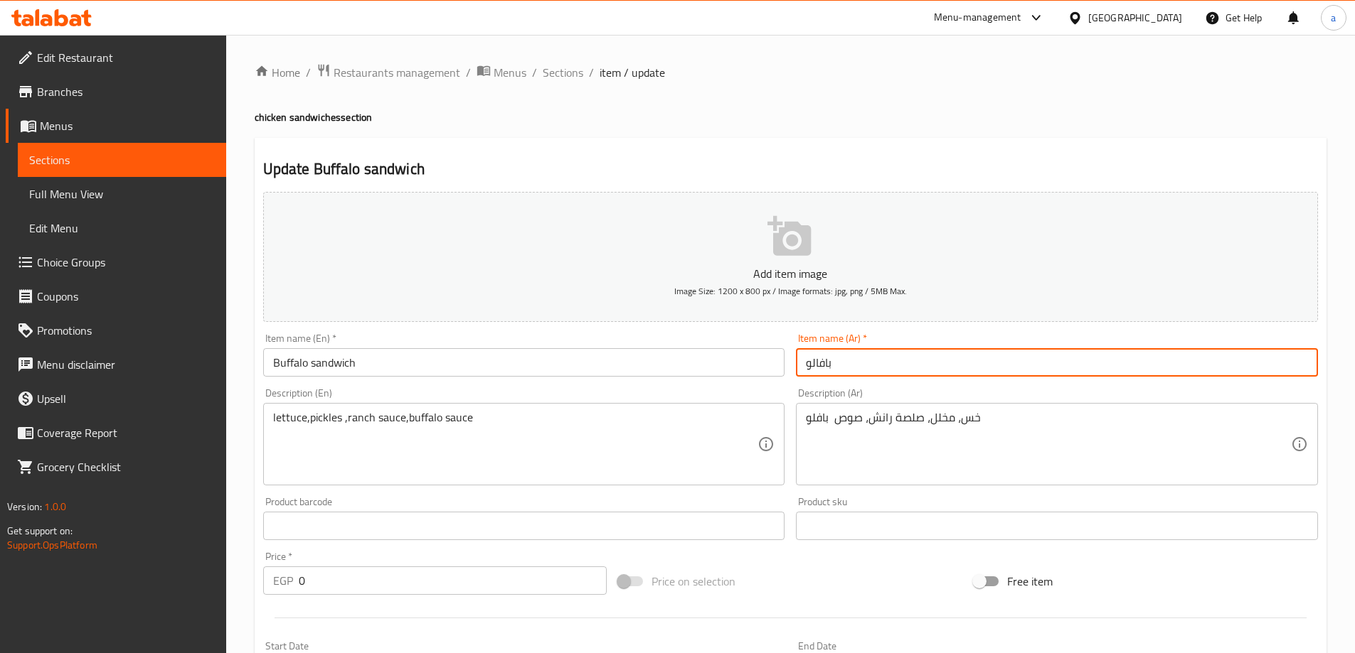
drag, startPoint x: 806, startPoint y: 365, endPoint x: 1187, endPoint y: 595, distance: 446.0
click at [807, 368] on input "بافالو" at bounding box center [1057, 362] width 522 height 28
paste input "سندويتش"
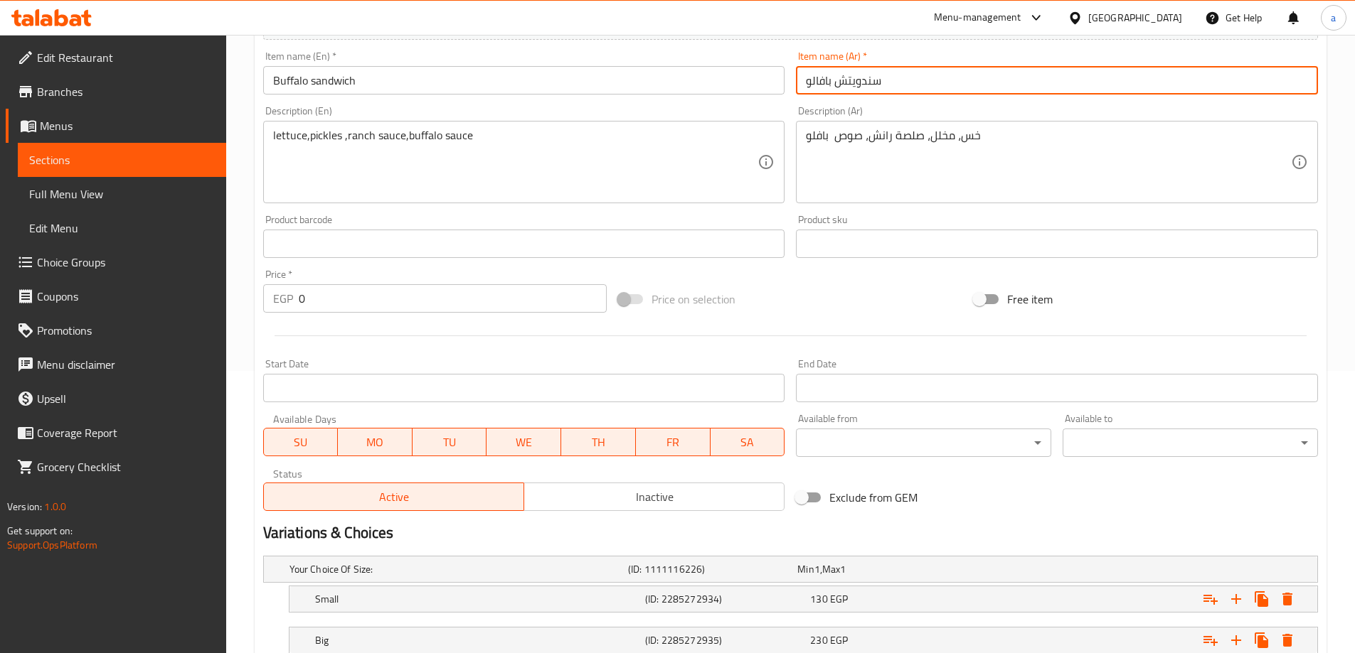
scroll to position [383, 0]
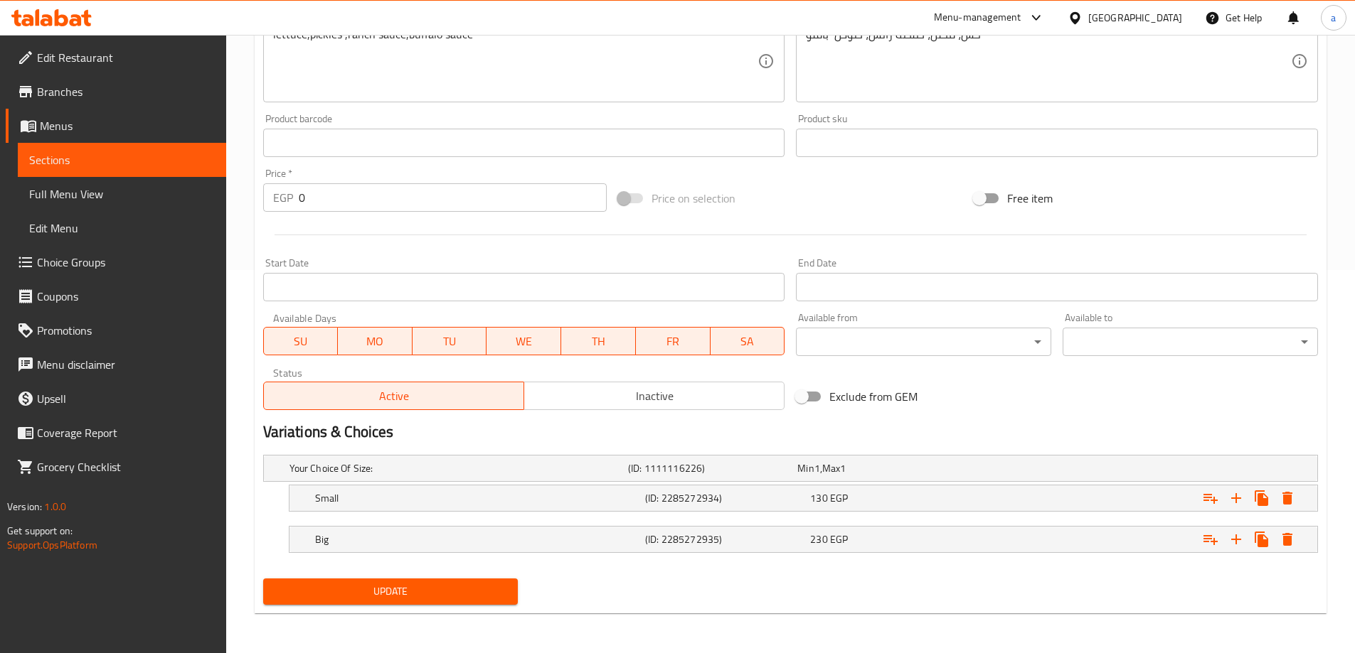
type input "سندويتش بافالو"
click at [450, 597] on span "Update" at bounding box center [390, 592] width 233 height 18
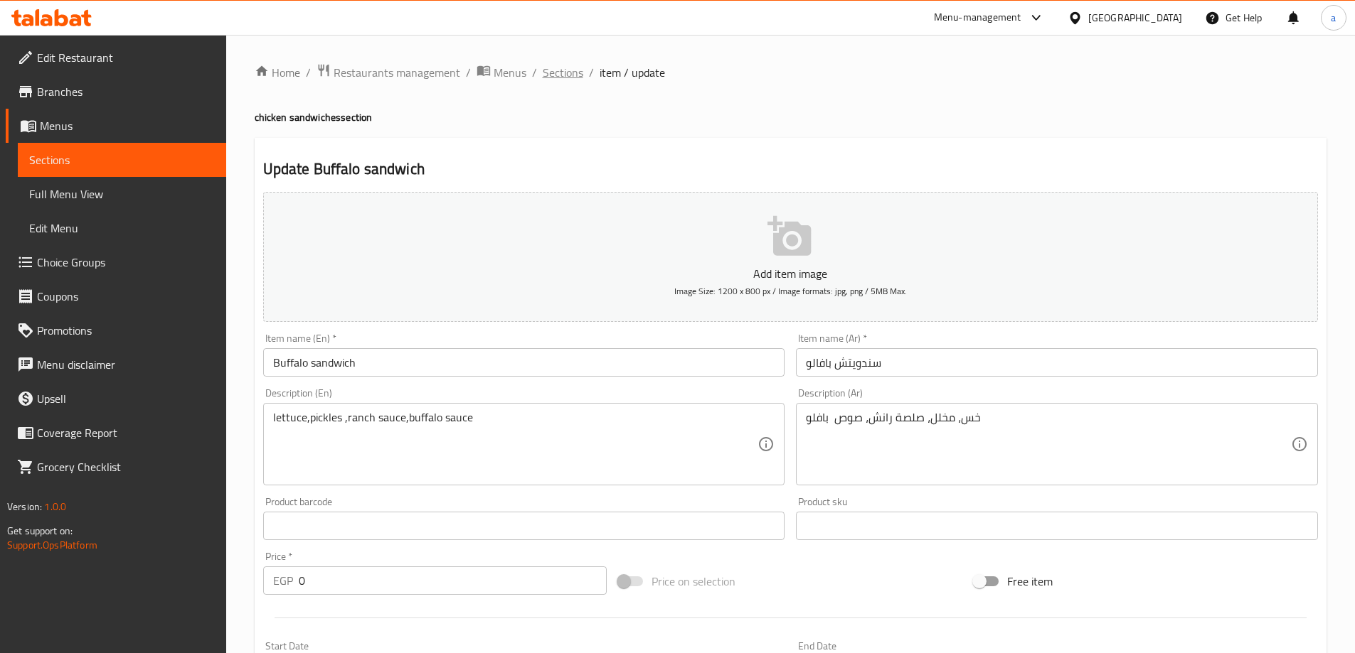
click at [552, 77] on span "Sections" at bounding box center [563, 72] width 41 height 17
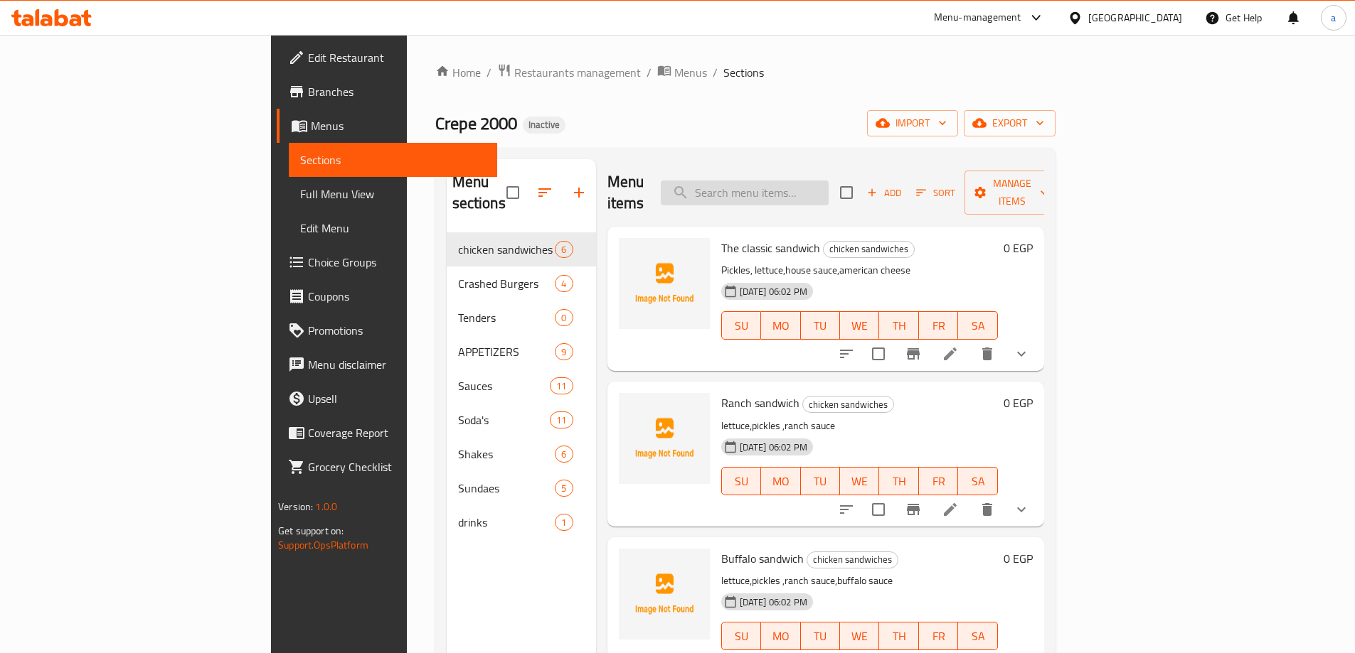
paste input "Texas"
click at [820, 188] on input "Texas" at bounding box center [745, 193] width 168 height 25
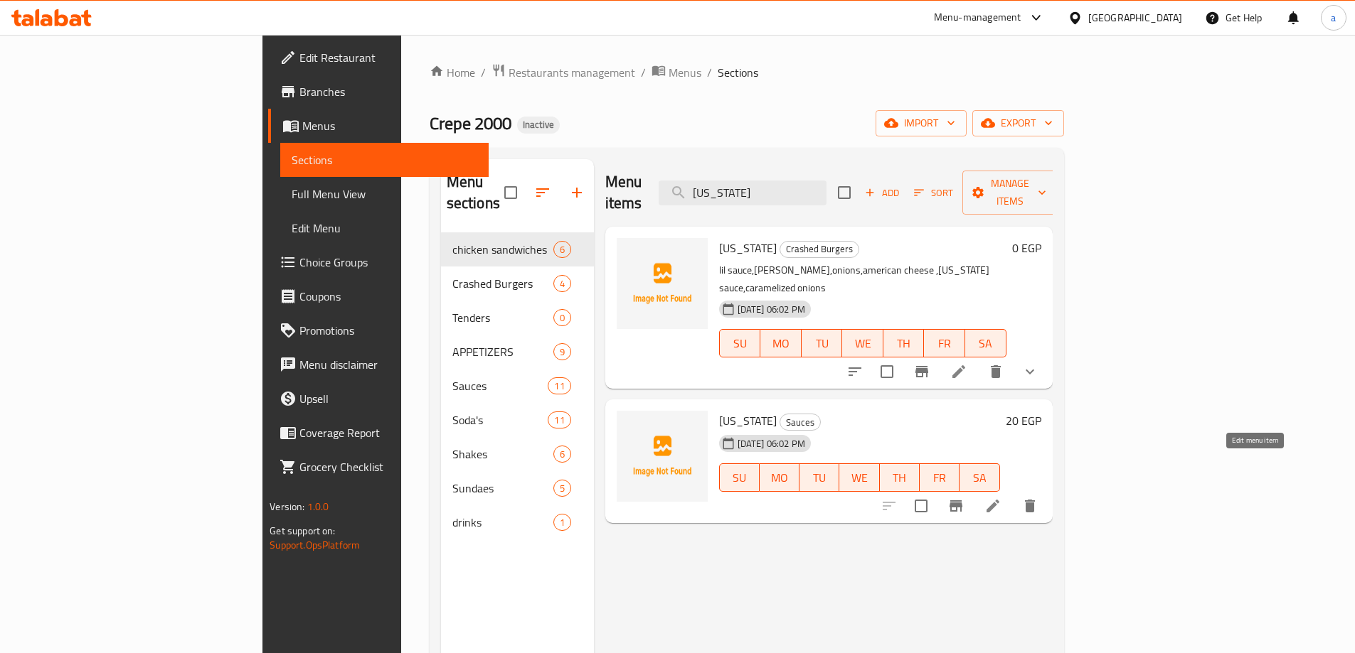
type input "Texas"
click at [1001, 498] on icon at bounding box center [992, 506] width 17 height 17
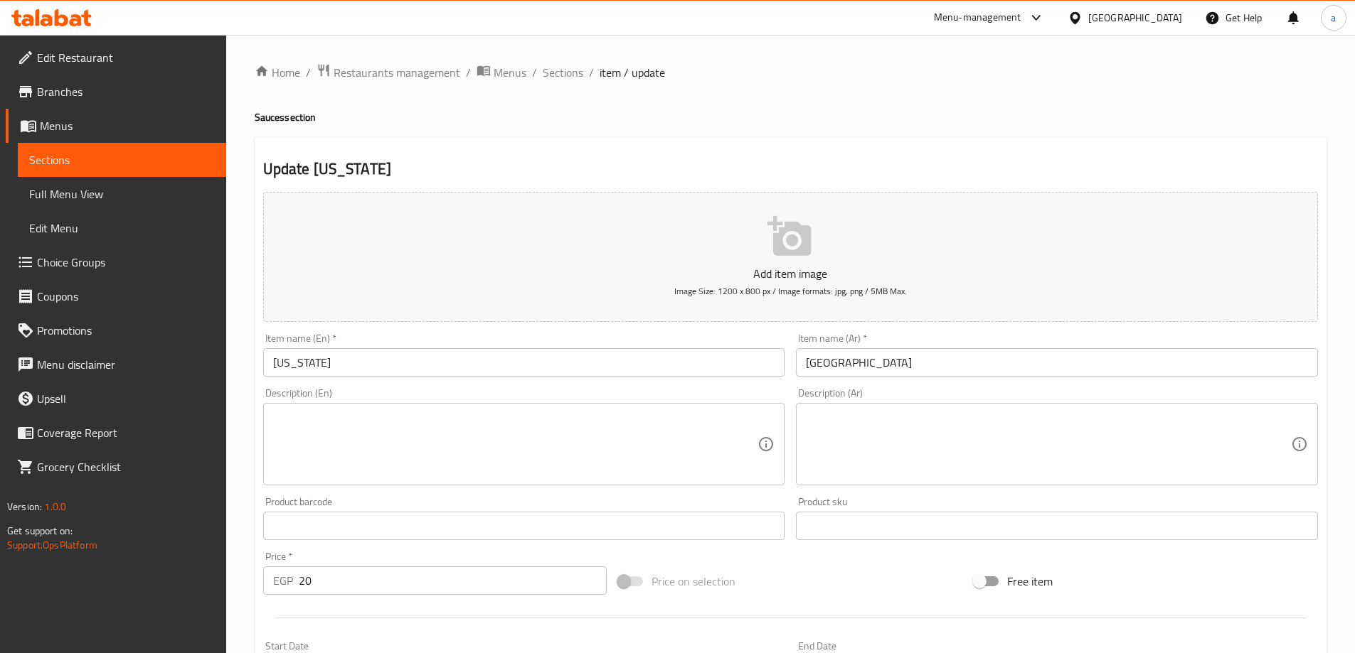
click at [581, 373] on input "Texas" at bounding box center [524, 362] width 522 height 28
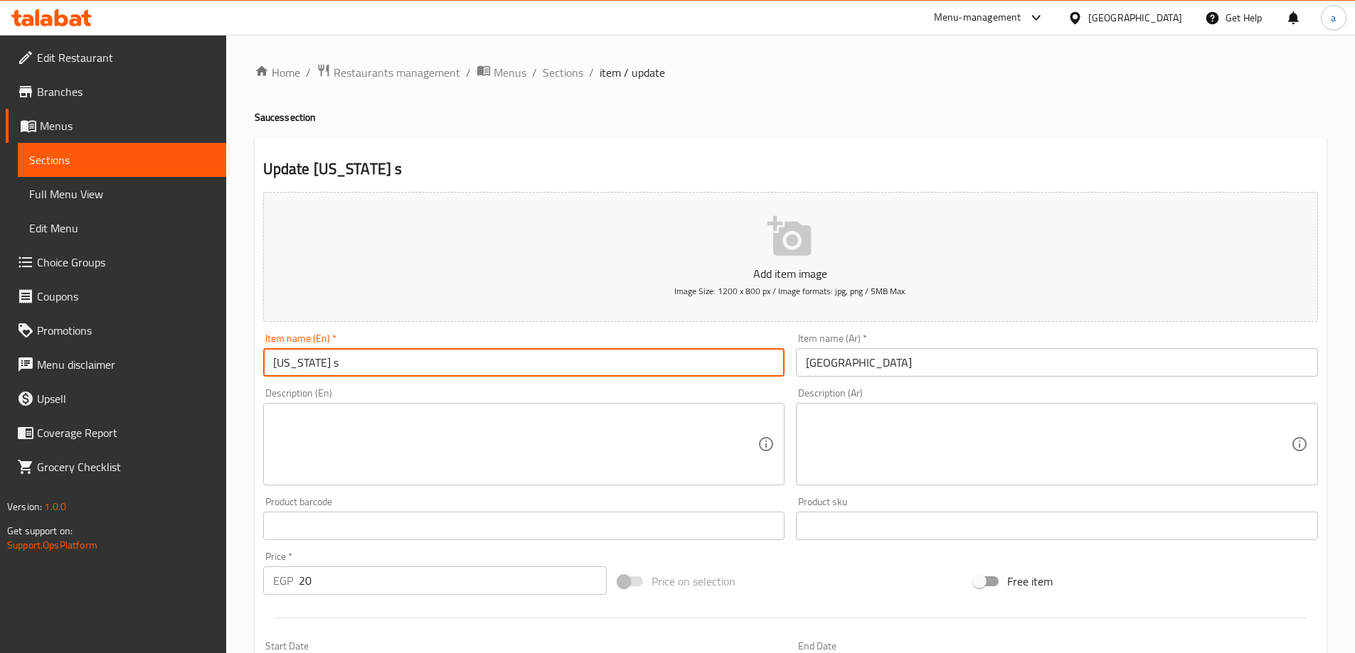
click at [267, 114] on h4 "Sauces section" at bounding box center [791, 117] width 1072 height 14
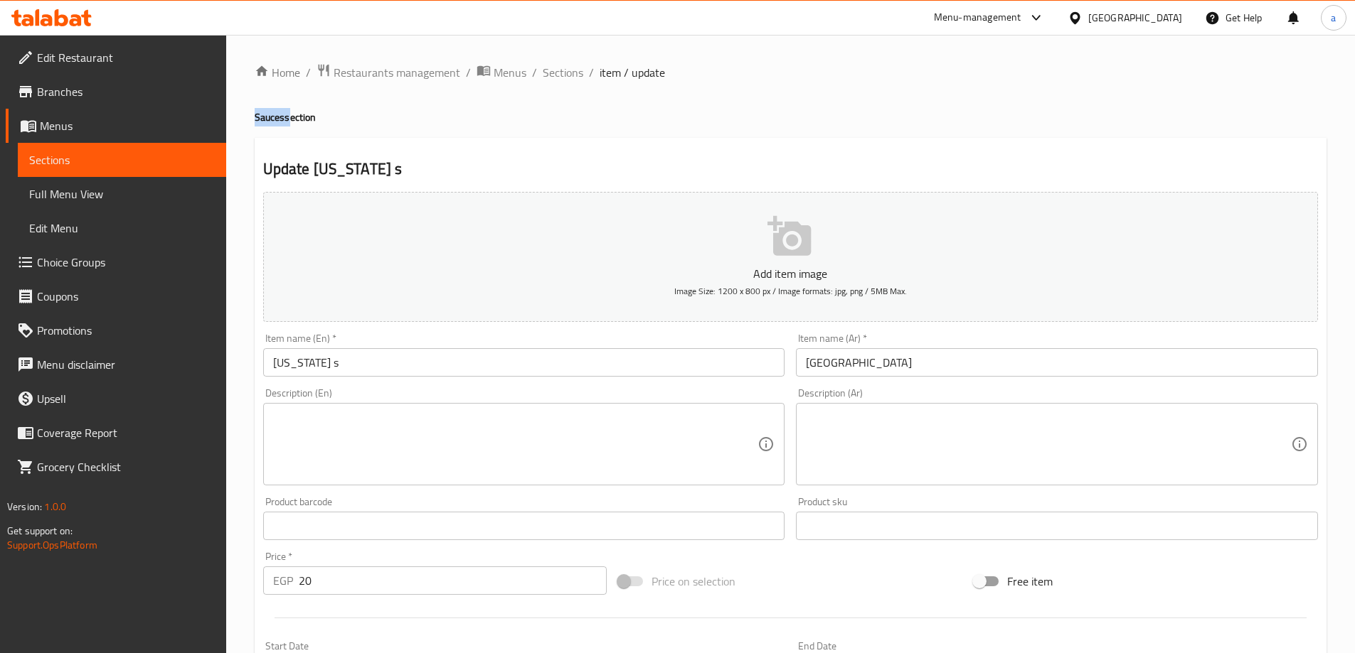
click at [267, 114] on h4 "Sauces section" at bounding box center [791, 117] width 1072 height 14
copy h4 "Sauces"
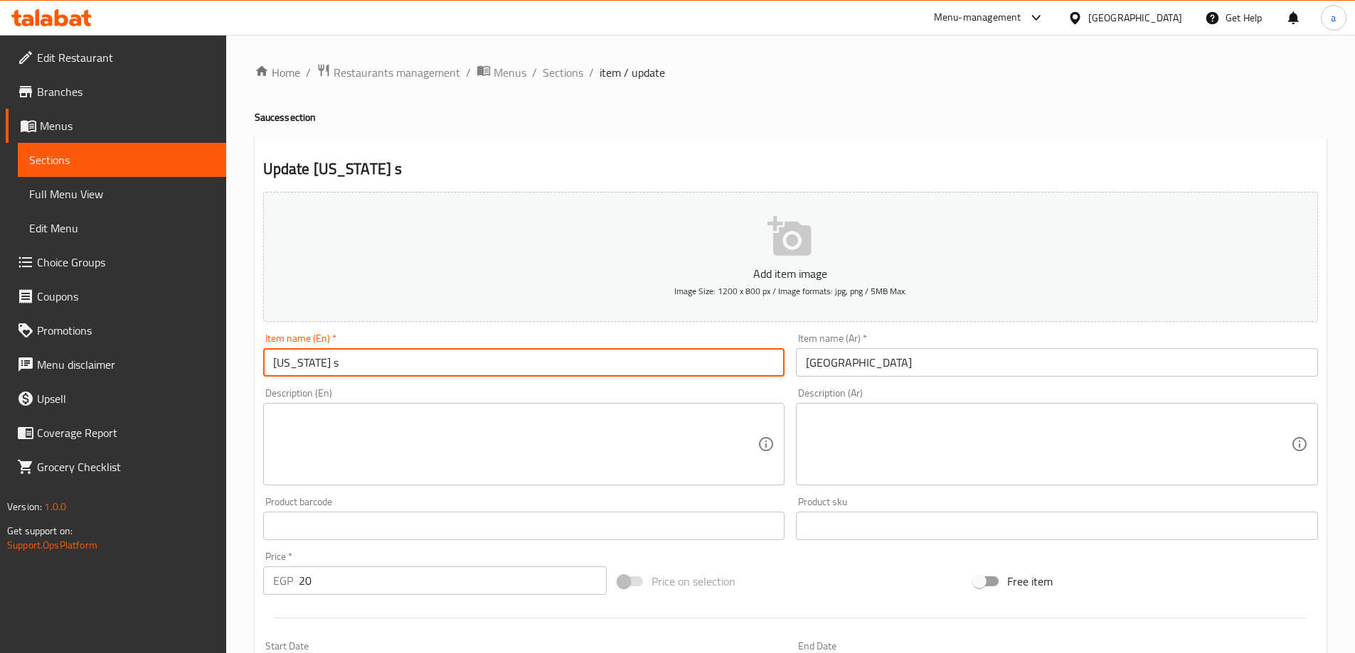
click at [533, 365] on input "Texas s" at bounding box center [524, 362] width 522 height 28
paste input "Sauces"
type input "Texas Sauce"
click at [906, 365] on input "تكساس" at bounding box center [1057, 362] width 522 height 28
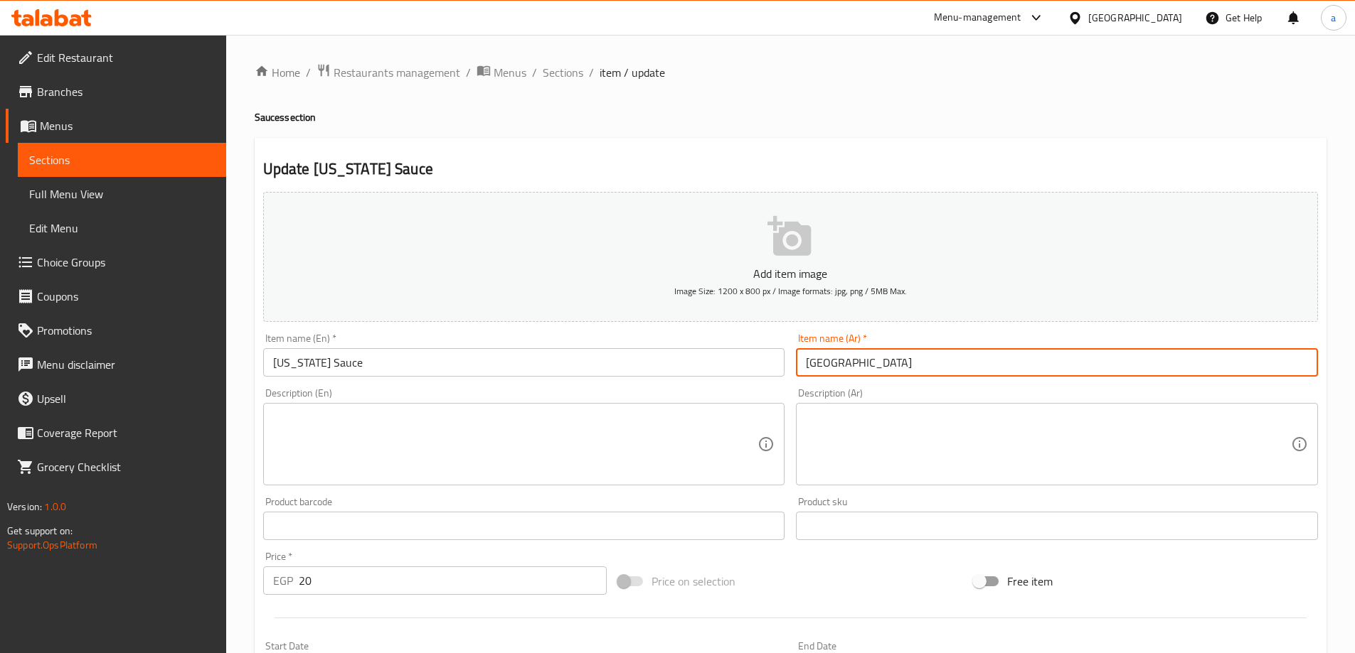
drag, startPoint x: 807, startPoint y: 369, endPoint x: 924, endPoint y: 402, distance: 121.8
click at [822, 373] on input "تكساس" at bounding box center [1057, 362] width 522 height 28
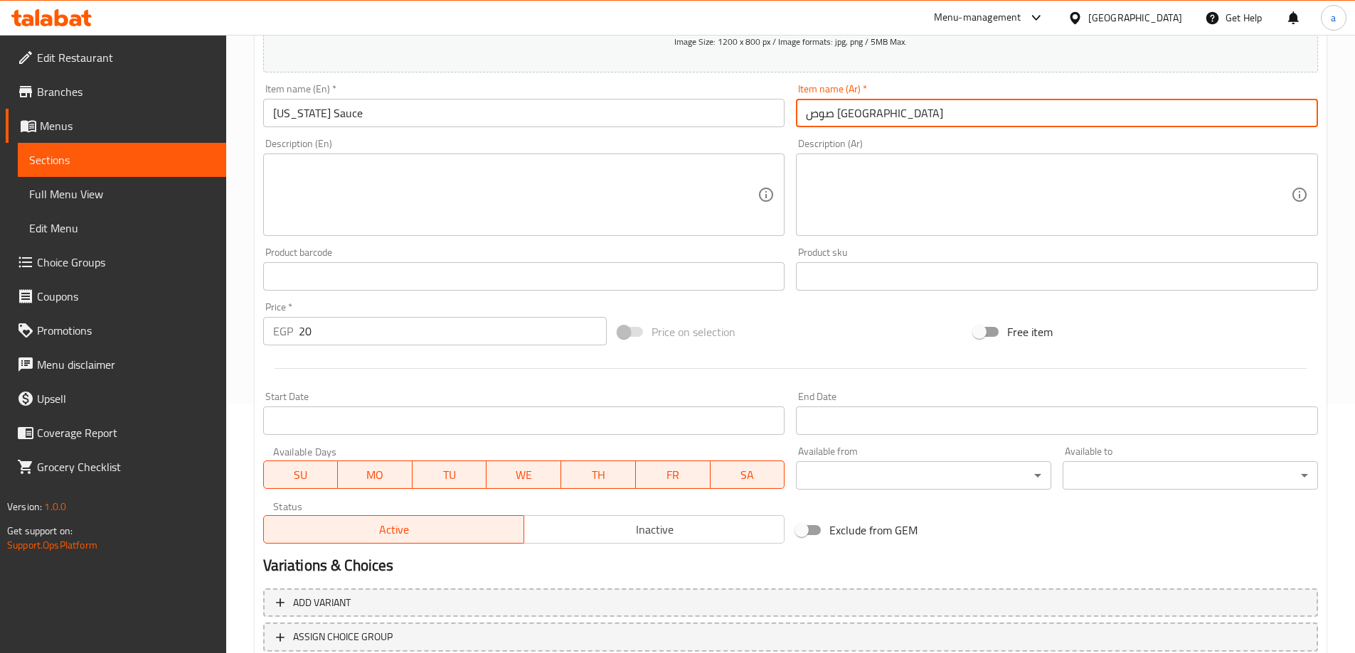
scroll to position [351, 0]
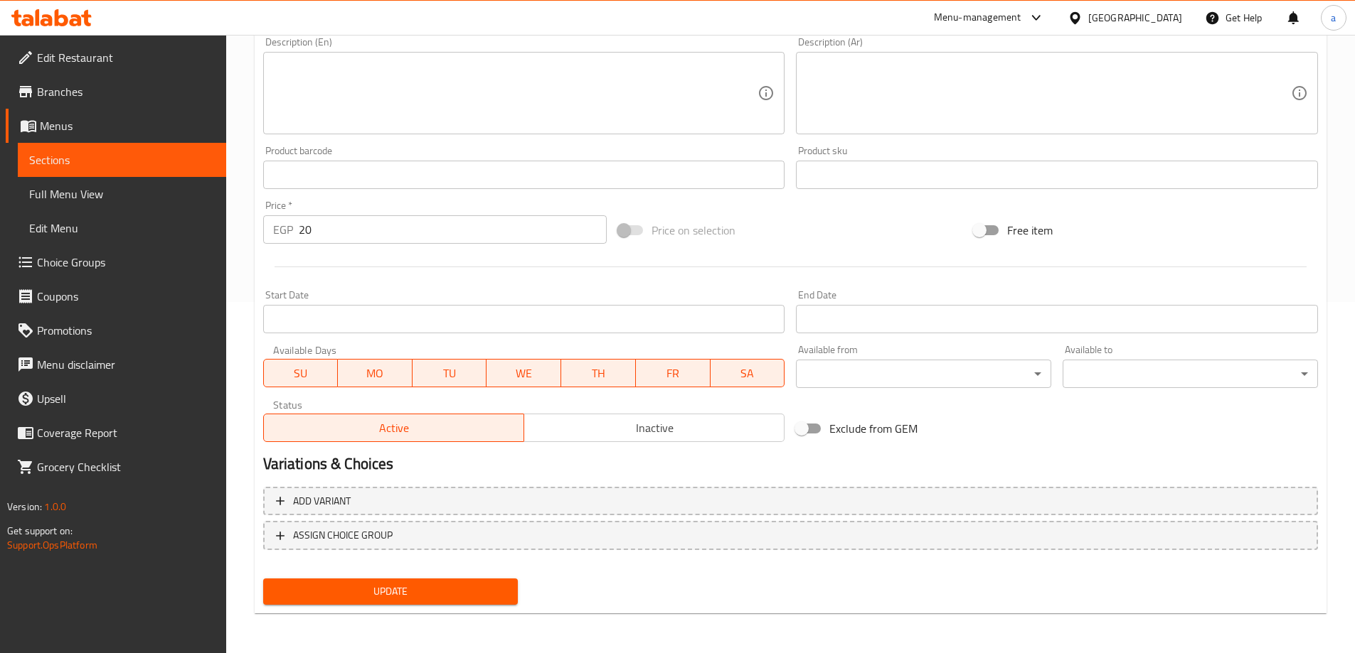
type input "صوص تكساس"
click at [391, 581] on button "Update" at bounding box center [390, 592] width 255 height 26
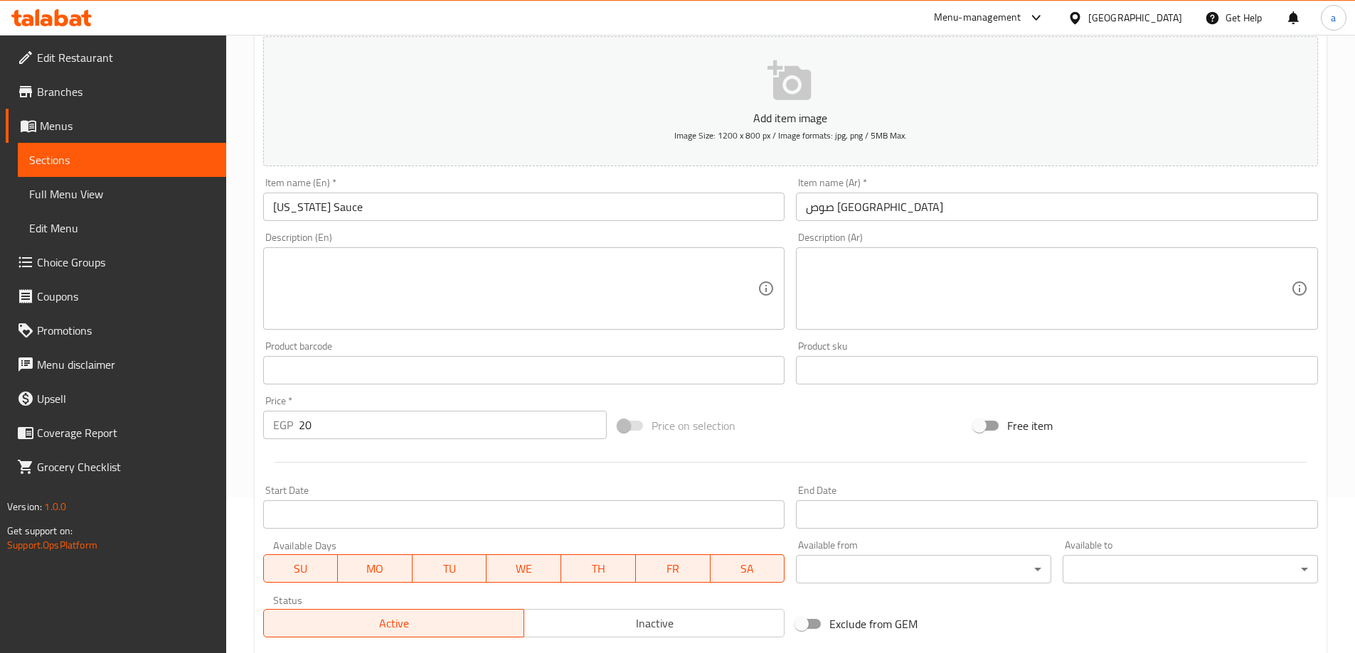
scroll to position [0, 0]
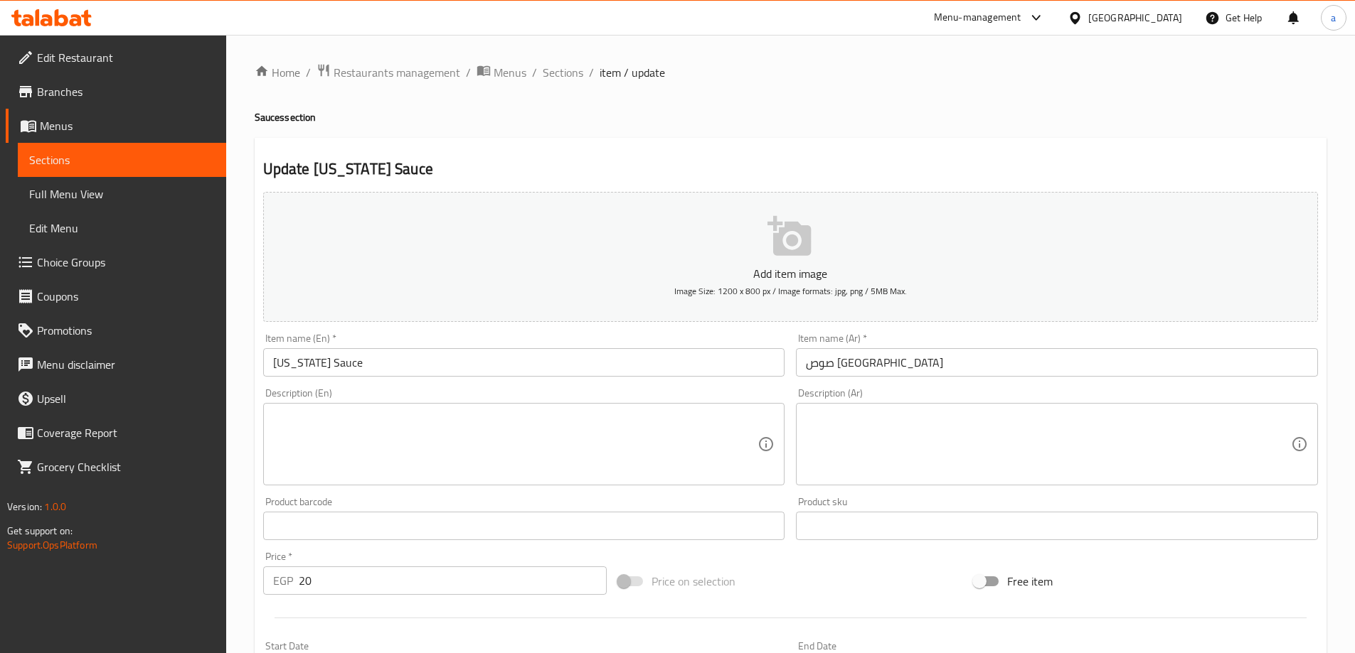
click at [552, 71] on span "Sections" at bounding box center [563, 72] width 41 height 17
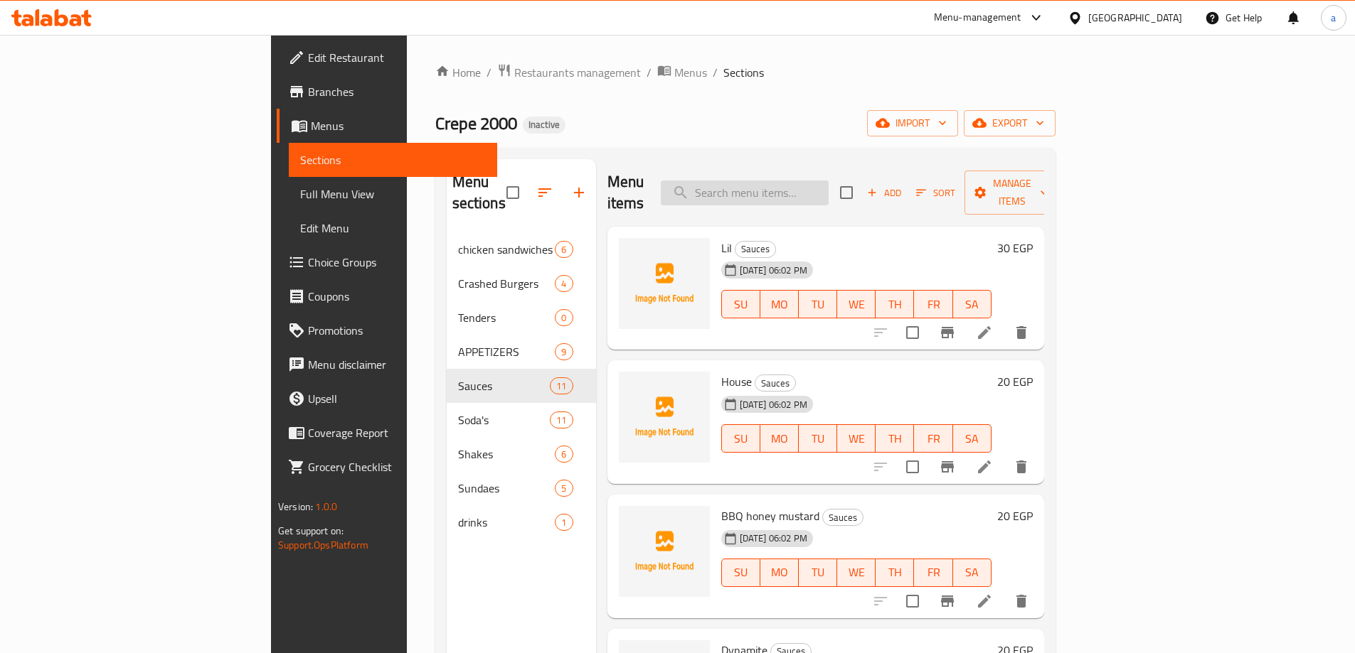
click at [828, 181] on input "search" at bounding box center [745, 193] width 168 height 25
paste input "Strawberry"
type input "Strawberry"
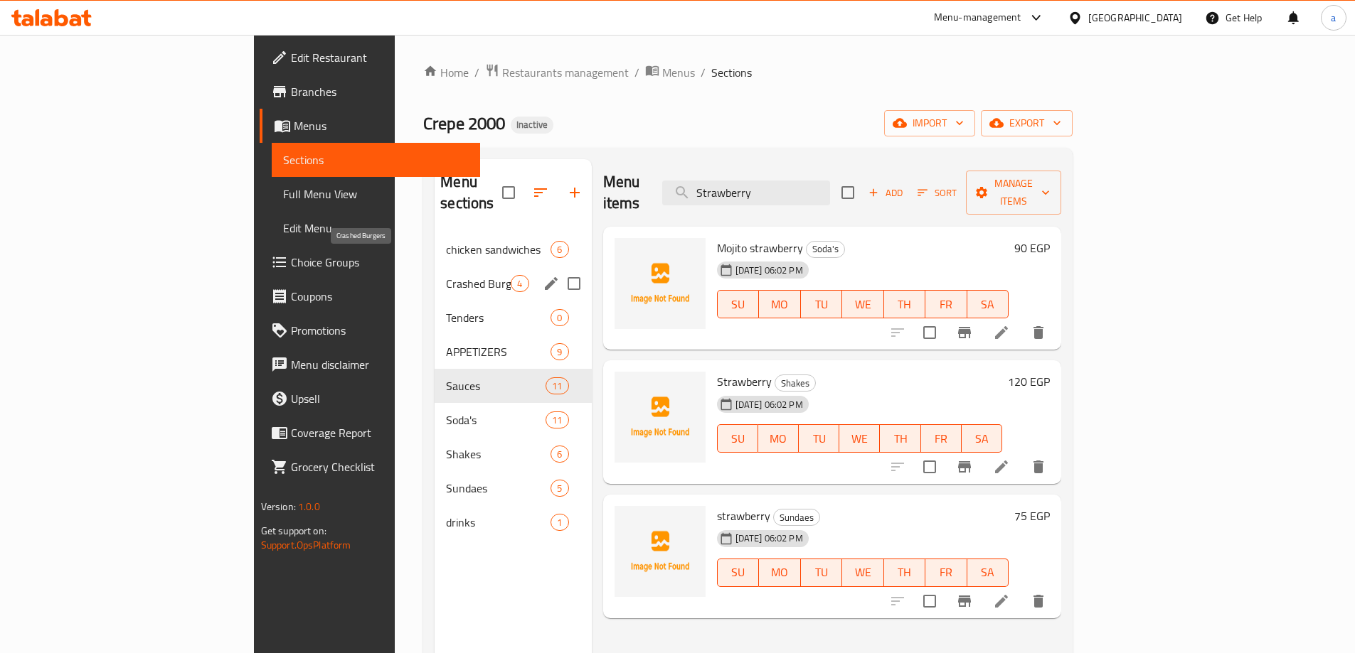
click at [446, 275] on span "Crashed Burgers" at bounding box center [478, 283] width 65 height 17
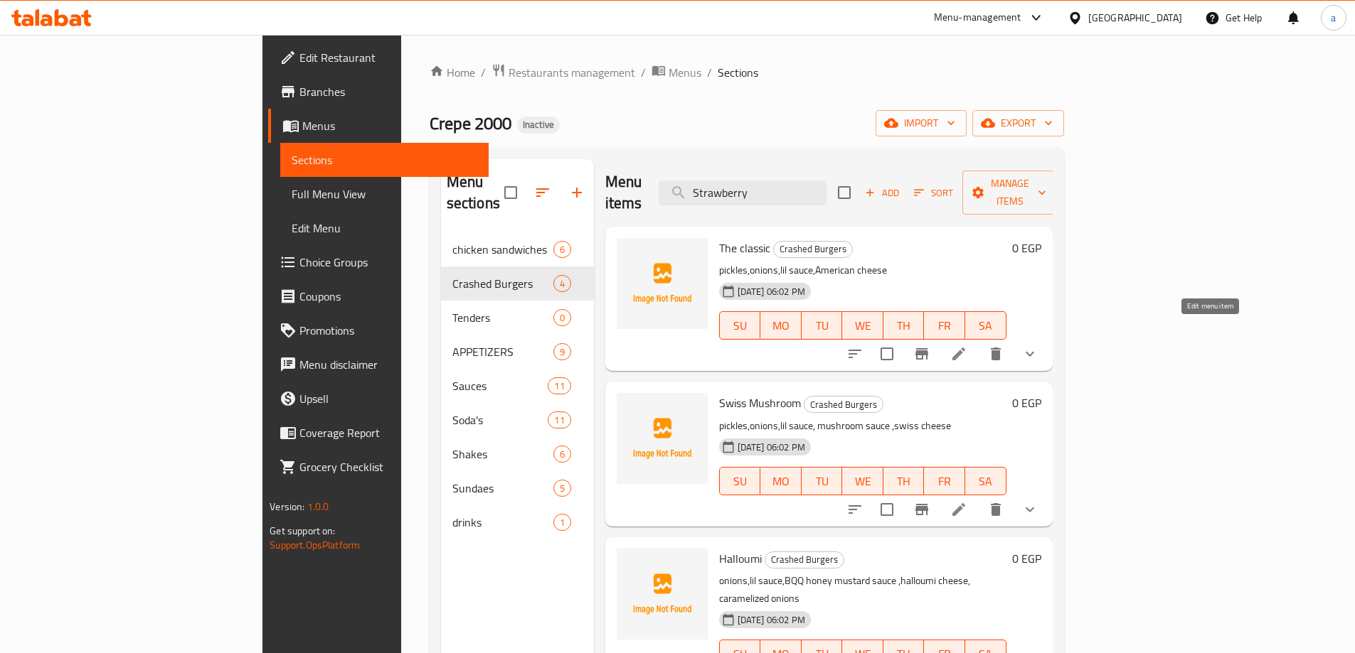
click at [967, 346] on icon at bounding box center [958, 354] width 17 height 17
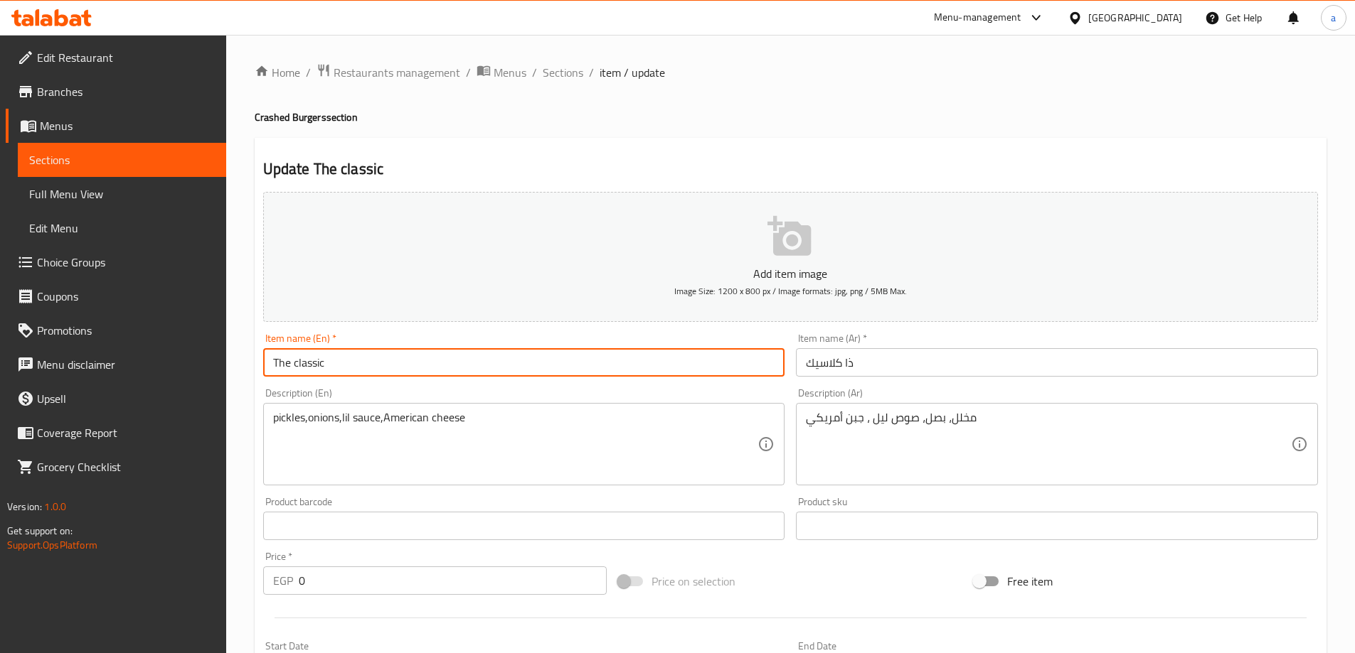
drag, startPoint x: 351, startPoint y: 362, endPoint x: 352, endPoint y: 369, distance: 7.1
click at [351, 362] on input "The classic" at bounding box center [524, 362] width 522 height 28
click at [304, 117] on h4 "Crashed Burgers section" at bounding box center [791, 117] width 1072 height 14
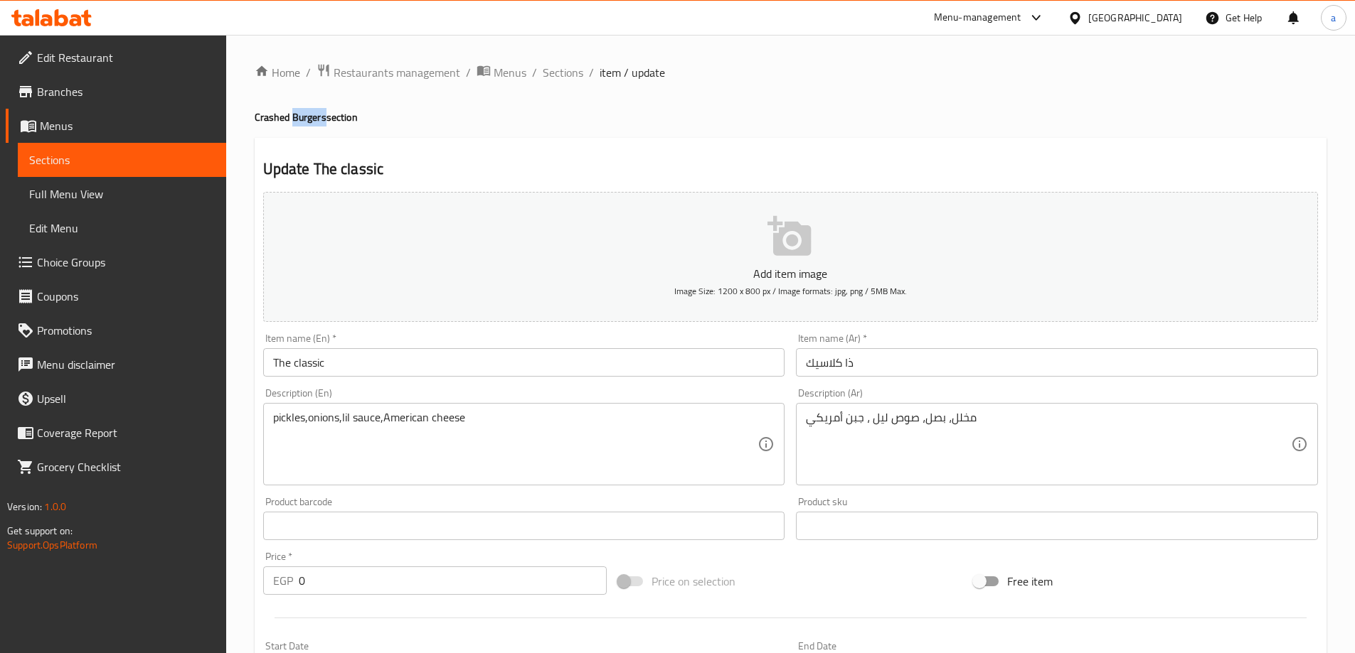
copy h4 "Burgers"
click at [450, 361] on input "The classic" at bounding box center [524, 362] width 522 height 28
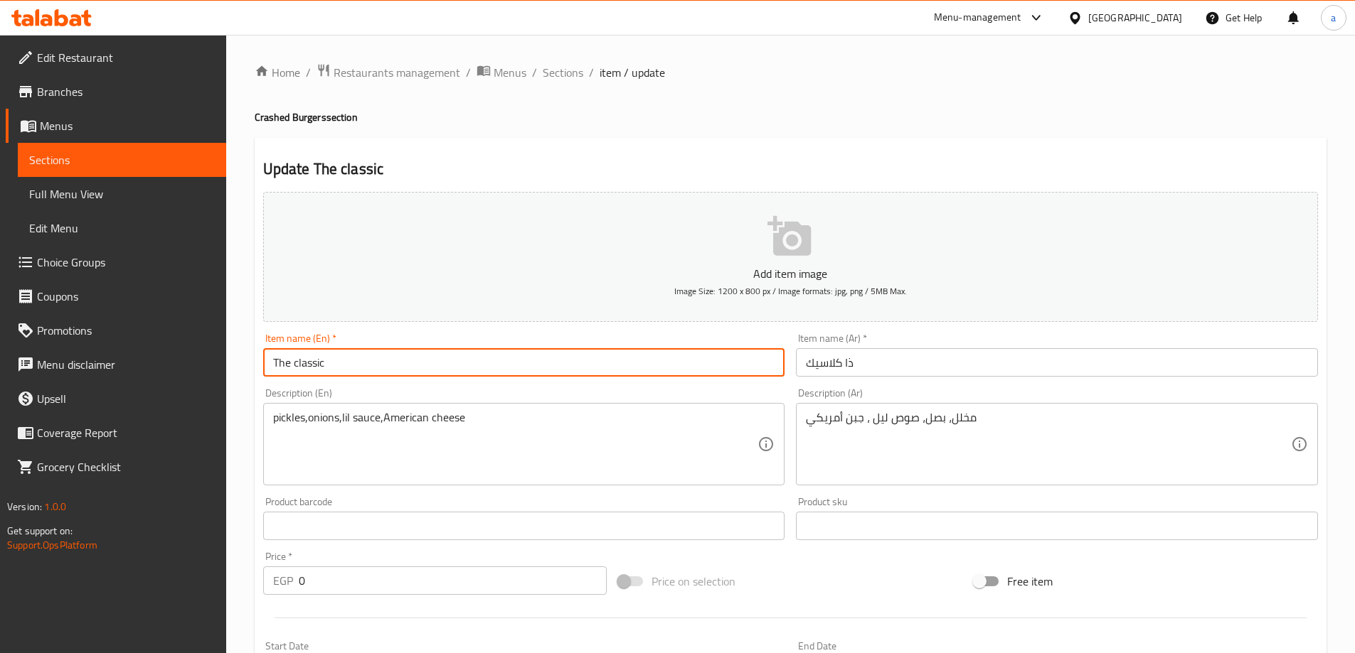
paste input "Burgers"
type input "The classic Burger"
click at [806, 356] on input "ذا كلاسيك" at bounding box center [1057, 362] width 522 height 28
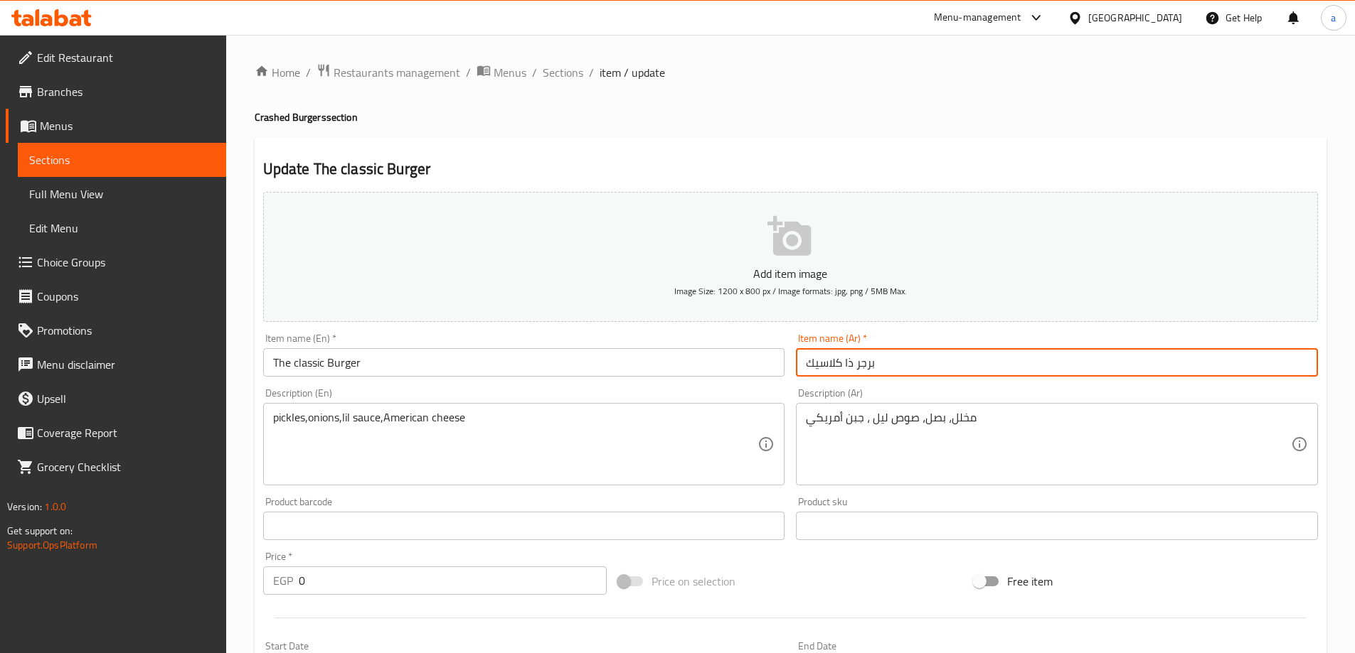
click at [916, 368] on input "برجر ذا كلاسيك" at bounding box center [1057, 362] width 522 height 28
type input "برجر ذا كلاسيك"
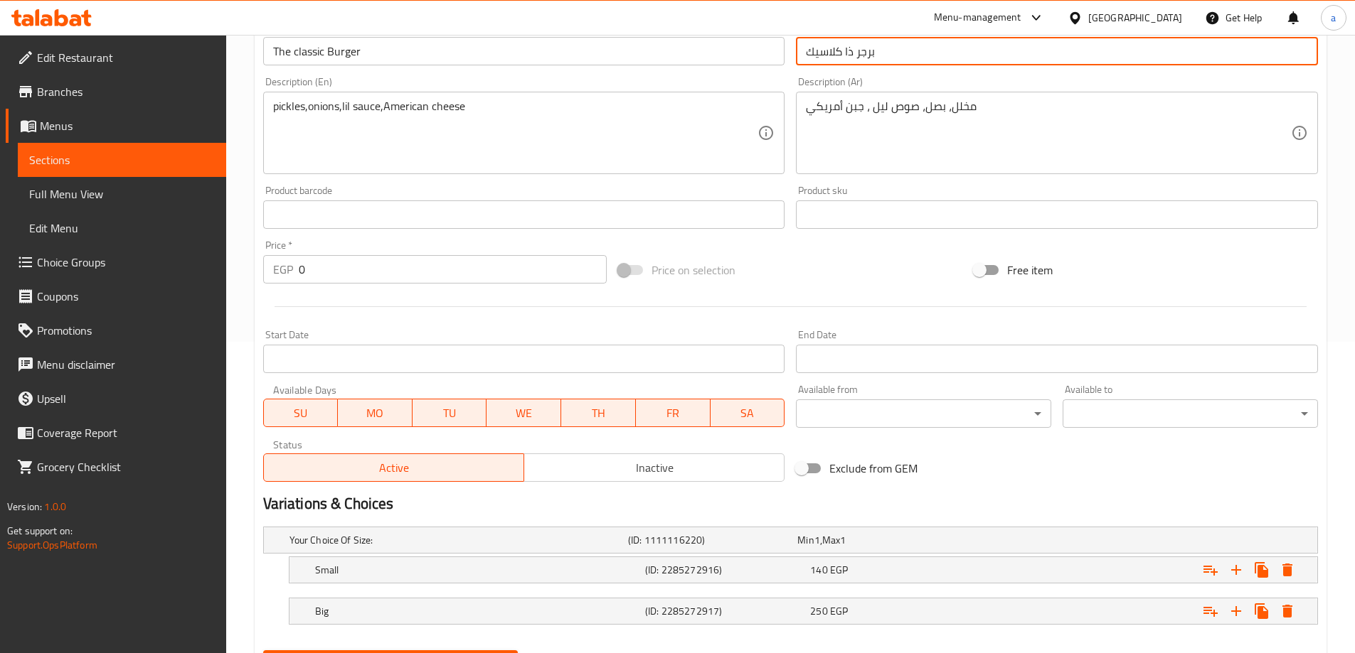
scroll to position [383, 0]
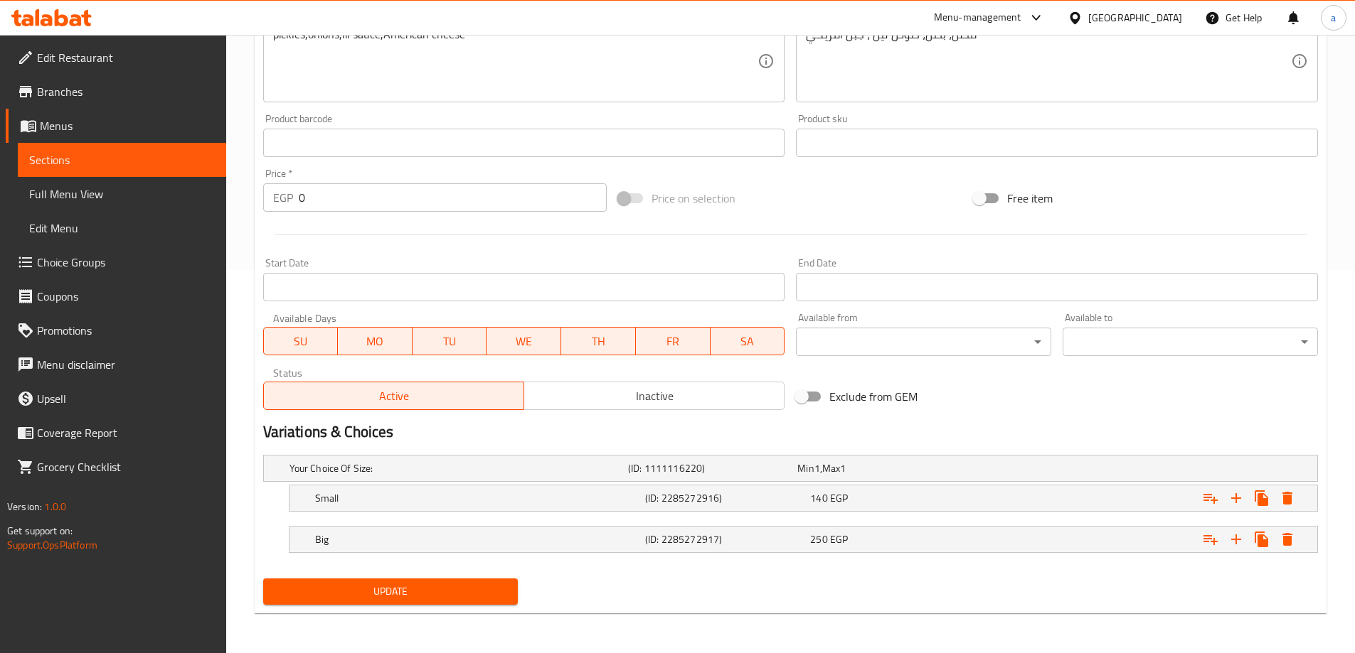
click at [421, 605] on div "Update" at bounding box center [390, 592] width 267 height 38
click at [424, 601] on button "Update" at bounding box center [390, 592] width 255 height 26
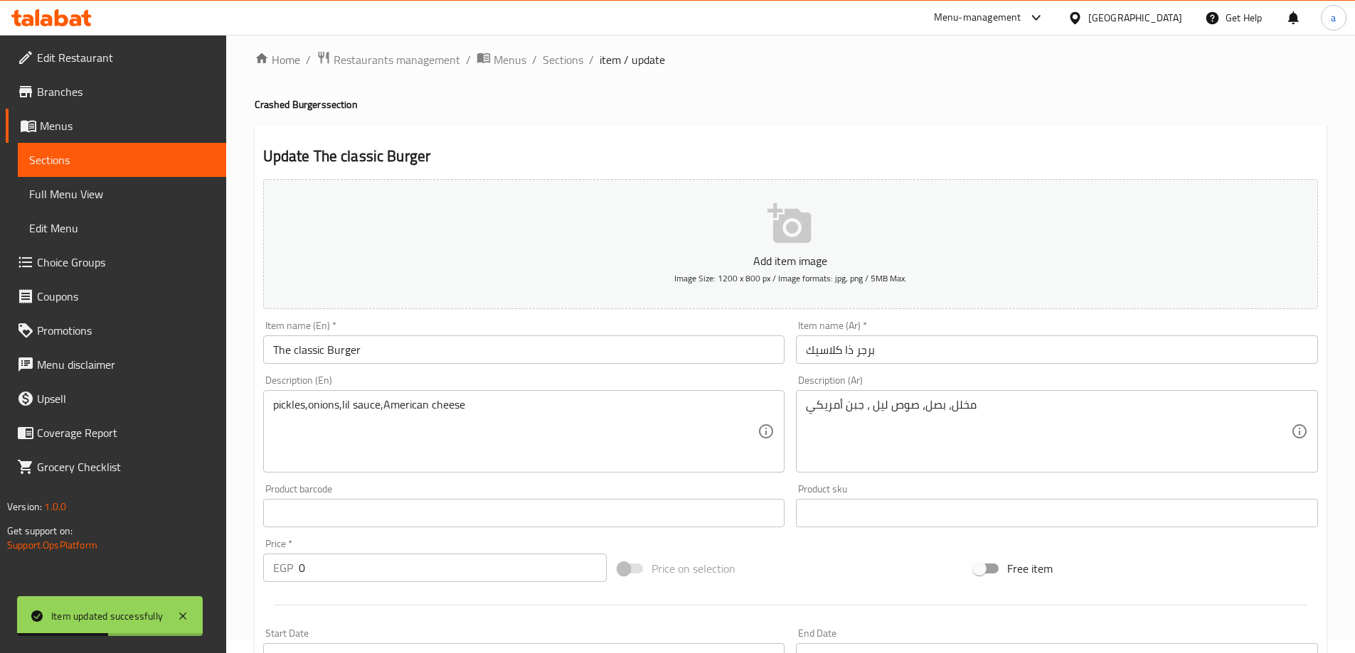
scroll to position [0, 0]
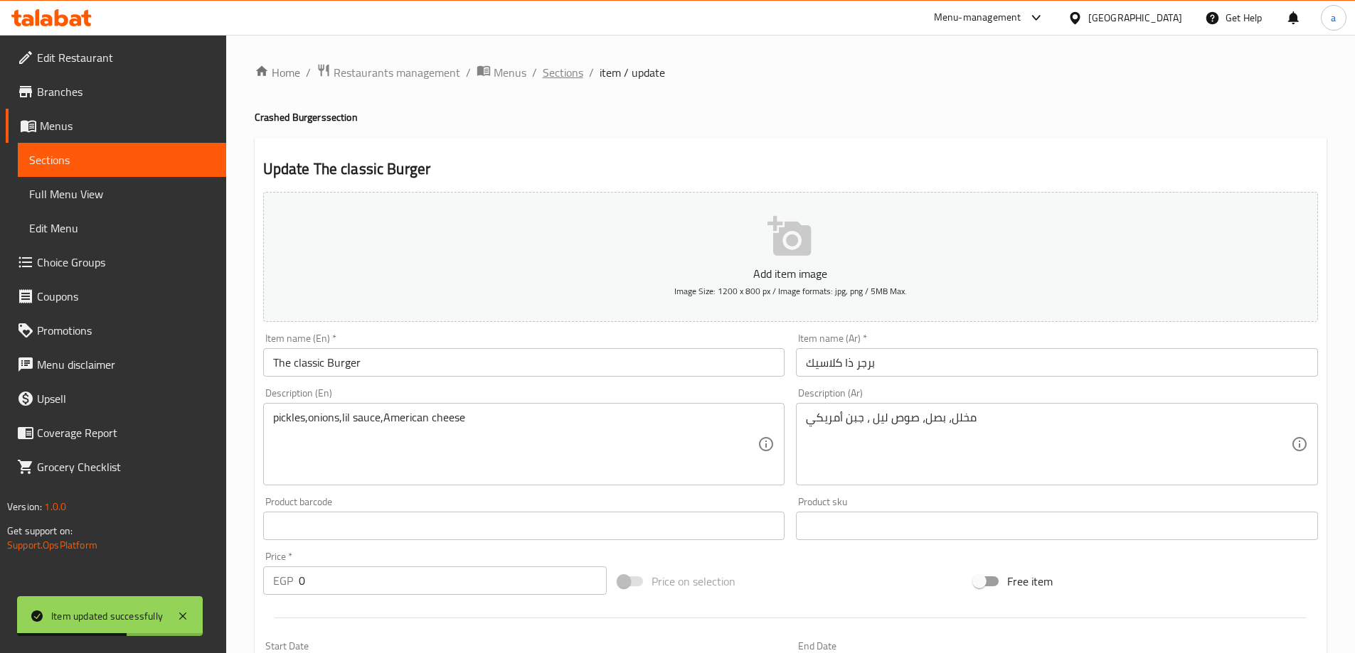
click at [556, 79] on span "Sections" at bounding box center [563, 72] width 41 height 17
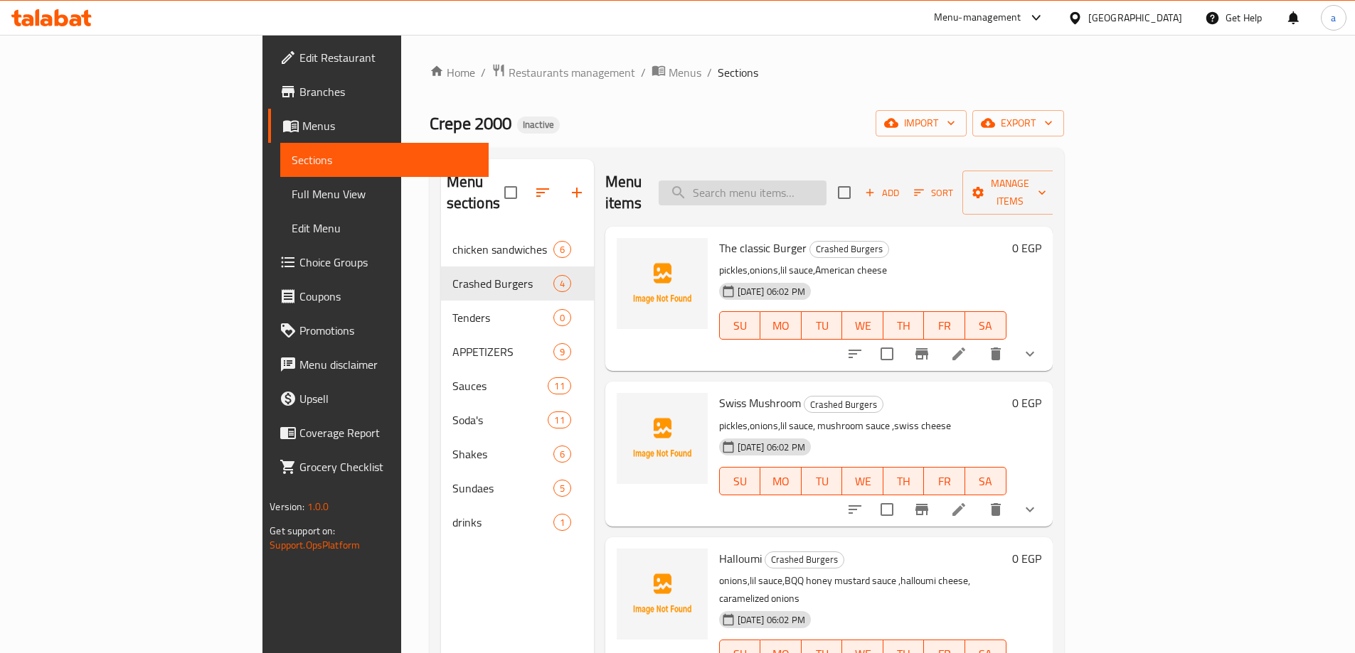
click at [814, 187] on input "search" at bounding box center [742, 193] width 168 height 25
paste input "Buffalo"
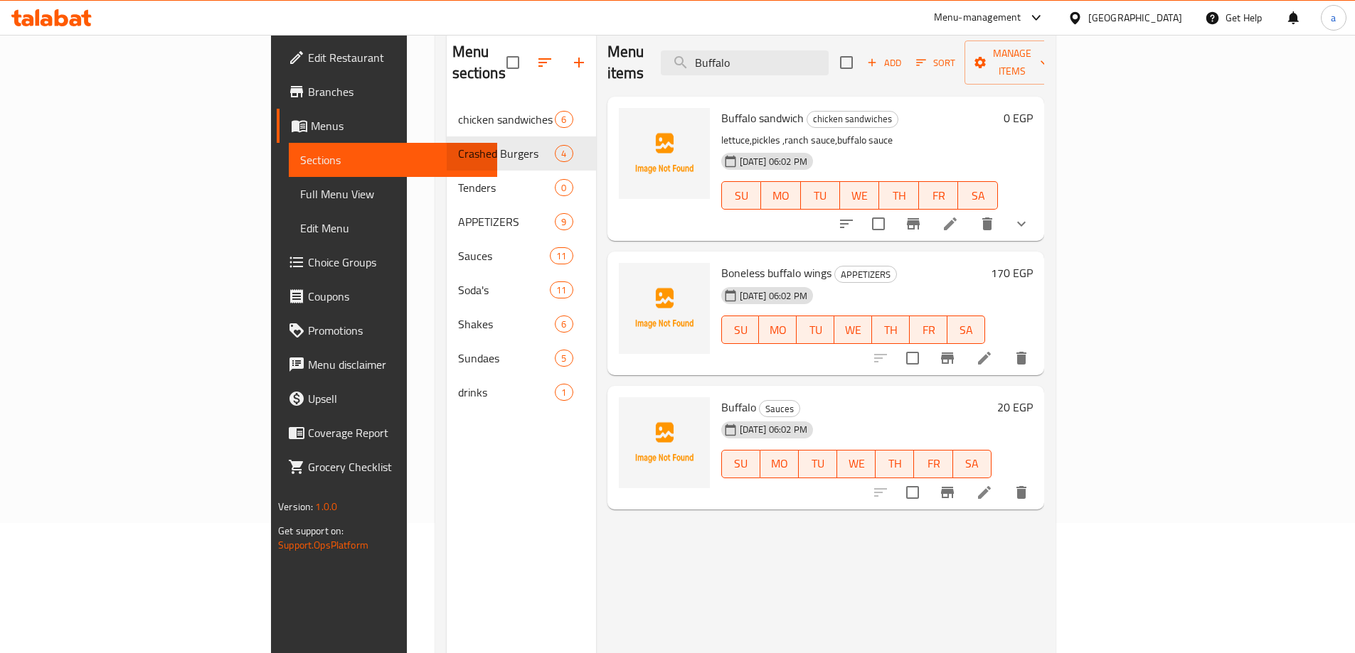
scroll to position [142, 0]
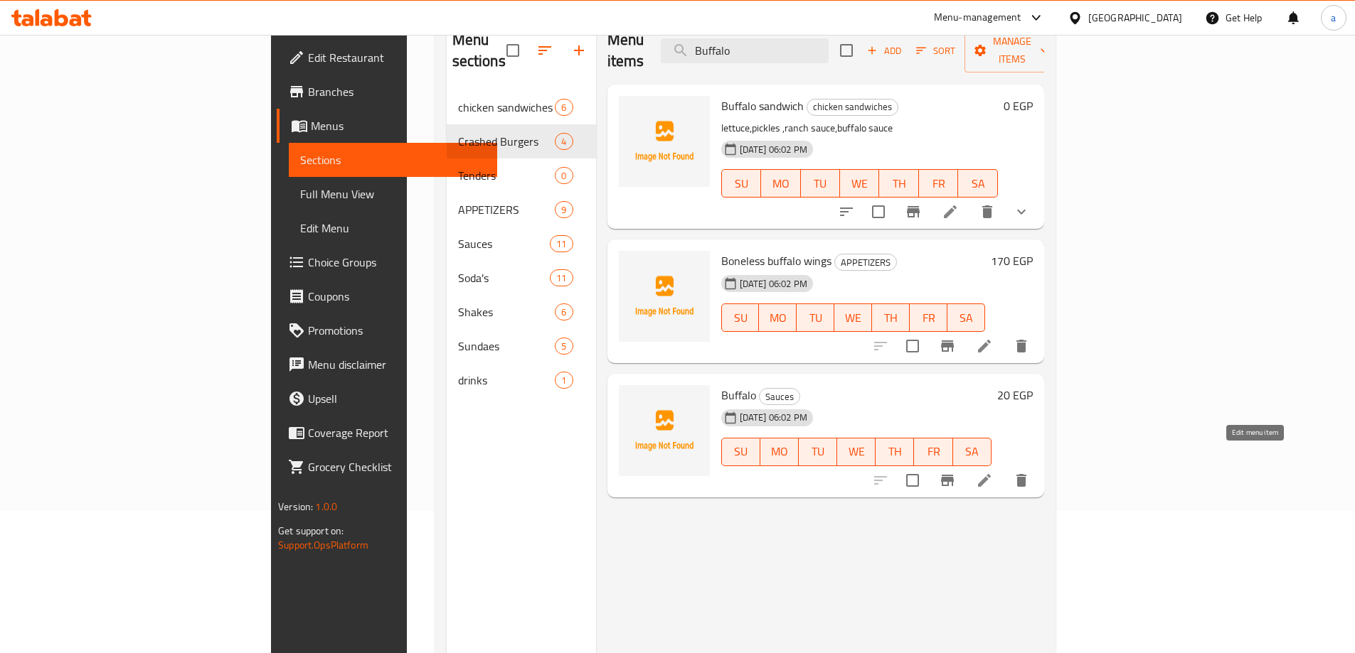
type input "Buffalo"
click at [993, 472] on icon at bounding box center [984, 480] width 17 height 17
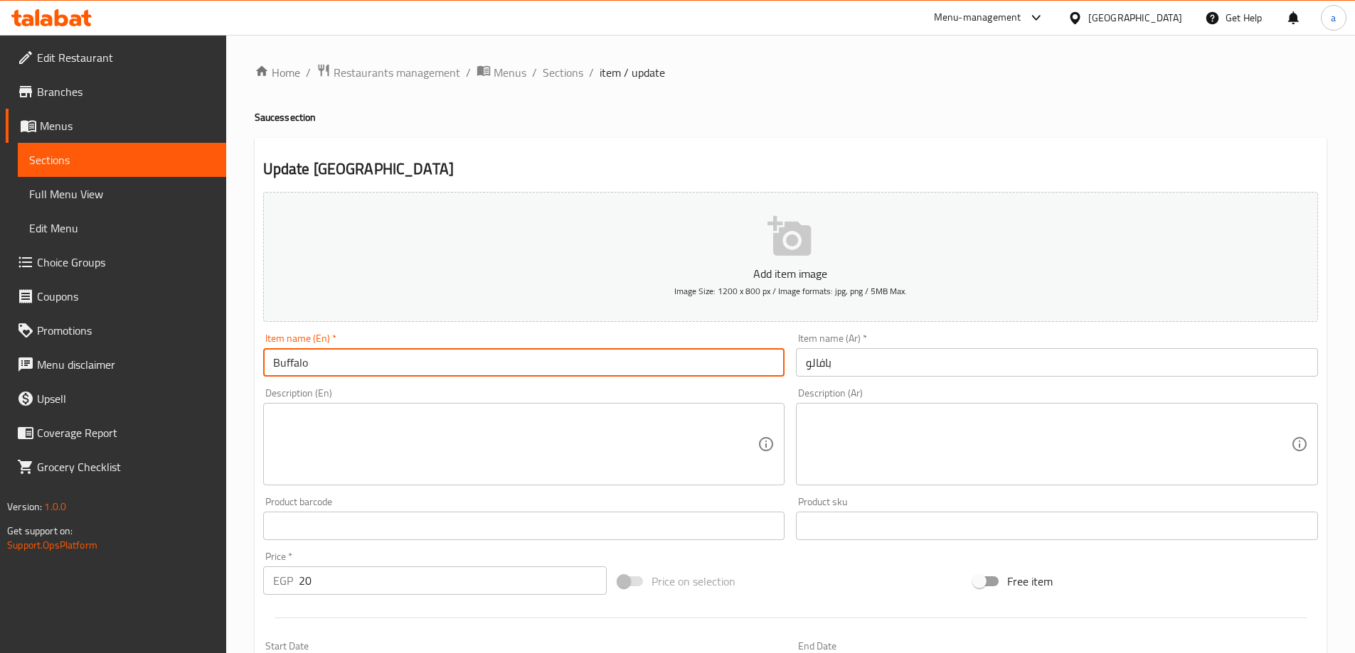
click at [601, 361] on input "Buffalo" at bounding box center [524, 362] width 522 height 28
type input "Buffalo sauce"
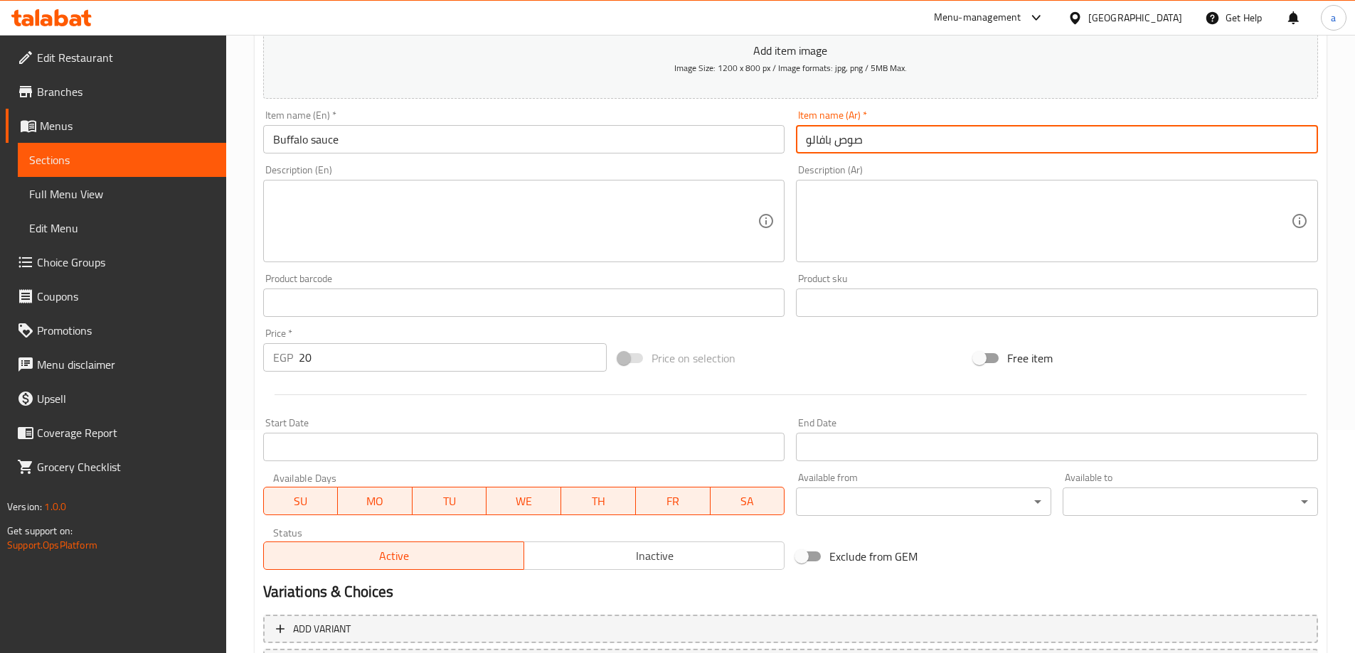
scroll to position [351, 0]
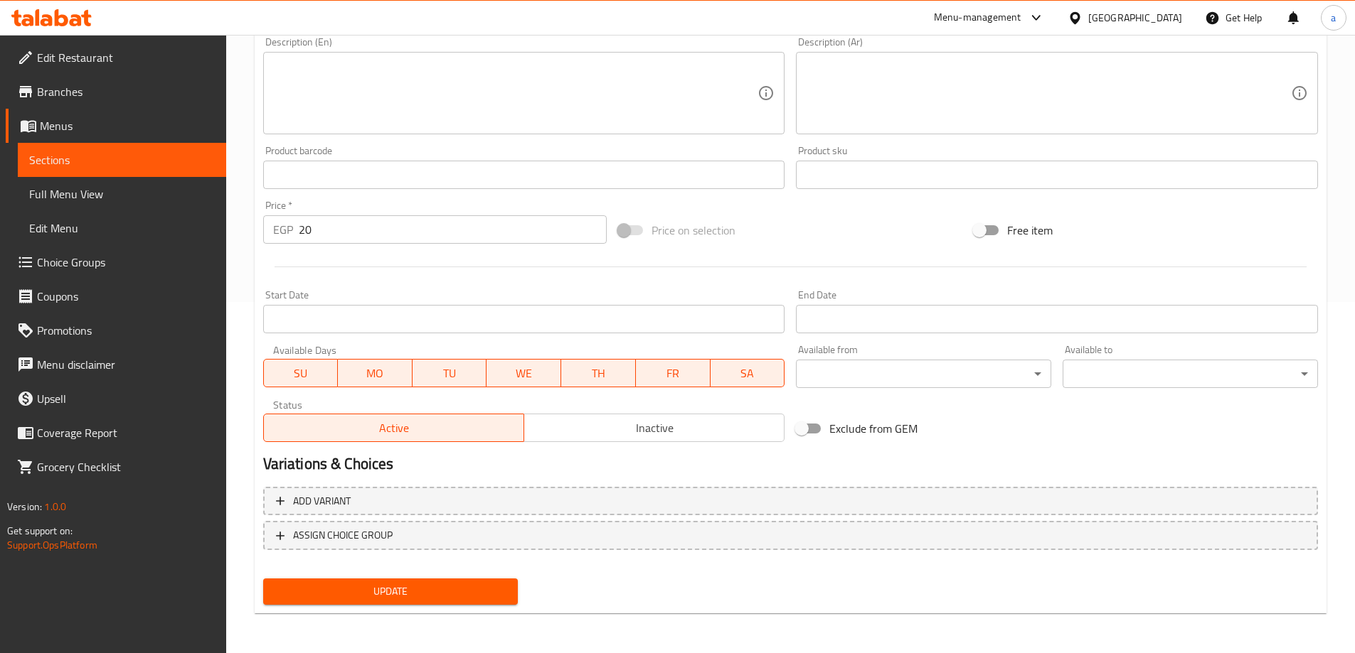
type input "صوص بافالو"
click at [453, 582] on button "Update" at bounding box center [390, 592] width 255 height 26
click at [469, 592] on span "Update" at bounding box center [390, 592] width 233 height 18
click at [417, 593] on span "Update" at bounding box center [390, 592] width 233 height 18
click at [325, 586] on span "Update" at bounding box center [390, 592] width 233 height 18
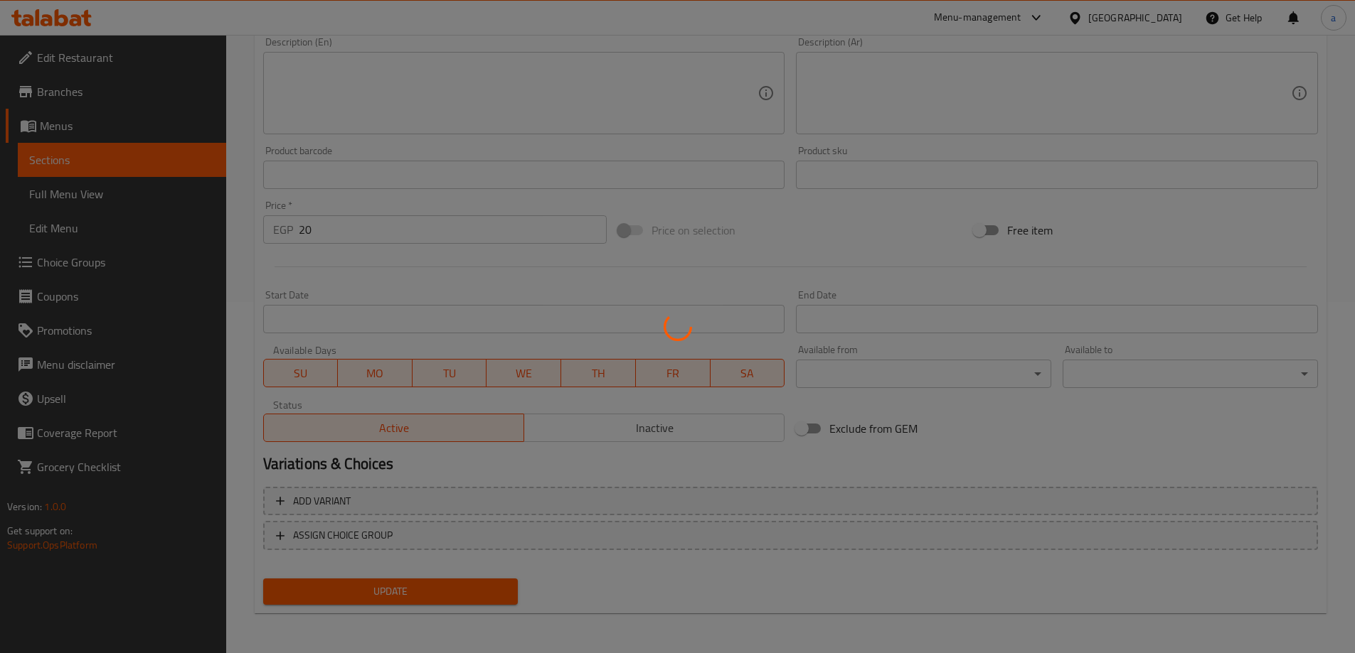
scroll to position [0, 0]
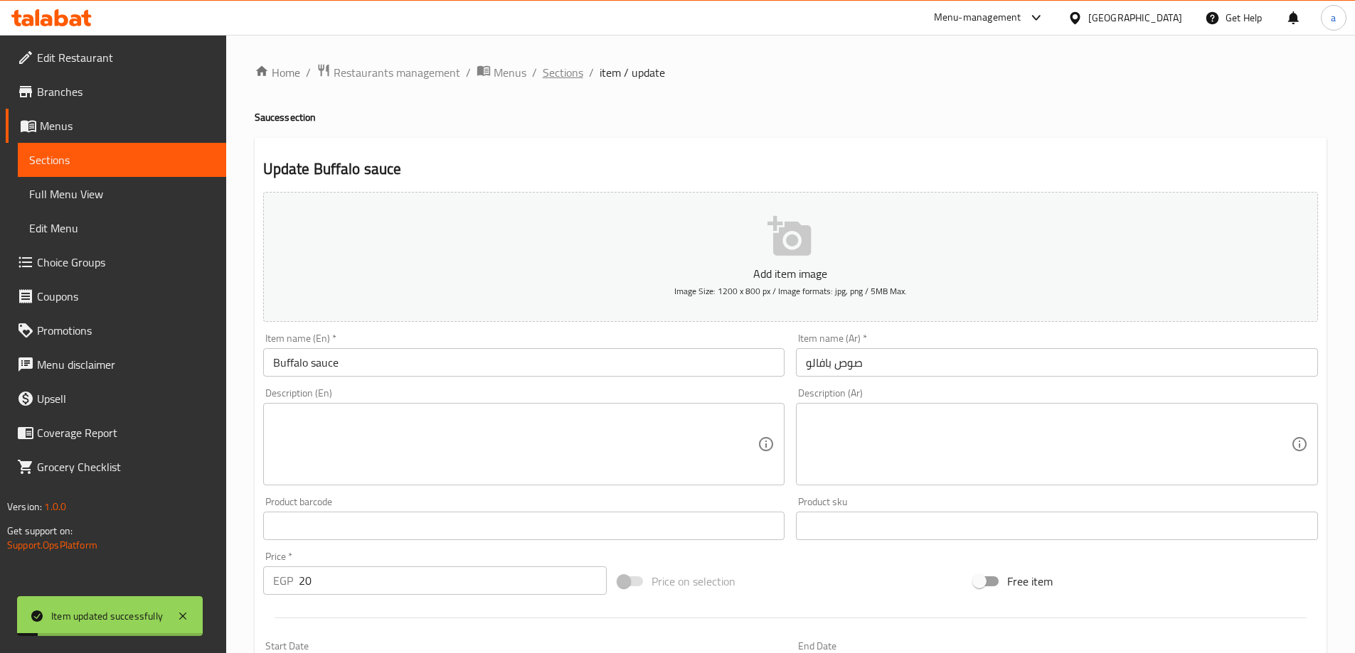
click at [554, 70] on span "Sections" at bounding box center [563, 72] width 41 height 17
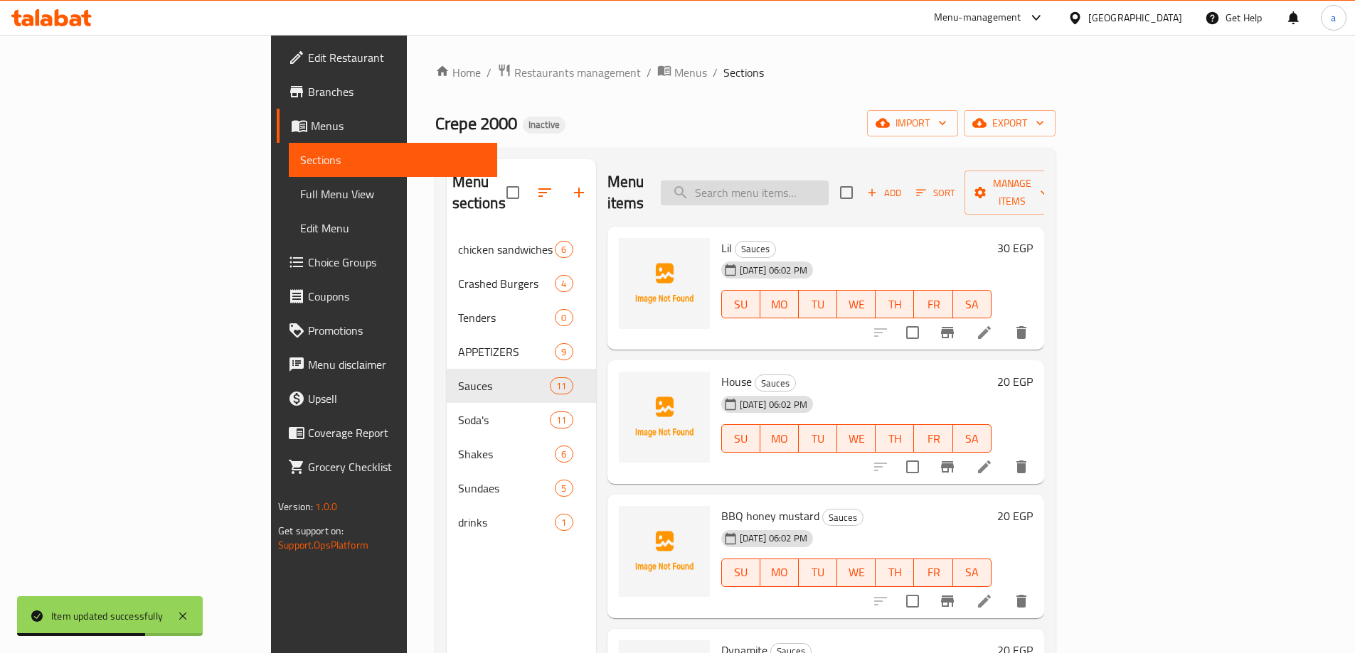
click at [804, 189] on input "search" at bounding box center [745, 193] width 168 height 25
paste input "Ranch"
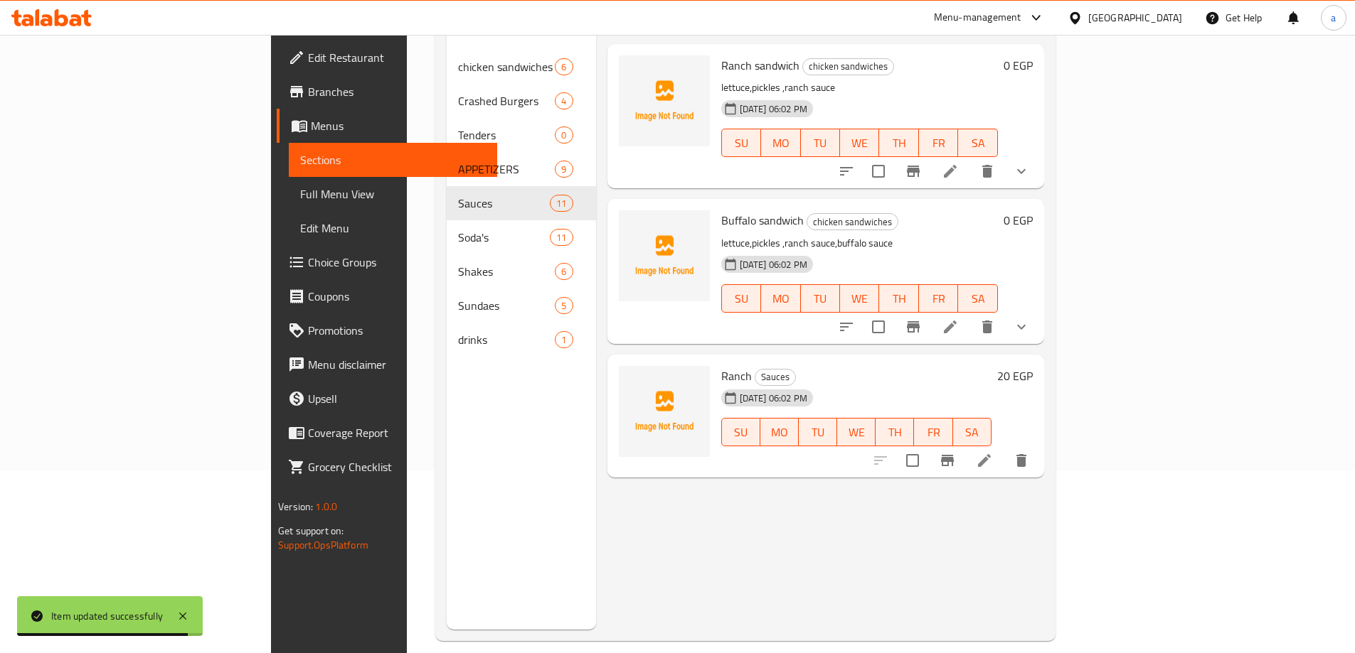
scroll to position [199, 0]
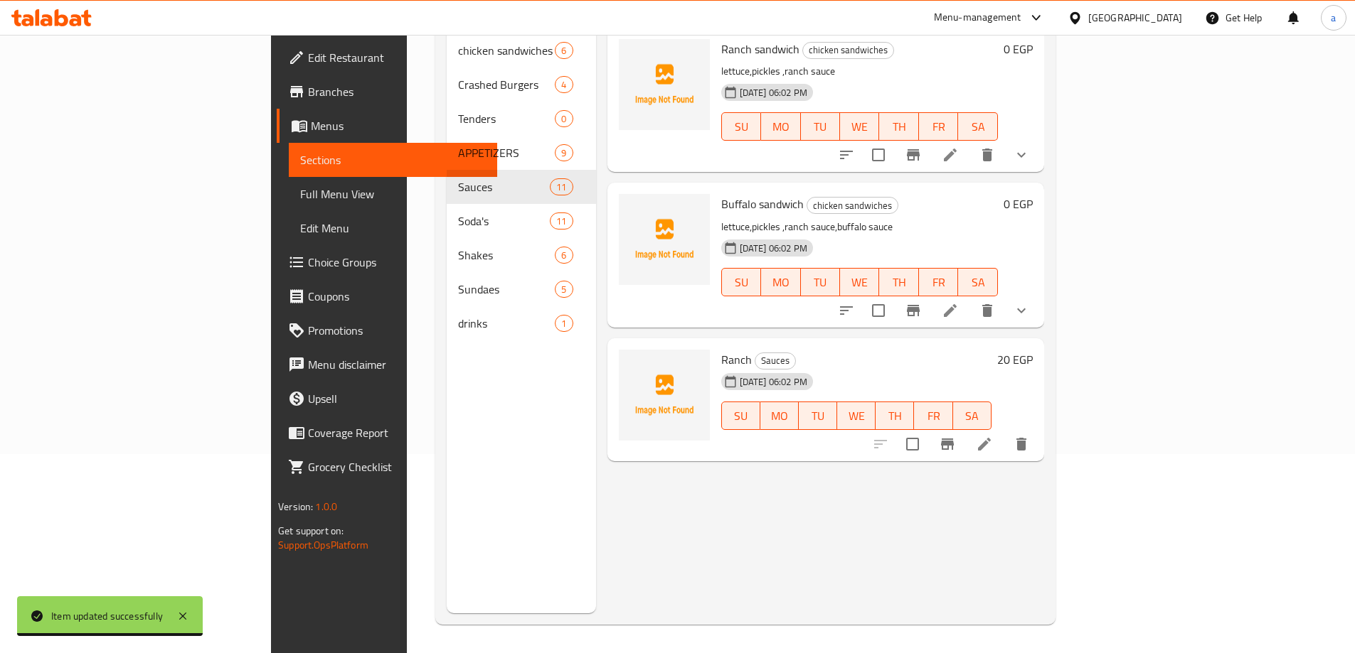
type input "Ranch"
click at [1004, 432] on li at bounding box center [984, 445] width 40 height 26
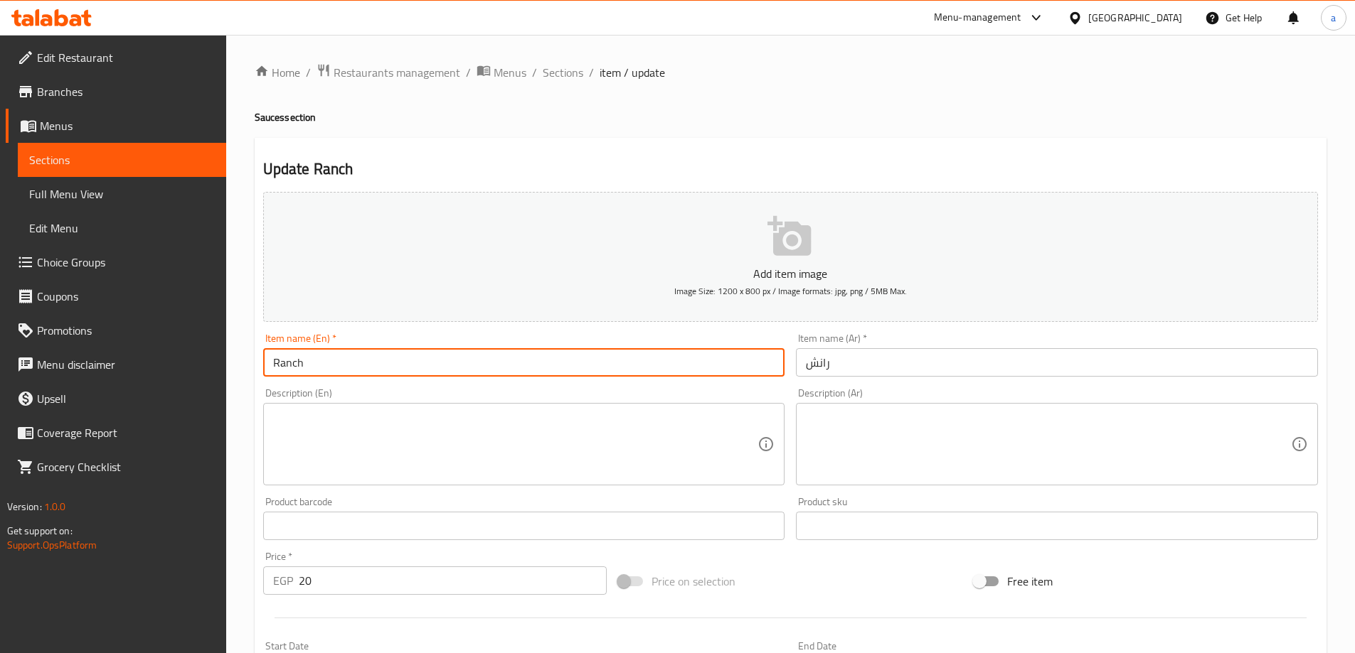
click at [533, 365] on input "Ranch" at bounding box center [524, 362] width 522 height 28
type input "Sauces Ranch"
click at [951, 360] on input "رانش" at bounding box center [1057, 362] width 522 height 28
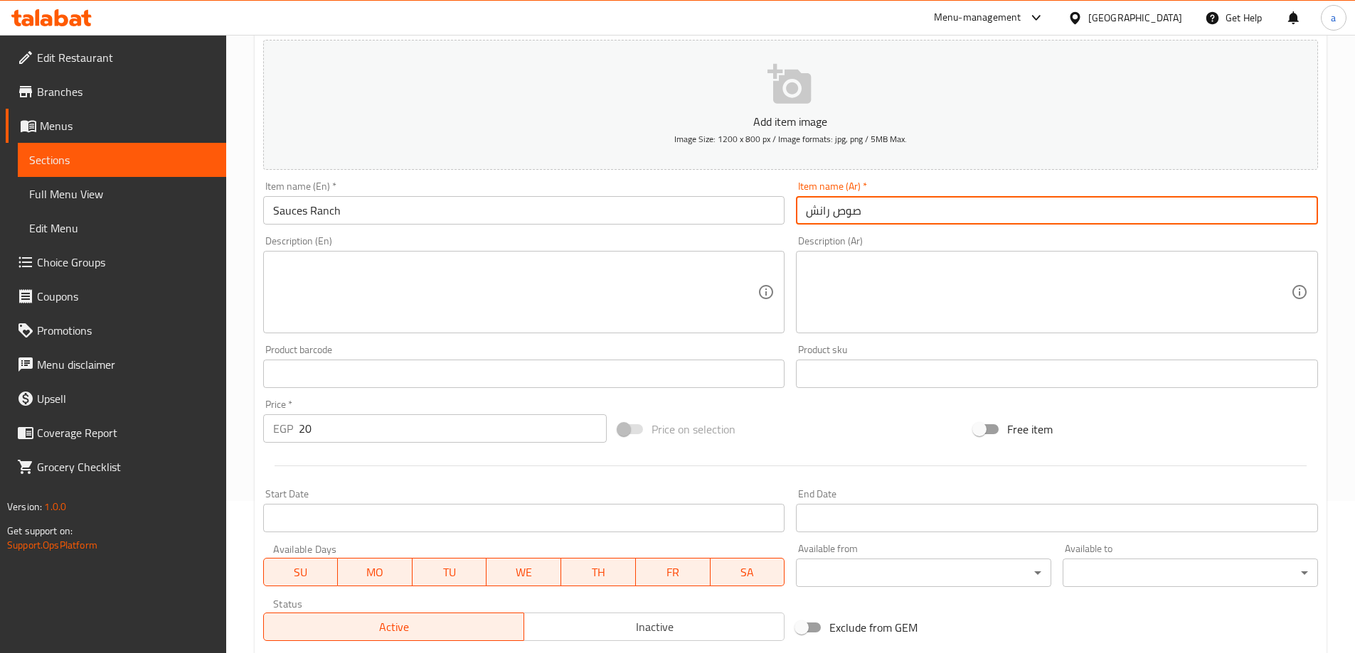
scroll to position [351, 0]
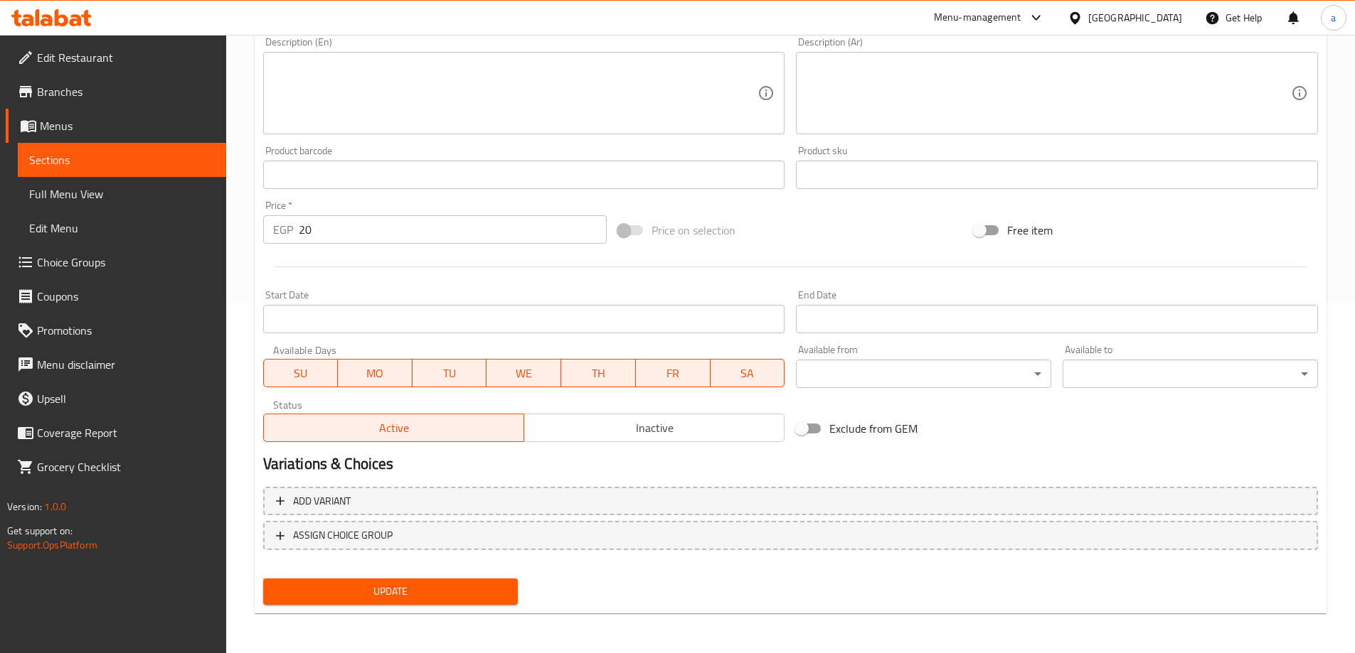
type input "صوص رانش"
click at [455, 599] on span "Update" at bounding box center [390, 592] width 233 height 18
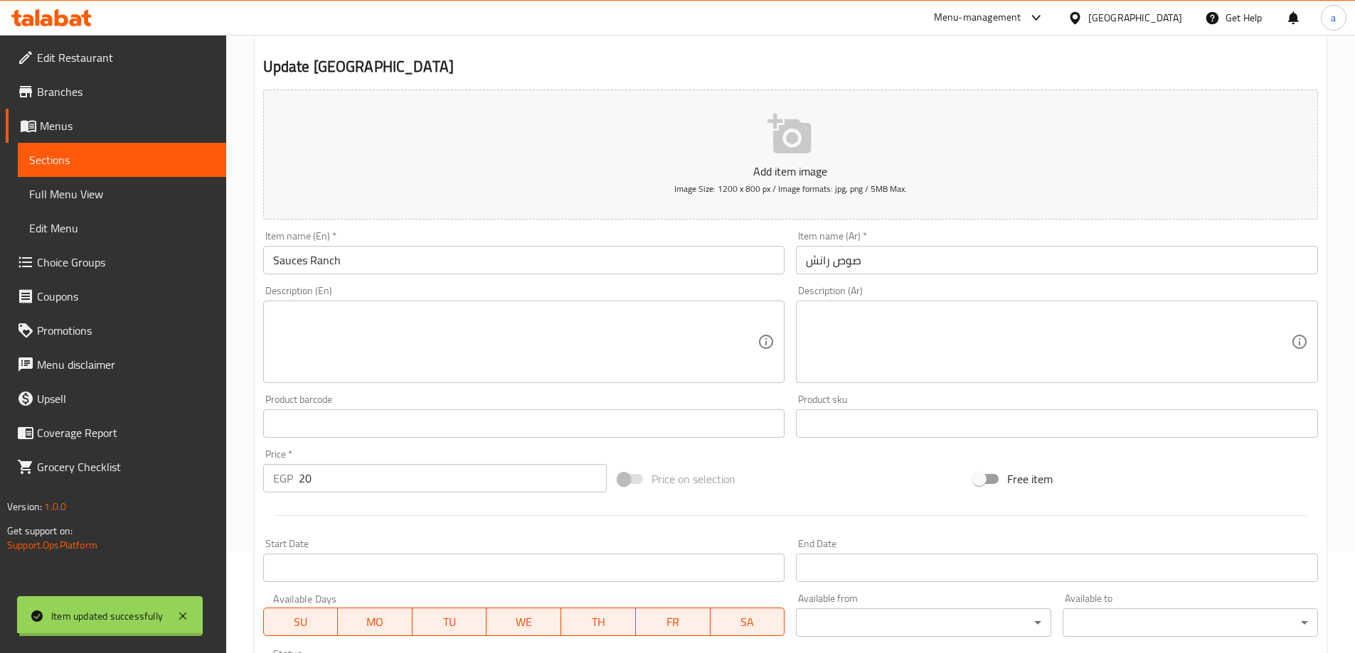
scroll to position [138, 0]
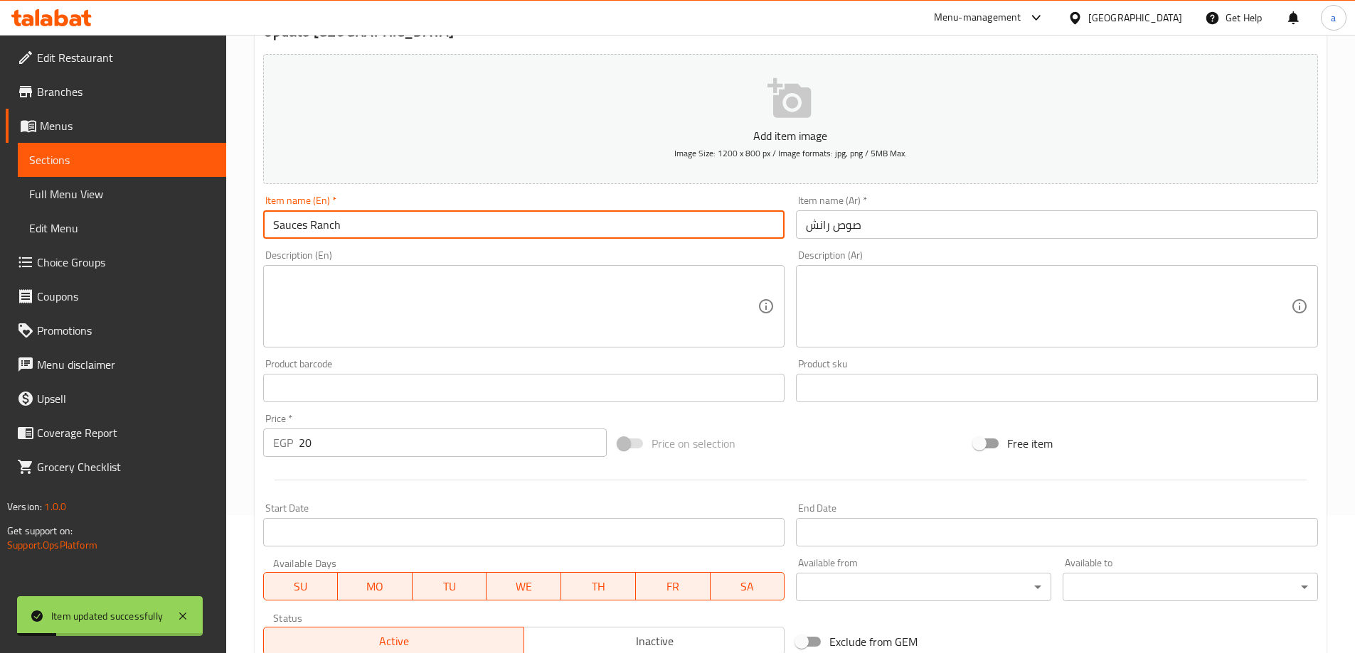
click at [304, 234] on input "Sauces Ranch" at bounding box center [524, 224] width 522 height 28
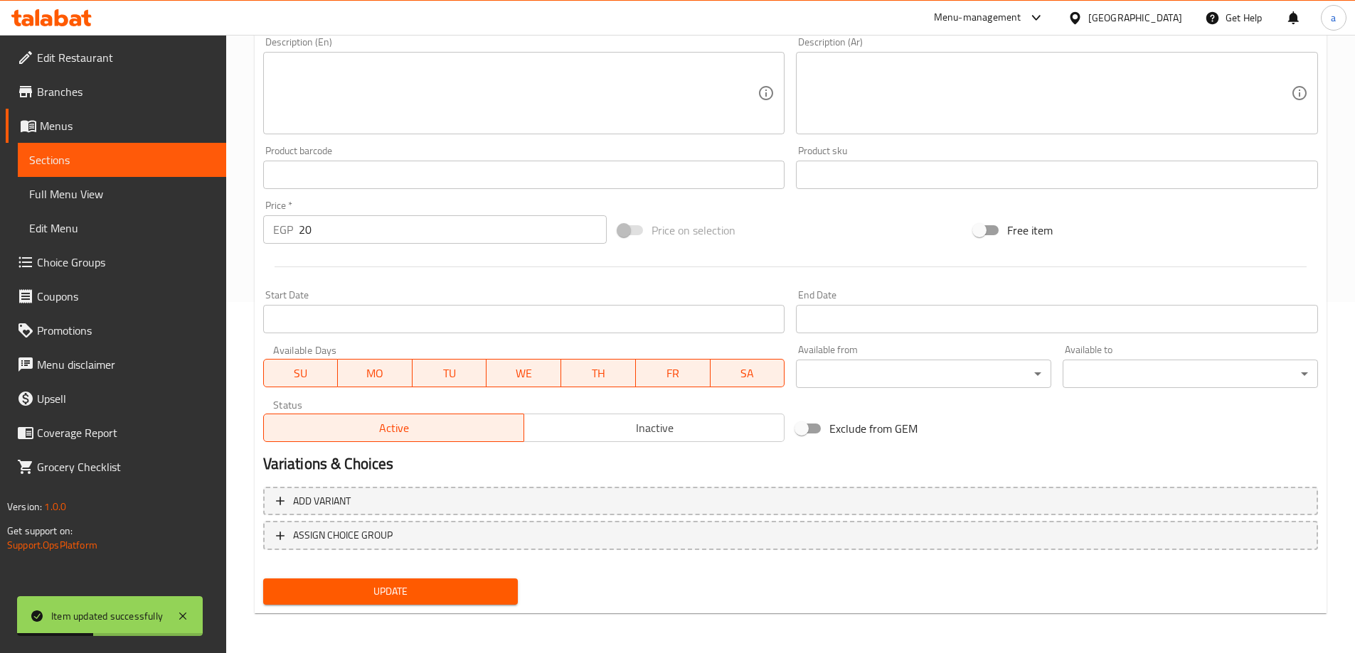
type input "Sauce Ranch"
click at [421, 603] on button "Update" at bounding box center [390, 592] width 255 height 26
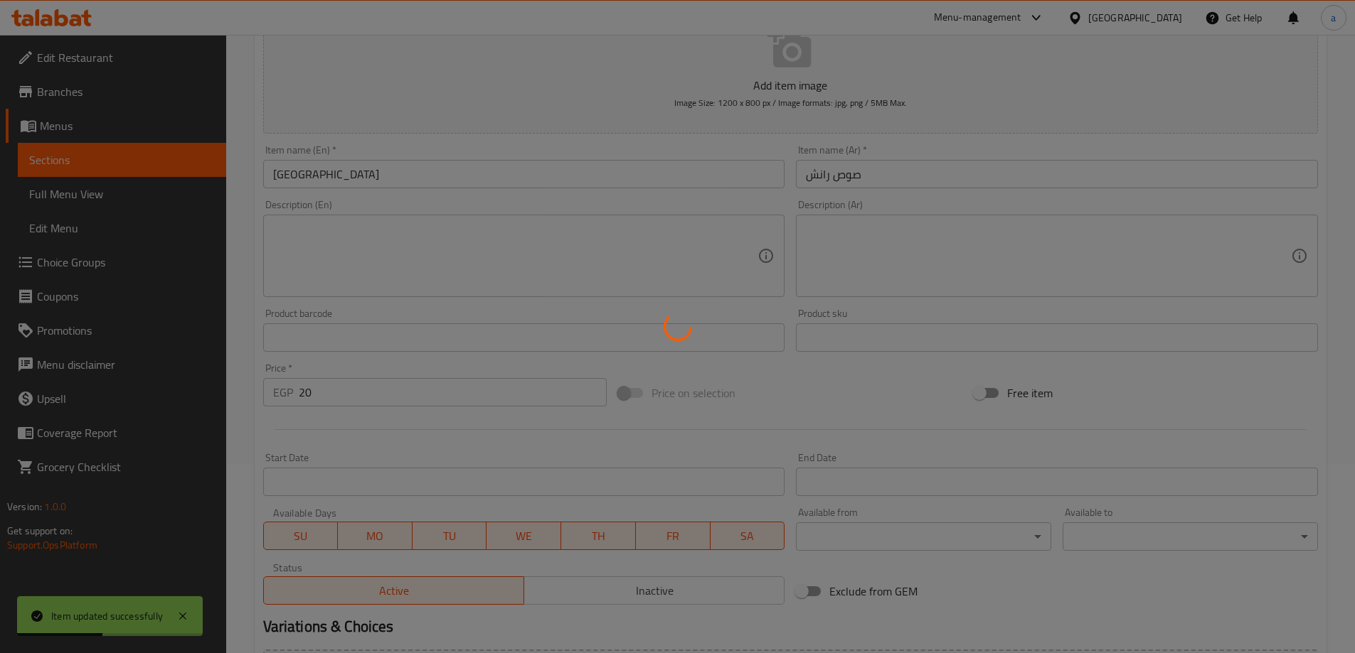
scroll to position [0, 0]
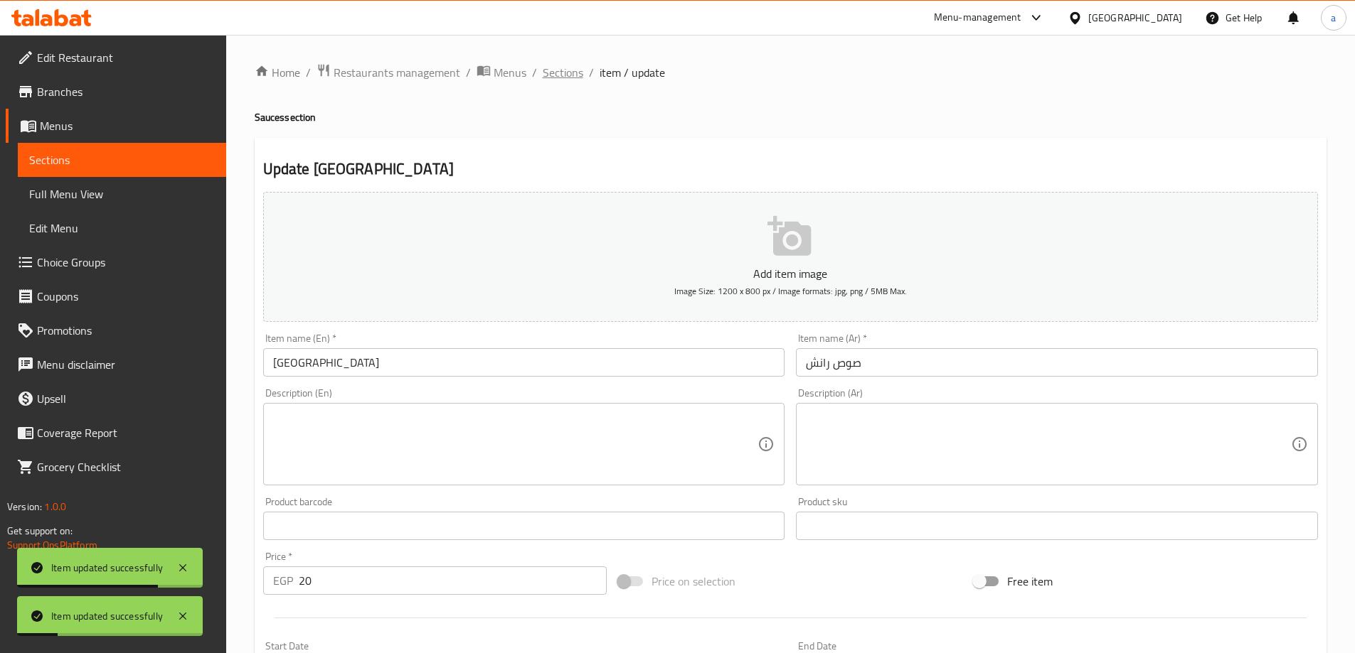
click at [577, 75] on span "Sections" at bounding box center [563, 72] width 41 height 17
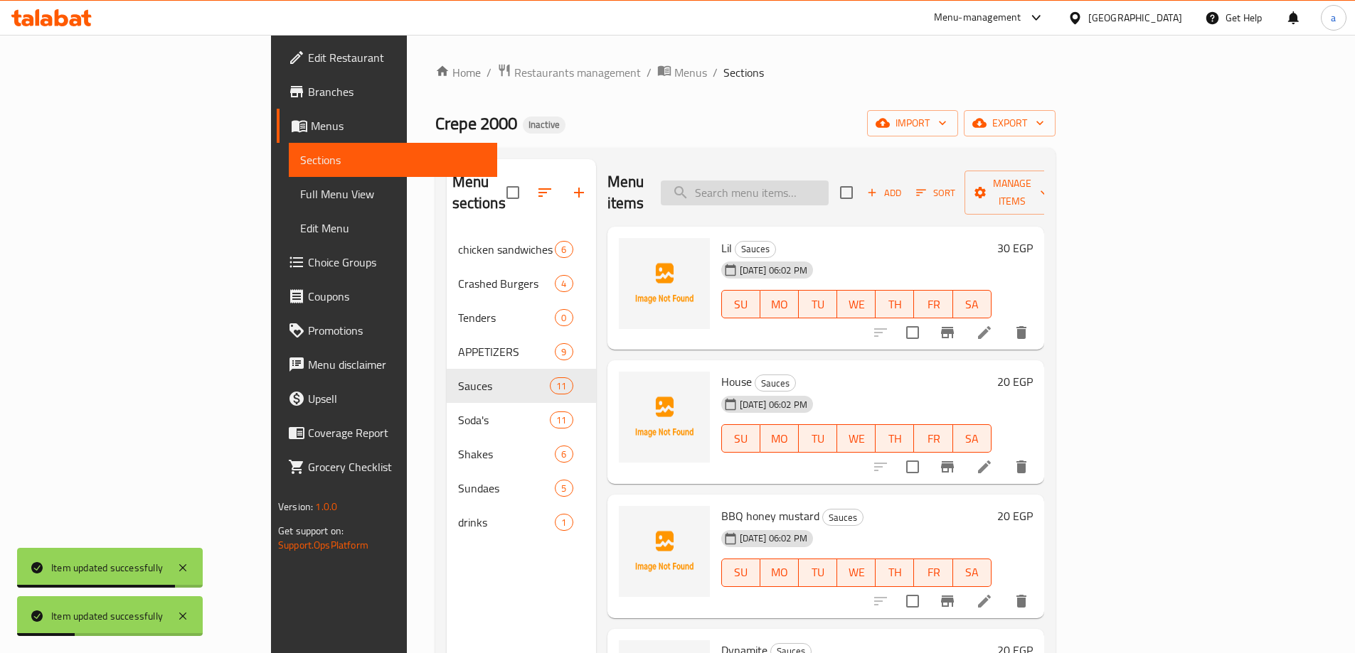
click at [821, 182] on input "search" at bounding box center [745, 193] width 168 height 25
paste input "Buffalo"
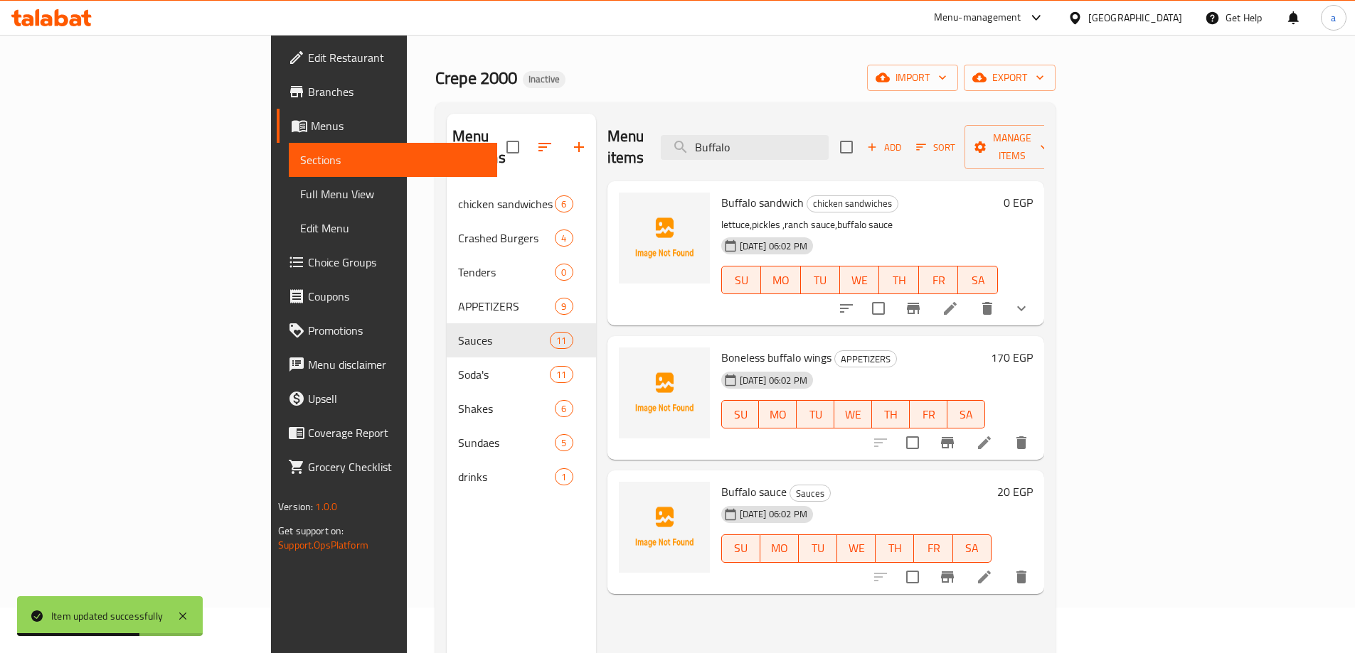
scroll to position [71, 0]
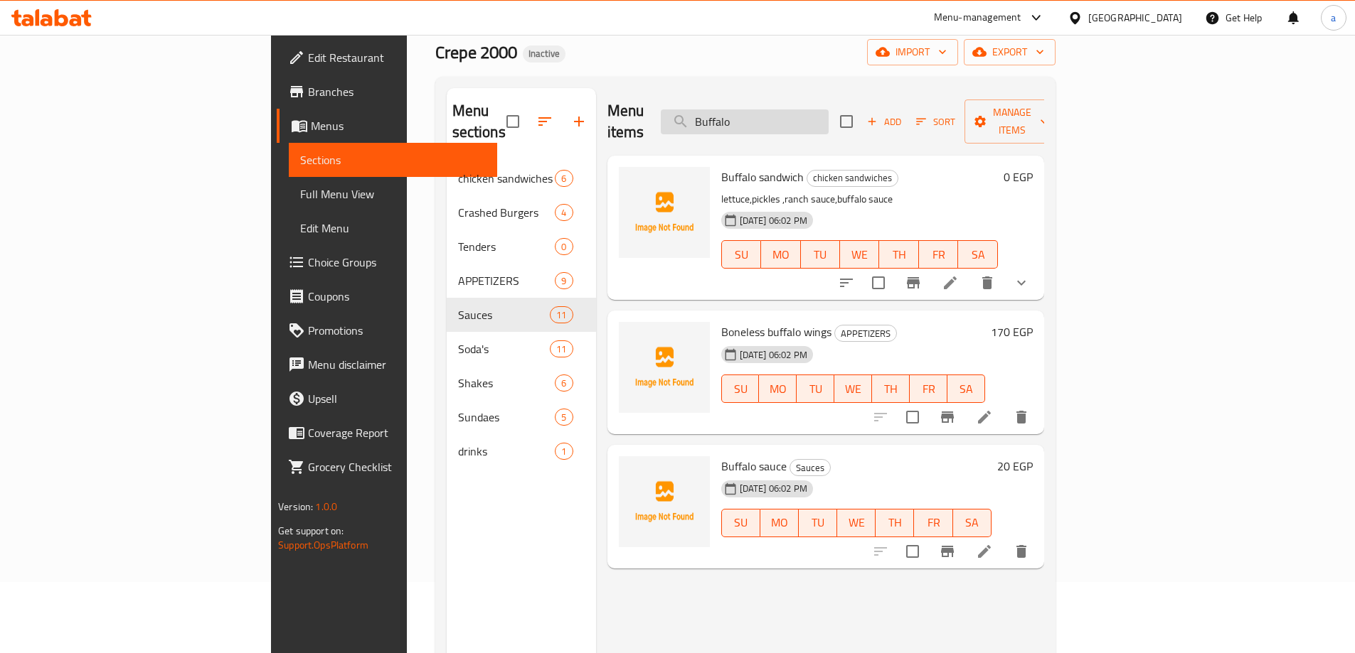
click at [828, 110] on input "Buffalo" at bounding box center [745, 122] width 168 height 25
paste input "The classic"
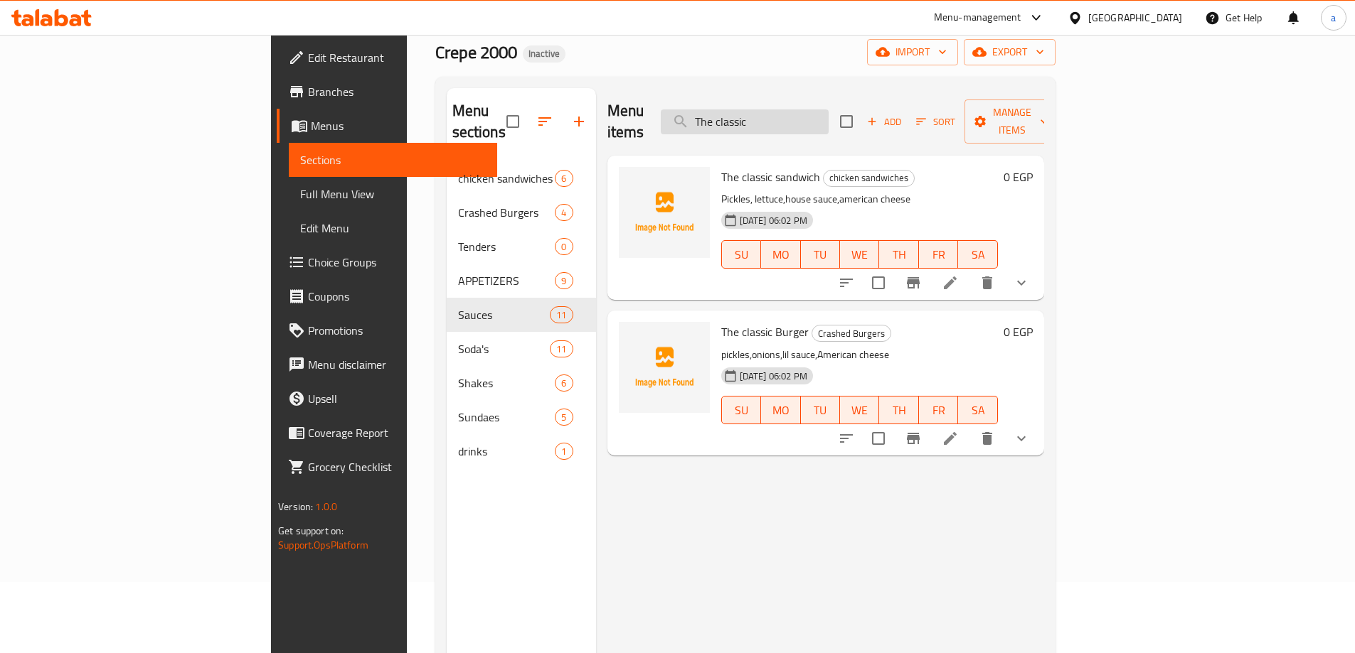
click at [828, 111] on input "The classic" at bounding box center [745, 122] width 168 height 25
paste input "exas"
click at [828, 111] on input "Texas" at bounding box center [745, 122] width 168 height 25
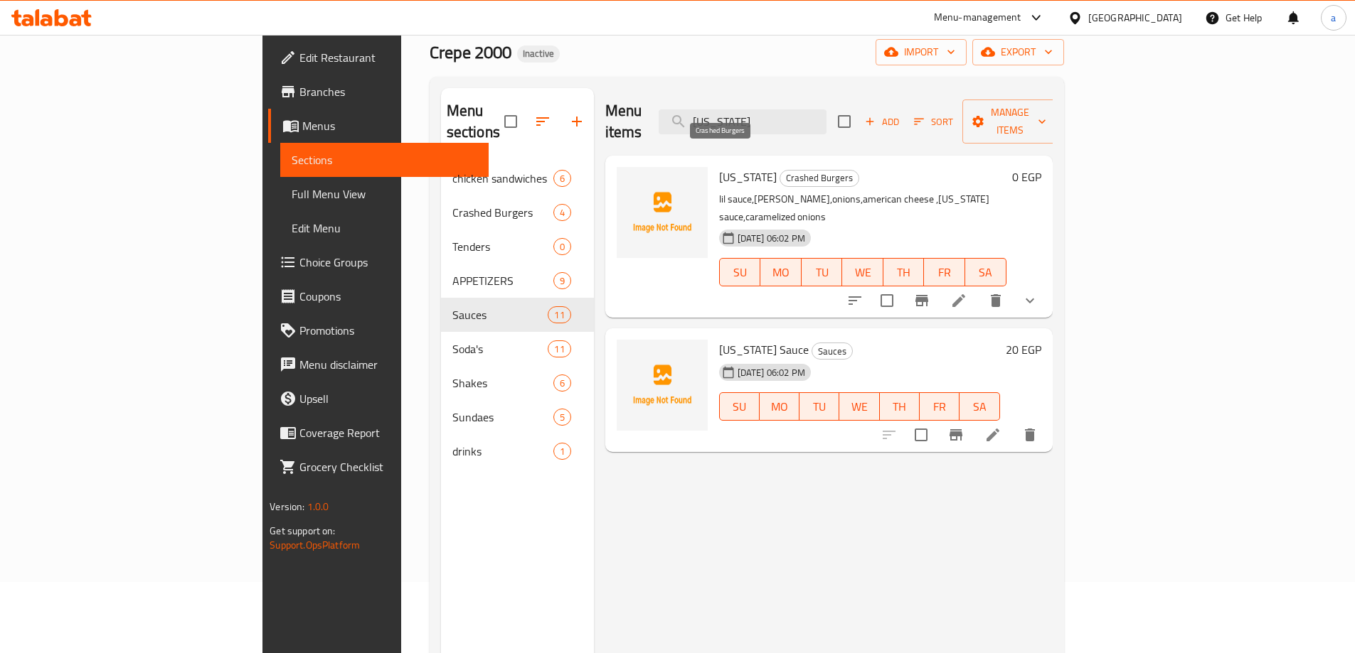
type input "Texas"
click at [780, 170] on span "Crashed Burgers" at bounding box center [819, 178] width 78 height 16
click at [978, 288] on li at bounding box center [959, 301] width 40 height 26
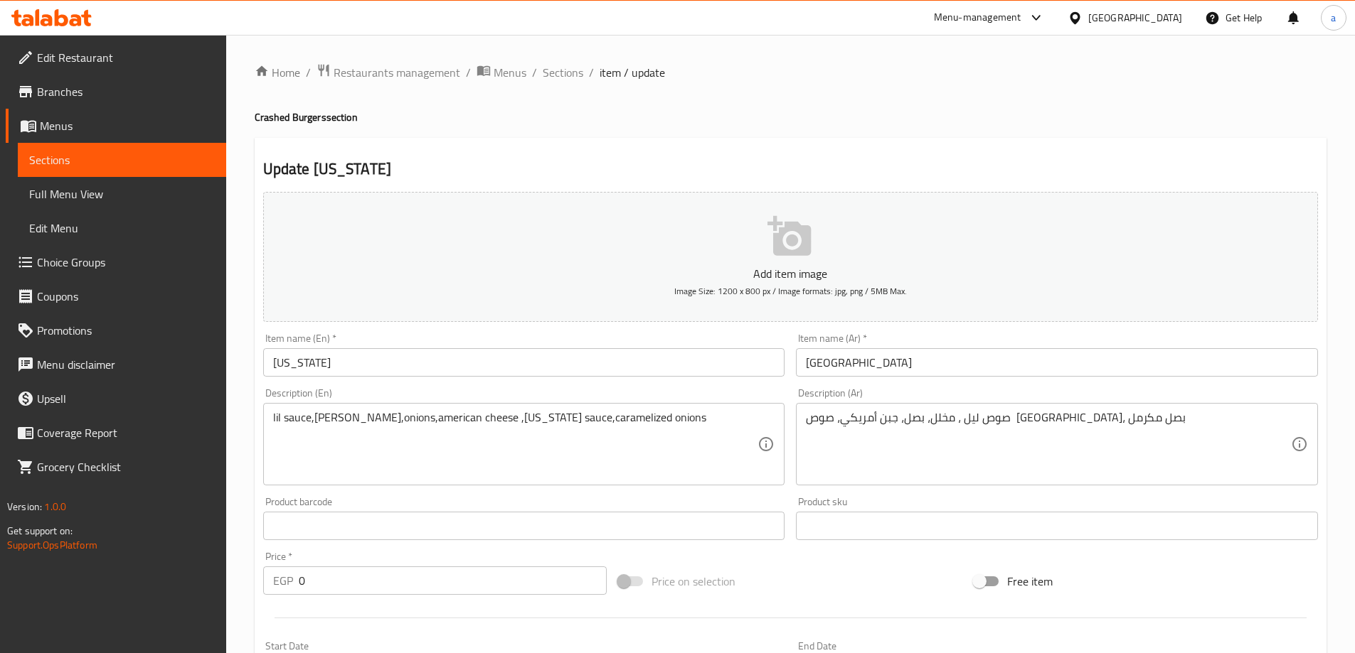
click at [455, 369] on input "Texas" at bounding box center [524, 362] width 522 height 28
click at [305, 117] on h4 "Crashed Burgers section" at bounding box center [791, 117] width 1072 height 14
drag, startPoint x: 305, startPoint y: 117, endPoint x: 314, endPoint y: 135, distance: 19.7
click at [305, 117] on h4 "Crashed Burgers section" at bounding box center [791, 117] width 1072 height 14
copy h4 "Burgers"
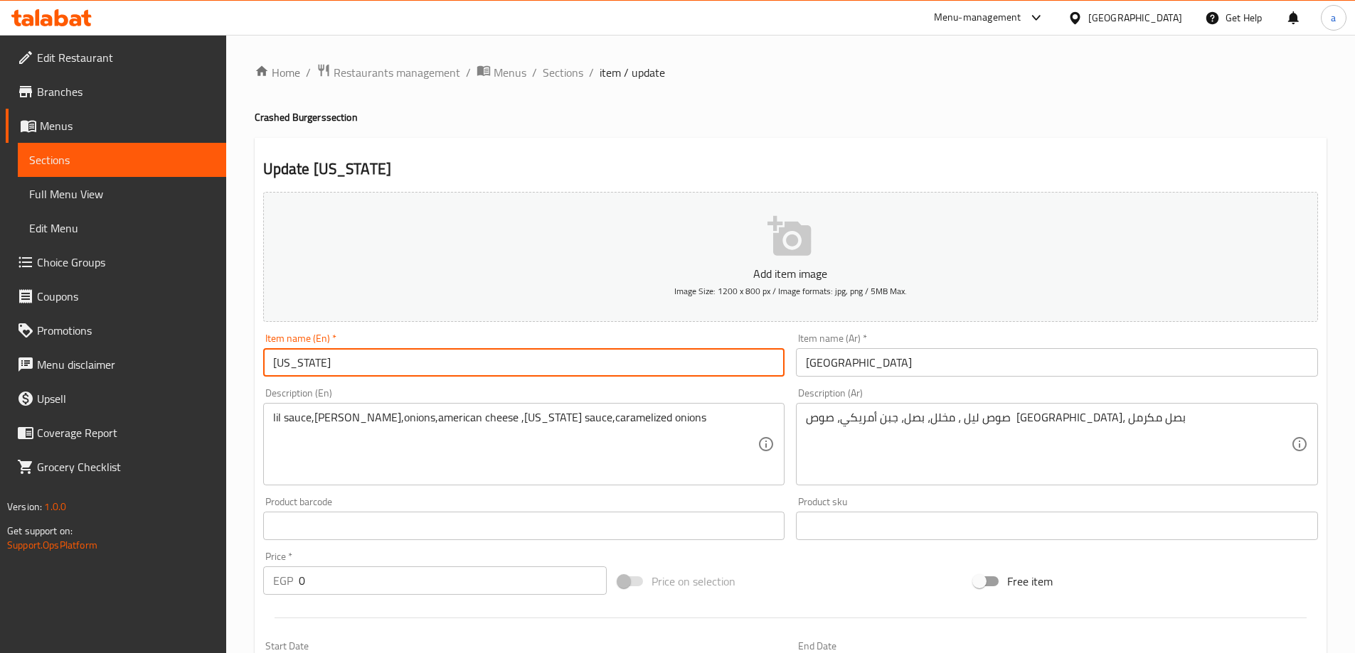
click at [448, 356] on input "Texas" at bounding box center [524, 362] width 522 height 28
paste input "Burgers"
type input "Texas Burger"
click at [998, 365] on input "تكساس" at bounding box center [1057, 362] width 522 height 28
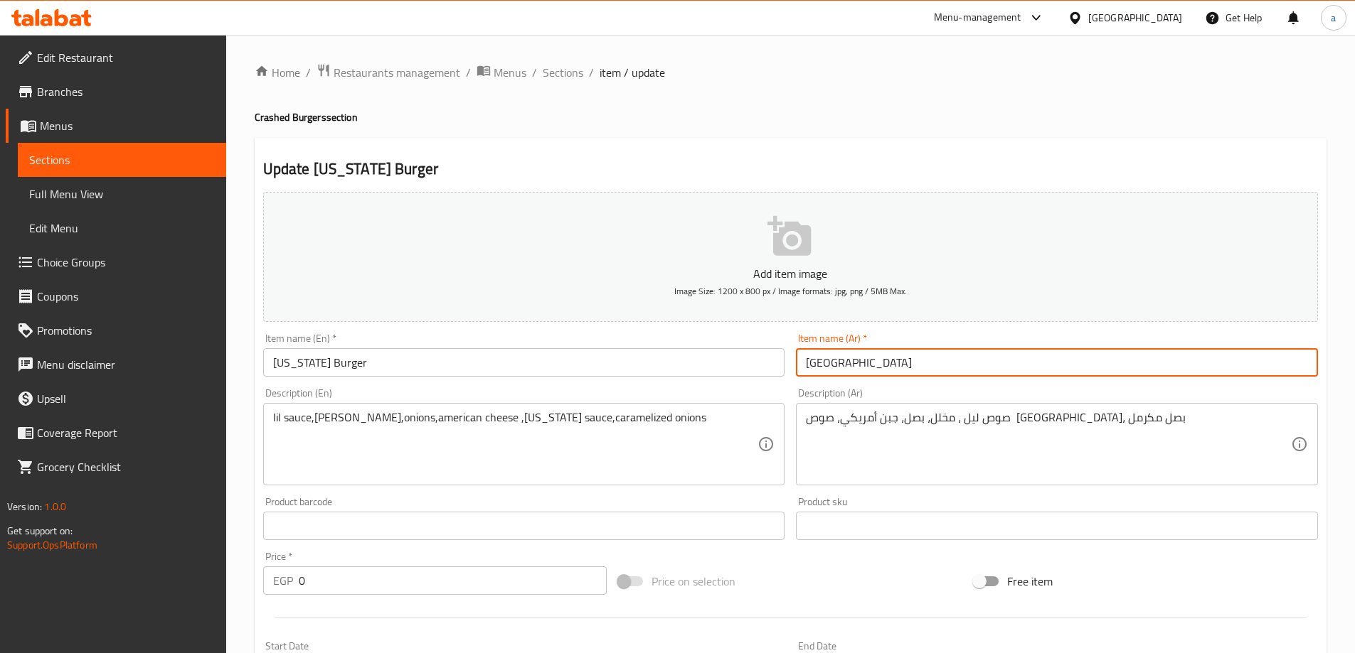
click at [811, 358] on input "تكساس" at bounding box center [1057, 362] width 522 height 28
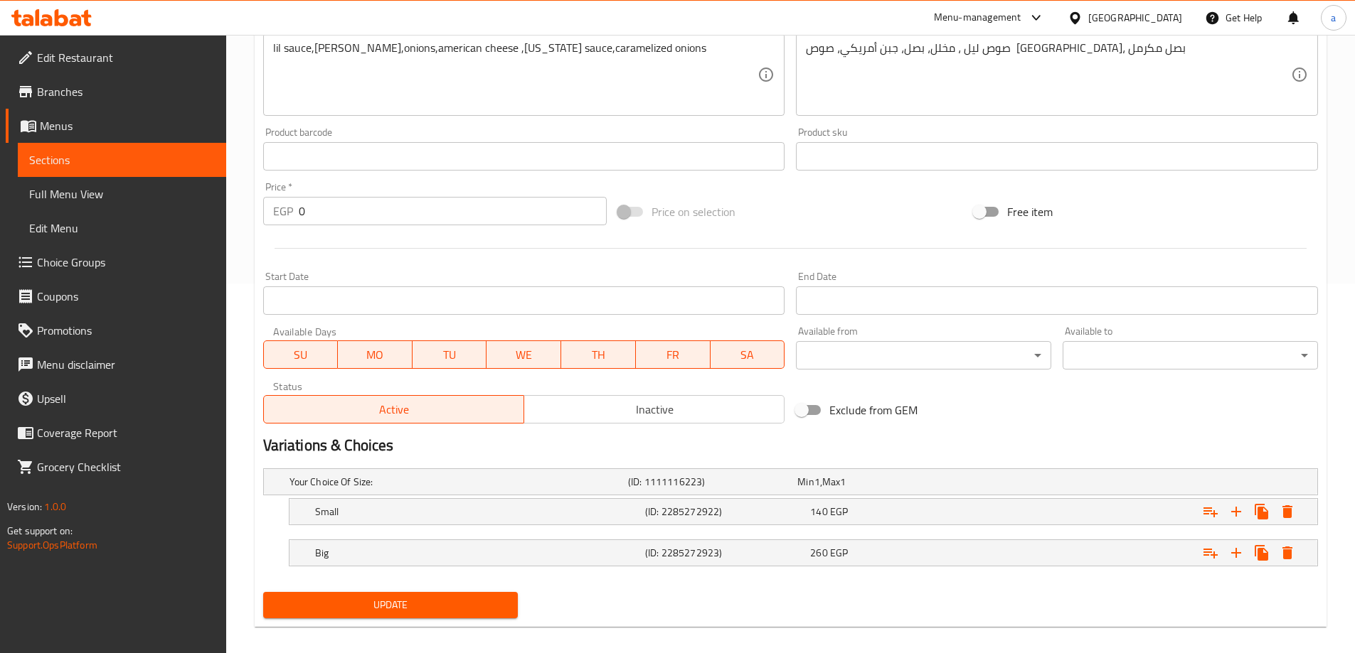
scroll to position [383, 0]
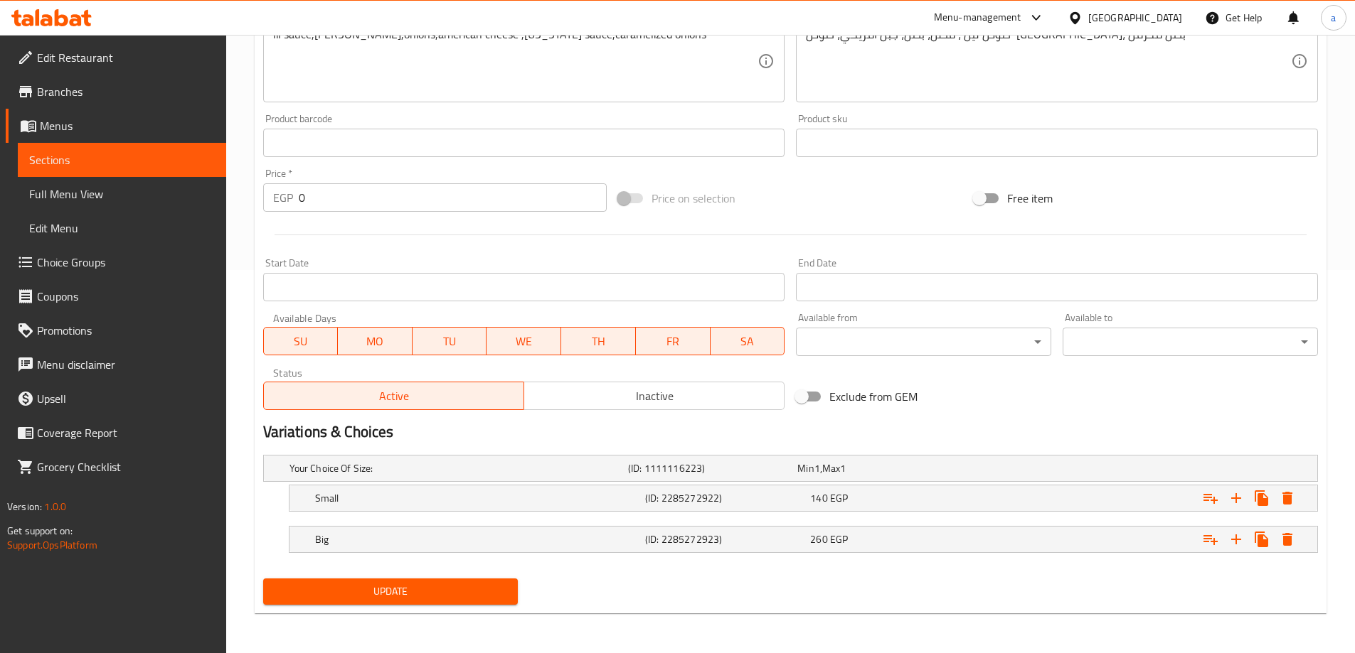
type input "برجر تكساس"
click at [500, 599] on span "Update" at bounding box center [390, 592] width 233 height 18
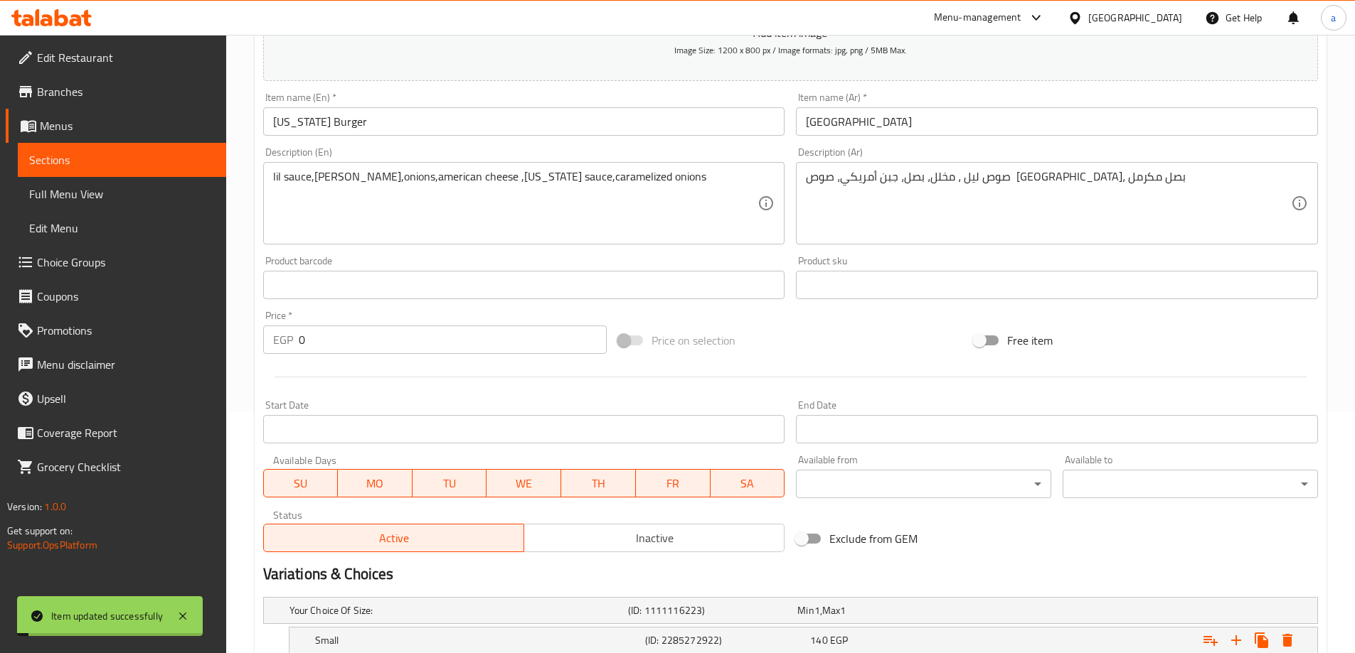
scroll to position [0, 0]
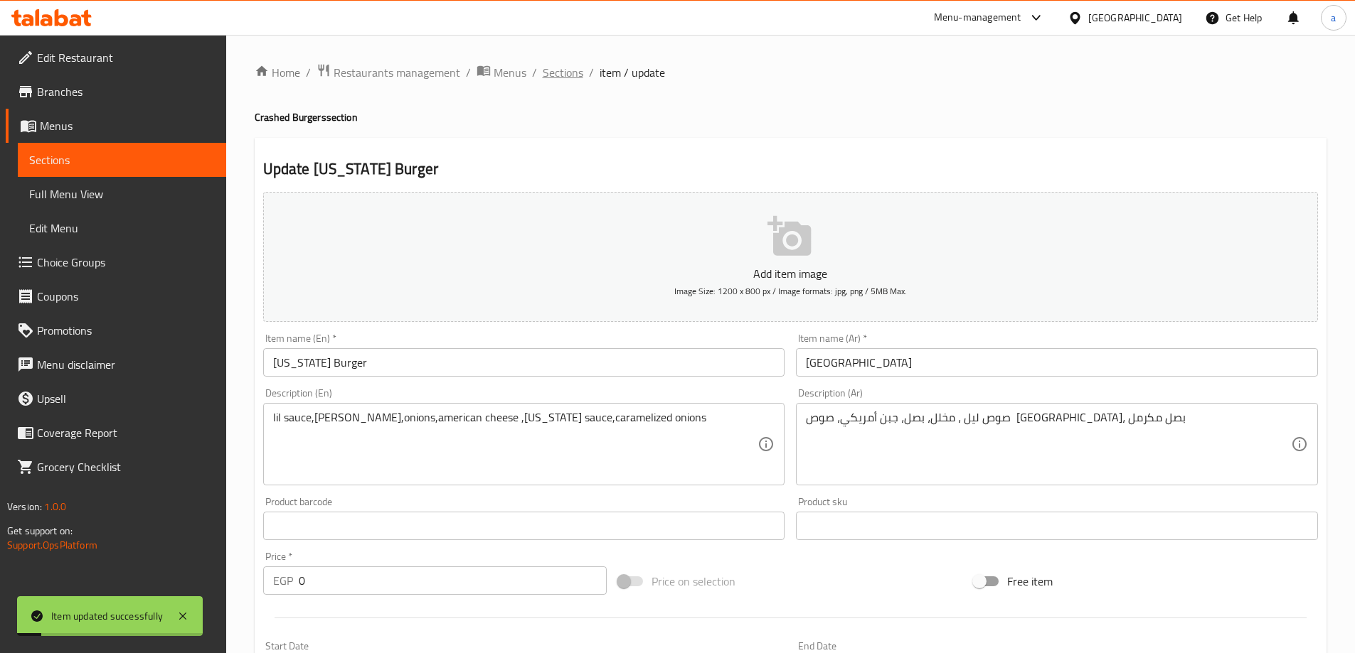
click at [570, 75] on span "Sections" at bounding box center [563, 72] width 41 height 17
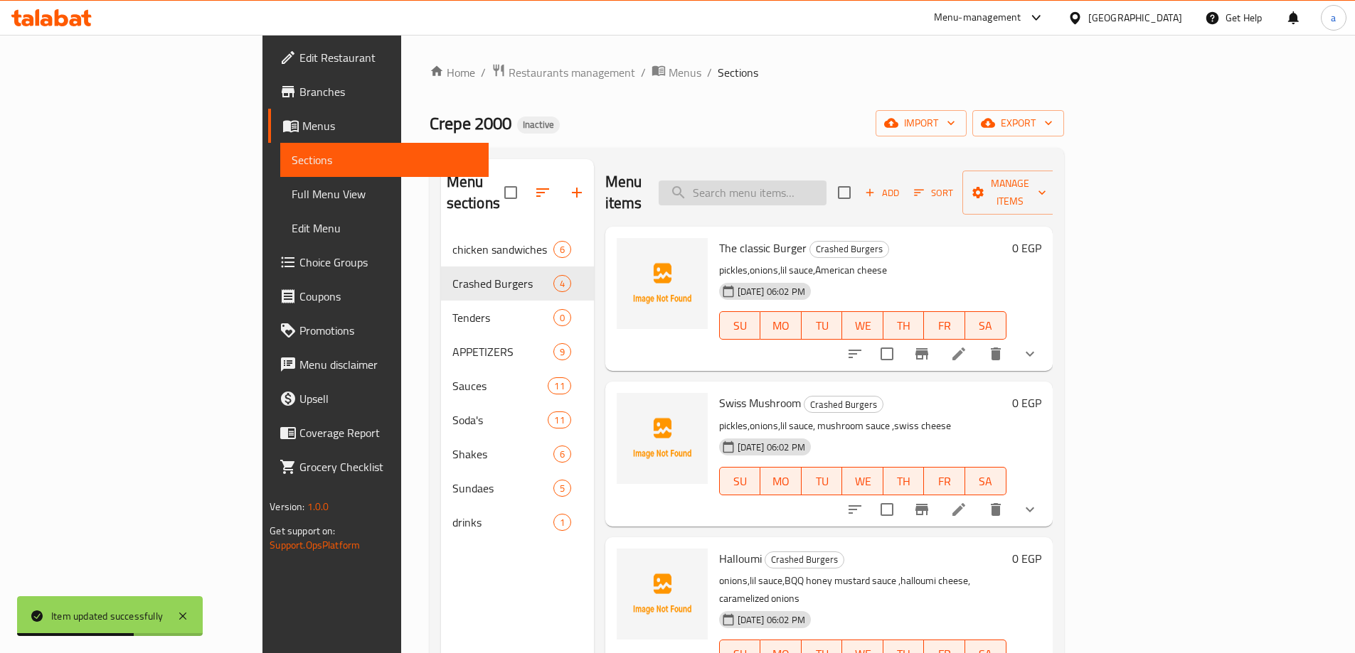
click at [826, 181] on input "search" at bounding box center [742, 193] width 168 height 25
paste input "Strawberry"
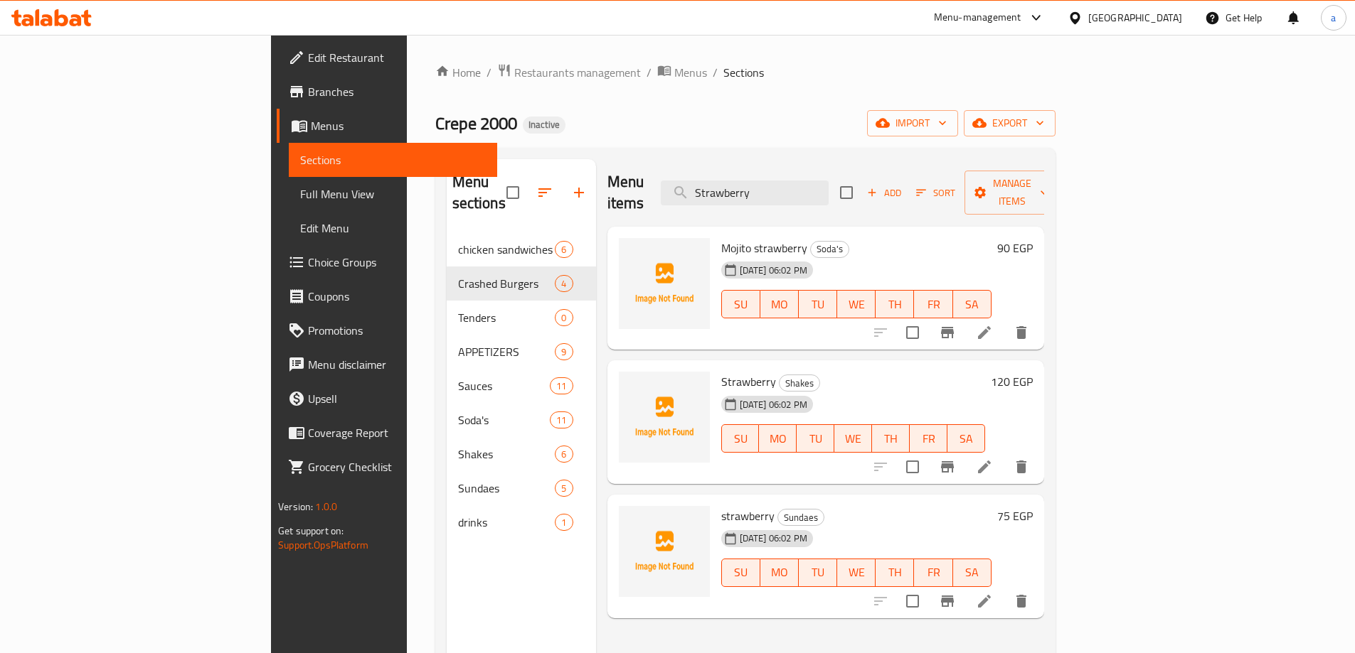
type input "Strawberry"
click at [993, 459] on icon at bounding box center [984, 467] width 17 height 17
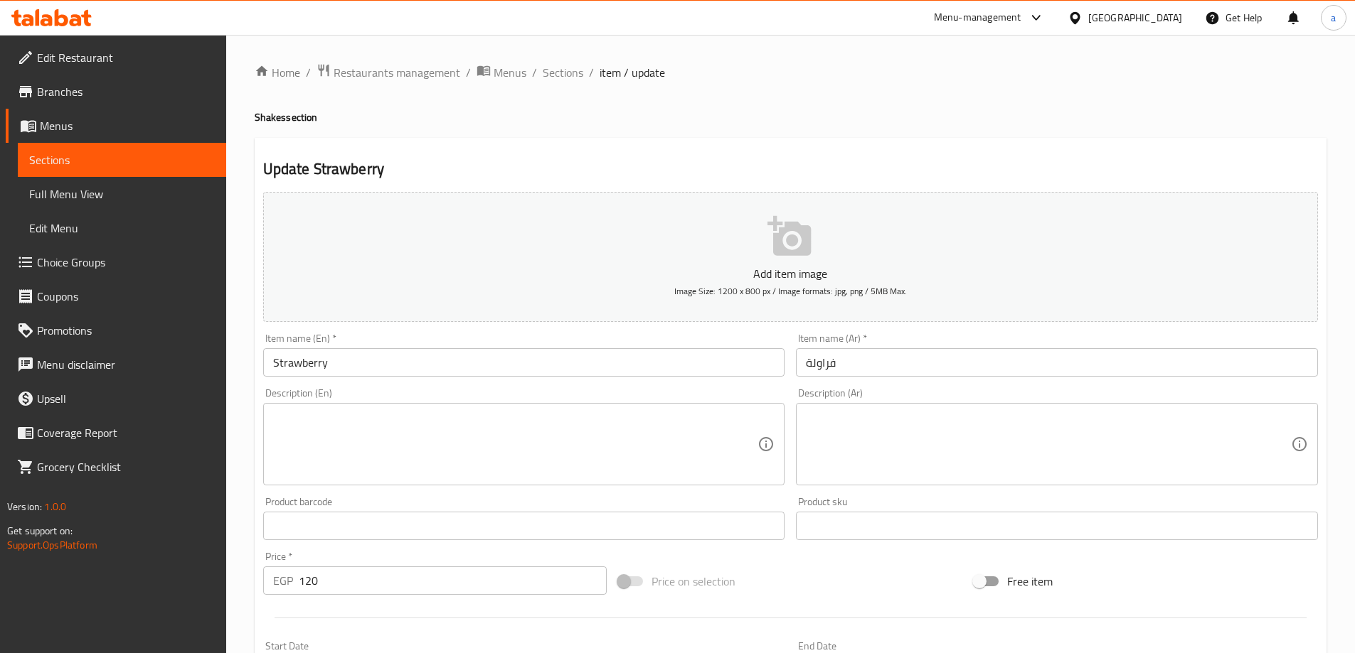
click at [265, 119] on h4 "Shakes section" at bounding box center [791, 117] width 1072 height 14
copy h4 "Shakes"
click at [542, 375] on input "Strawberry" at bounding box center [524, 362] width 522 height 28
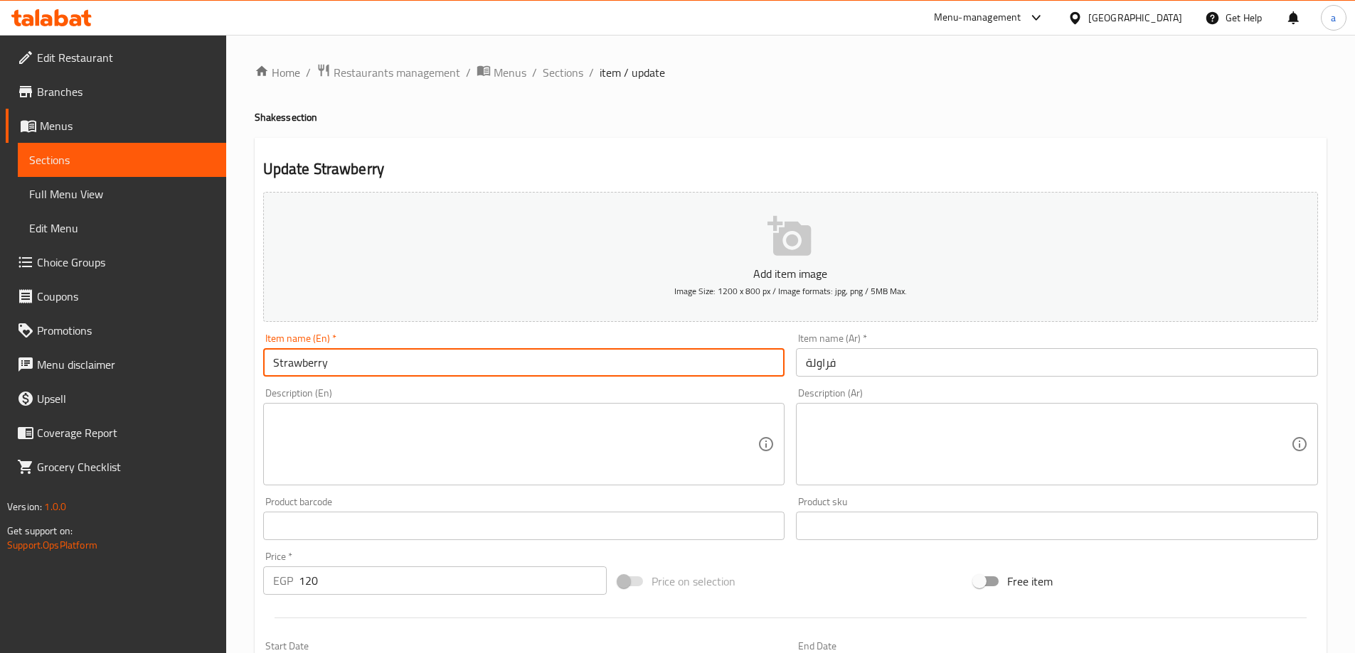
paste input "Shakes"
type input "Strawberry Shake"
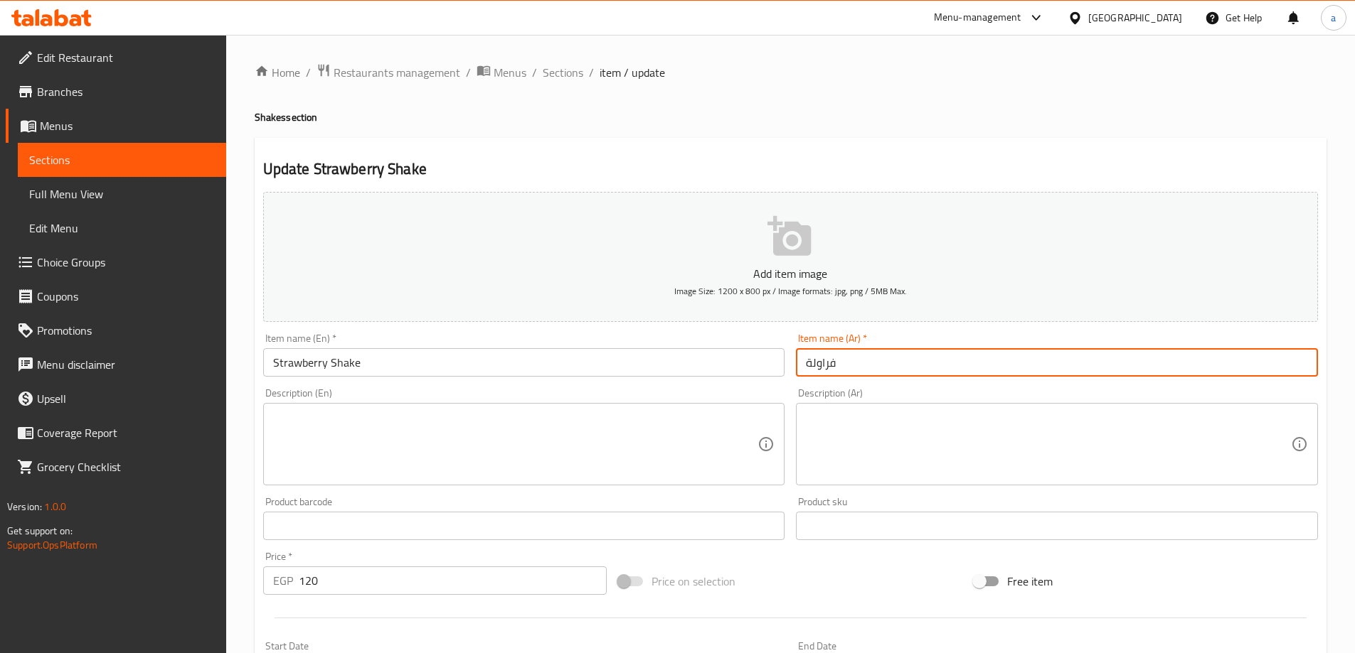
click at [907, 358] on input "فراولة" at bounding box center [1057, 362] width 522 height 28
drag, startPoint x: 805, startPoint y: 362, endPoint x: 807, endPoint y: 370, distance: 8.1
click at [805, 362] on input "فراولة" at bounding box center [1057, 362] width 522 height 28
type input "شيك فراولة"
click at [569, 329] on div "Item name (En)   * Strawberry Shake Item name (En) *" at bounding box center [523, 355] width 533 height 55
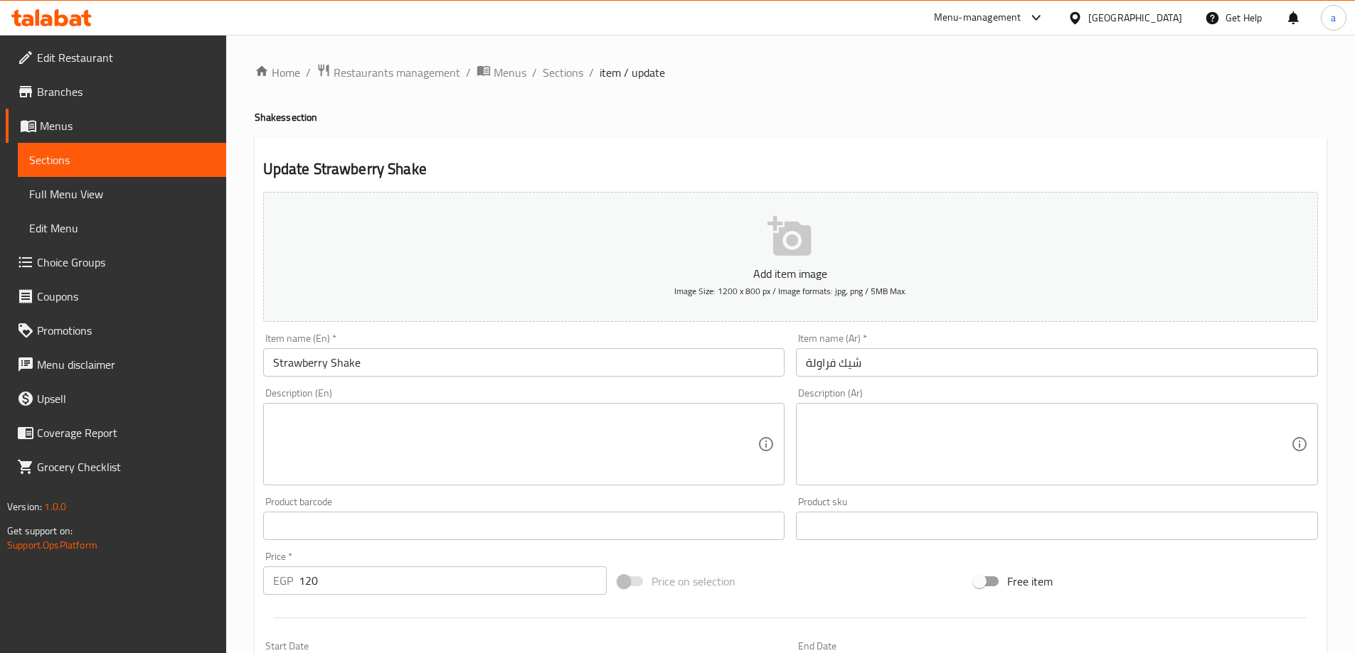
click at [332, 362] on input "Strawberry Shake" at bounding box center [524, 362] width 522 height 28
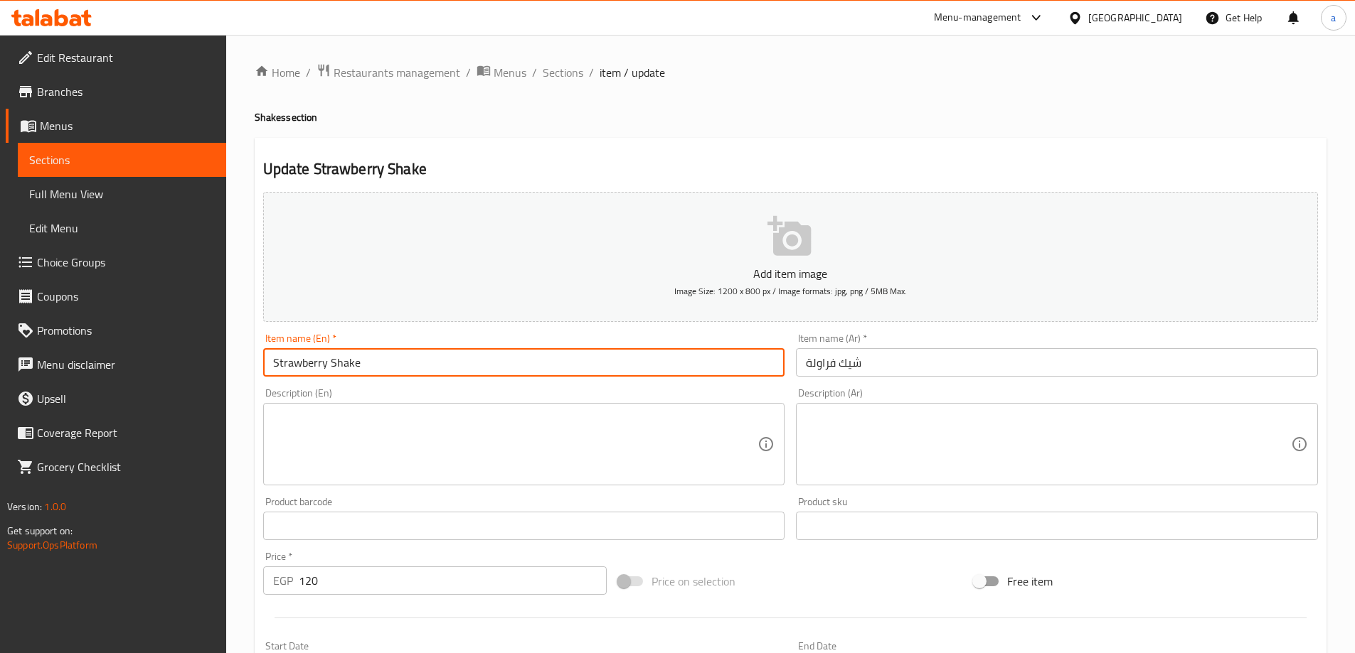
click at [331, 362] on input "Strawberry Shake" at bounding box center [524, 362] width 522 height 28
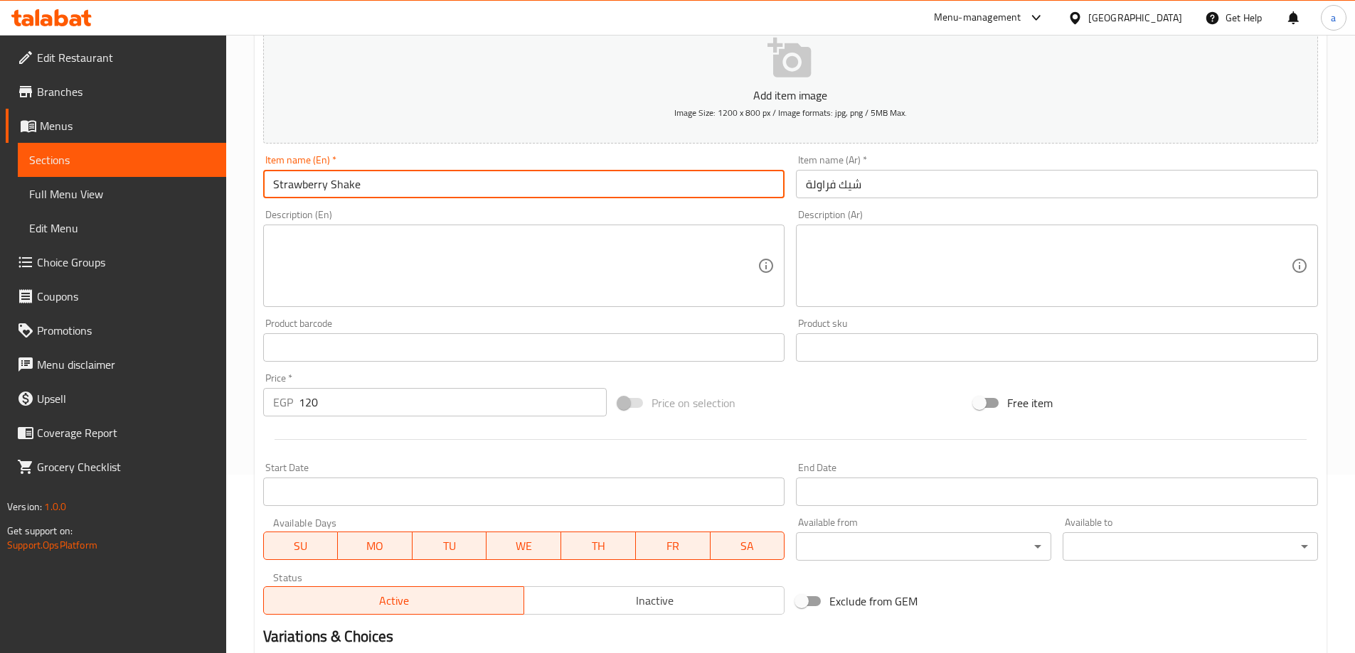
scroll to position [351, 0]
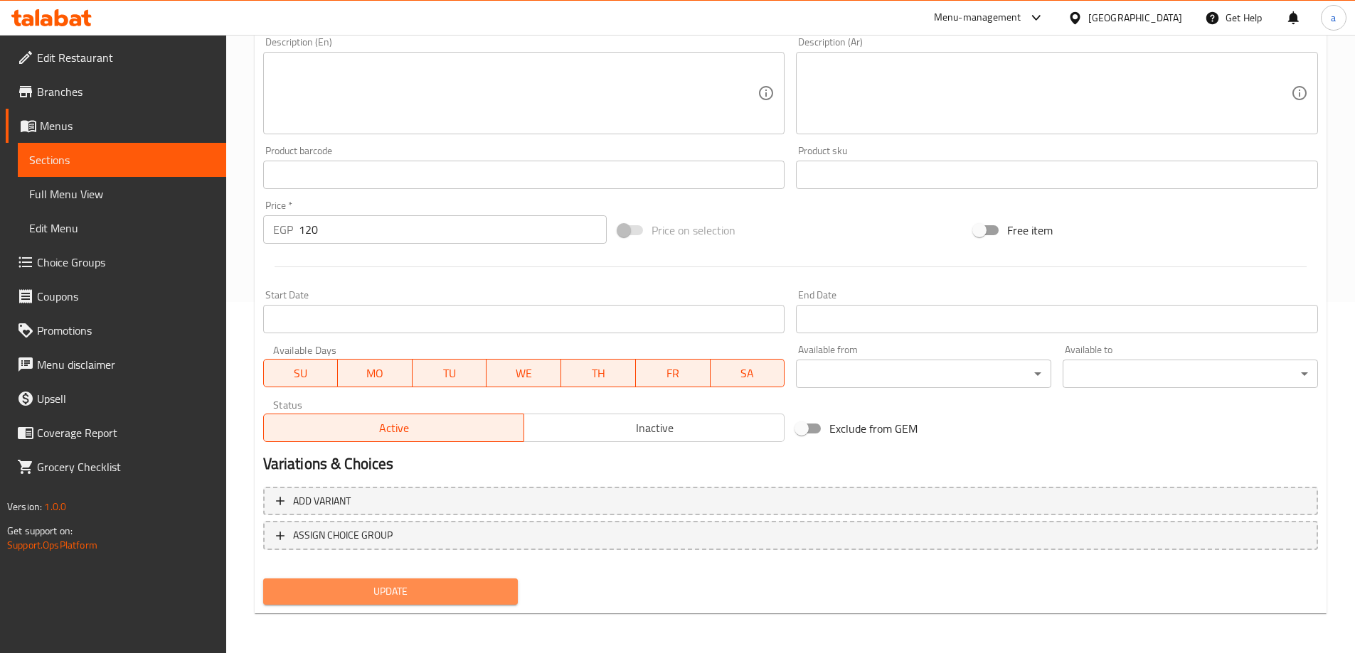
click at [446, 581] on button "Update" at bounding box center [390, 592] width 255 height 26
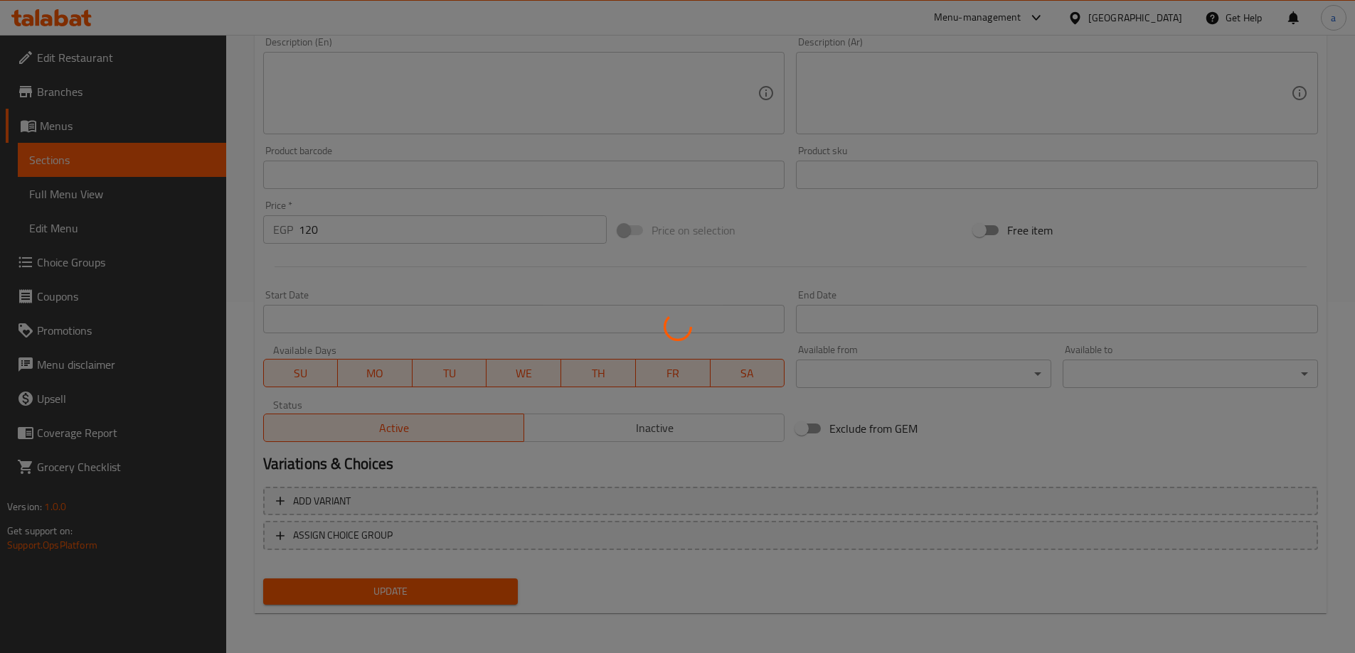
scroll to position [0, 0]
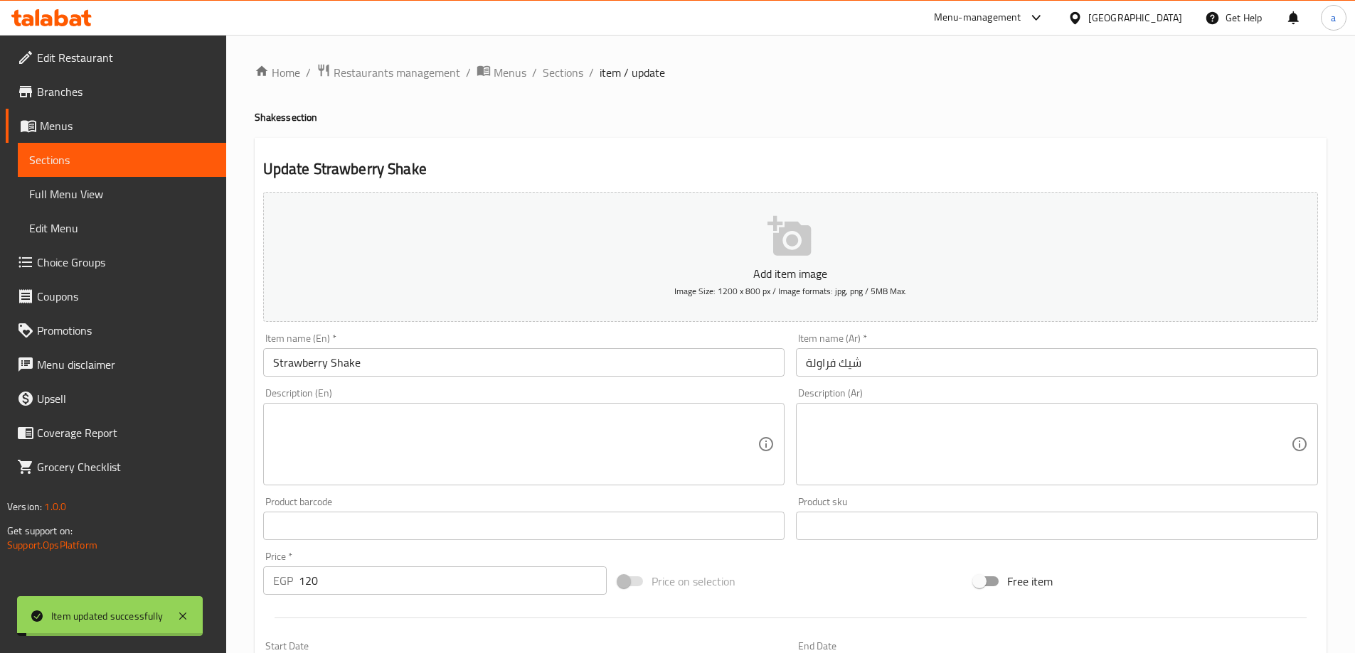
click at [295, 369] on input "Strawberry Shake" at bounding box center [524, 362] width 522 height 28
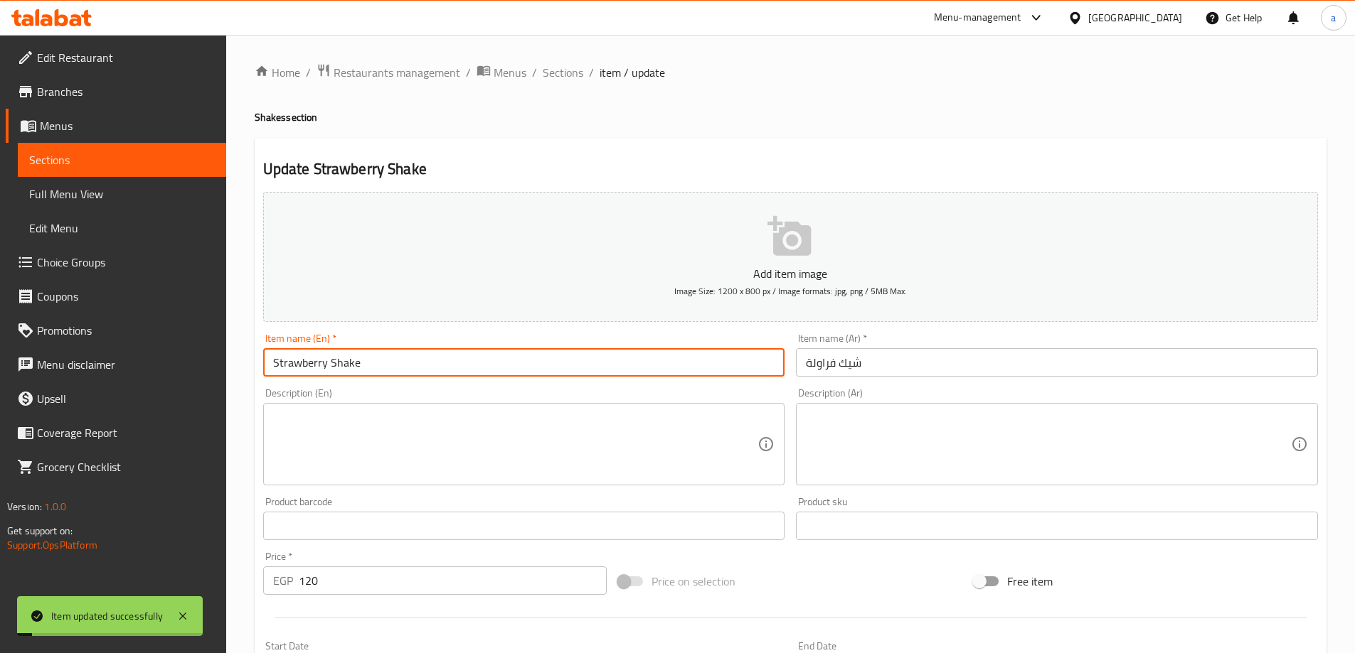
click at [295, 369] on input "Strawberry Shake" at bounding box center [524, 362] width 522 height 28
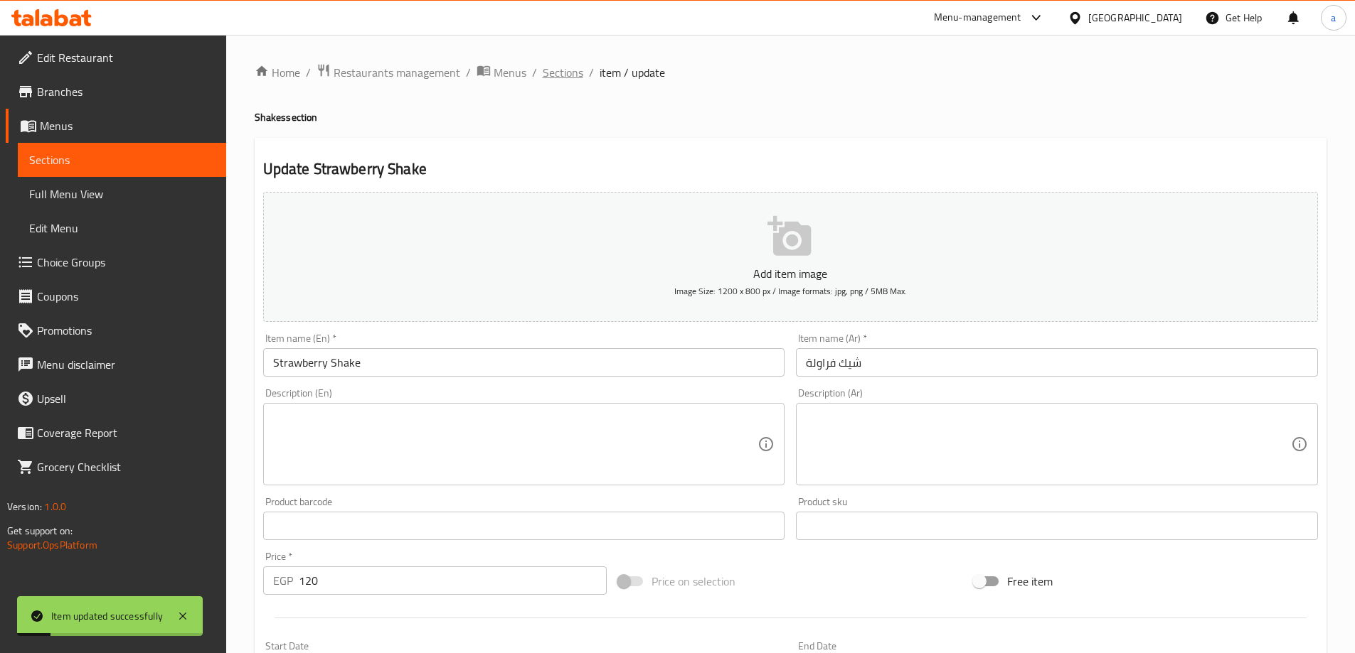
click at [573, 70] on span "Sections" at bounding box center [563, 72] width 41 height 17
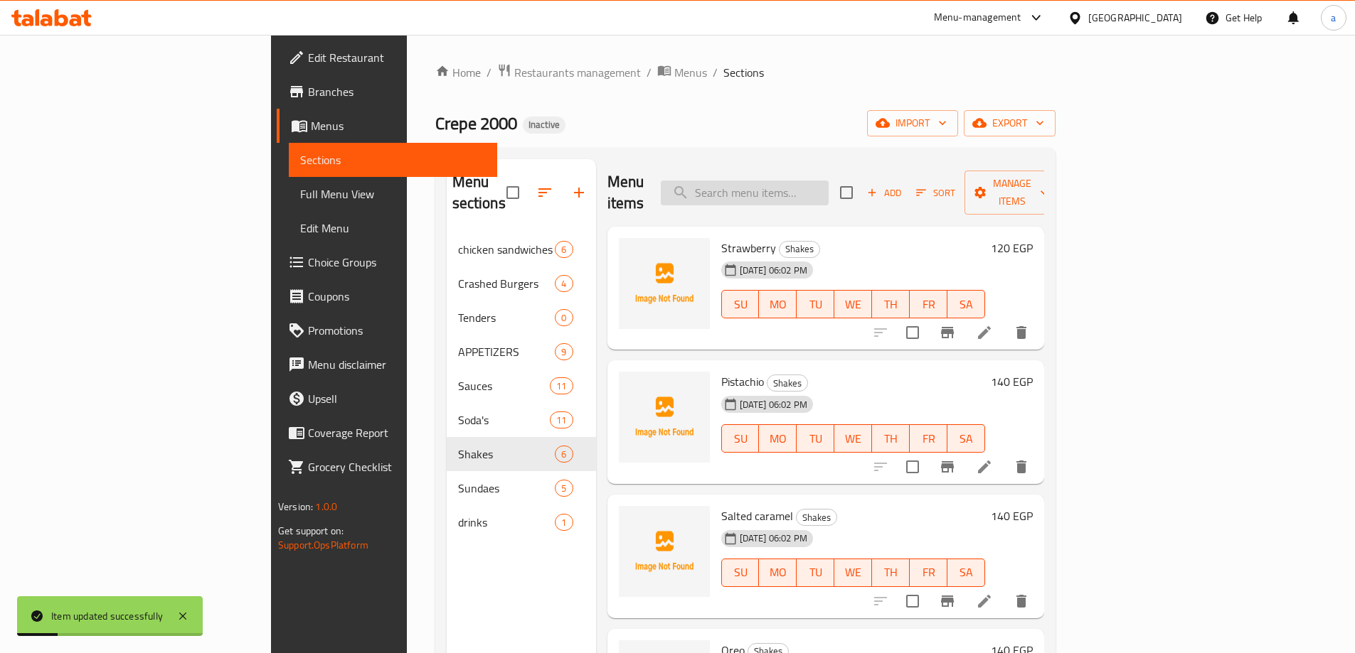
click at [794, 181] on input "search" at bounding box center [745, 193] width 168 height 25
paste input "Strawberry"
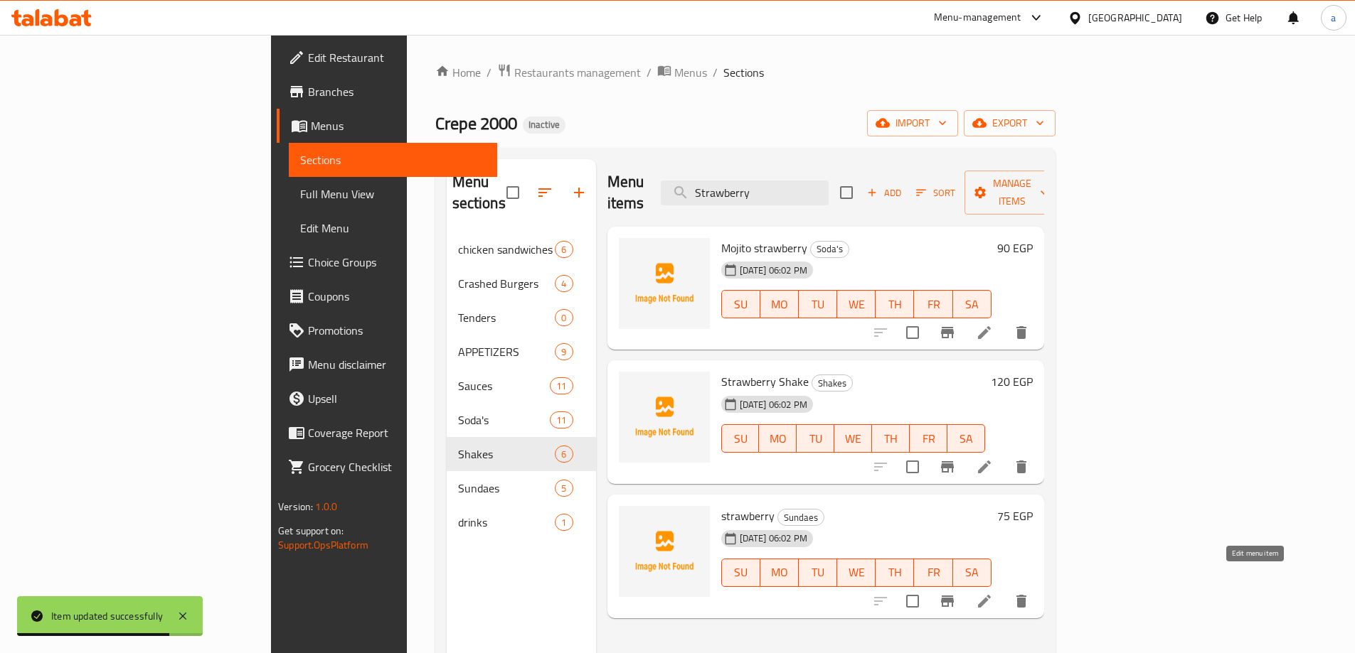
type input "Strawberry"
click at [993, 593] on icon at bounding box center [984, 601] width 17 height 17
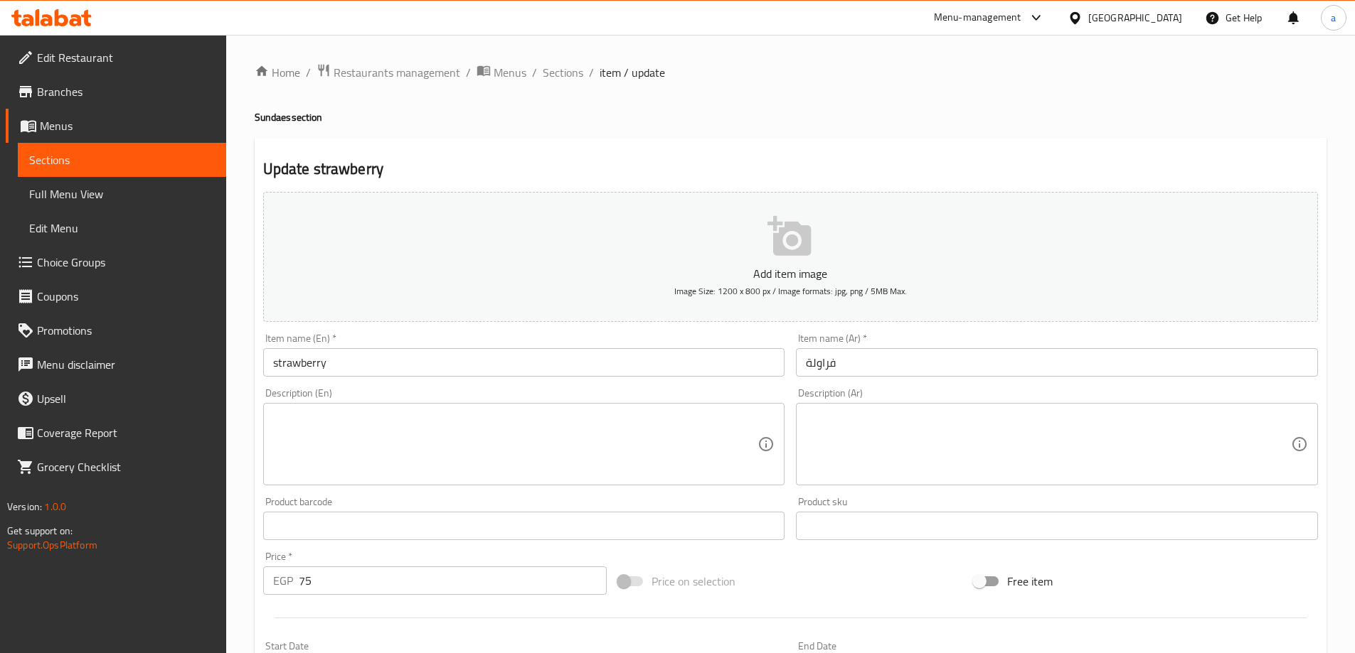
click at [267, 120] on h4 "Sundaes section" at bounding box center [791, 117] width 1072 height 14
drag, startPoint x: 267, startPoint y: 120, endPoint x: 311, endPoint y: 167, distance: 63.9
click at [274, 124] on h4 "Sundaes section" at bounding box center [791, 117] width 1072 height 14
copy h4 "Sundaes"
click at [388, 369] on input "strawberry" at bounding box center [524, 362] width 522 height 28
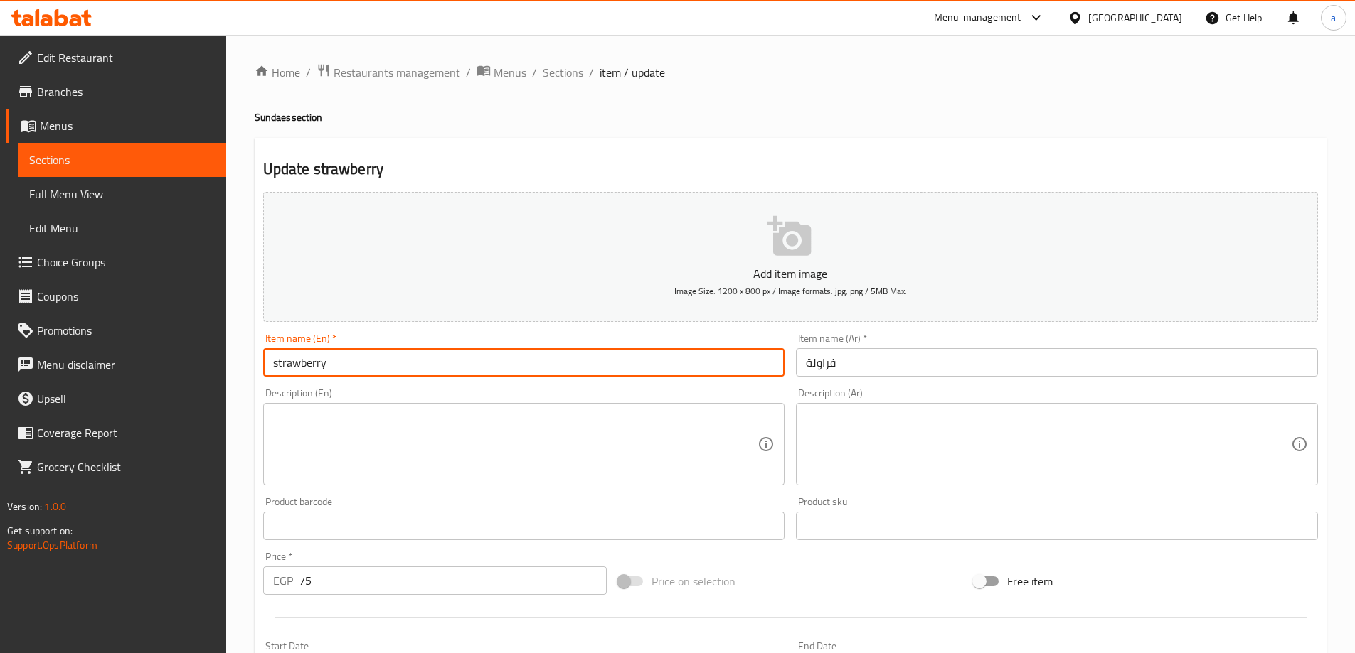
paste input "Sundaes"
type input "strawberry Sundaes"
click at [917, 346] on div "Item name (Ar)   * فراولة Item name (Ar) *" at bounding box center [1057, 354] width 522 height 43
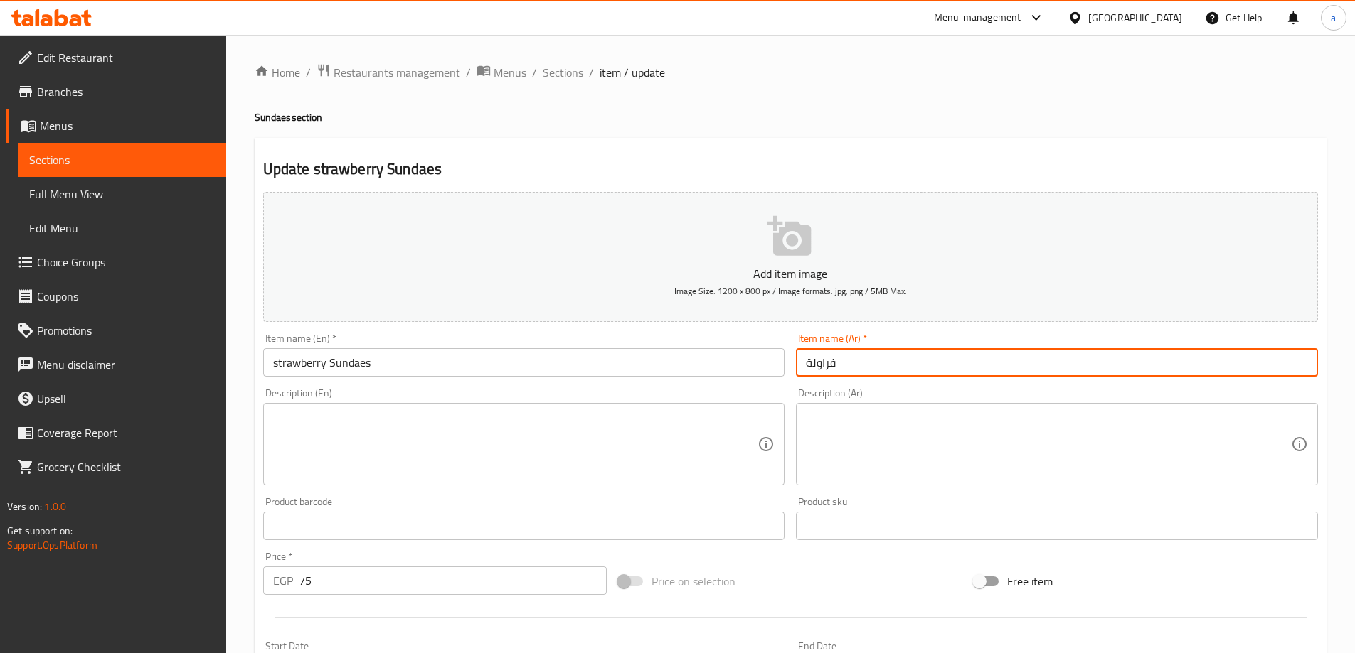
click at [909, 371] on input "فراولة" at bounding box center [1057, 362] width 522 height 28
paste input "الصانديز"
drag, startPoint x: 833, startPoint y: 365, endPoint x: 853, endPoint y: 402, distance: 42.0
click at [838, 367] on input "فراولة الصانديز" at bounding box center [1057, 362] width 522 height 28
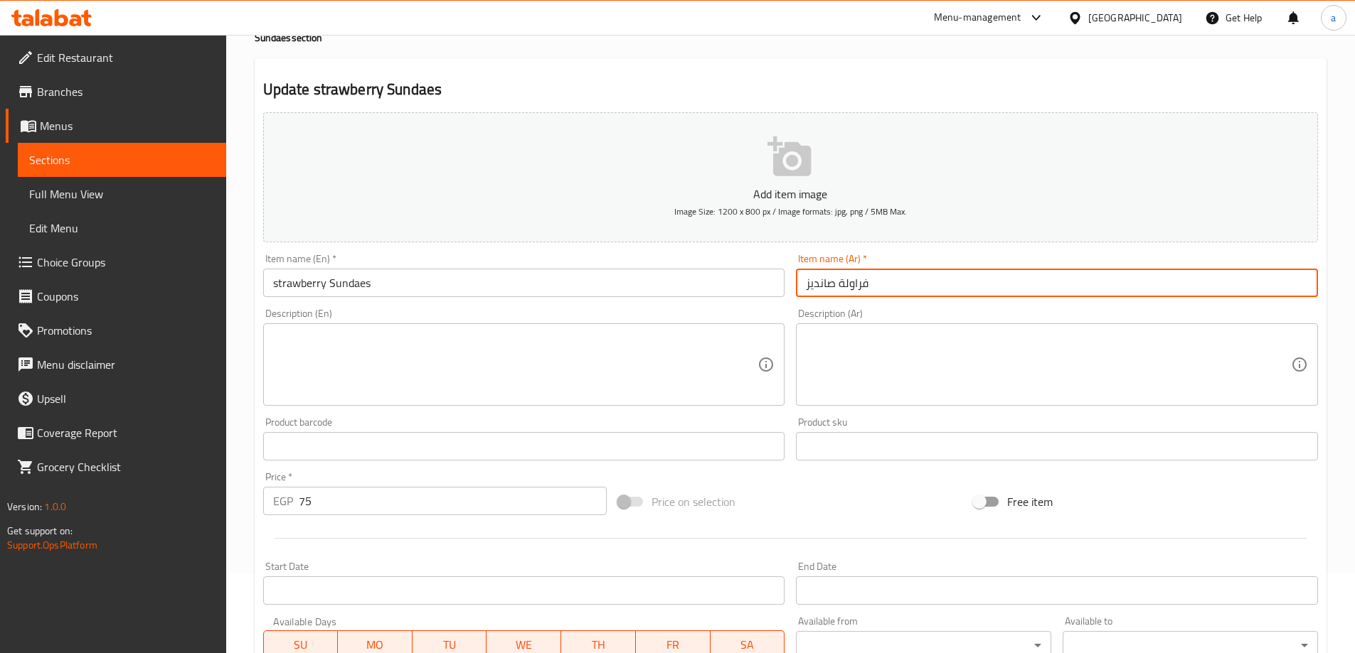
scroll to position [351, 0]
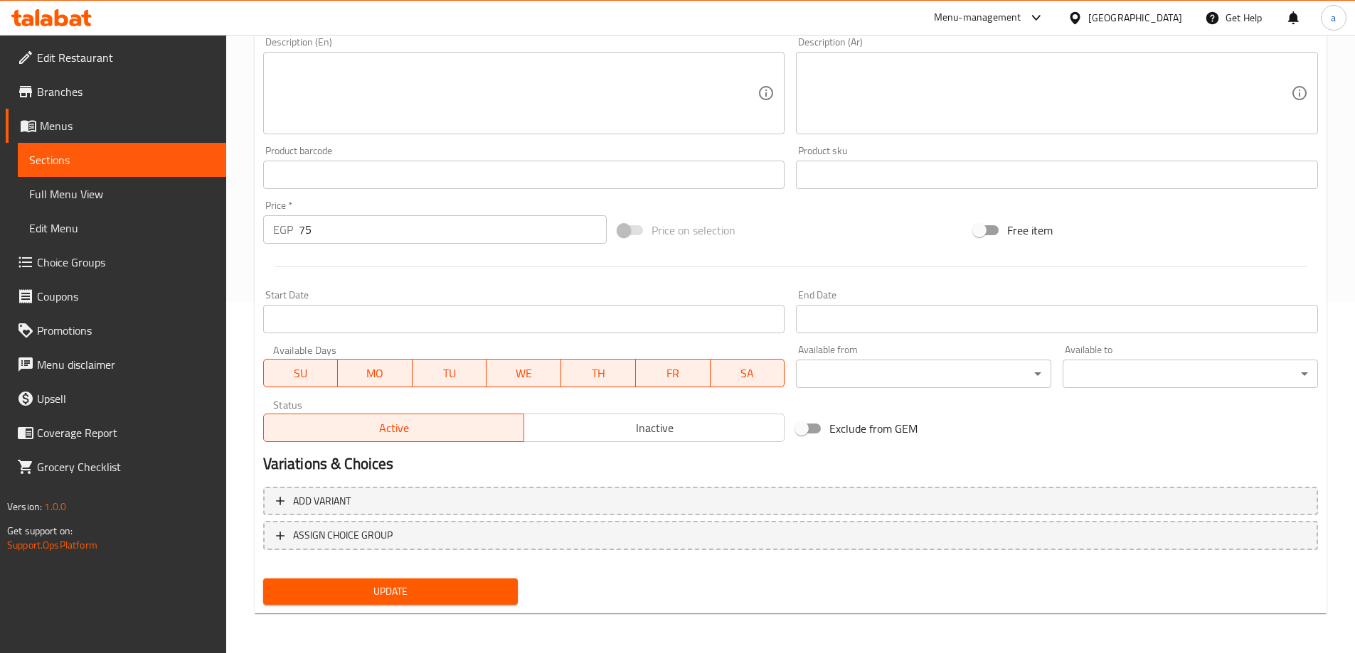
type input "فراولة صانديز"
click at [475, 605] on button "Update" at bounding box center [390, 592] width 255 height 26
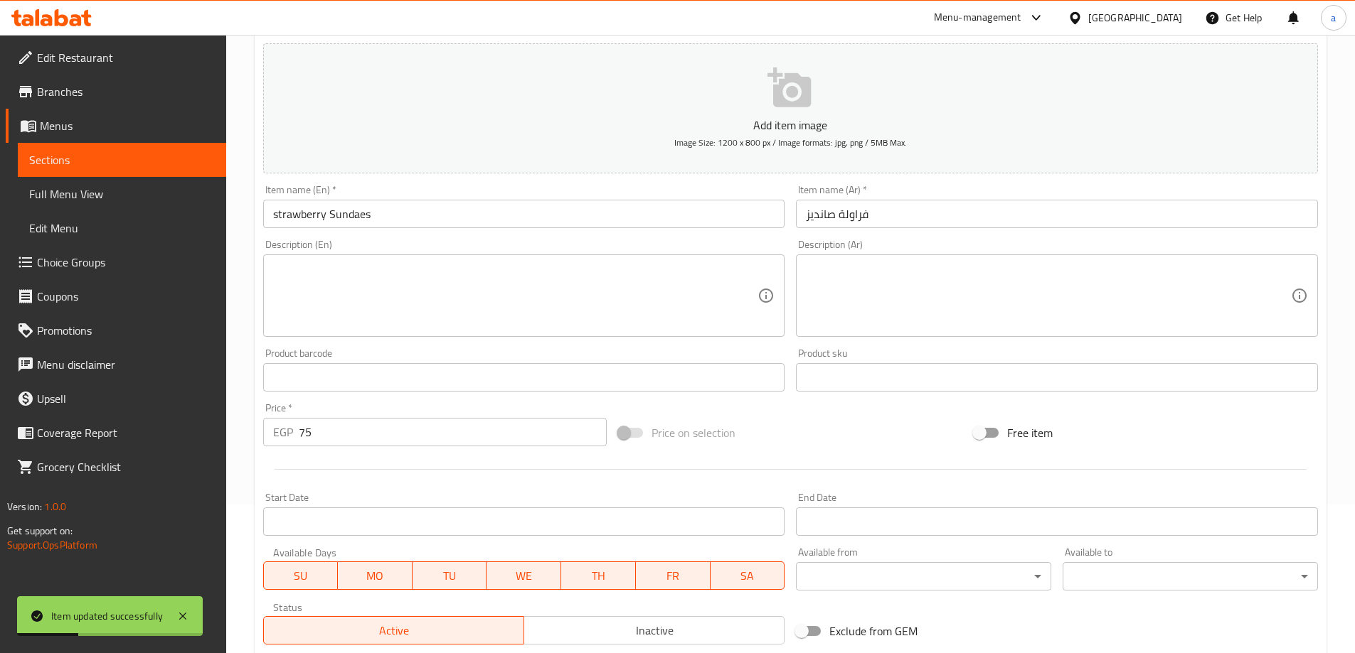
scroll to position [0, 0]
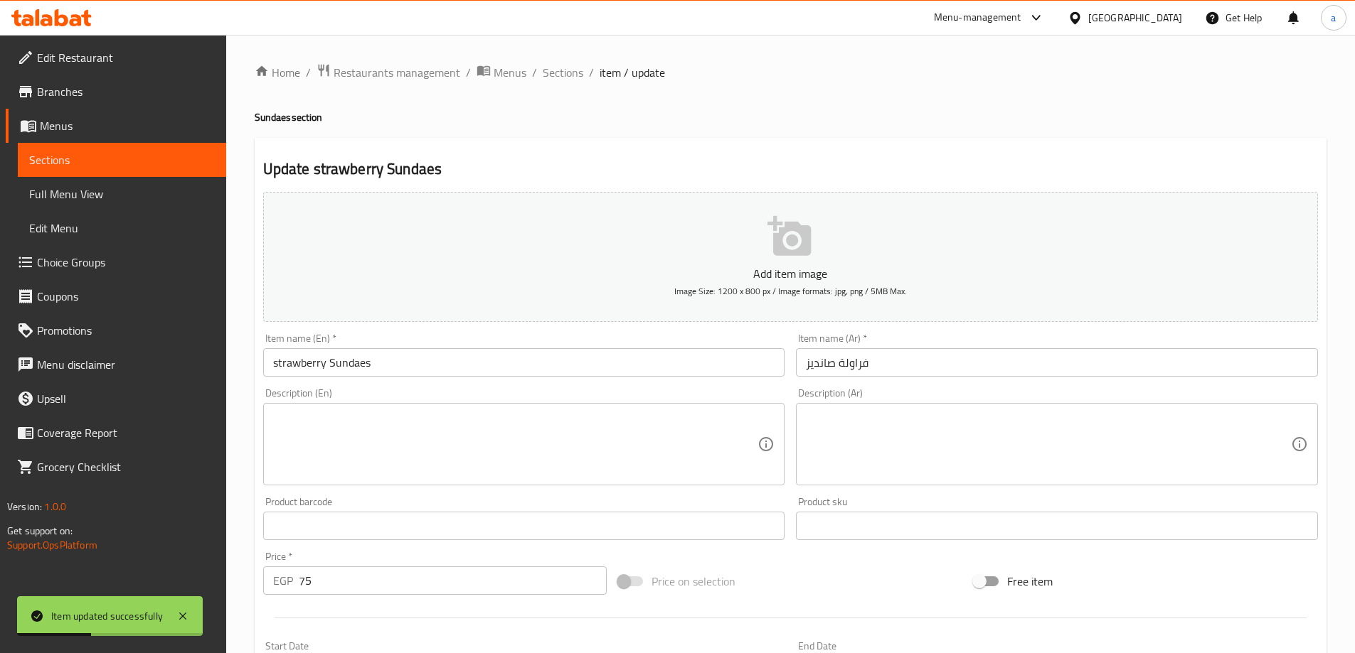
click at [566, 45] on div "Home / Restaurants management / Menus / Sections / item / update Sundaes sectio…" at bounding box center [790, 520] width 1128 height 970
click at [564, 106] on div "Home / Restaurants management / Menus / Sections / item / update Sundaes sectio…" at bounding box center [791, 519] width 1072 height 913
click at [556, 66] on span "Sections" at bounding box center [563, 72] width 41 height 17
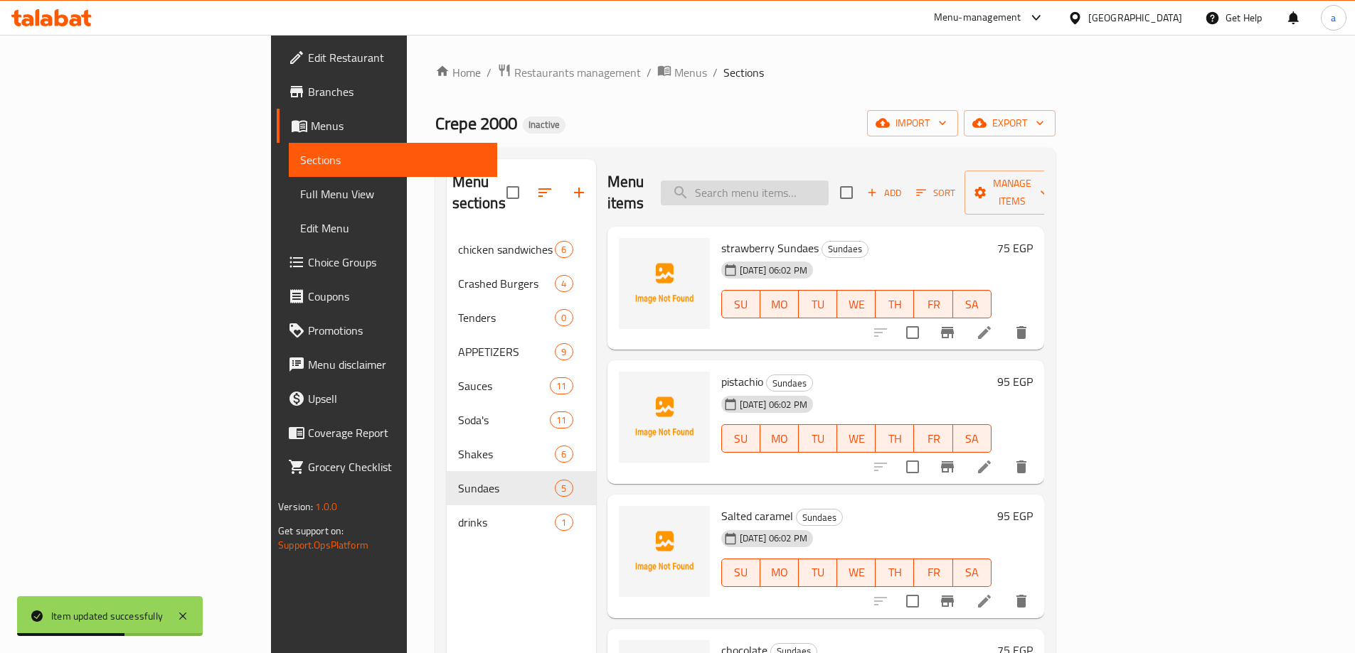
paste input "Pistachio"
click at [815, 193] on input "Pistachio" at bounding box center [745, 193] width 168 height 25
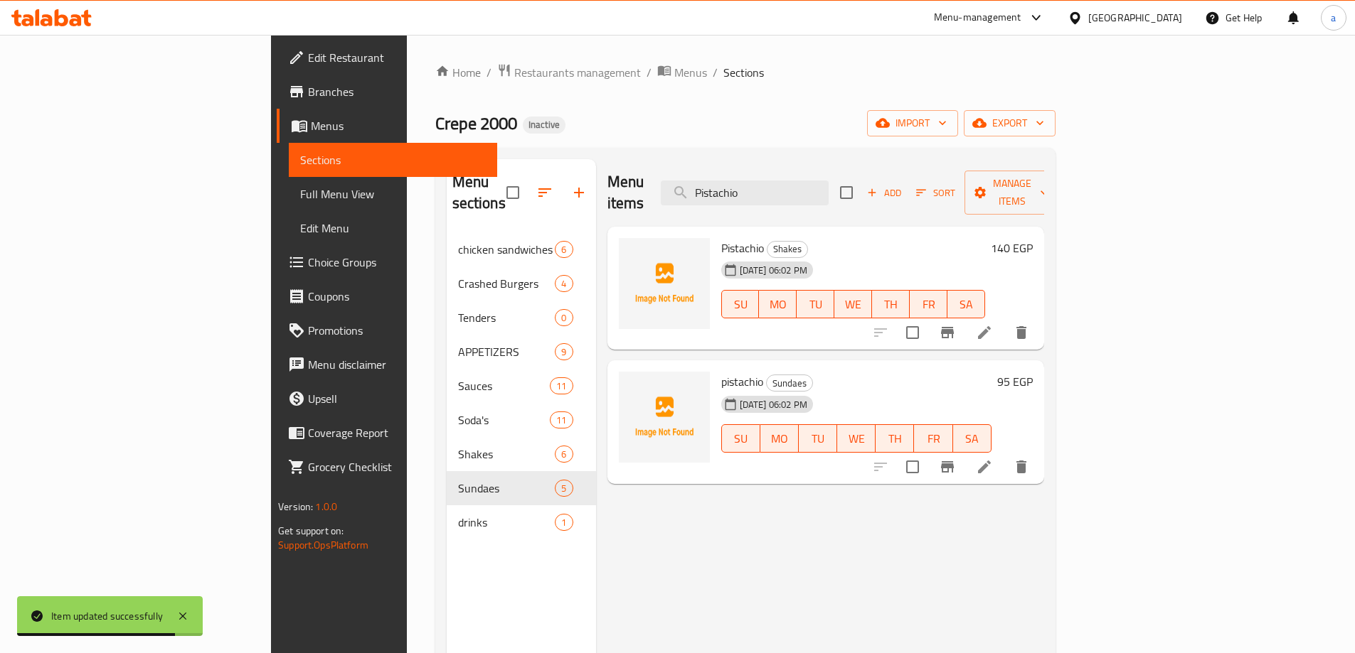
type input "Pistachio"
click at [1004, 320] on li at bounding box center [984, 333] width 40 height 26
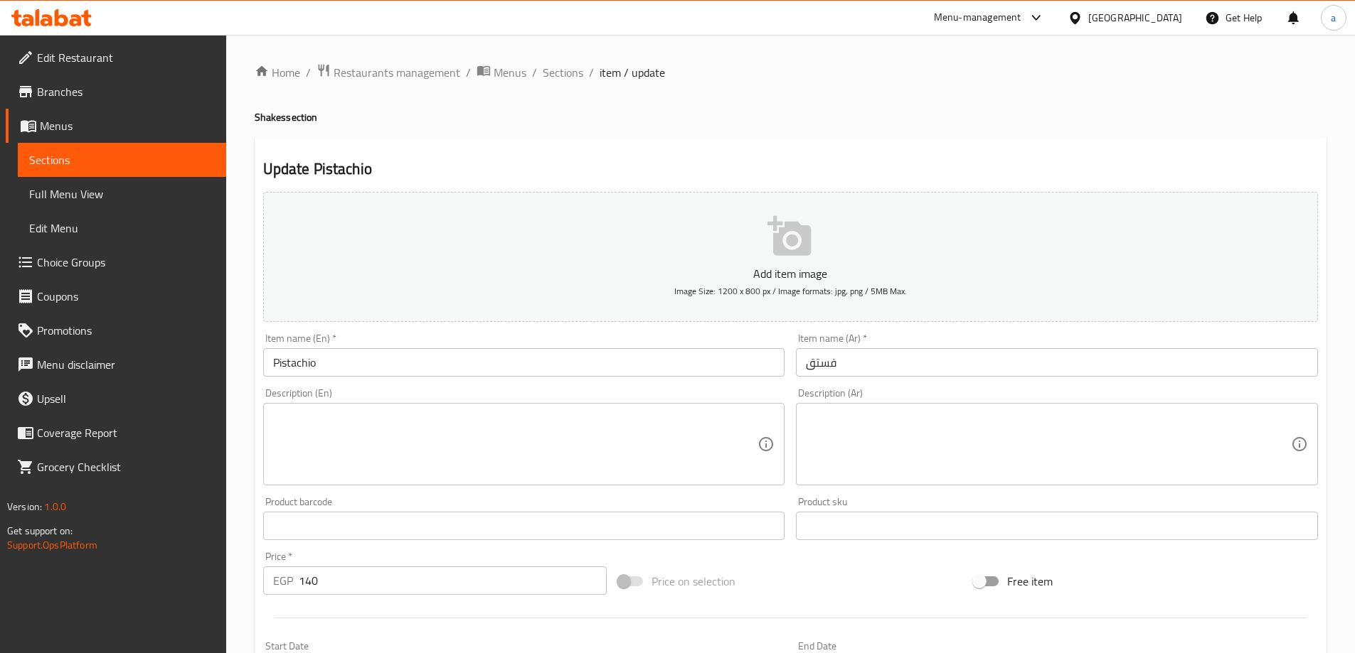
click at [272, 114] on h4 "Shakes section" at bounding box center [791, 117] width 1072 height 14
copy h4 "Shakes"
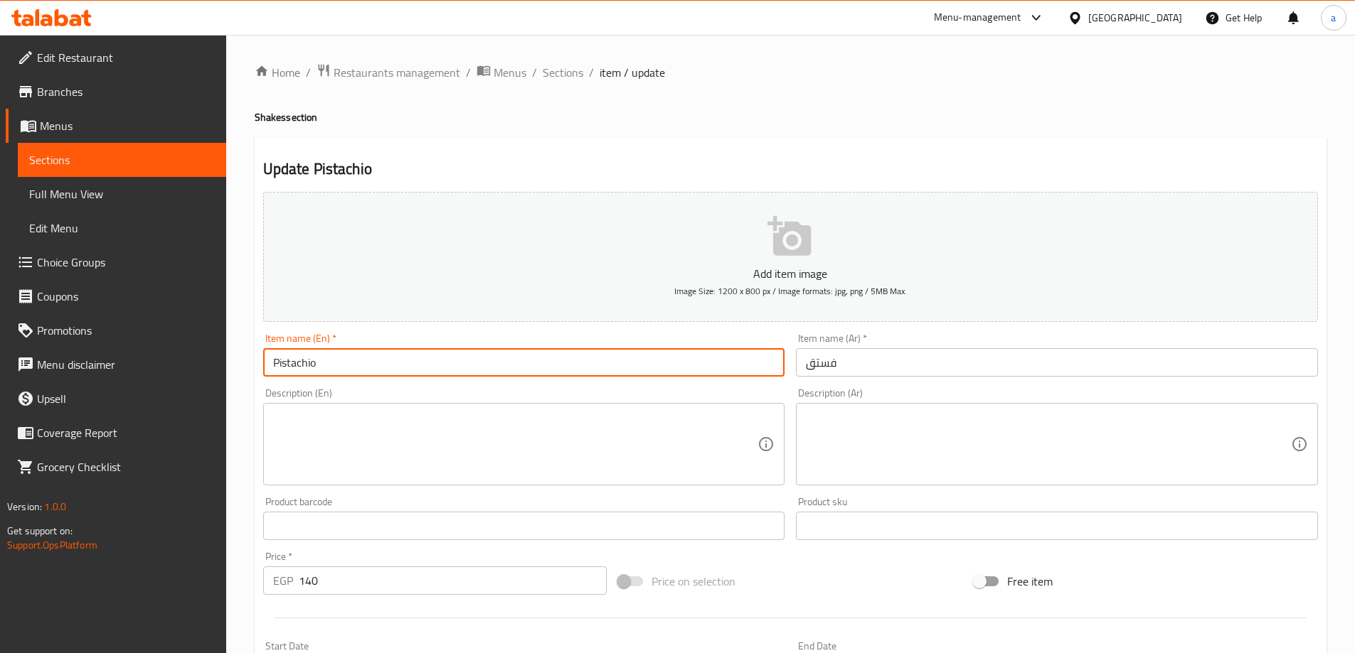
click at [469, 370] on input "Pistachio" at bounding box center [524, 362] width 522 height 28
paste input "Shakes"
type input "Pistachio Shake"
click at [932, 365] on input "فستق" at bounding box center [1057, 362] width 522 height 28
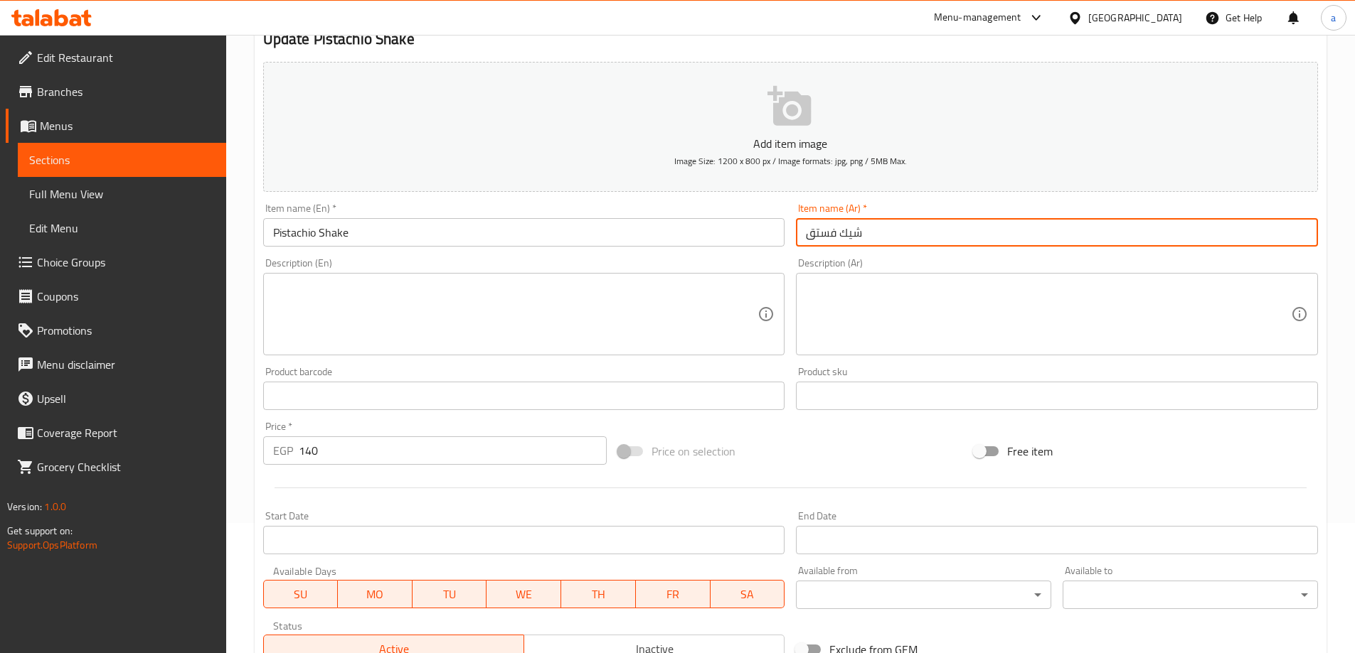
scroll to position [351, 0]
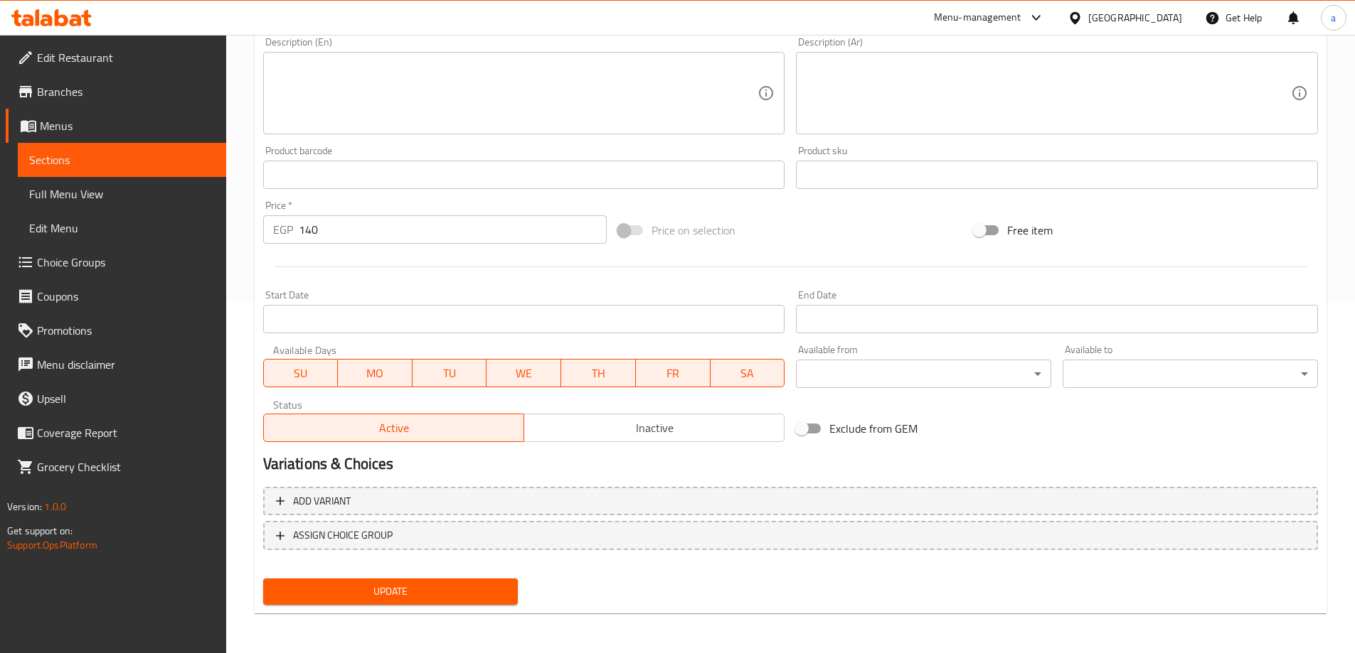
type input "شيك فستق"
click at [477, 587] on span "Update" at bounding box center [390, 592] width 233 height 18
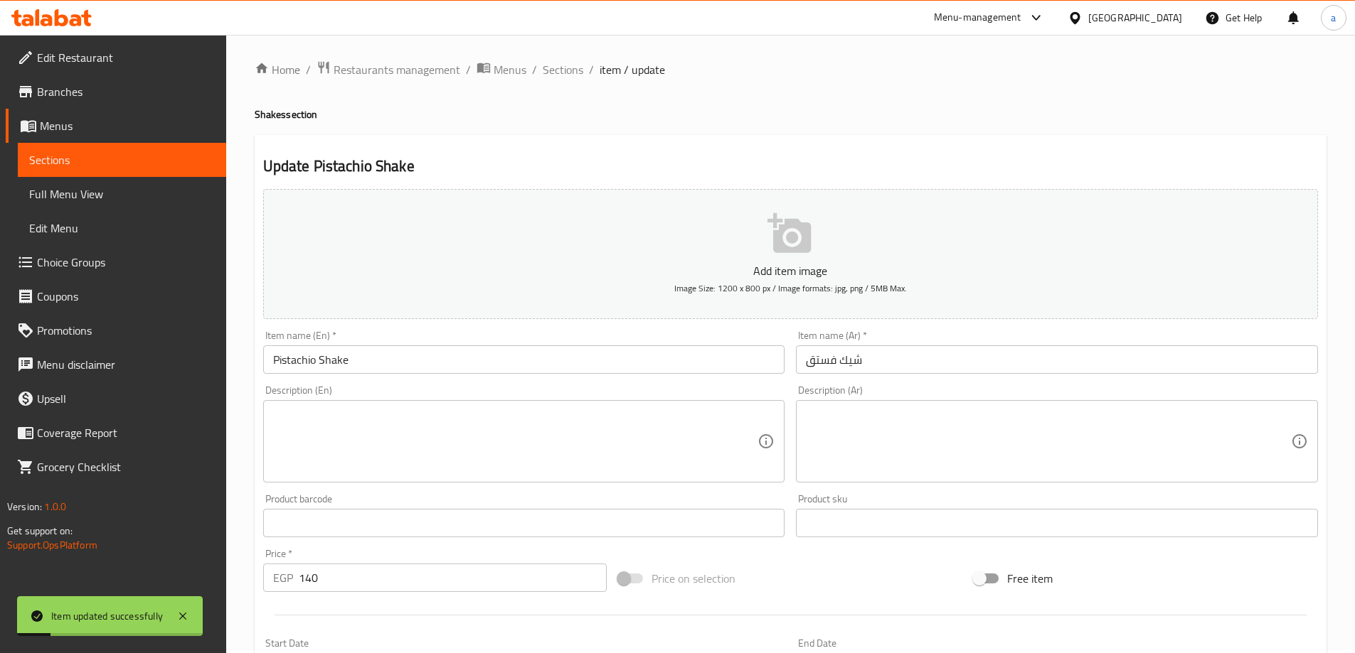
scroll to position [0, 0]
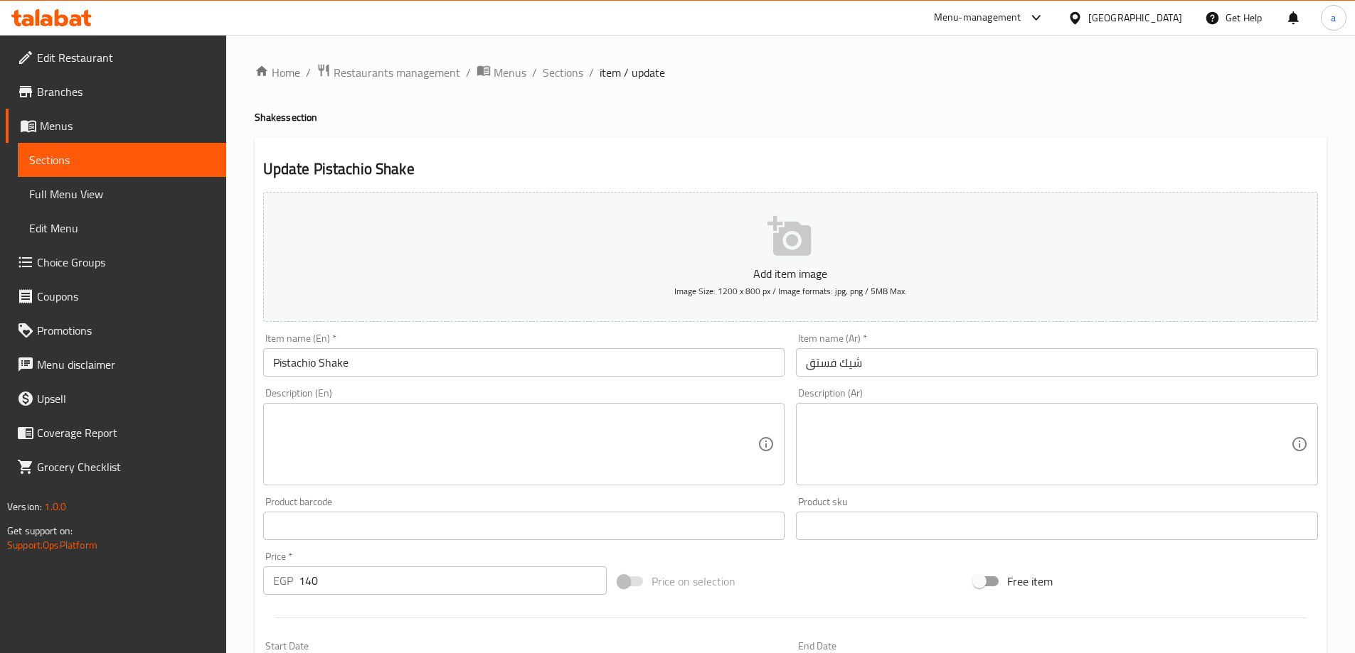
click at [84, 203] on span "Full Menu View" at bounding box center [122, 194] width 186 height 17
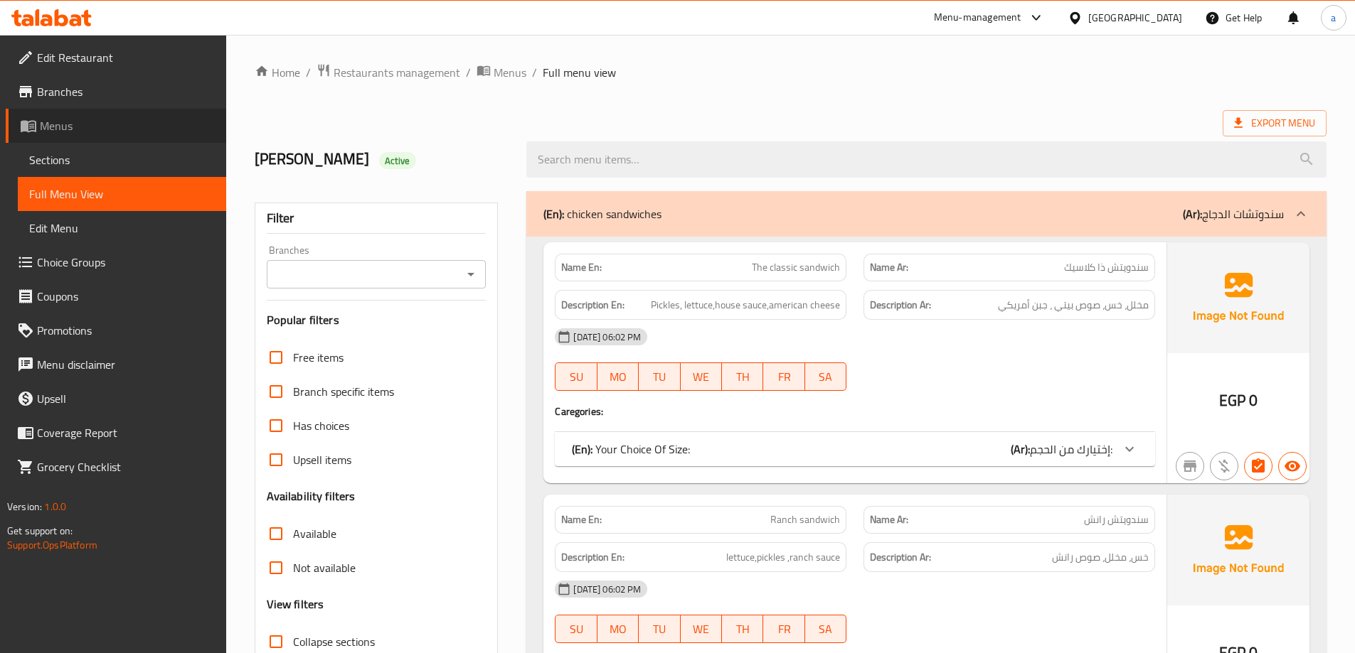
click at [71, 110] on link "Menus" at bounding box center [116, 126] width 220 height 34
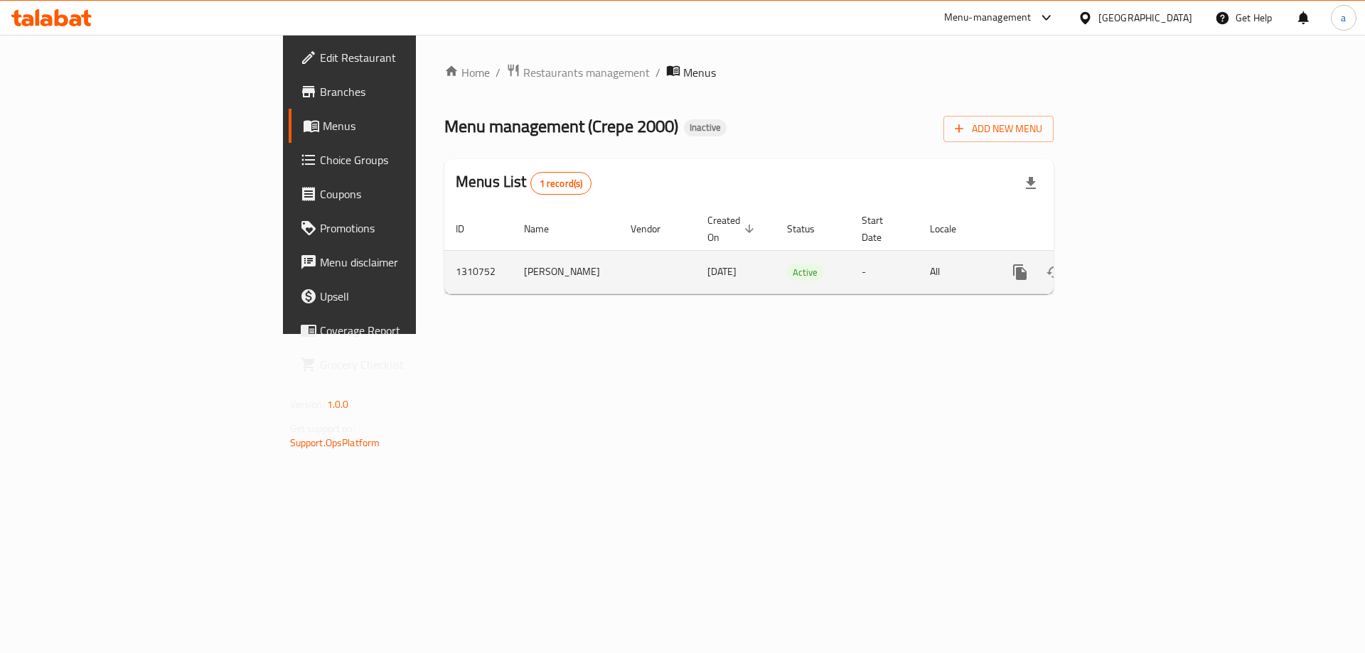
click at [1140, 262] on link "enhanced table" at bounding box center [1123, 272] width 34 height 34
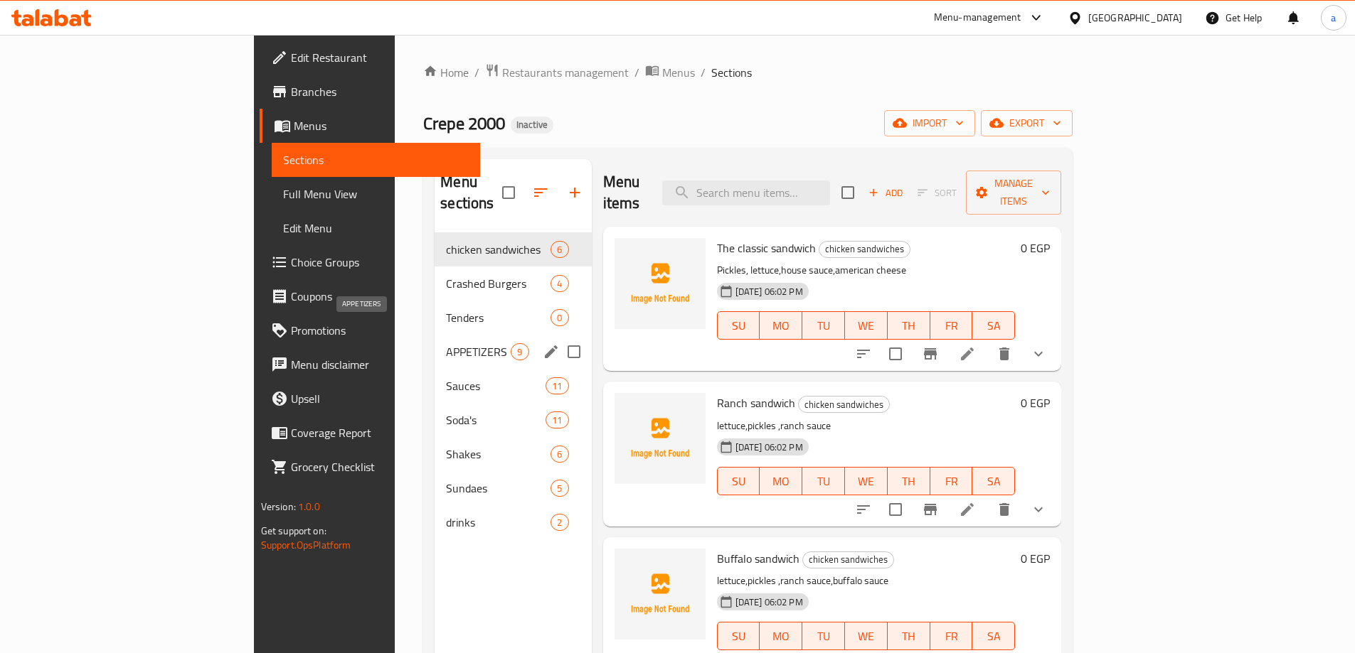
click at [446, 343] on span "APPETIZERS" at bounding box center [478, 351] width 65 height 17
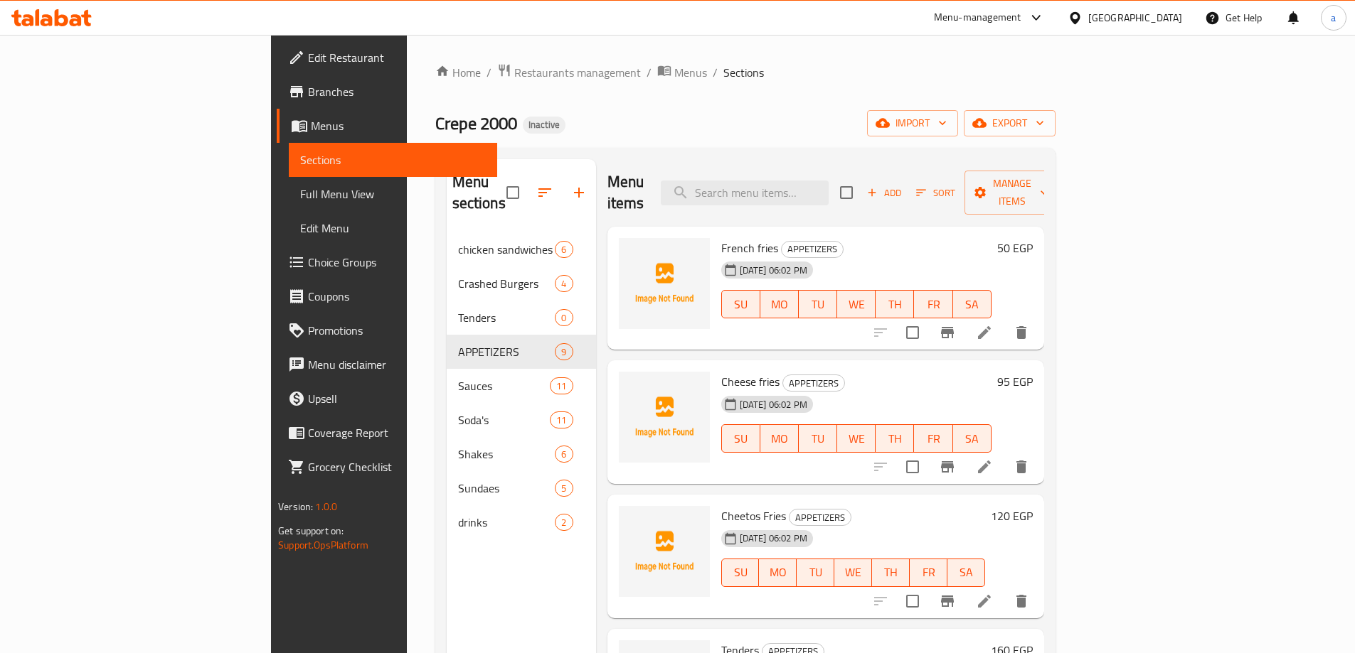
drag, startPoint x: 40, startPoint y: 166, endPoint x: 58, endPoint y: 206, distance: 44.5
click at [300, 166] on span "Sections" at bounding box center [393, 159] width 186 height 17
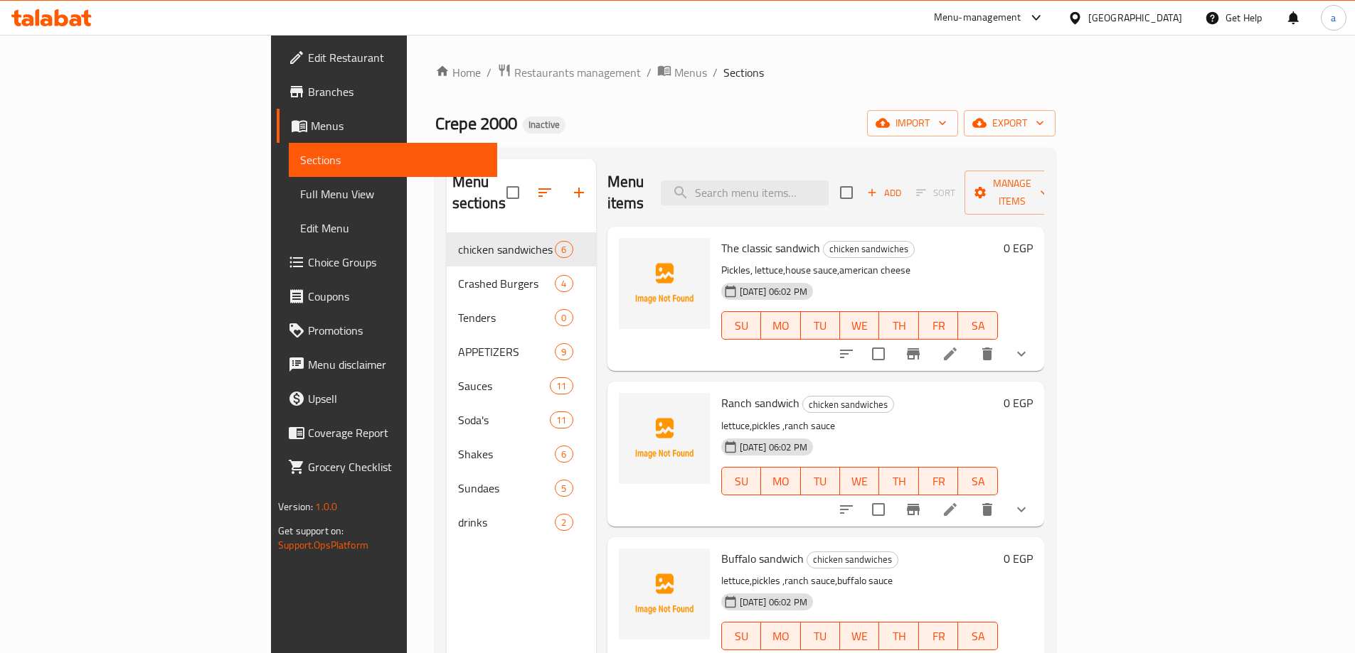
click at [300, 186] on span "Full Menu View" at bounding box center [393, 194] width 186 height 17
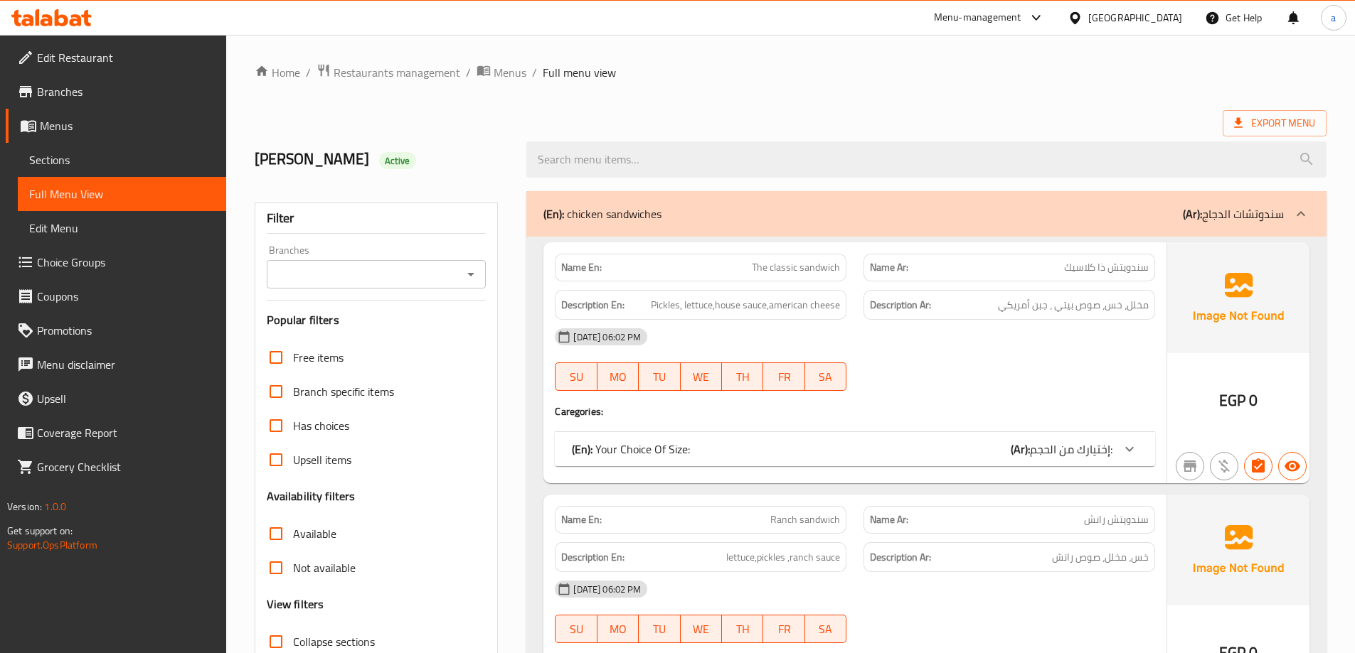
click at [1086, 442] on span "إختيارك من الحجم:" at bounding box center [1071, 449] width 82 height 21
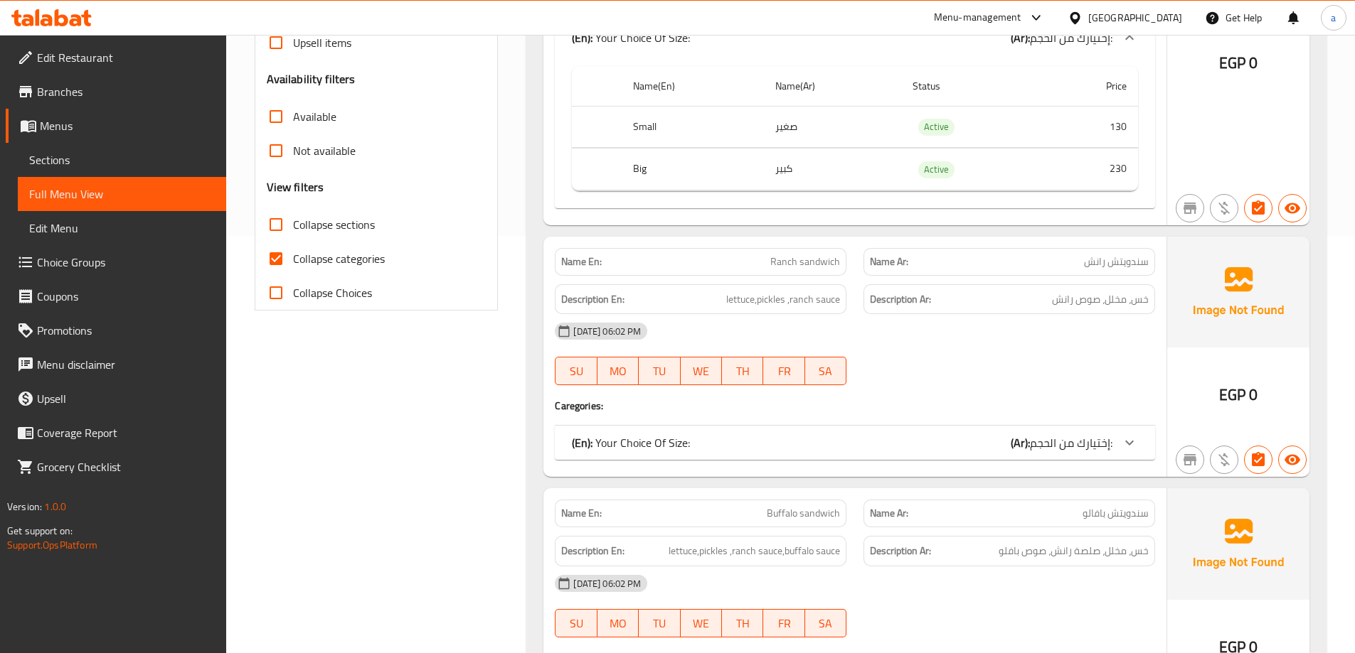
scroll to position [569, 0]
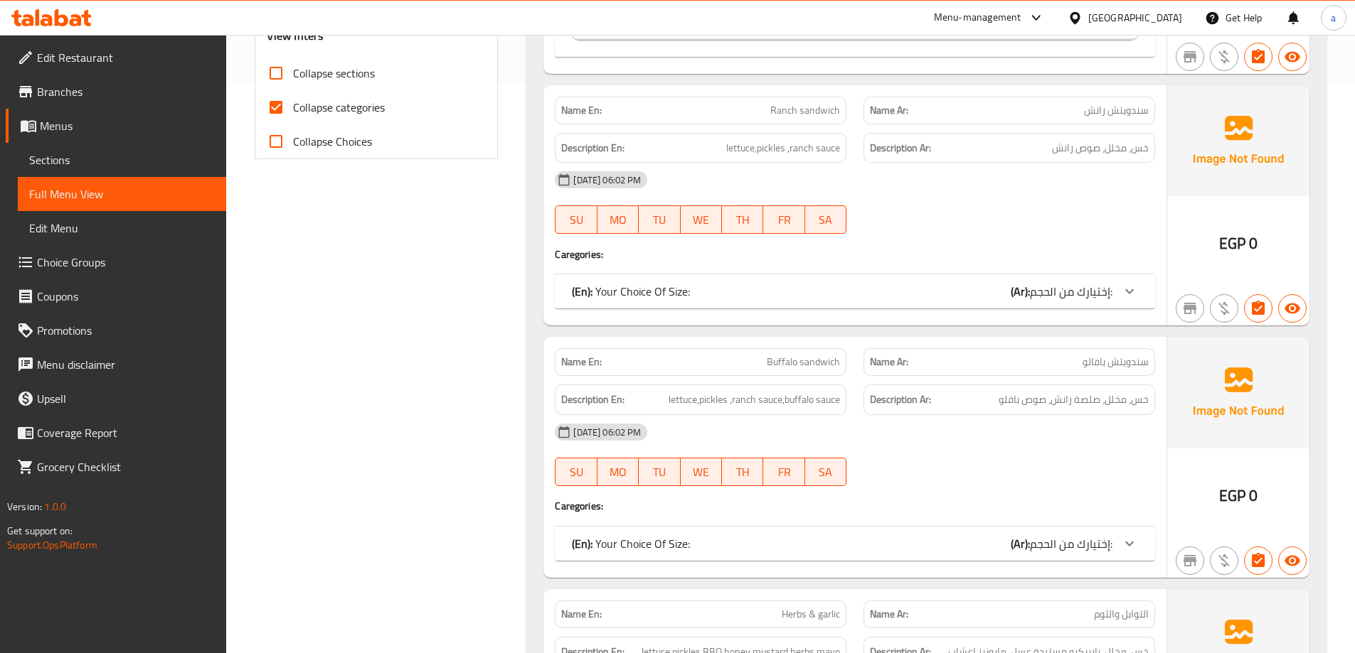
click at [1101, 295] on span "إختيارك من الحجم:" at bounding box center [1071, 291] width 82 height 21
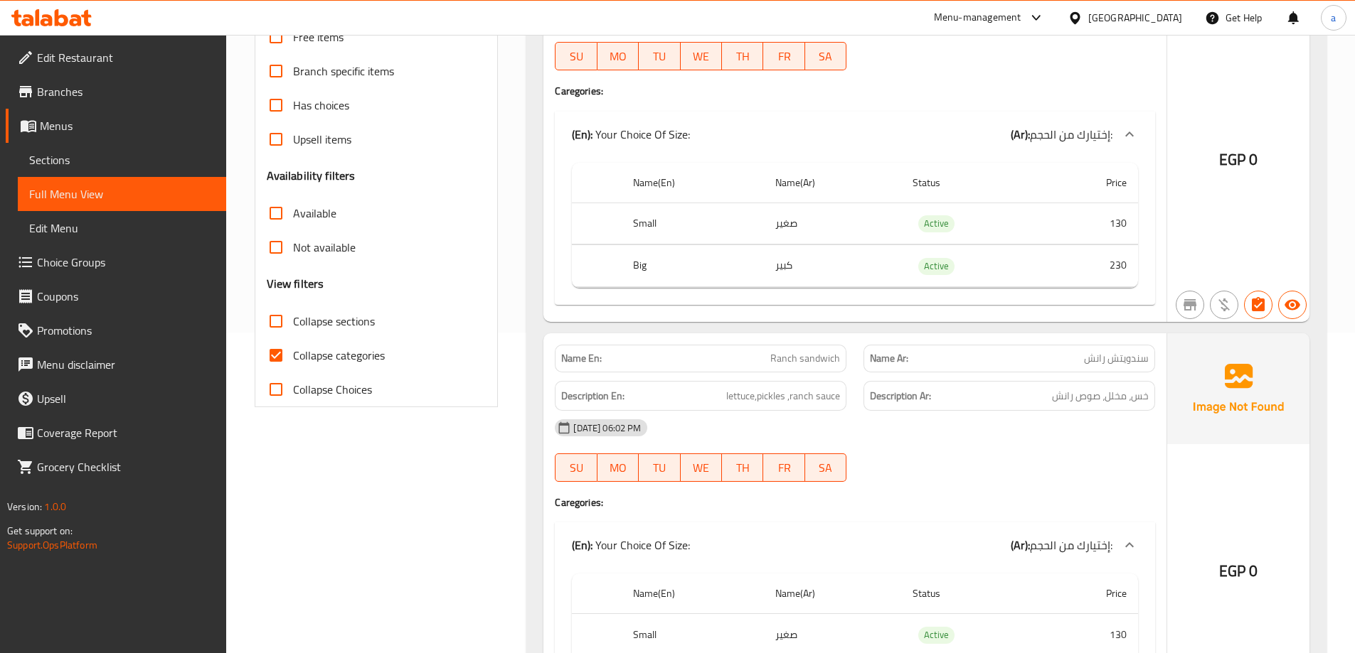
scroll to position [284, 0]
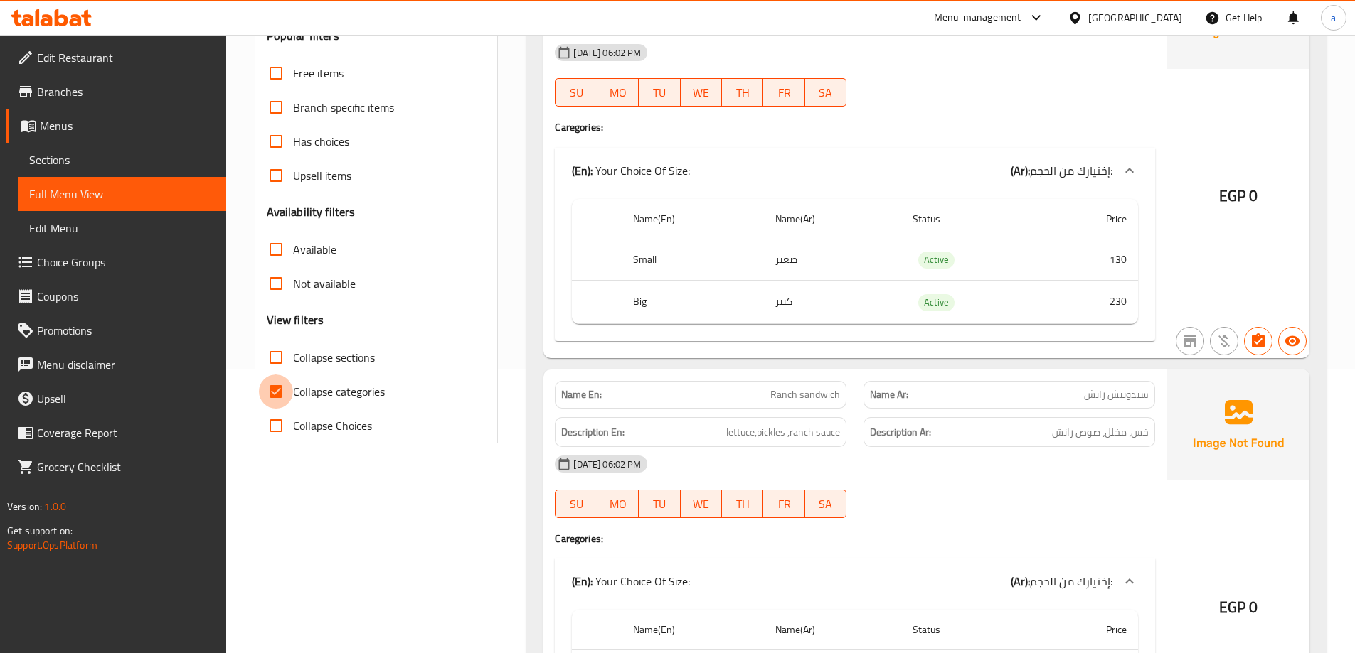
click at [272, 388] on input "Collapse categories" at bounding box center [276, 392] width 34 height 34
checkbox input "false"
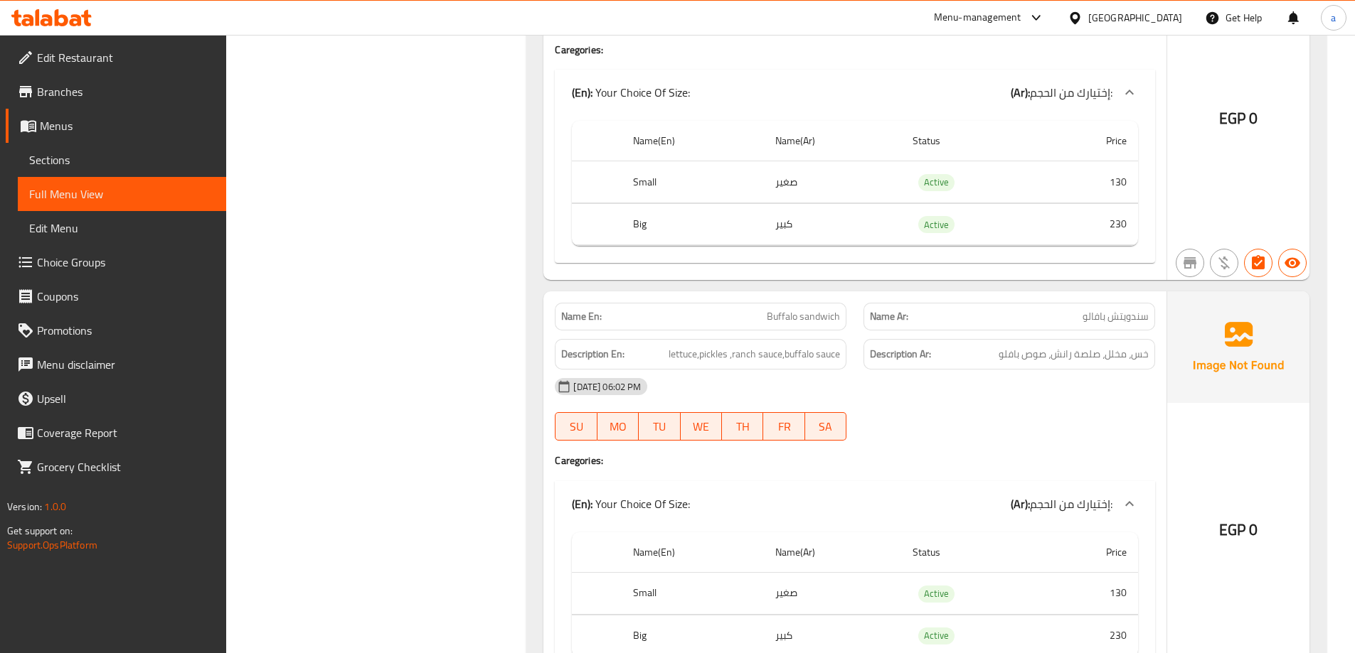
scroll to position [782, 0]
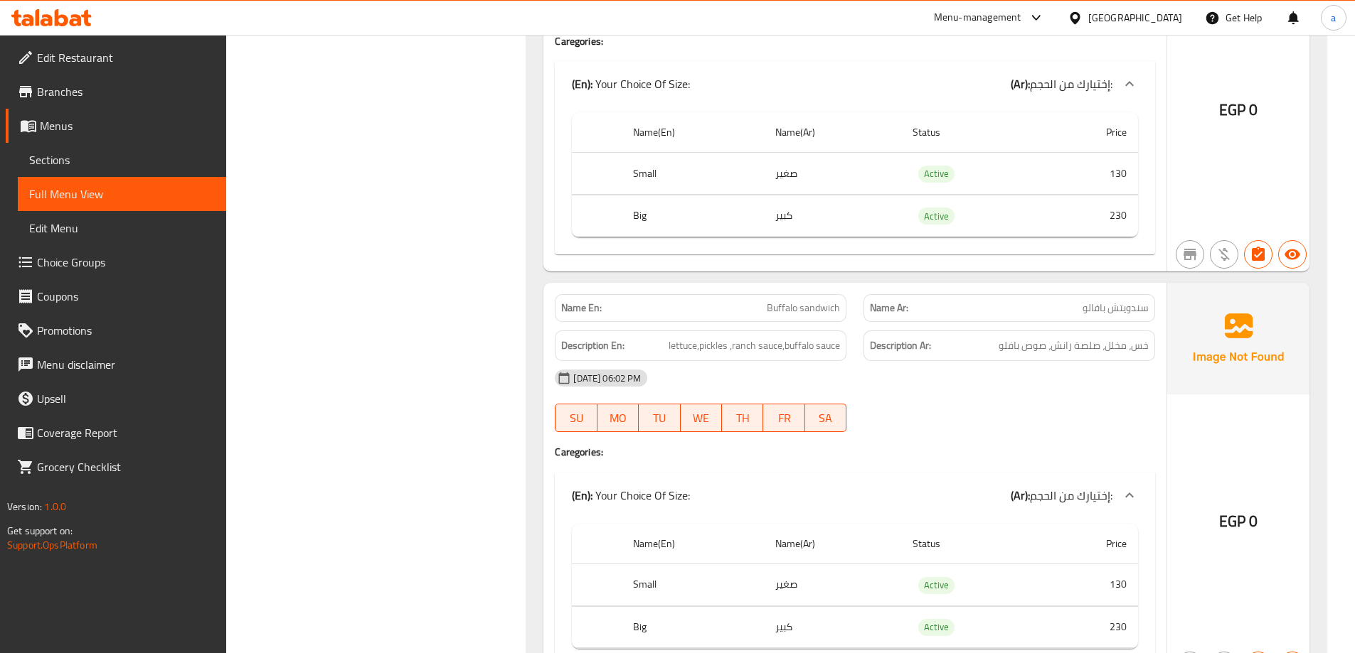
click at [1241, 154] on div "EGP 0" at bounding box center [1238, 72] width 142 height 400
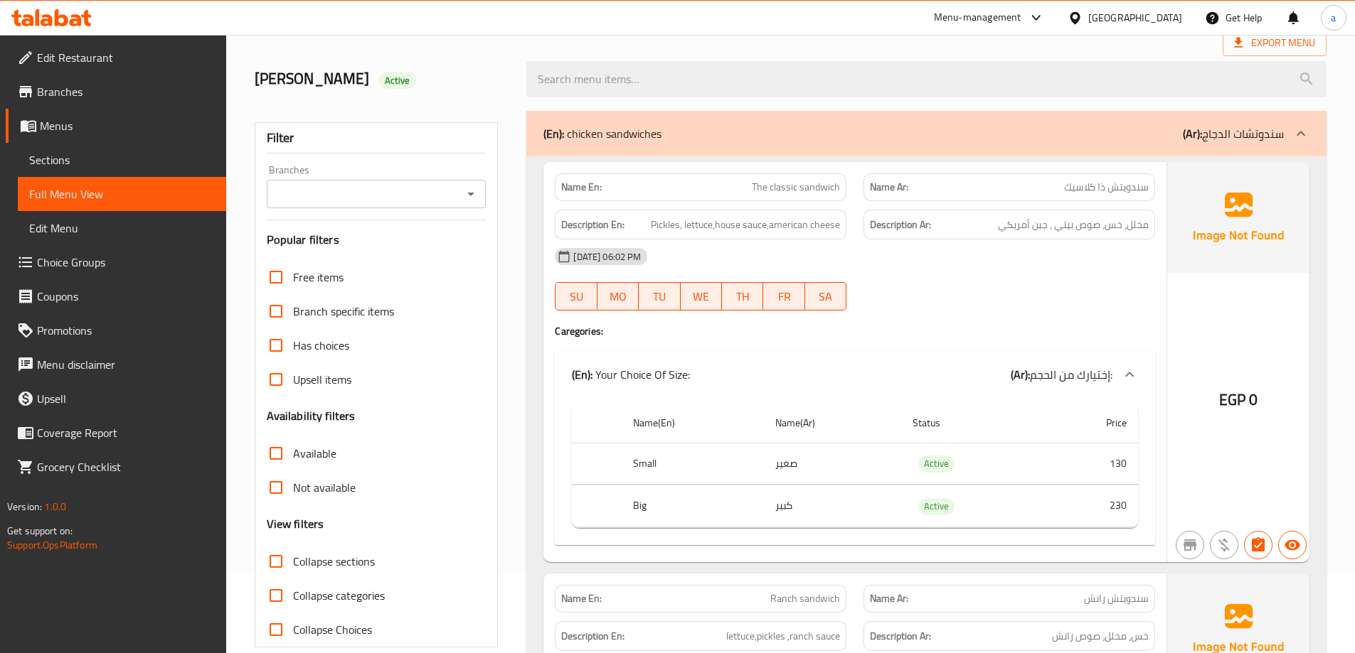
scroll to position [0, 0]
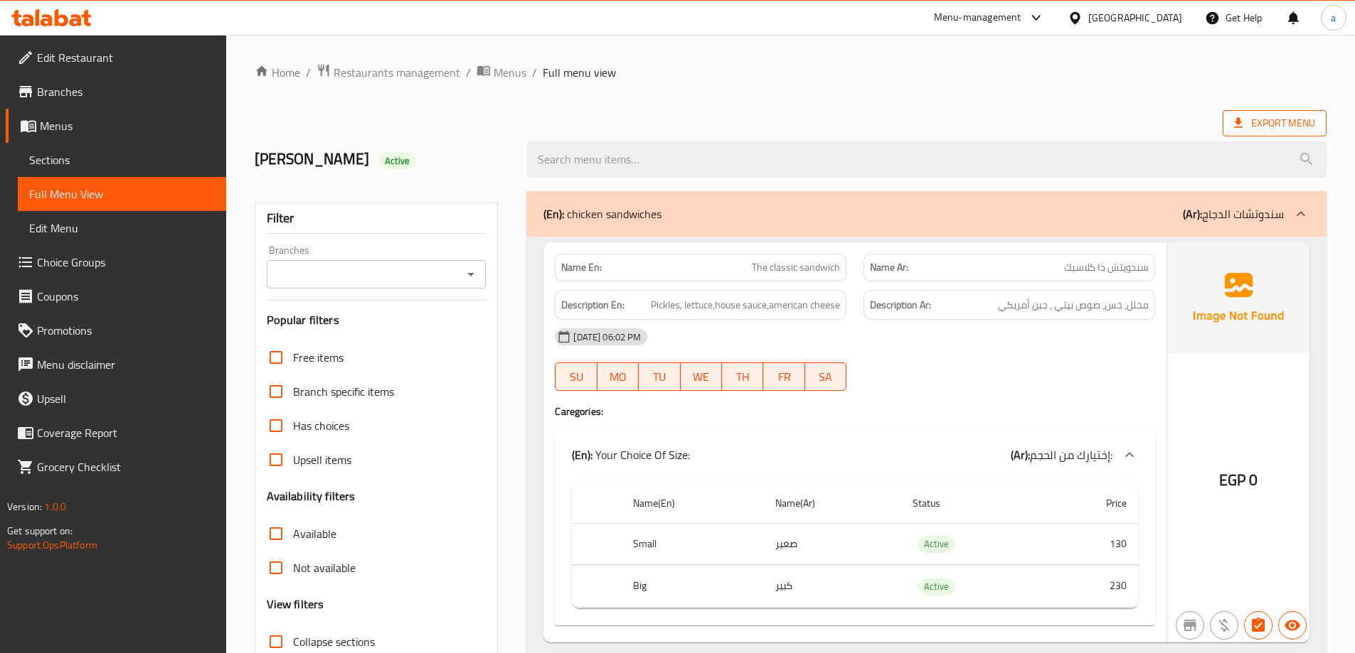
click at [1248, 122] on span "Export Menu" at bounding box center [1274, 123] width 81 height 18
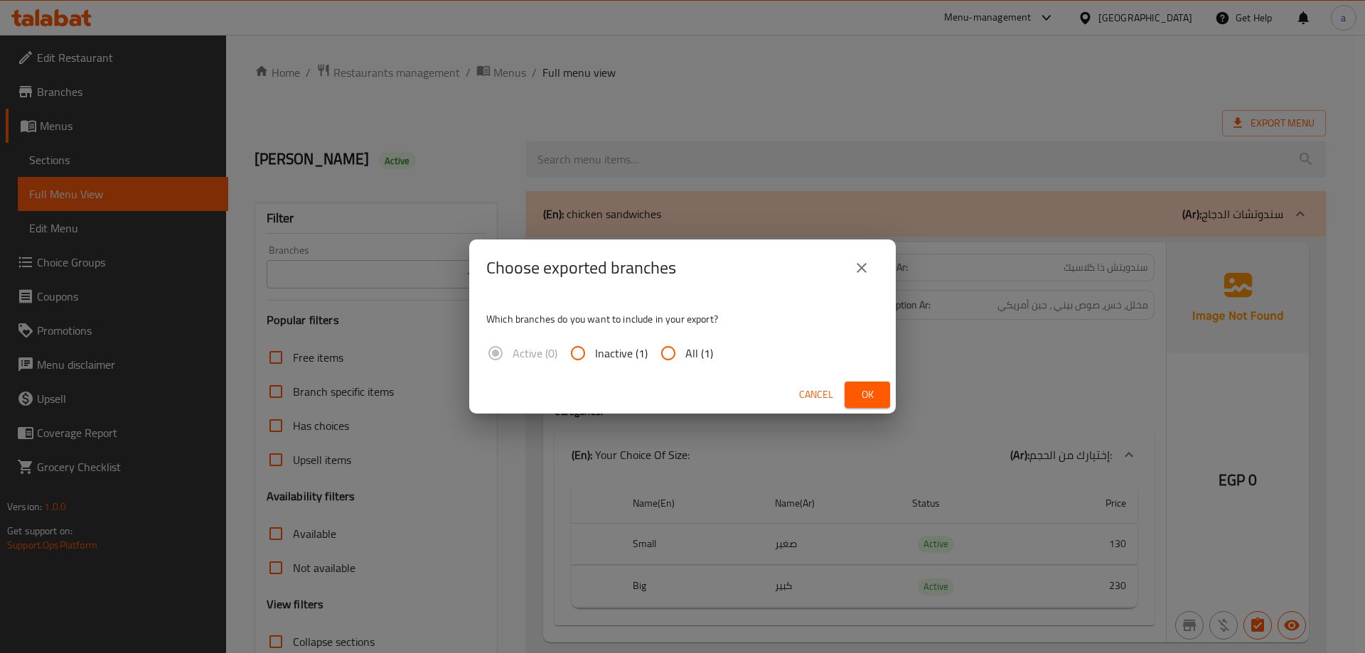
click at [690, 345] on span "All (1)" at bounding box center [699, 353] width 28 height 17
click at [685, 343] on input "All (1)" at bounding box center [668, 353] width 34 height 34
radio input "true"
click at [877, 393] on span "Ok" at bounding box center [867, 395] width 23 height 18
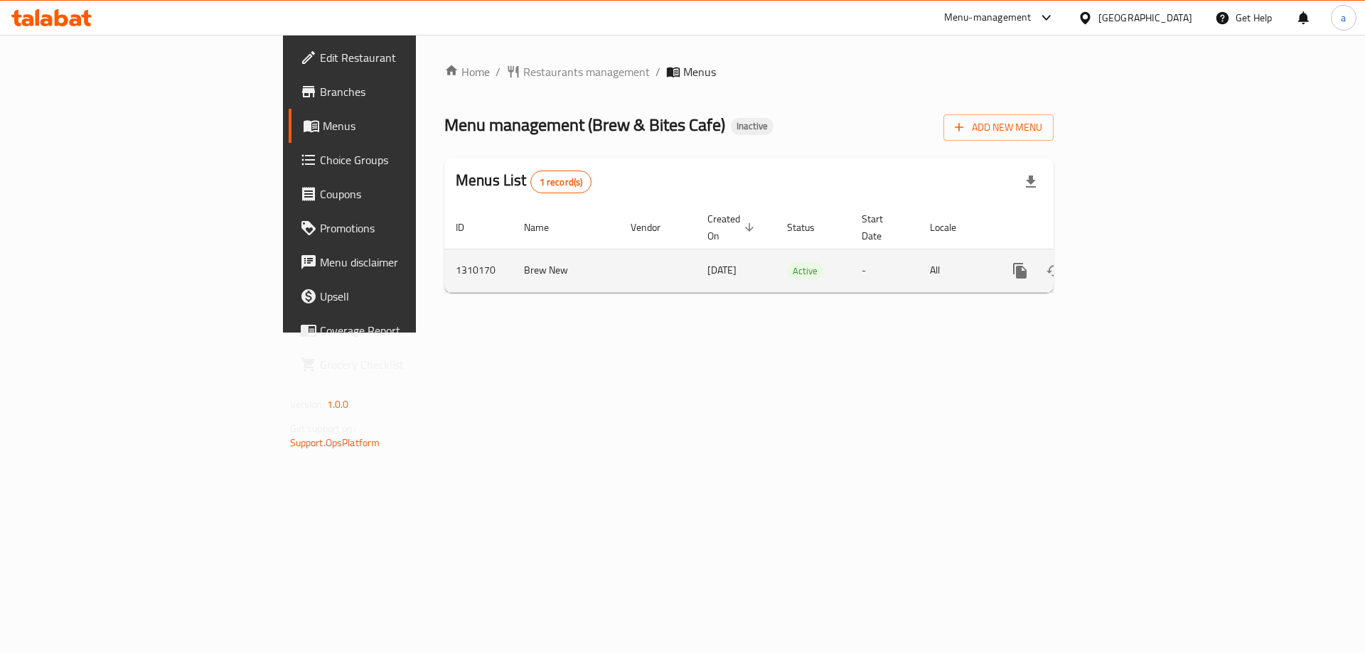
click at [1131, 262] on icon "enhanced table" at bounding box center [1122, 270] width 17 height 17
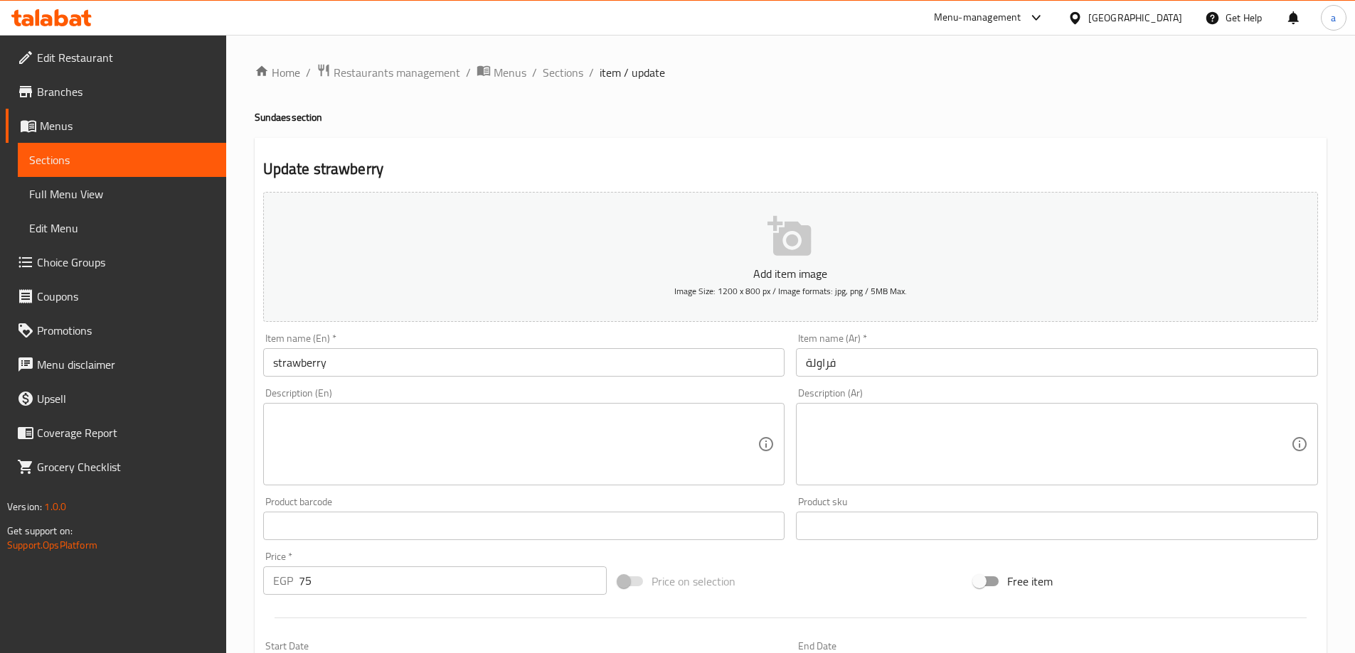
click at [562, 84] on div "Home / Restaurants management / Menus / Sections / item / update Sundaes sectio…" at bounding box center [791, 519] width 1072 height 913
click at [574, 64] on span "Sections" at bounding box center [563, 72] width 41 height 17
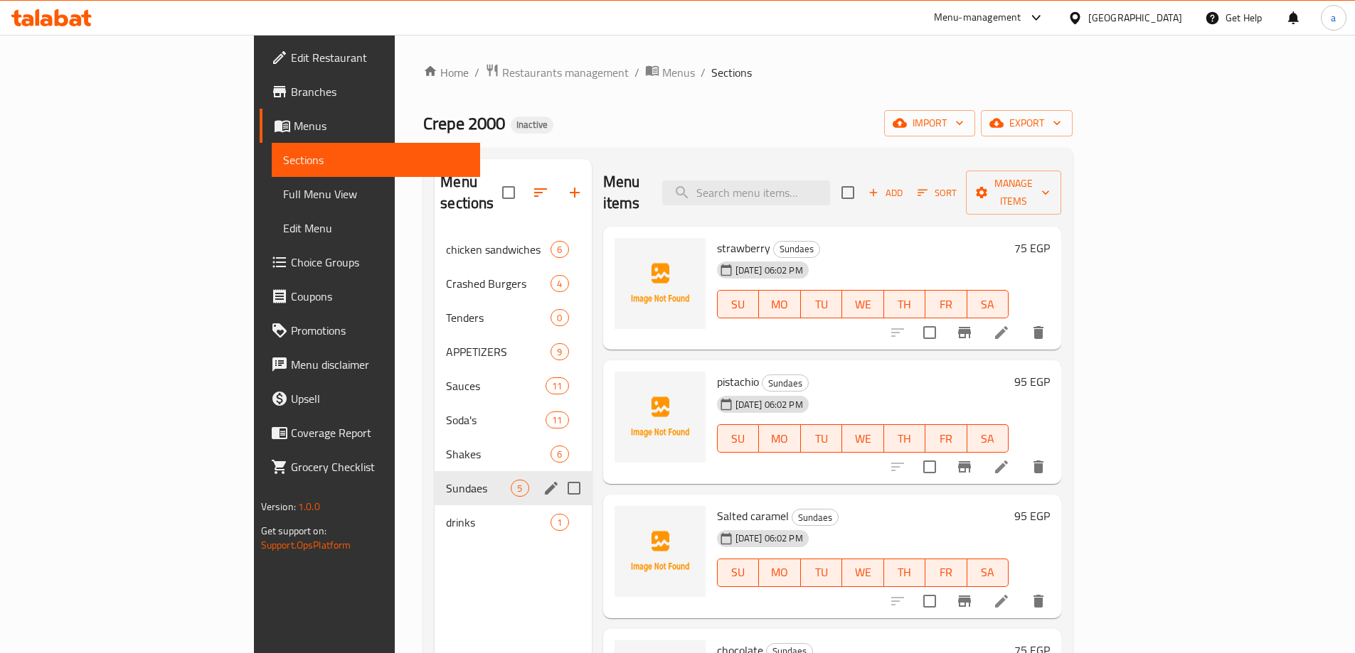
click at [543, 480] on icon "edit" at bounding box center [551, 488] width 17 height 17
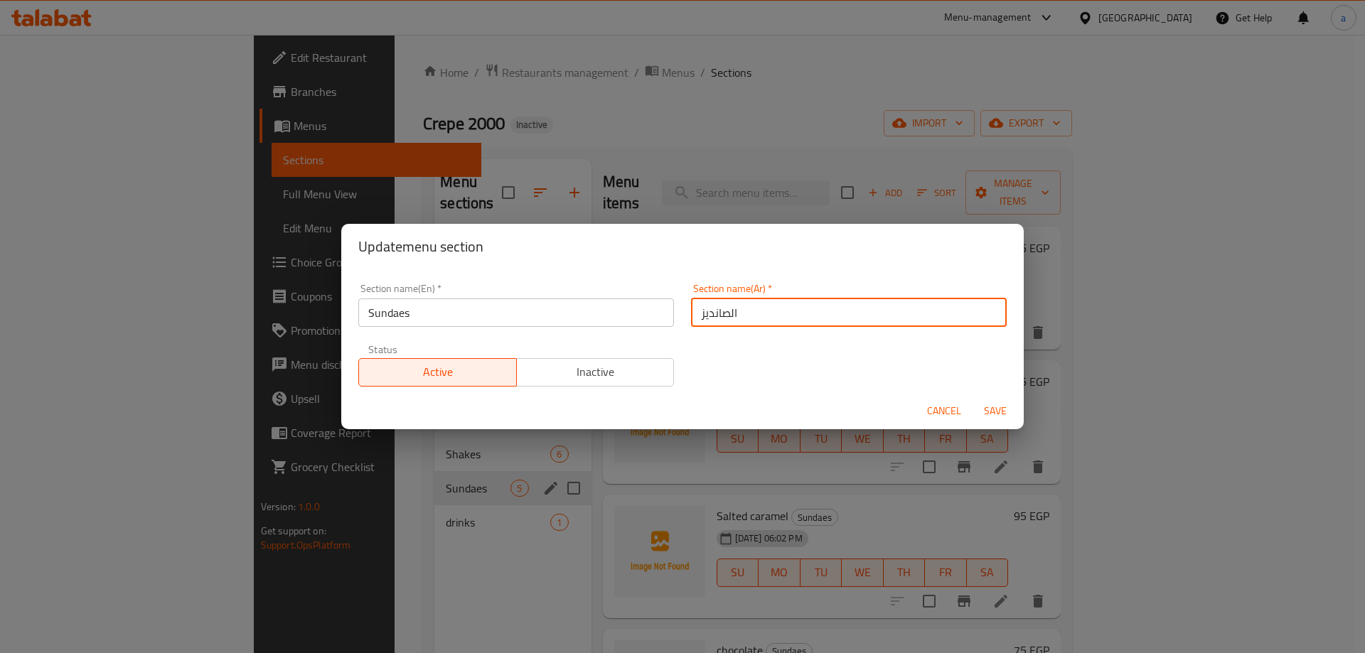
click at [713, 314] on input "الصانديز" at bounding box center [849, 313] width 316 height 28
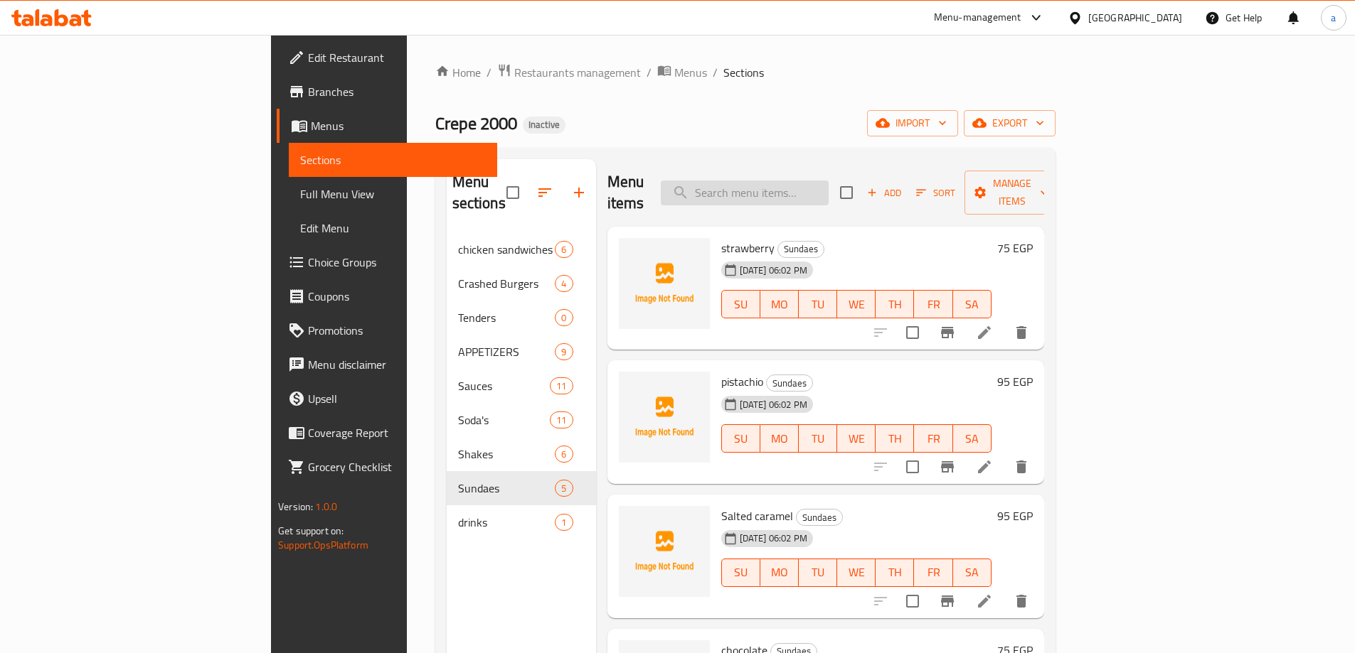
click at [817, 181] on input "search" at bounding box center [745, 193] width 168 height 25
paste input "Salted caramel"
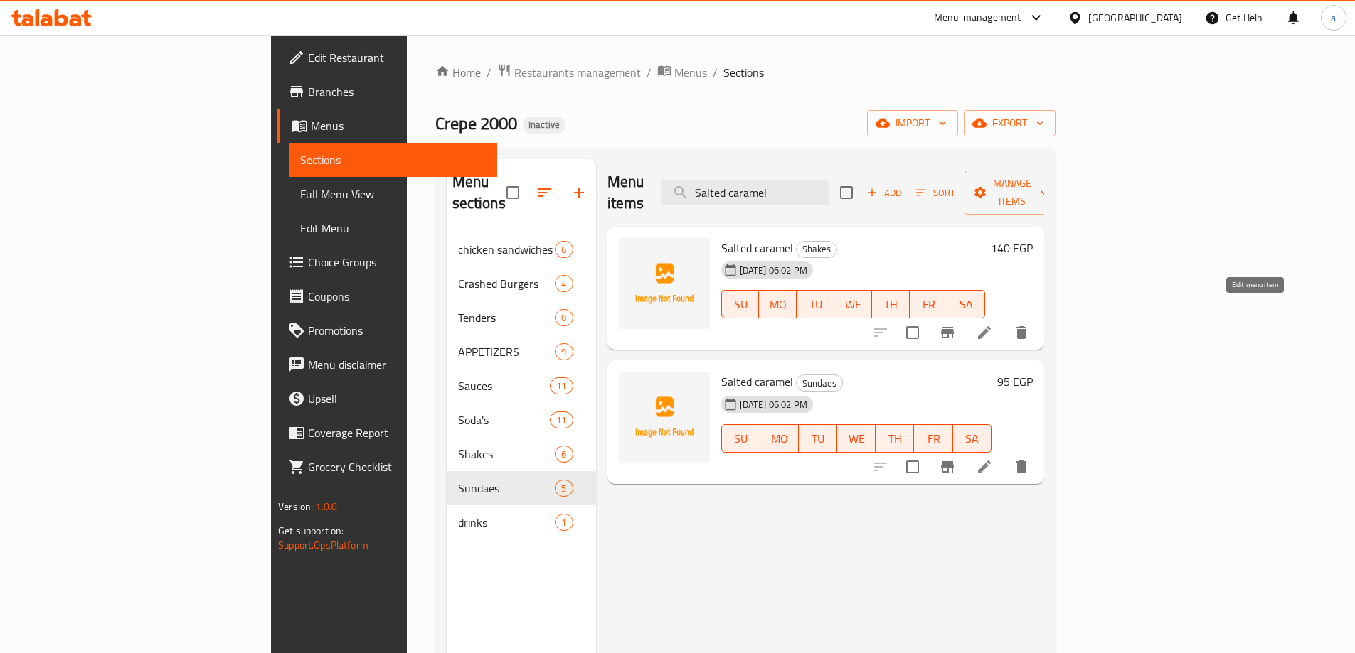
type input "Salted caramel"
click at [993, 324] on icon at bounding box center [984, 332] width 17 height 17
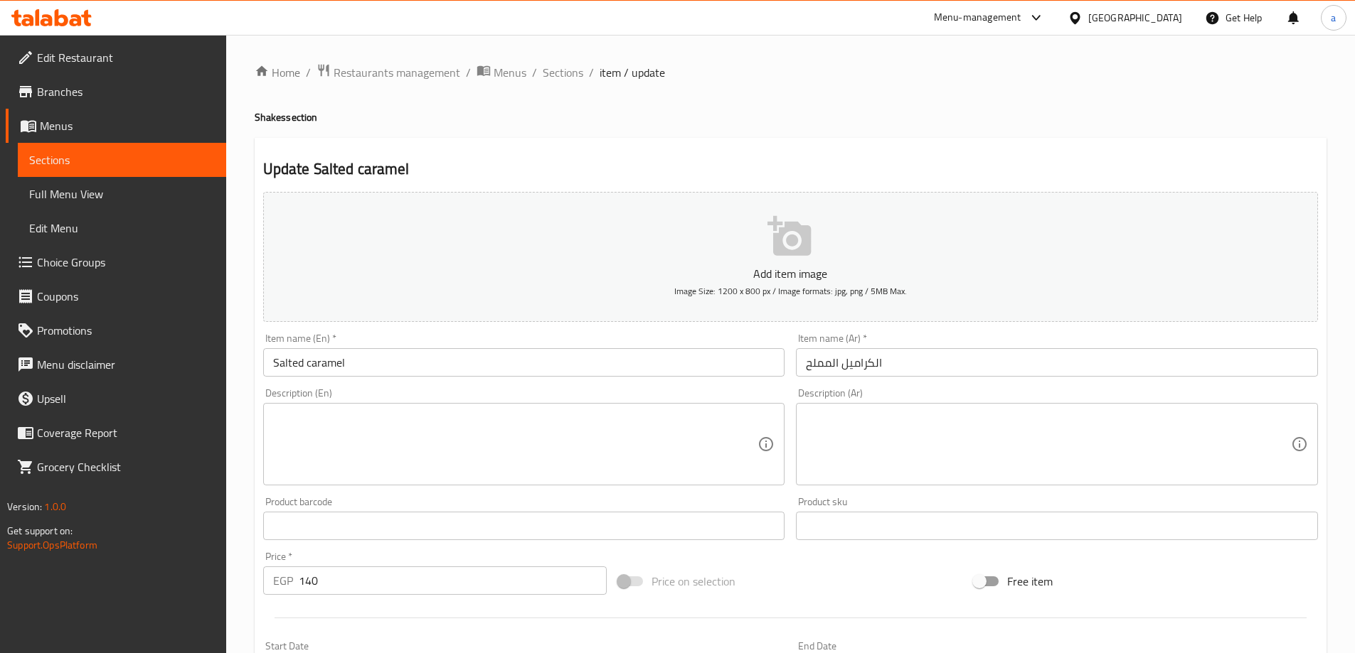
click at [552, 358] on input "Salted caramel" at bounding box center [524, 362] width 522 height 28
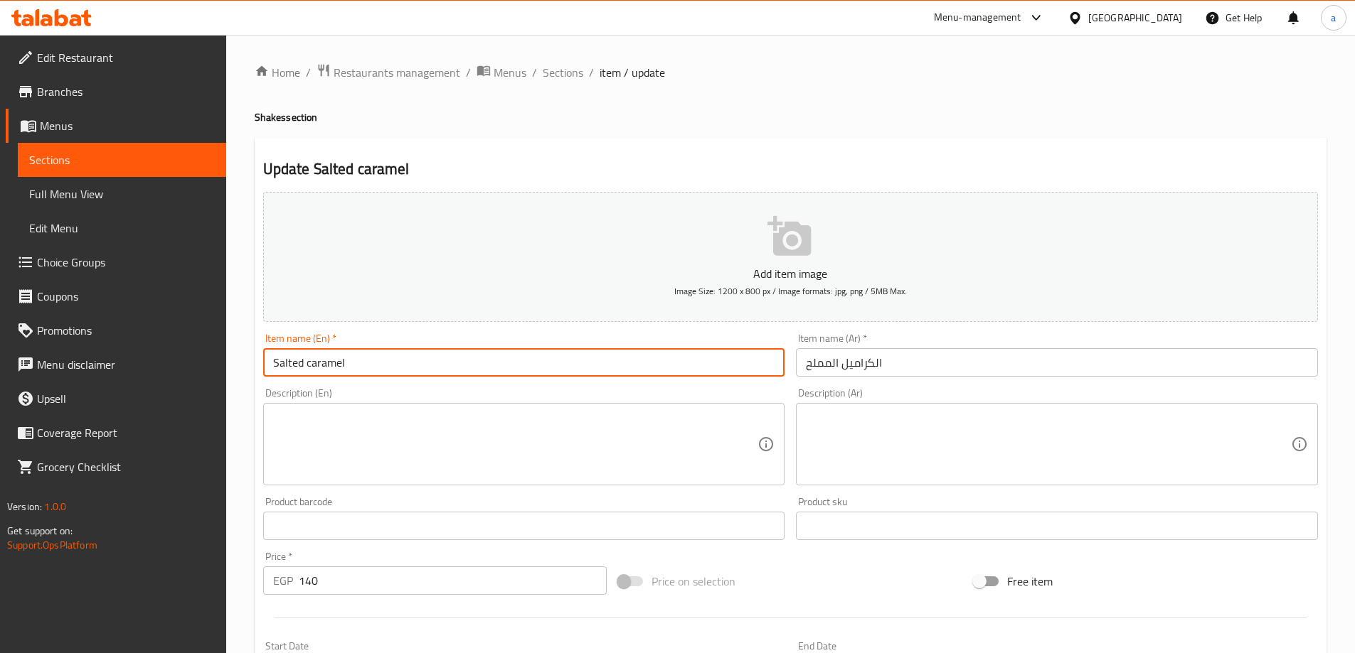
paste input "Salted caramel"
paste input "Shakes"
type input "Salted caramel Shake"
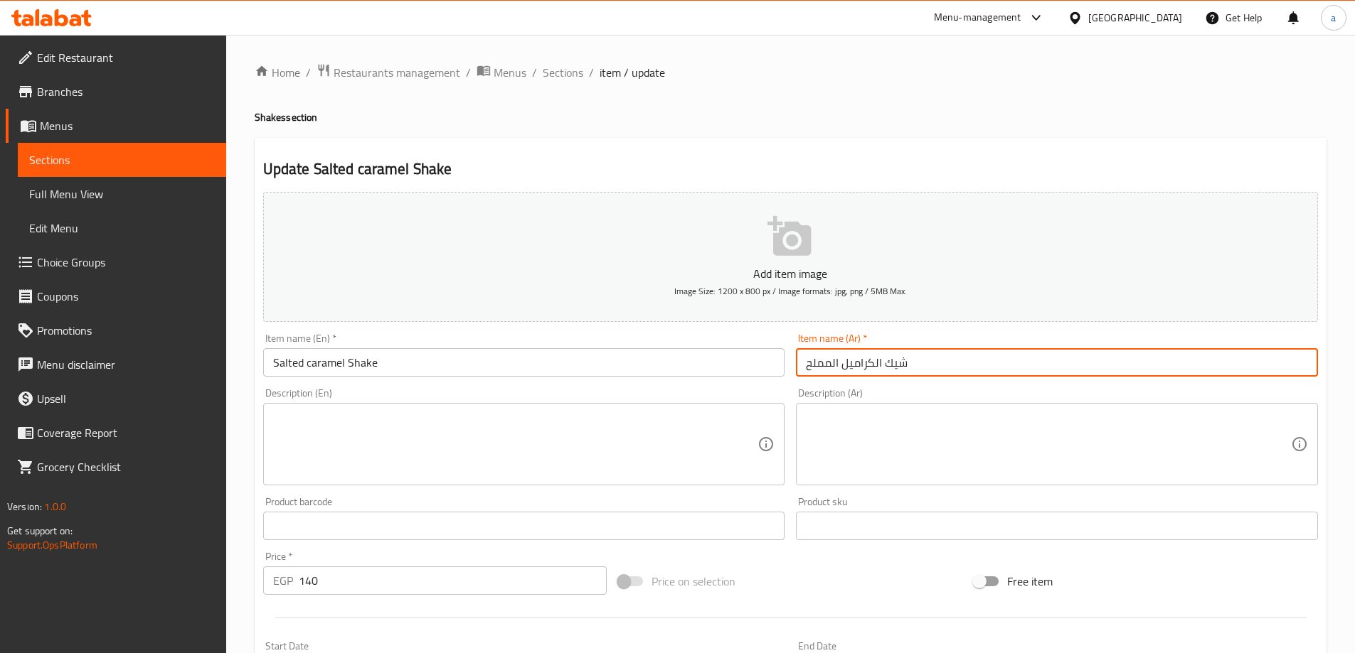
scroll to position [351, 0]
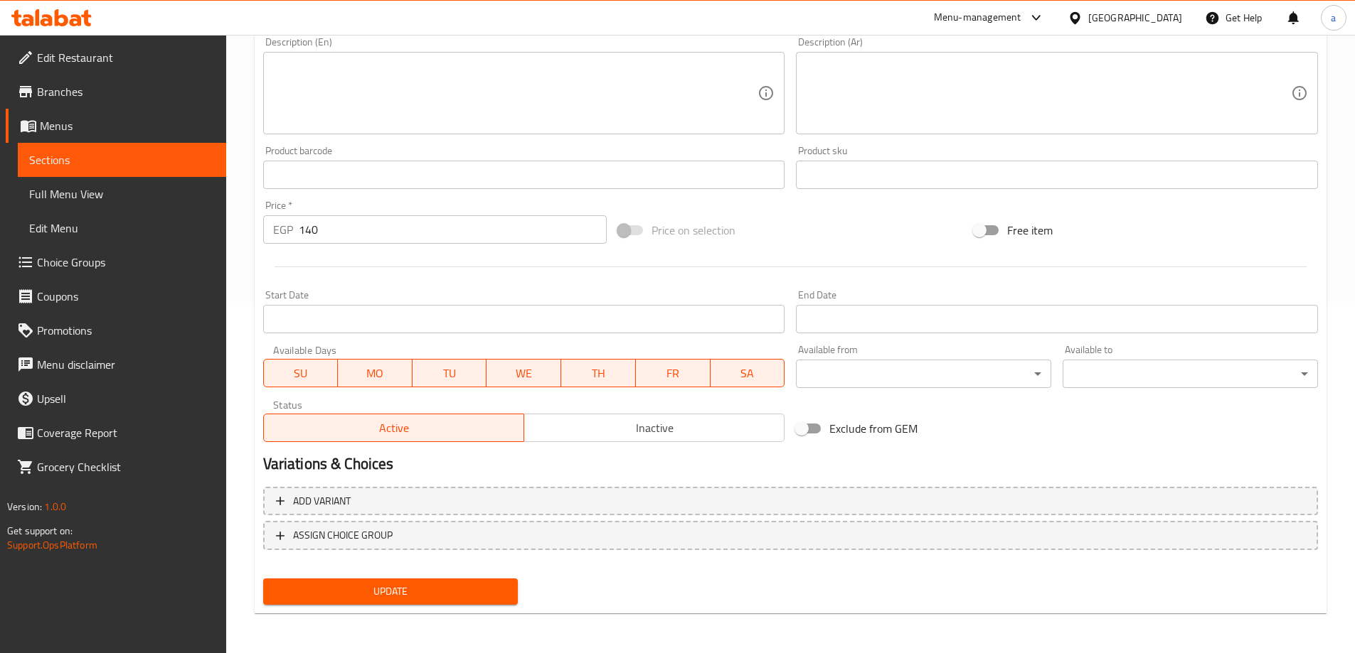
type input "شيك الكراميل المملح"
click at [432, 576] on div "Update" at bounding box center [390, 592] width 267 height 38
click at [433, 584] on span "Update" at bounding box center [390, 592] width 233 height 18
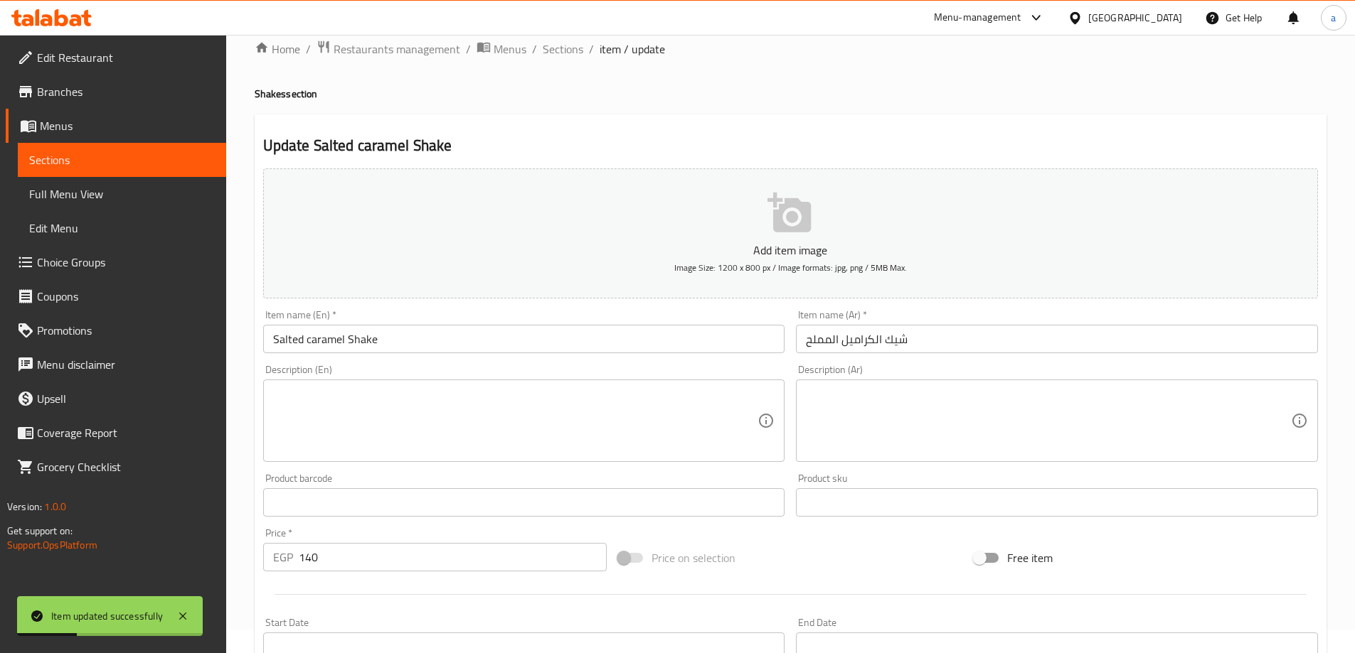
scroll to position [0, 0]
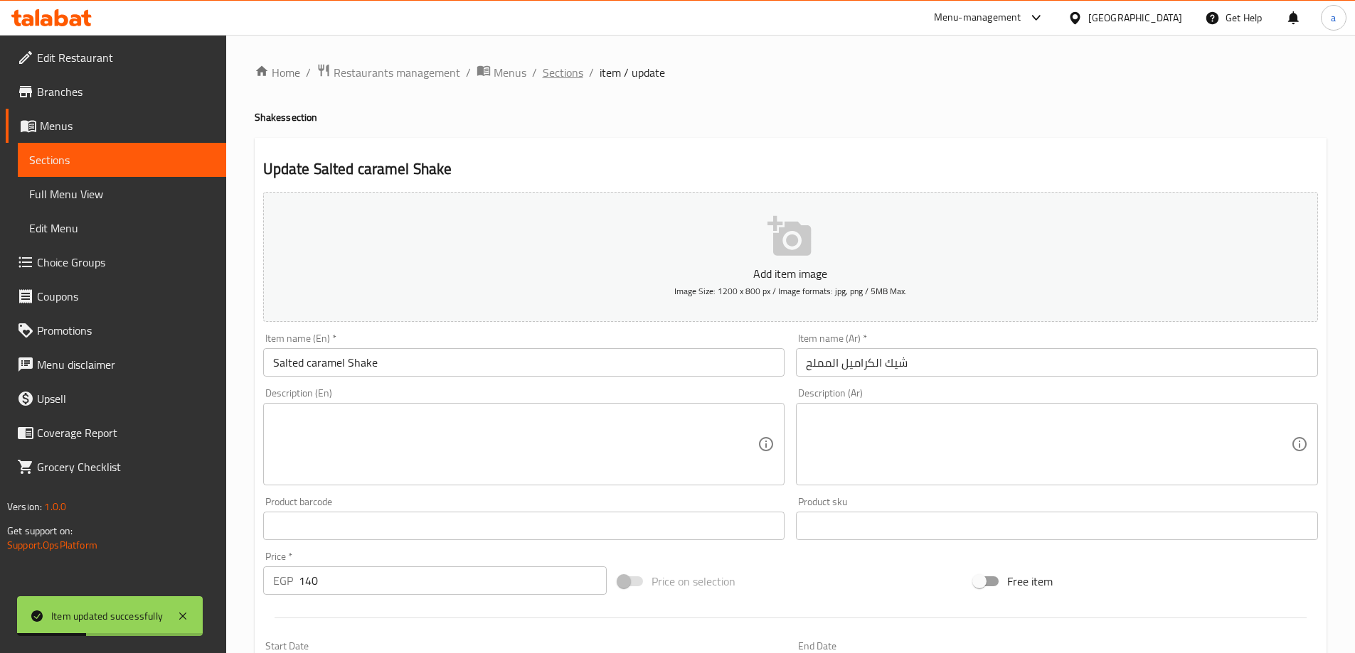
click at [558, 73] on span "Sections" at bounding box center [563, 72] width 41 height 17
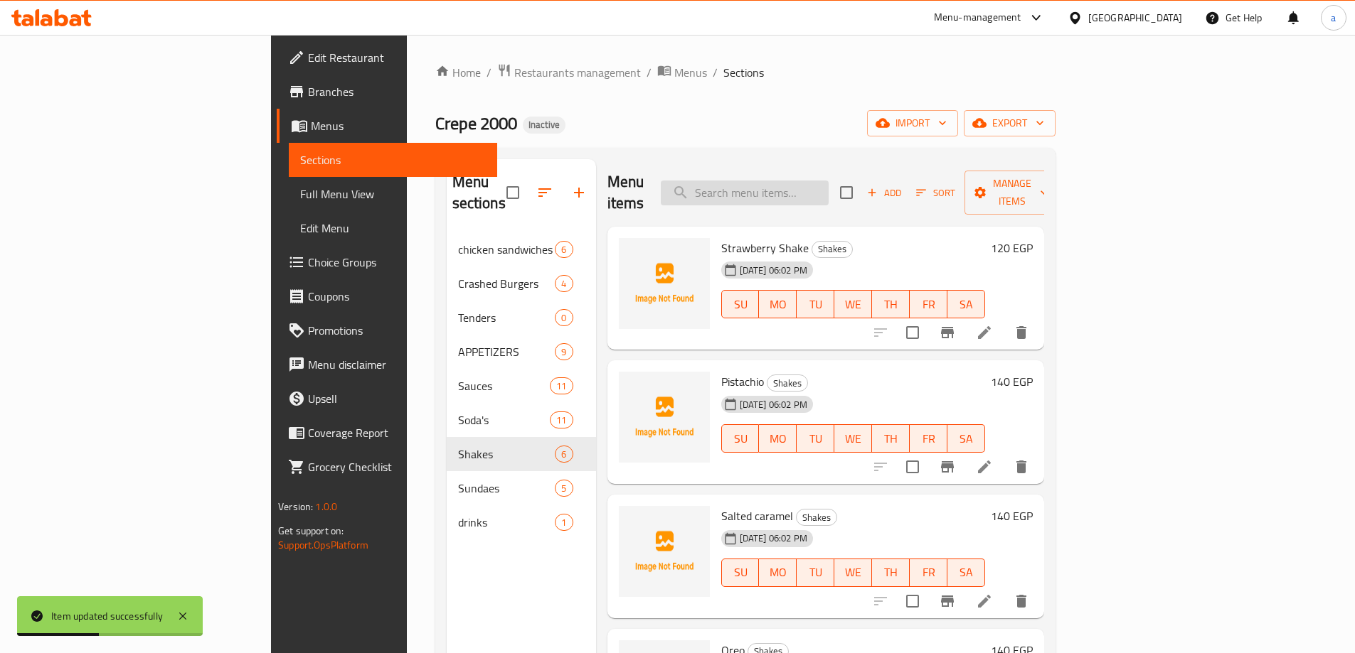
click at [803, 181] on input "search" at bounding box center [745, 193] width 168 height 25
paste input "Butter scotch caramel"
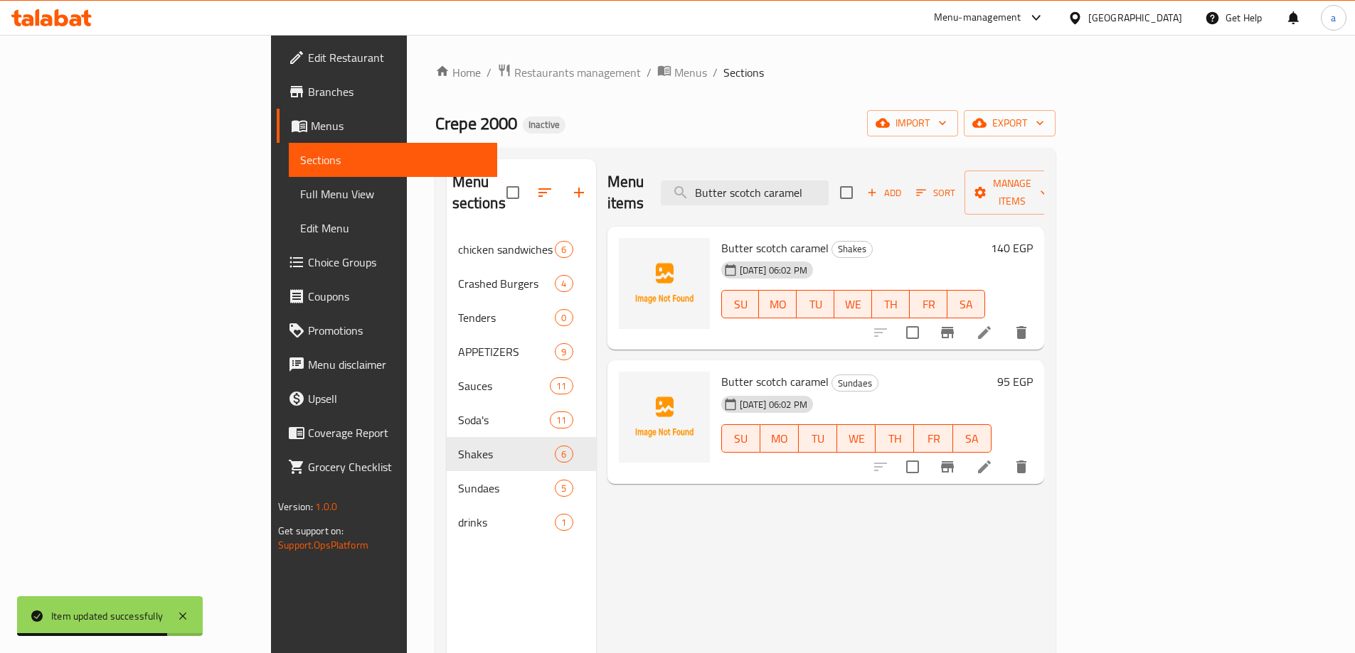
type input "Butter scotch caramel"
click at [1004, 320] on li at bounding box center [984, 333] width 40 height 26
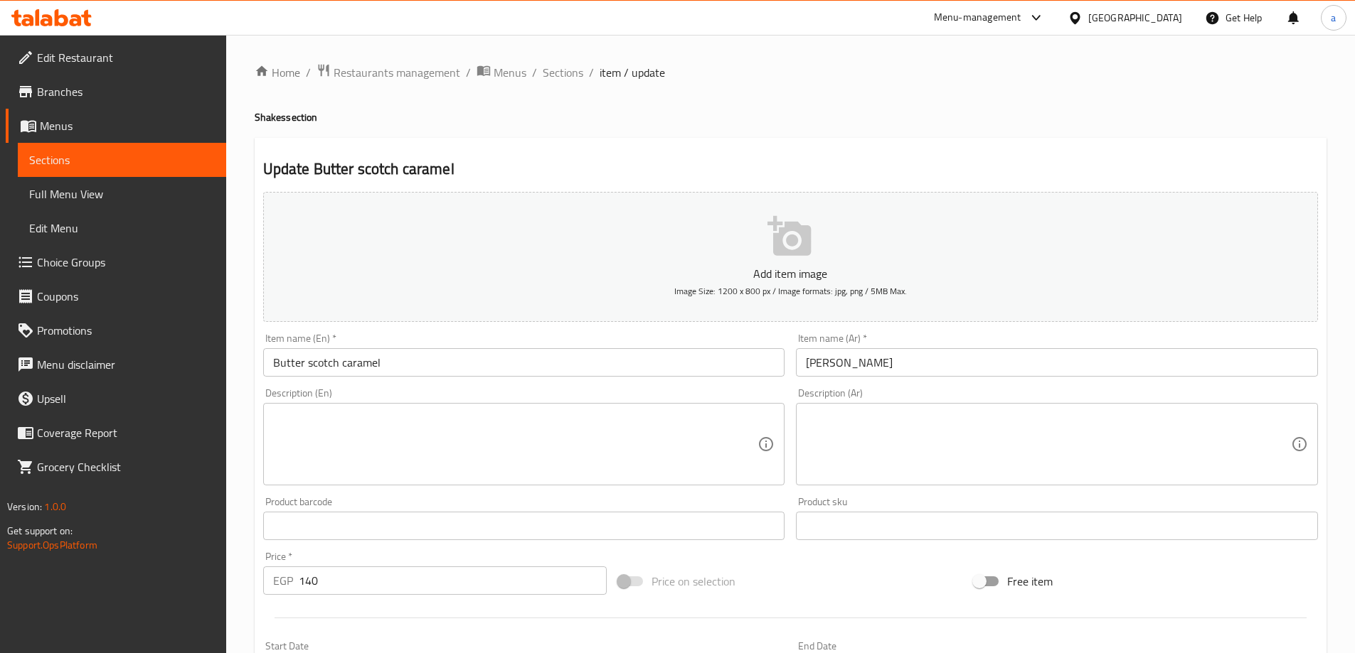
click at [269, 110] on h4 "Shakes section" at bounding box center [791, 117] width 1072 height 14
copy h4 "Shakes"
click at [449, 361] on input "Butter scotch caramel" at bounding box center [524, 362] width 522 height 28
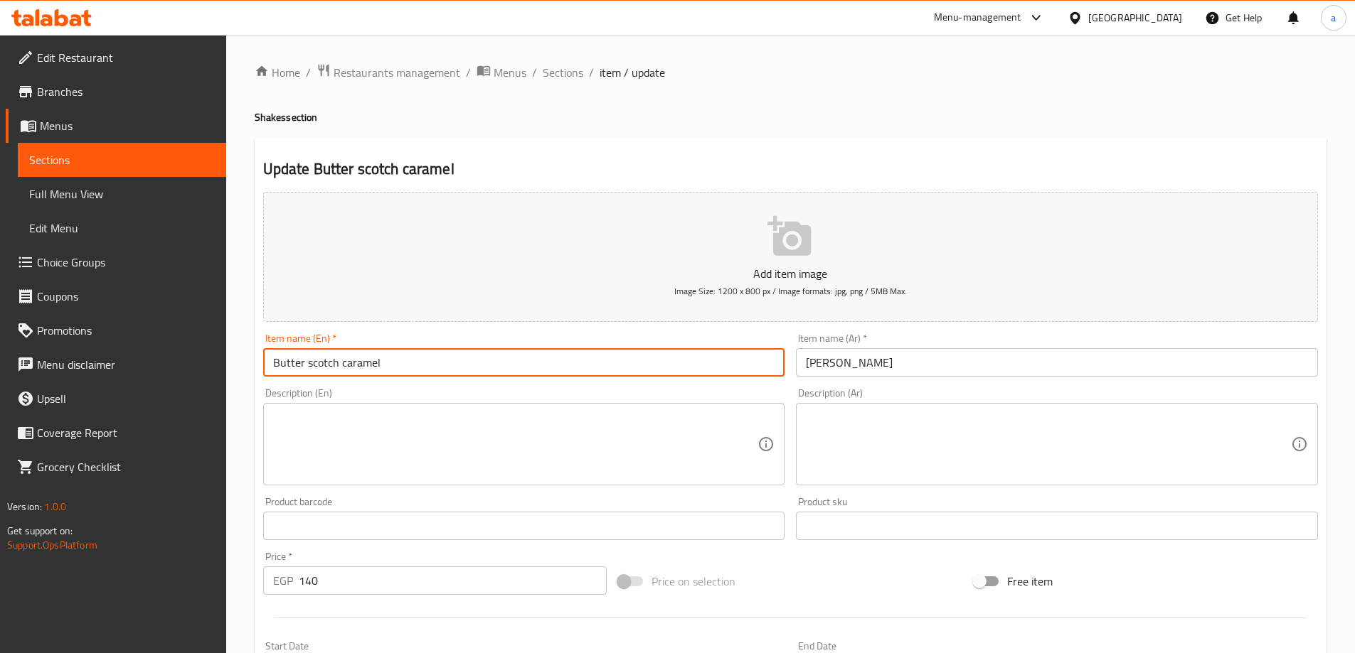
paste input "Shakes"
type input "Butter scotch caramel Shake"
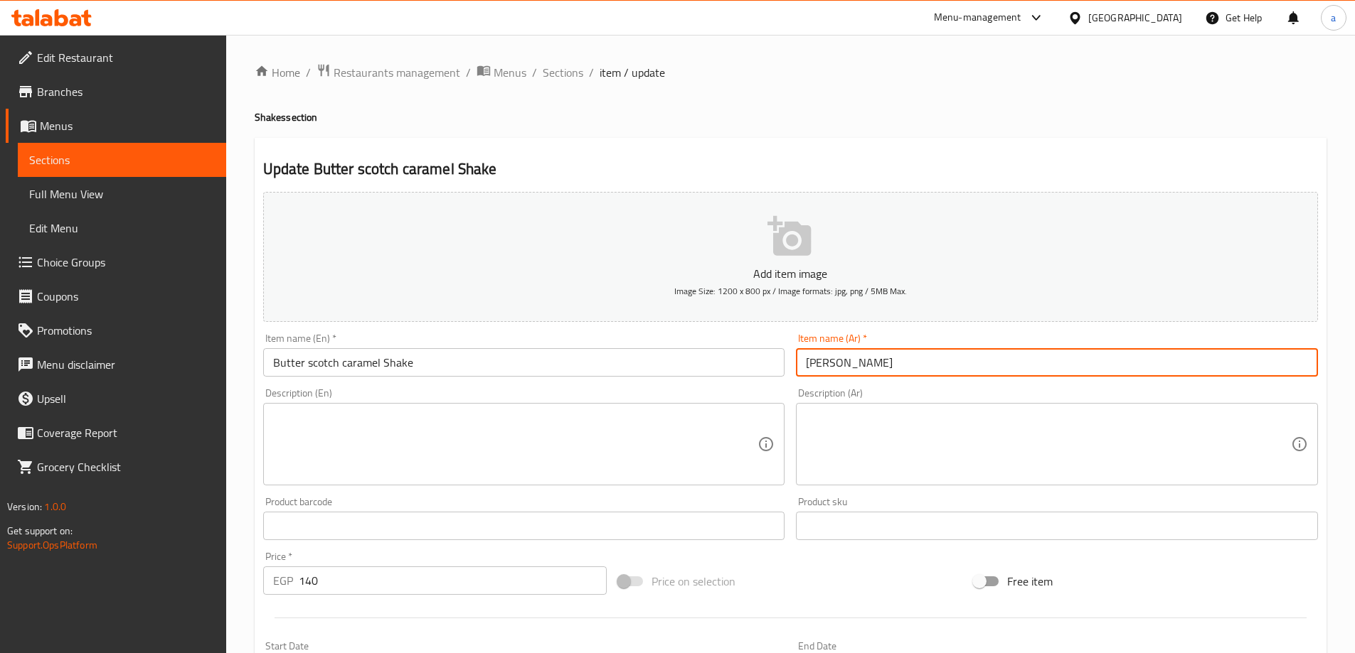
click at [983, 363] on input "[PERSON_NAME]" at bounding box center [1057, 362] width 522 height 28
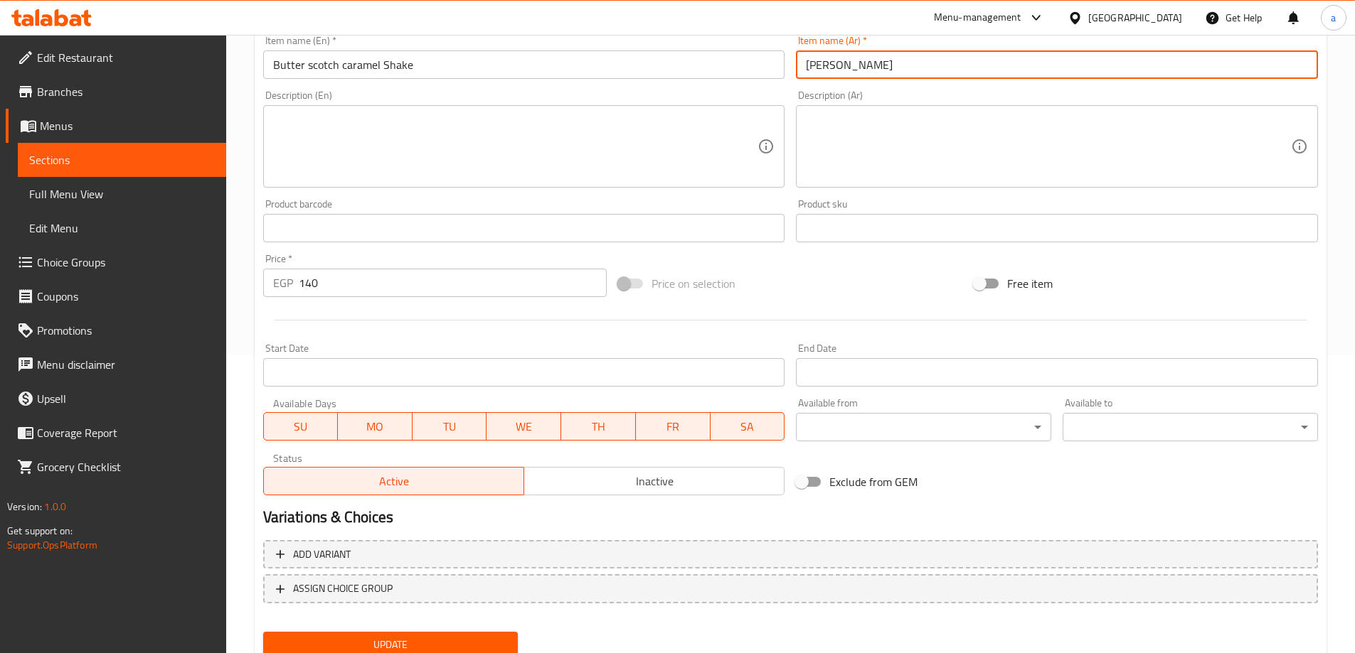
scroll to position [351, 0]
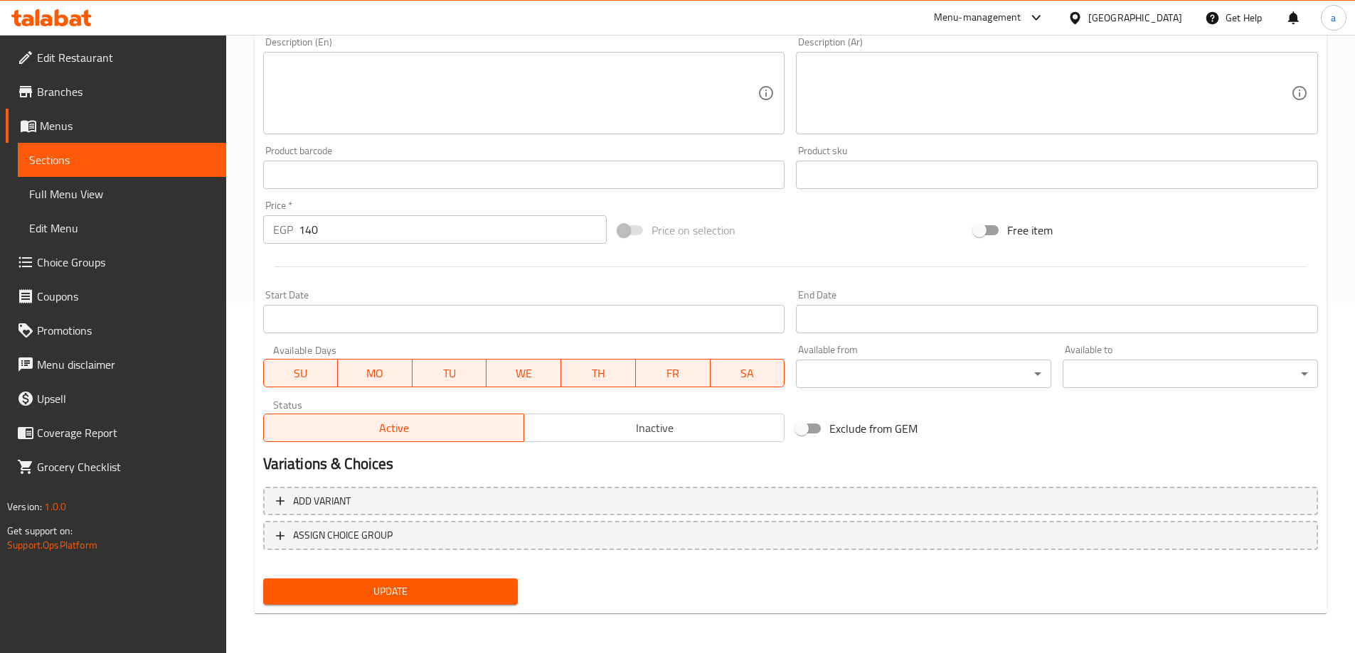
type input "[PERSON_NAME]"
click at [495, 584] on span "Update" at bounding box center [390, 592] width 233 height 18
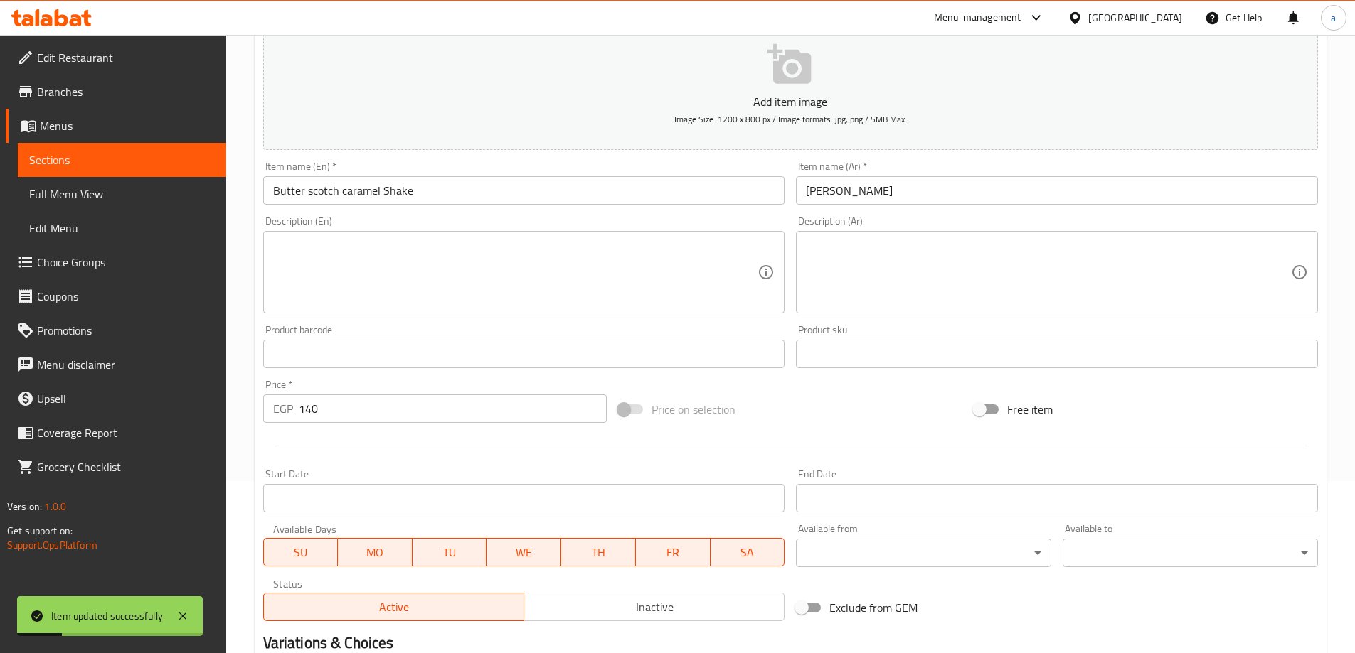
scroll to position [0, 0]
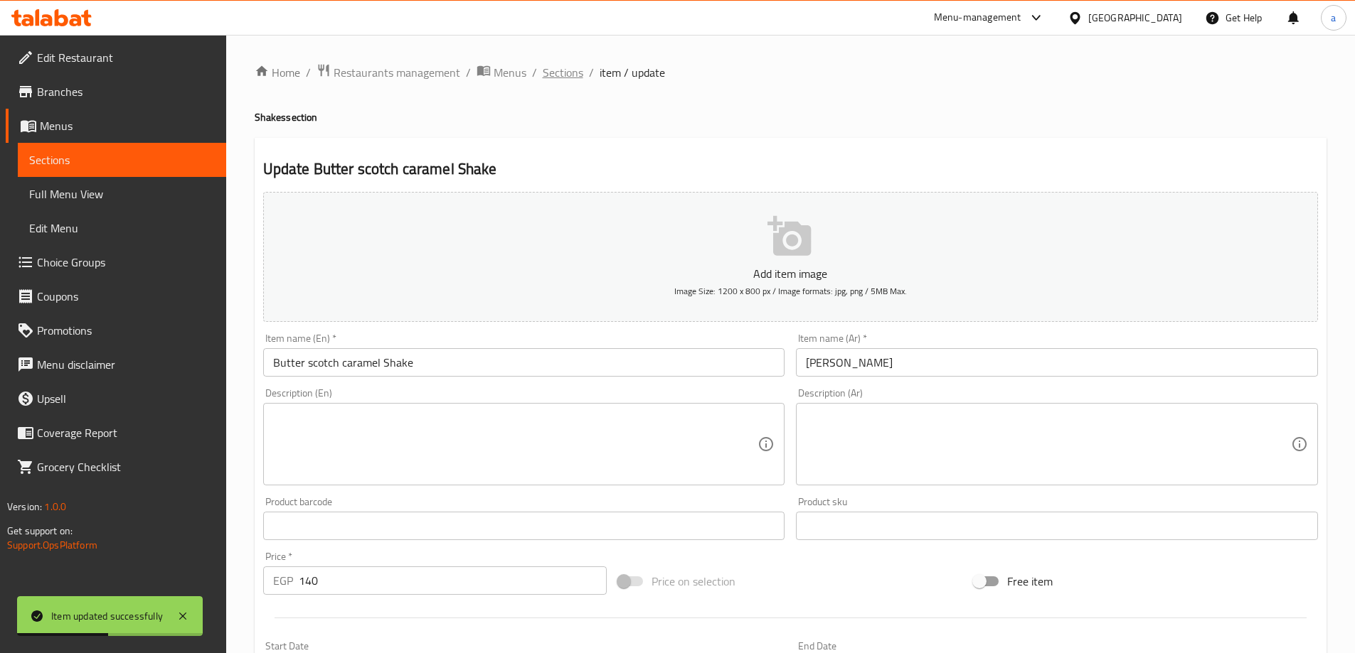
click at [554, 64] on span "Sections" at bounding box center [563, 72] width 41 height 17
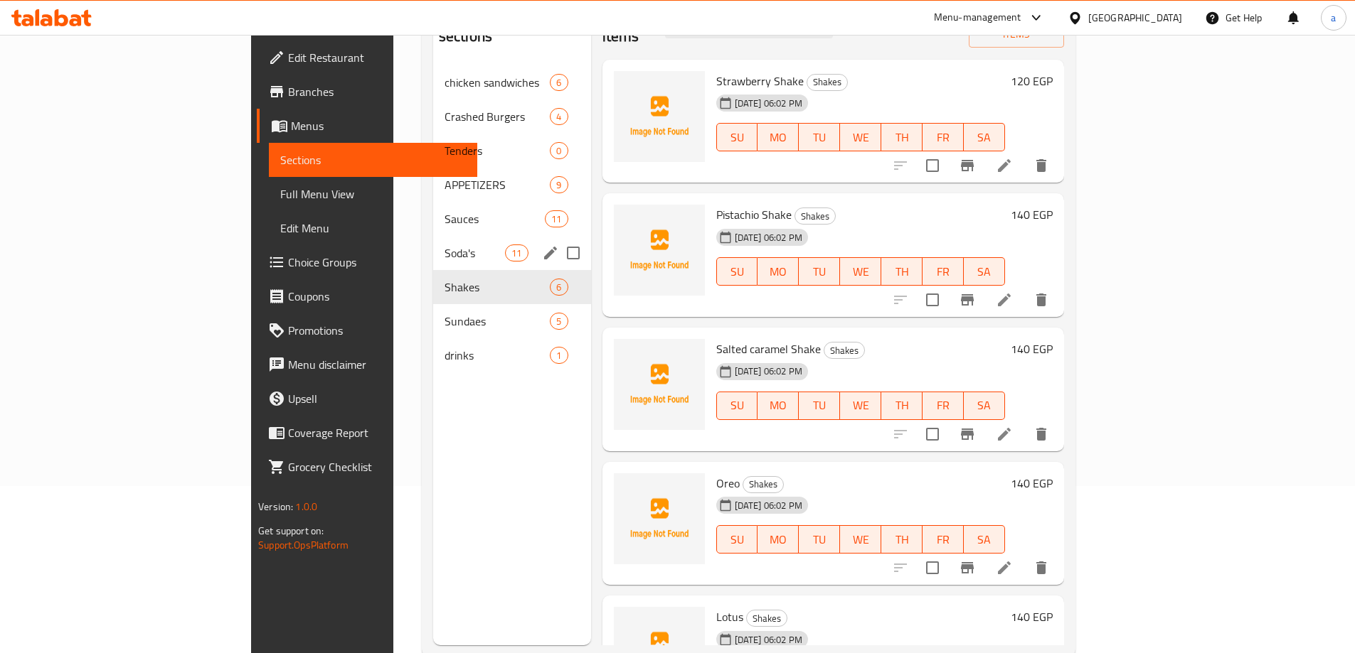
scroll to position [199, 0]
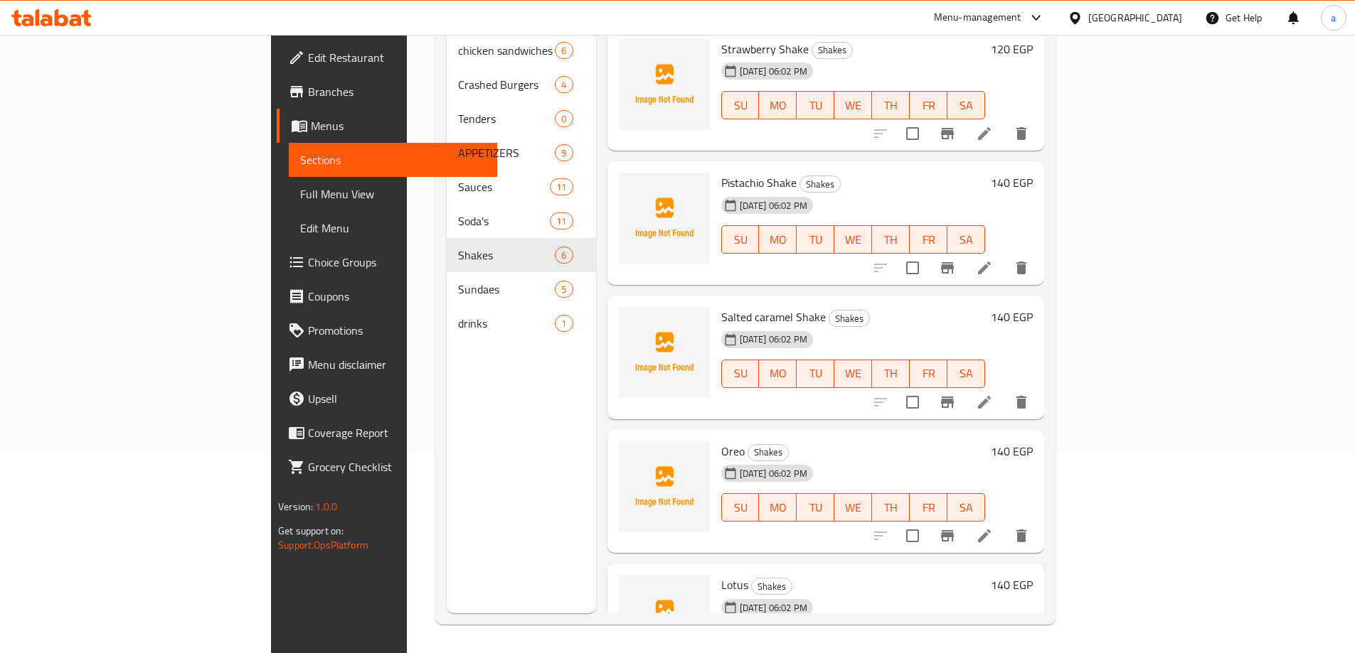
drag, startPoint x: 65, startPoint y: 193, endPoint x: 144, endPoint y: 306, distance: 137.9
click at [300, 193] on span "Full Menu View" at bounding box center [393, 194] width 186 height 17
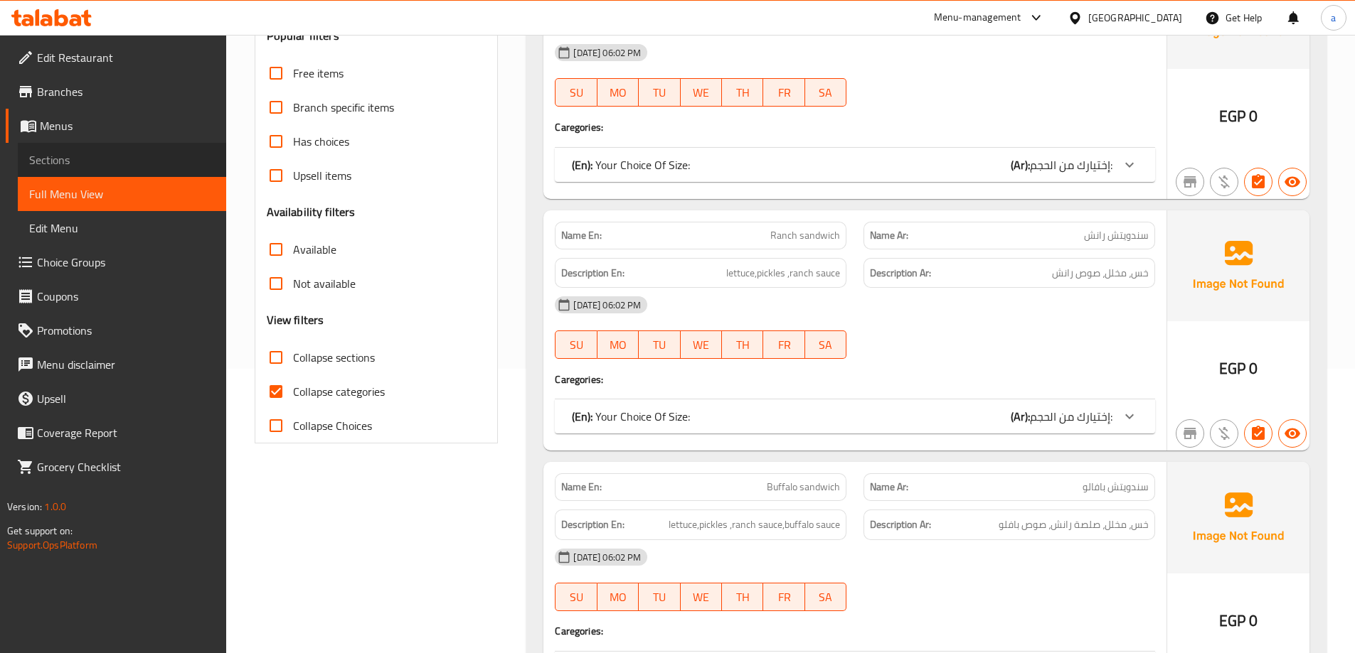
click at [75, 155] on span "Sections" at bounding box center [122, 159] width 186 height 17
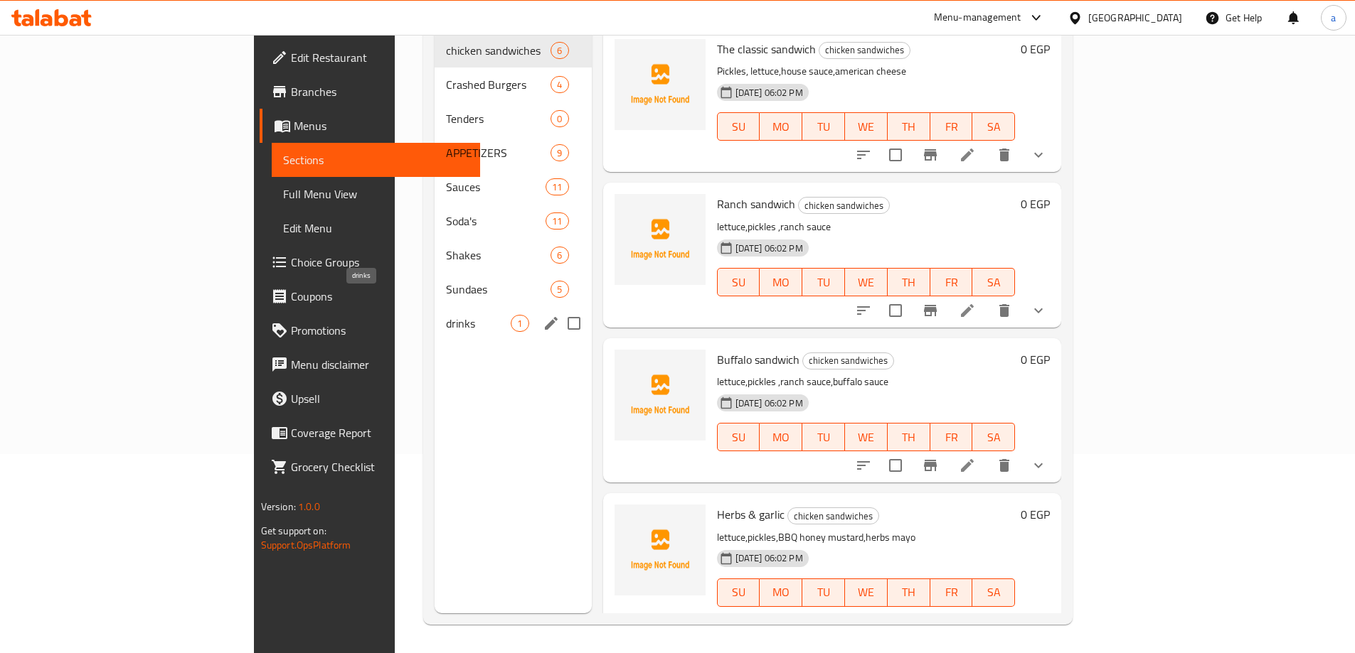
click at [446, 315] on span "drinks" at bounding box center [478, 323] width 65 height 17
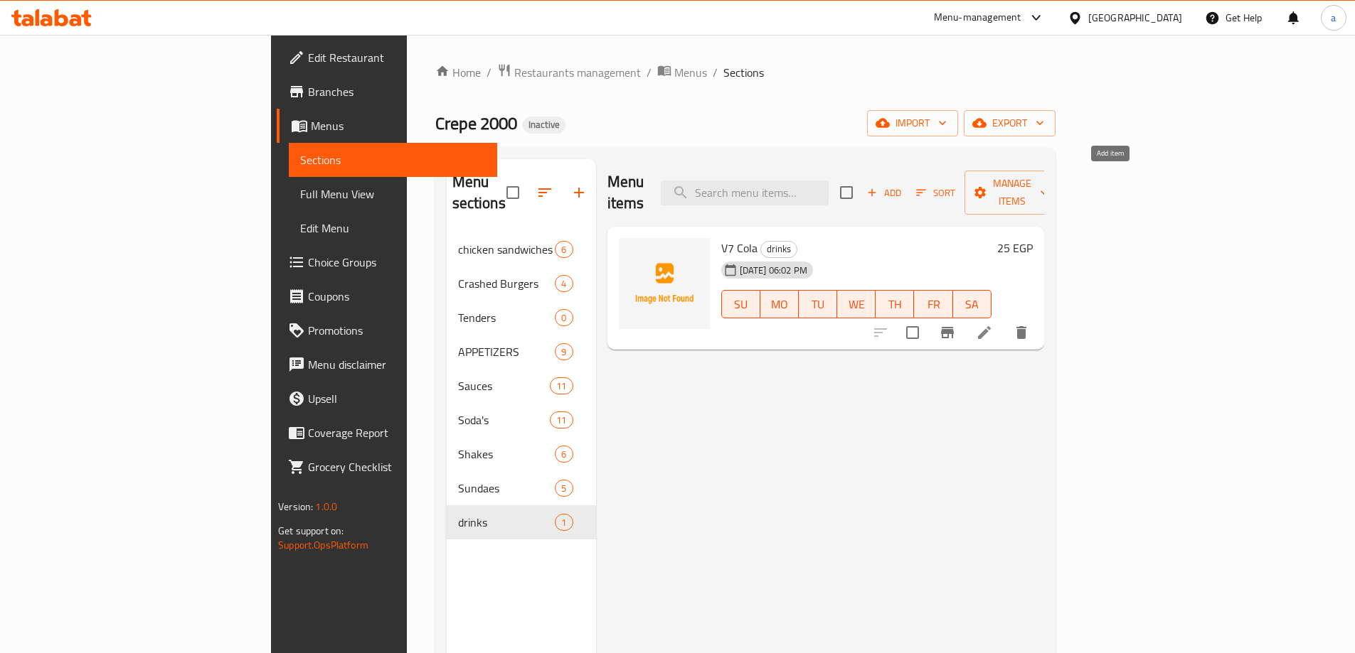
click at [903, 185] on span "Add" at bounding box center [884, 193] width 38 height 16
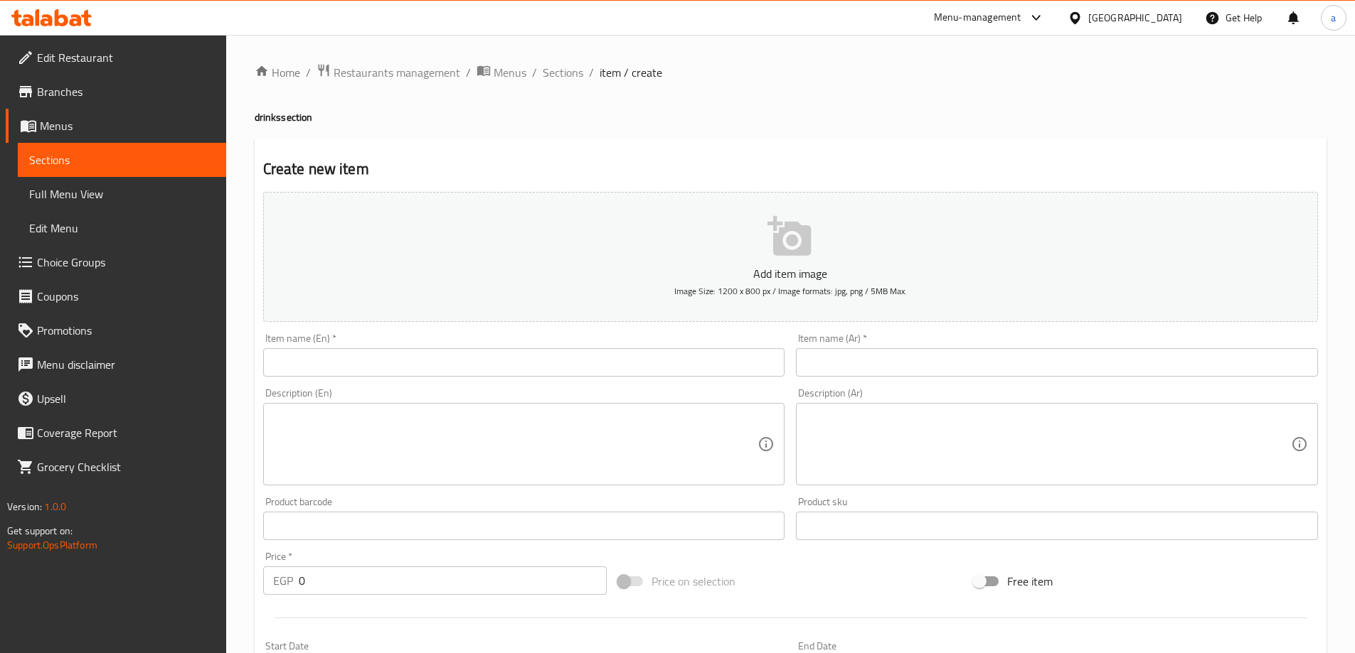
click at [631, 346] on div "Item name (En)   * Item name (En) *" at bounding box center [524, 354] width 522 height 43
click at [649, 361] on input "text" at bounding box center [524, 362] width 522 height 28
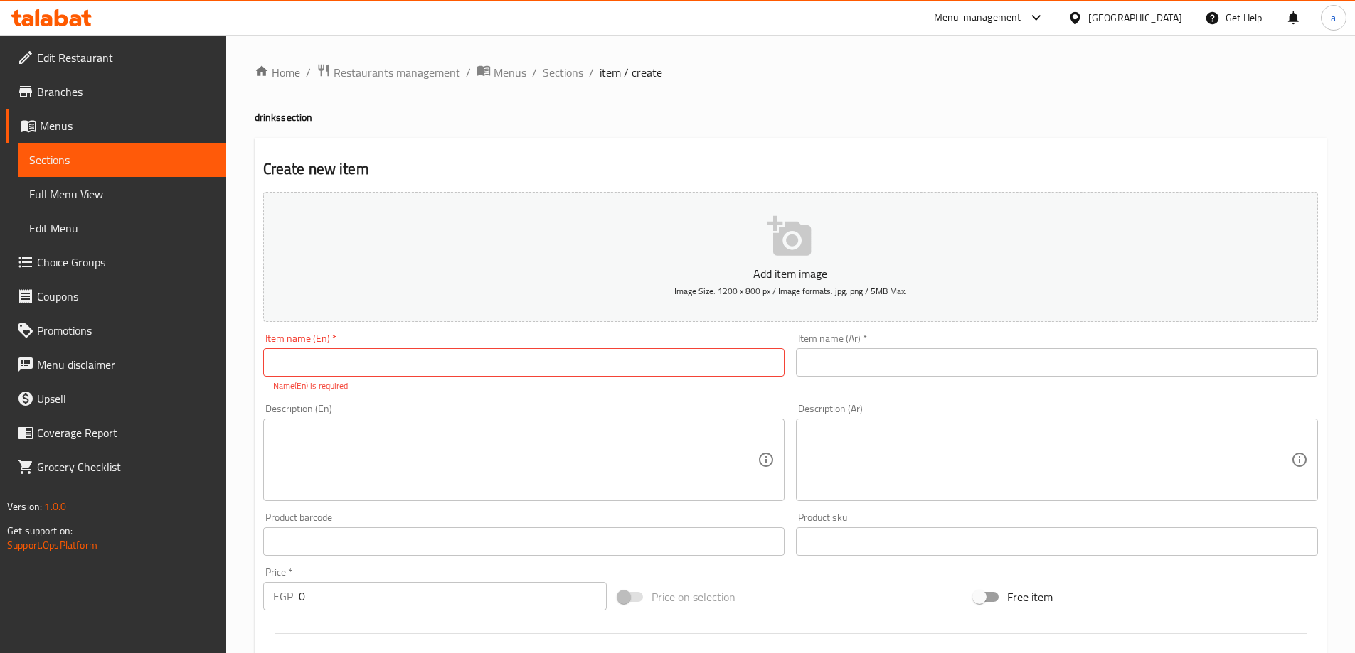
click at [392, 373] on input "text" at bounding box center [524, 362] width 522 height 28
paste input "water"
type input "water"
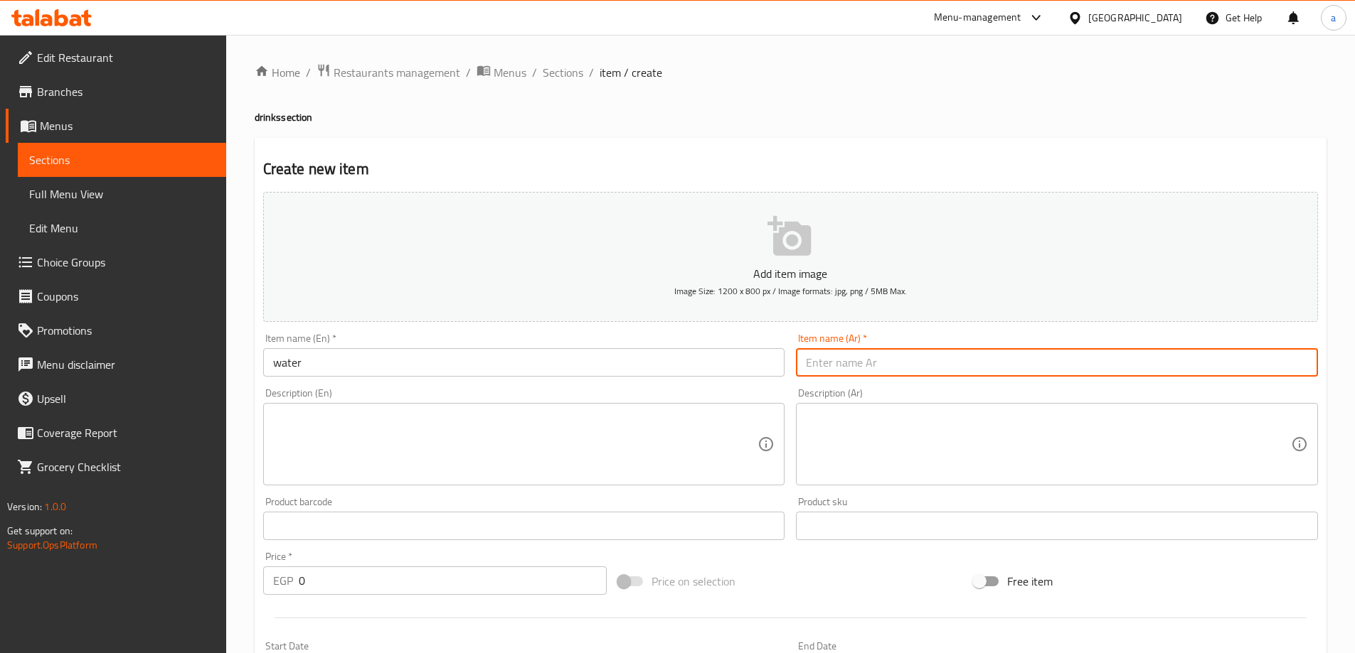
click at [949, 370] on input "text" at bounding box center [1057, 362] width 522 height 28
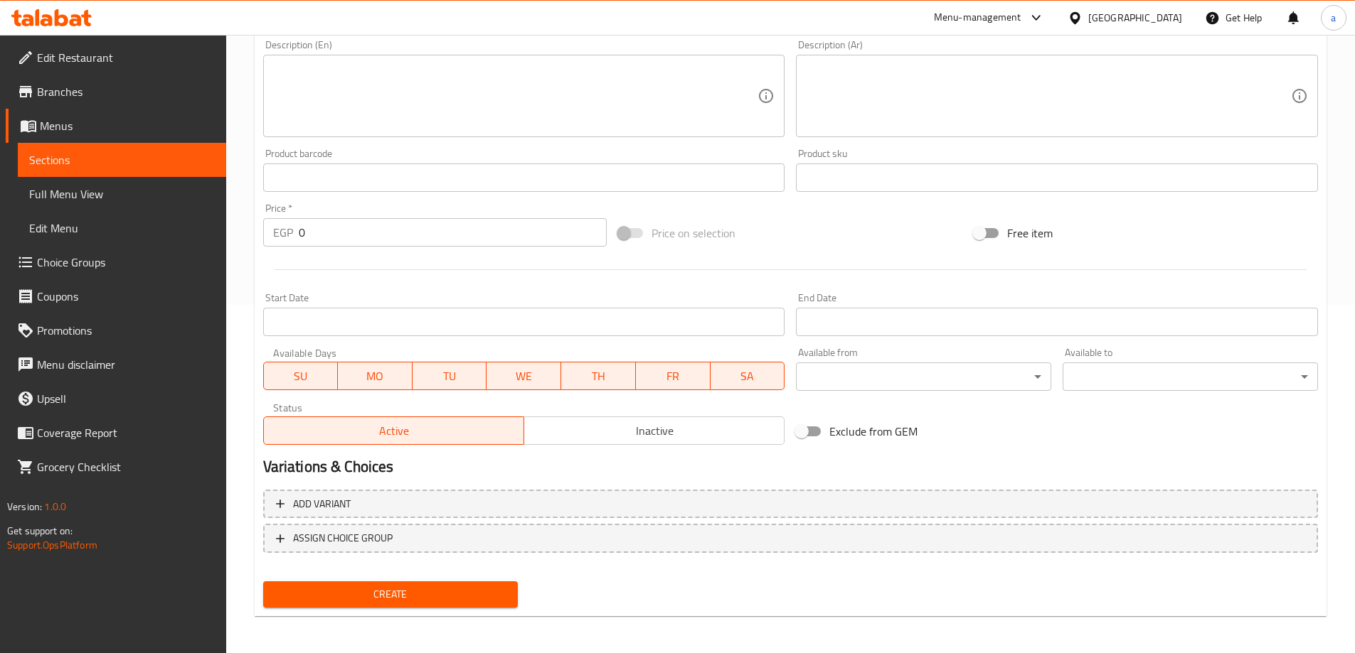
scroll to position [351, 0]
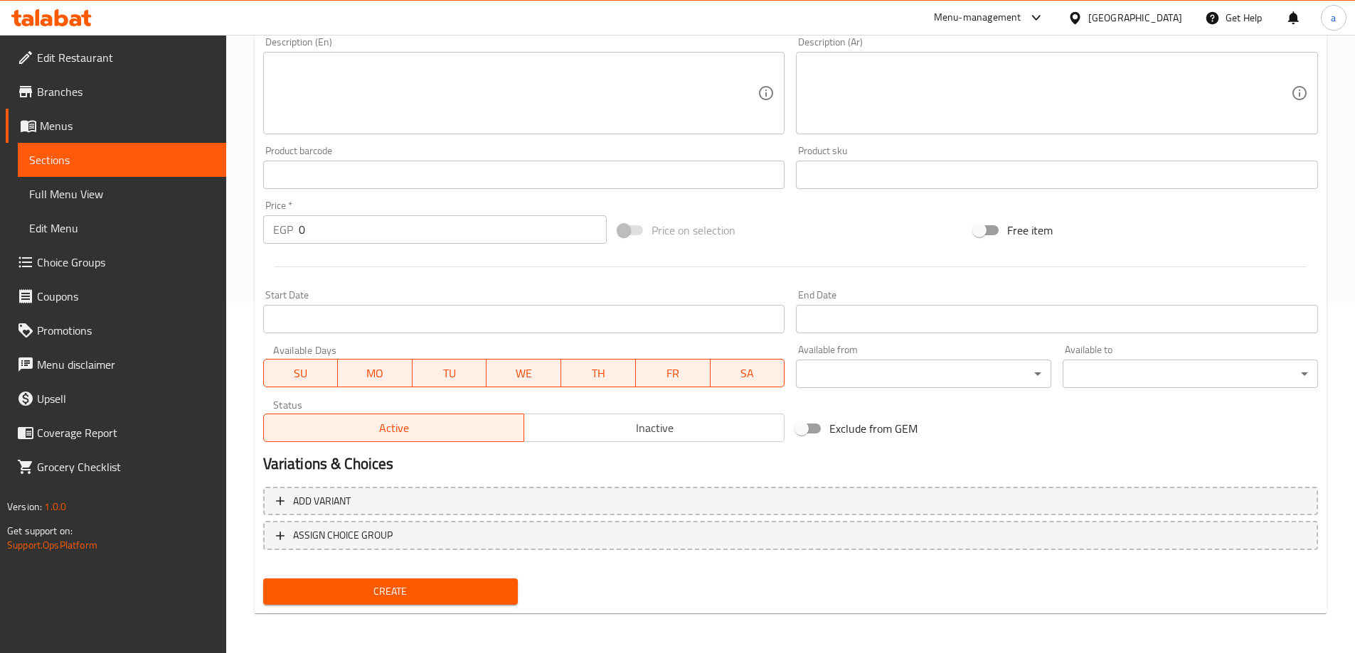
type input "مياه"
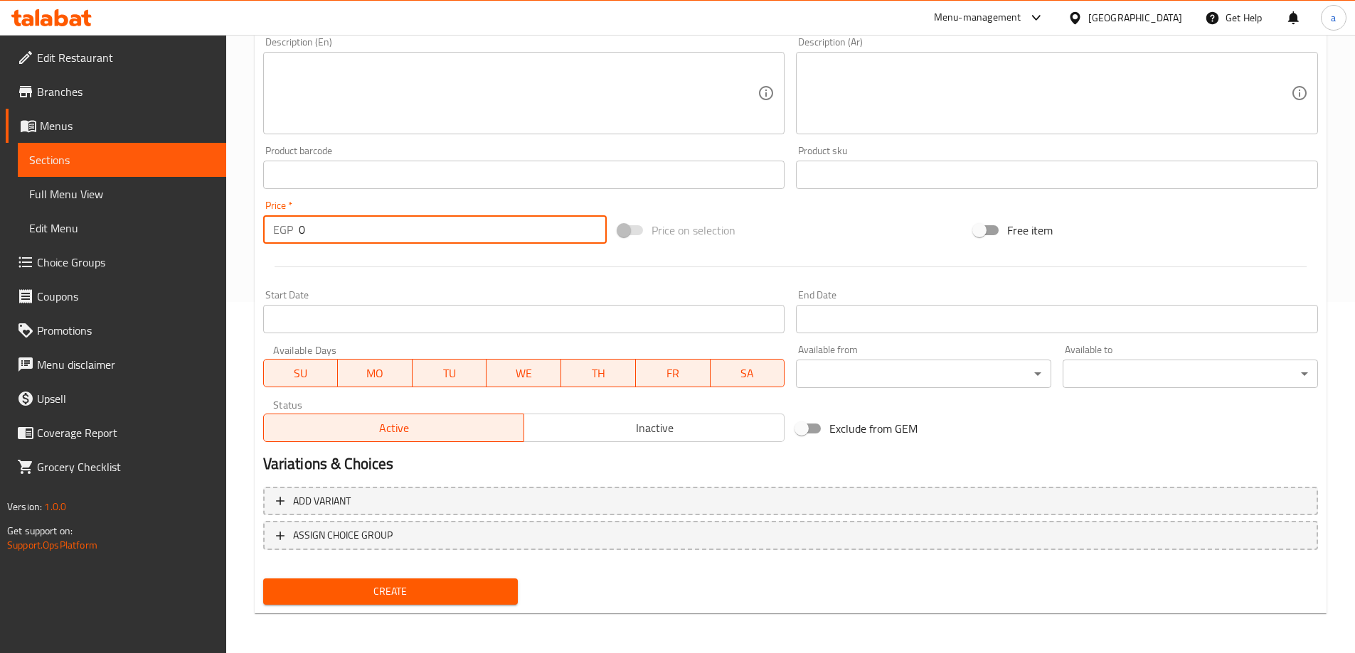
click at [417, 230] on input "0" at bounding box center [453, 229] width 309 height 28
type input "15"
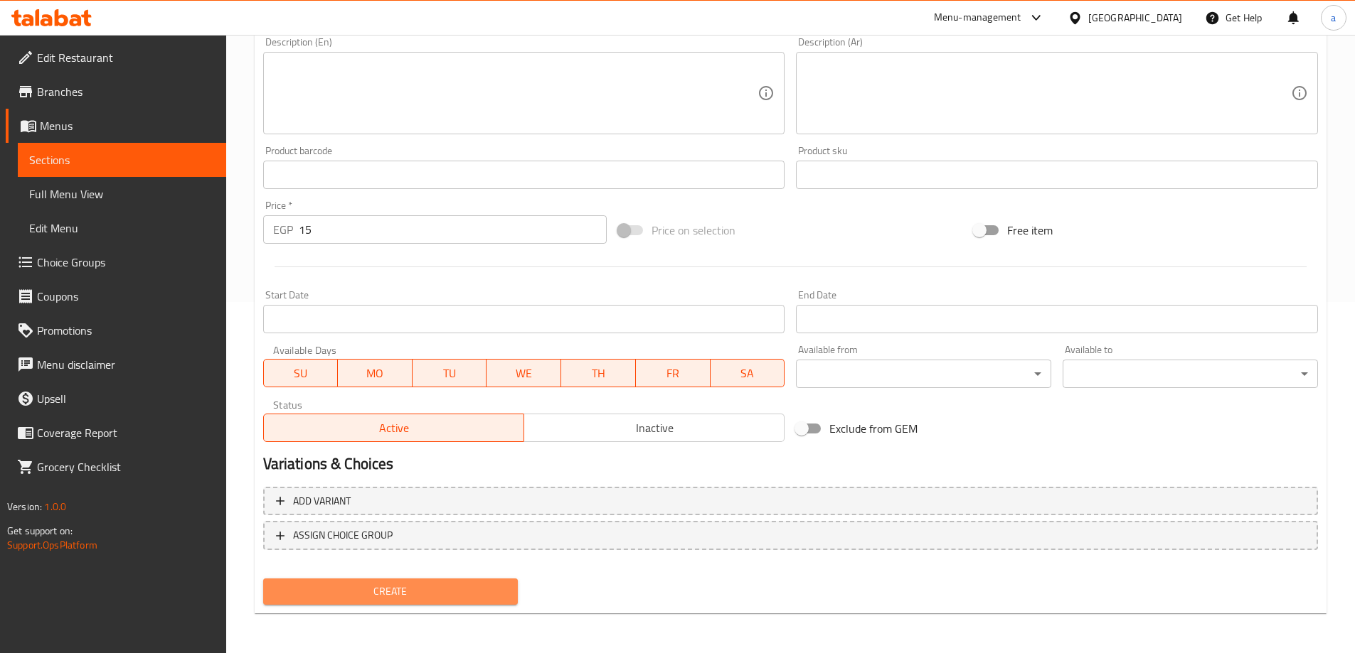
click at [383, 586] on span "Create" at bounding box center [390, 592] width 233 height 18
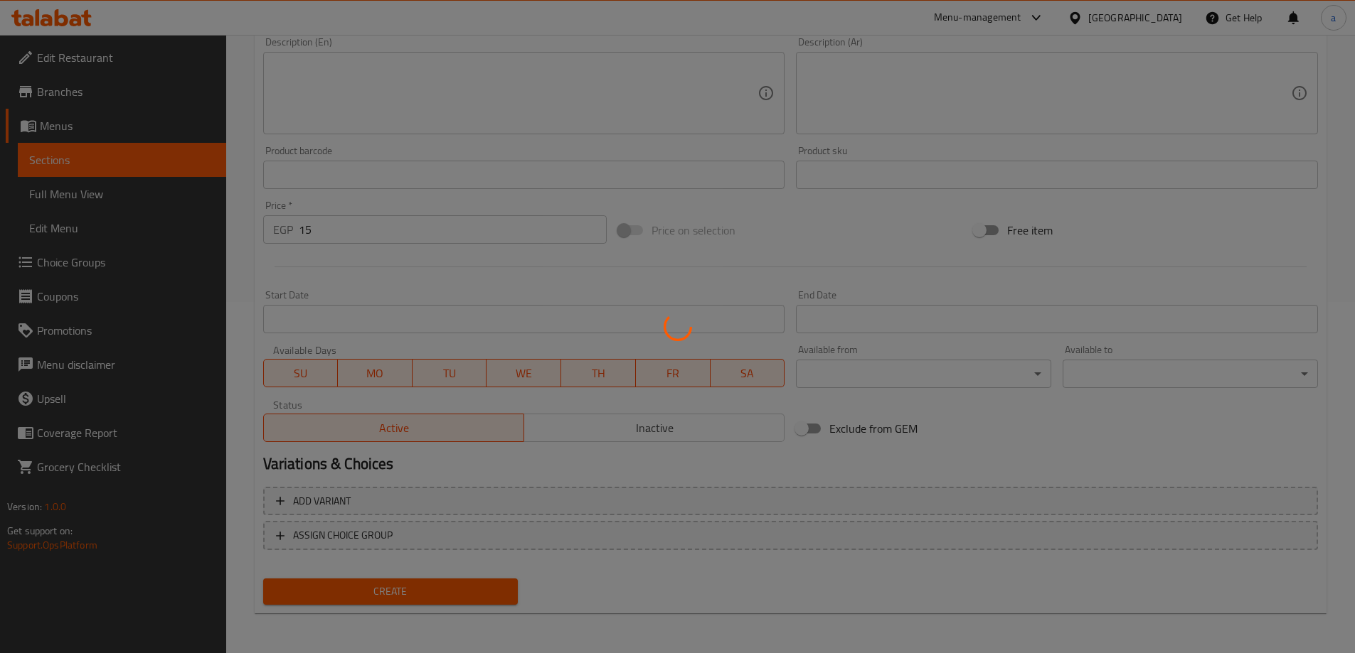
type input "0"
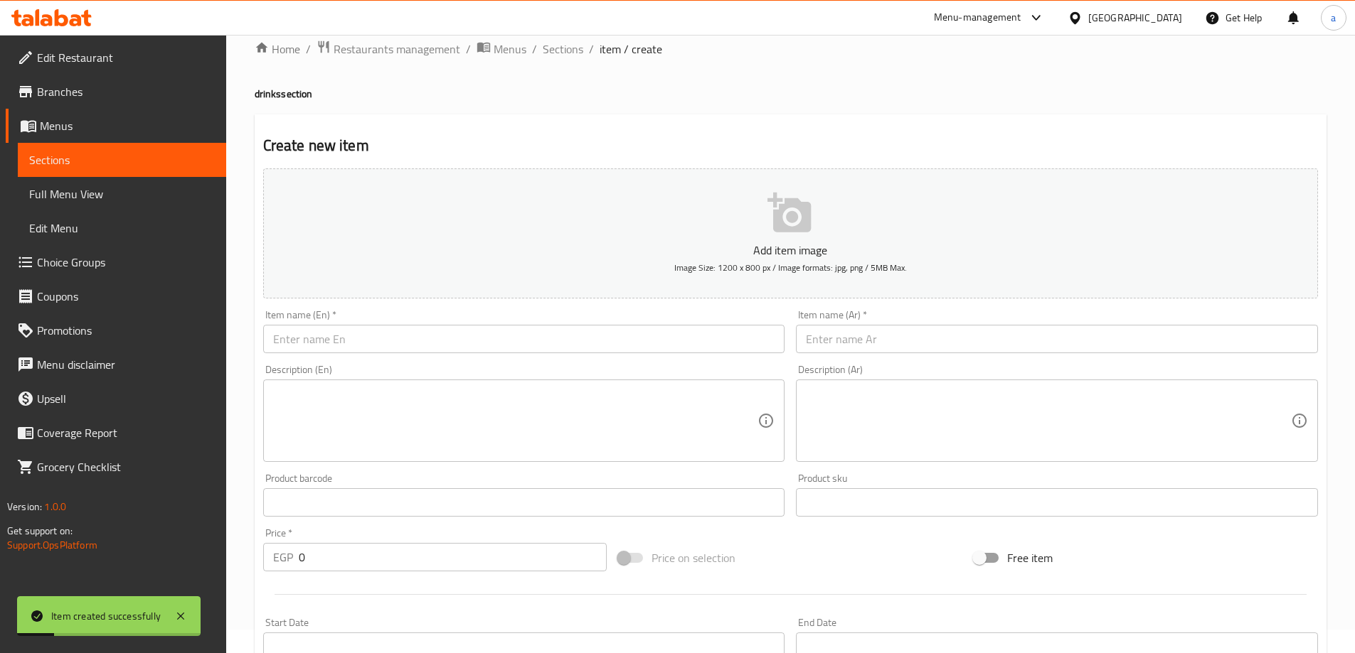
scroll to position [0, 0]
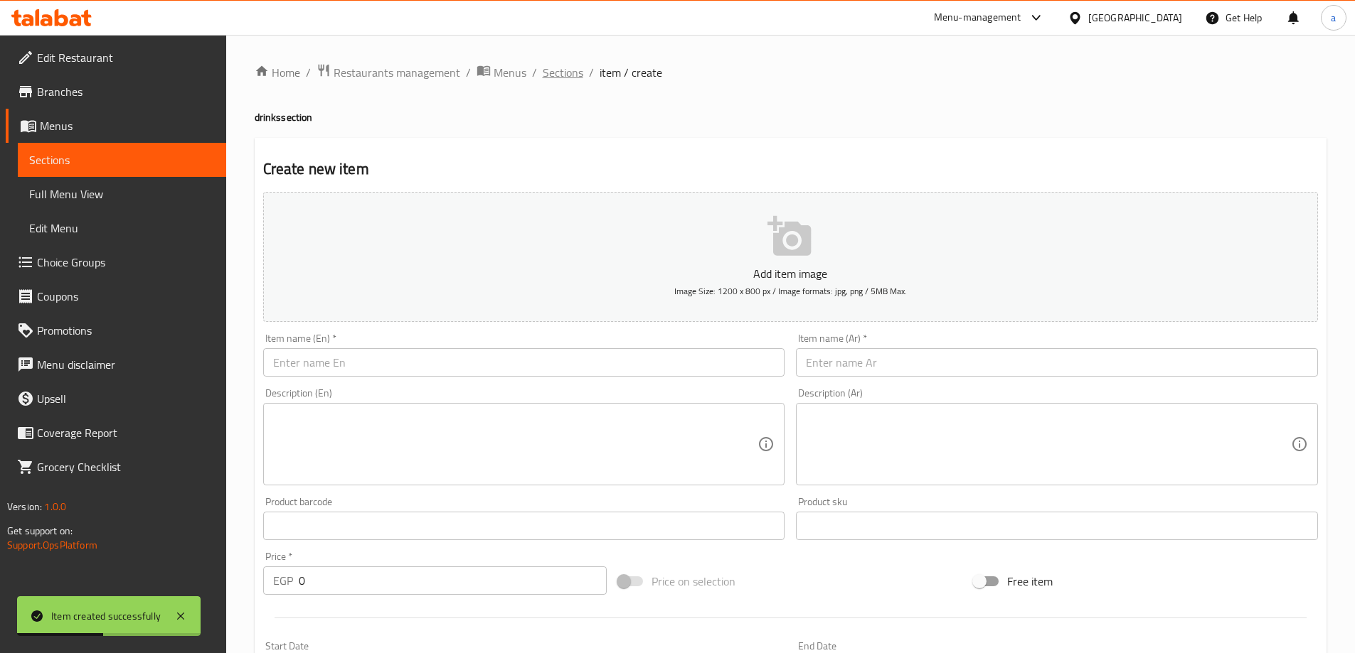
click at [565, 80] on span "Sections" at bounding box center [563, 72] width 41 height 17
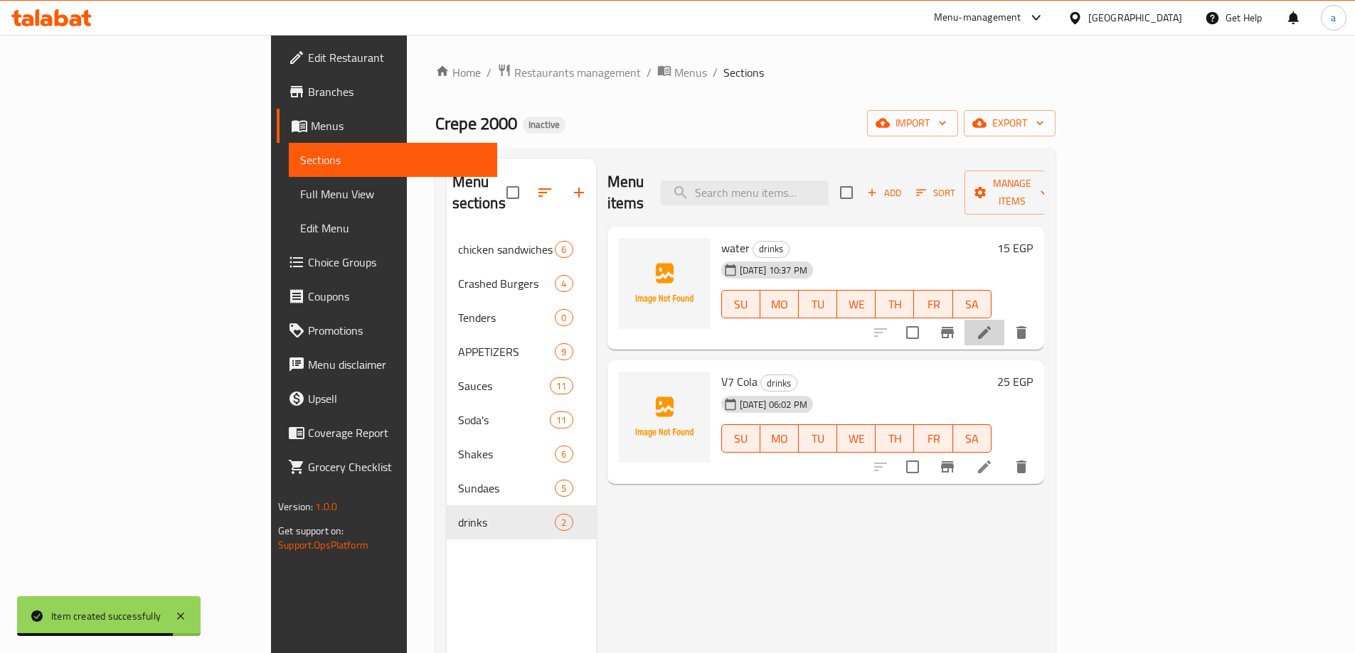
click at [1004, 320] on li at bounding box center [984, 333] width 40 height 26
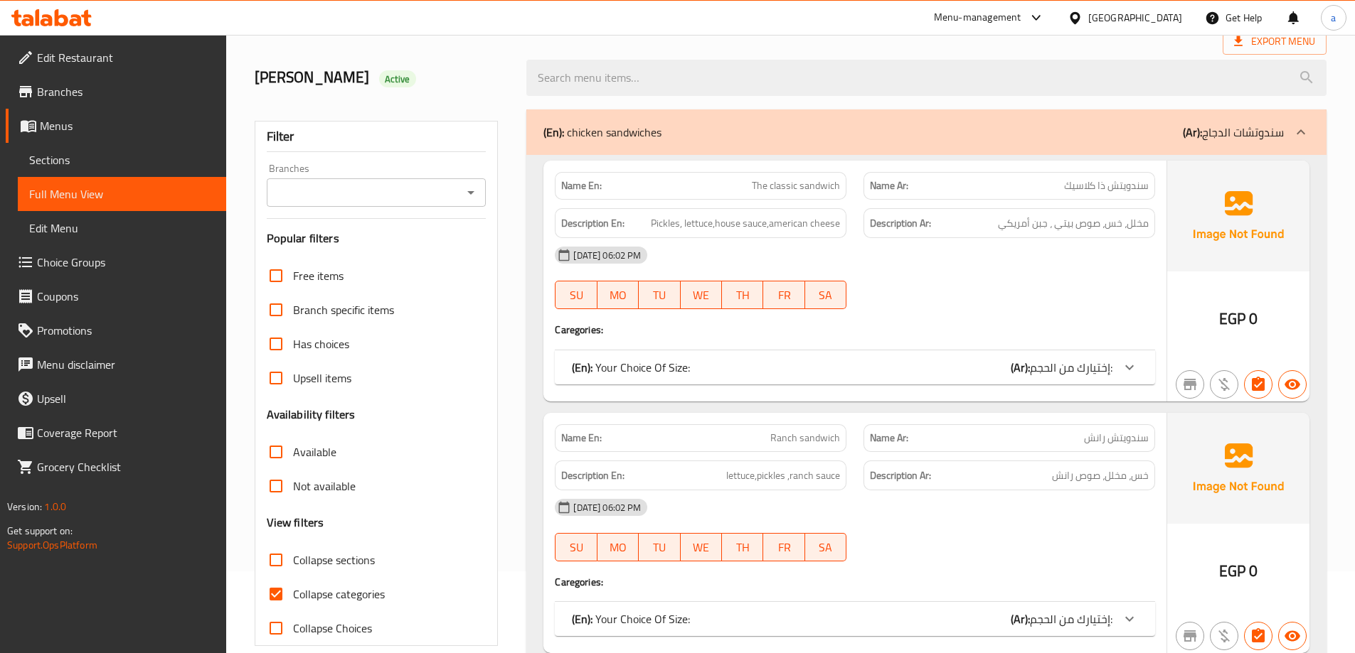
scroll to position [142, 0]
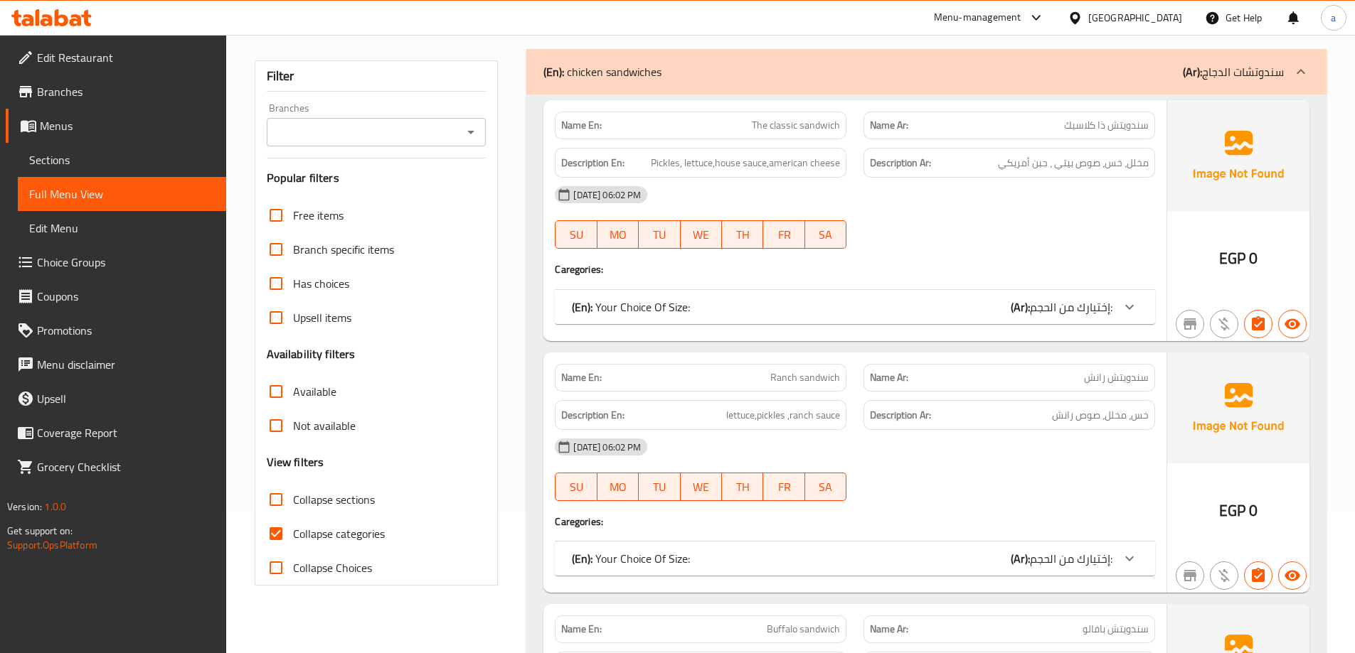
drag, startPoint x: 273, startPoint y: 543, endPoint x: 521, endPoint y: 466, distance: 260.0
click at [273, 544] on input "Collapse categories" at bounding box center [276, 534] width 34 height 34
checkbox input "false"
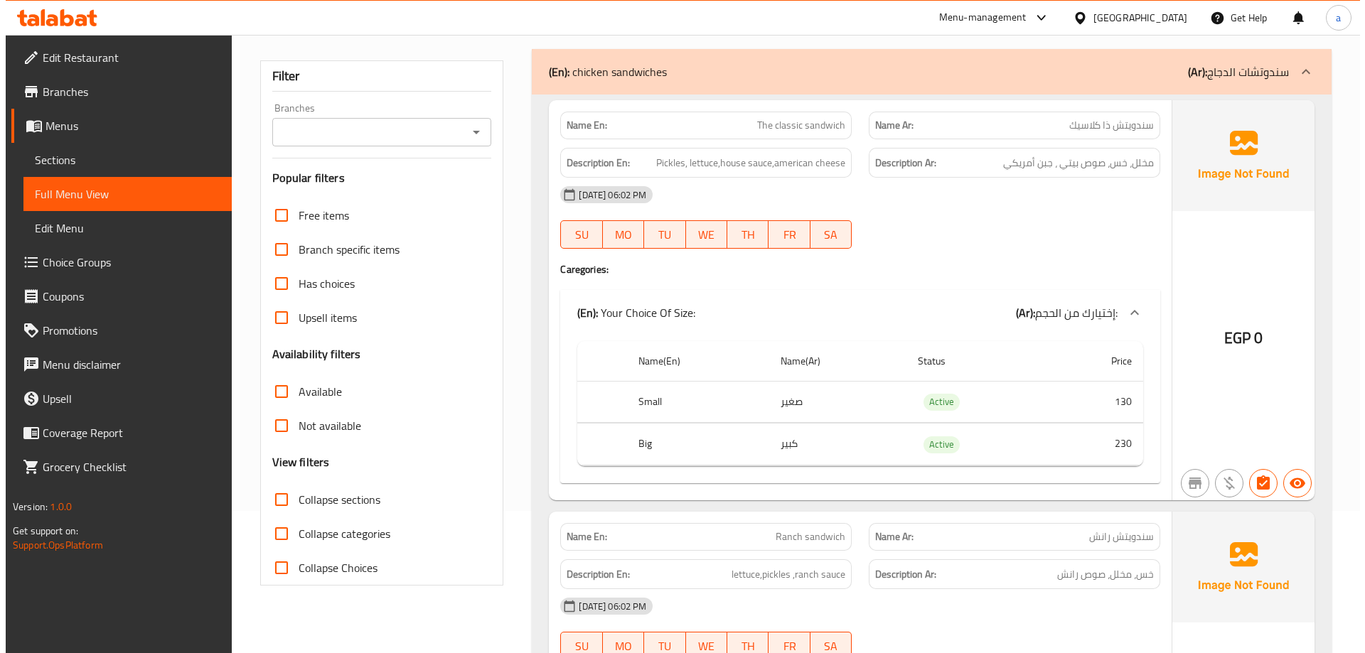
scroll to position [0, 0]
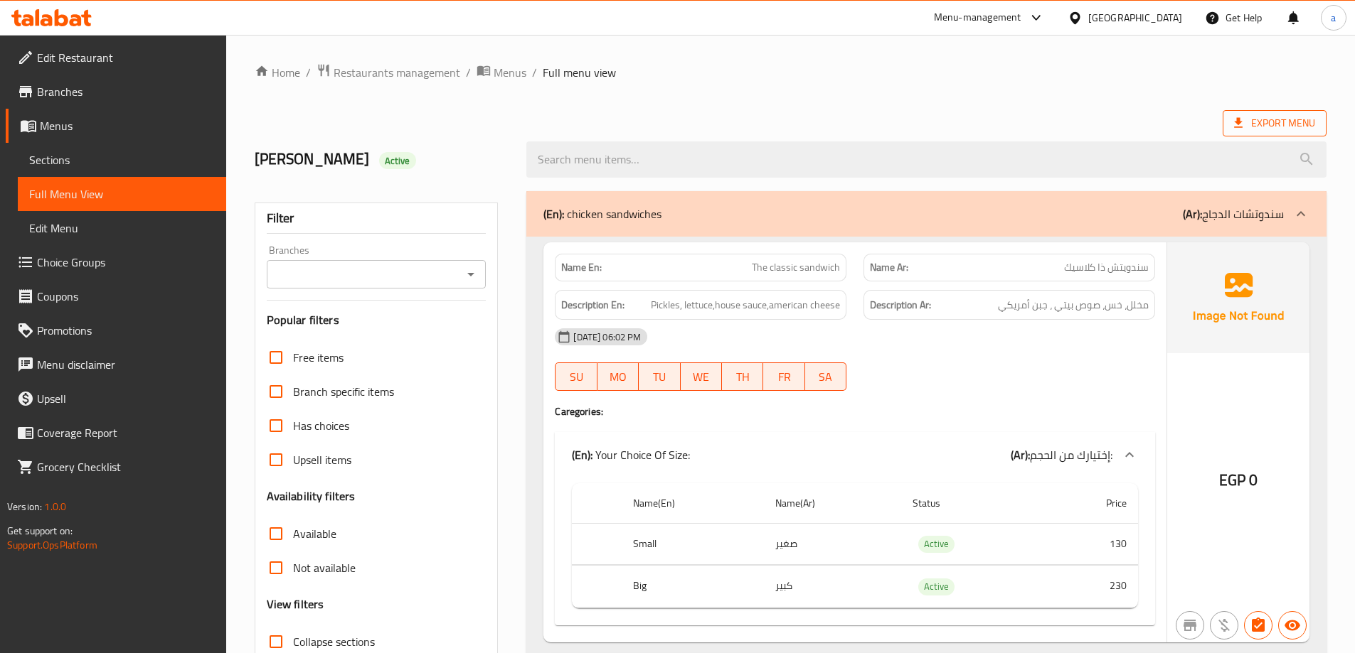
click at [1233, 130] on icon at bounding box center [1238, 123] width 14 height 14
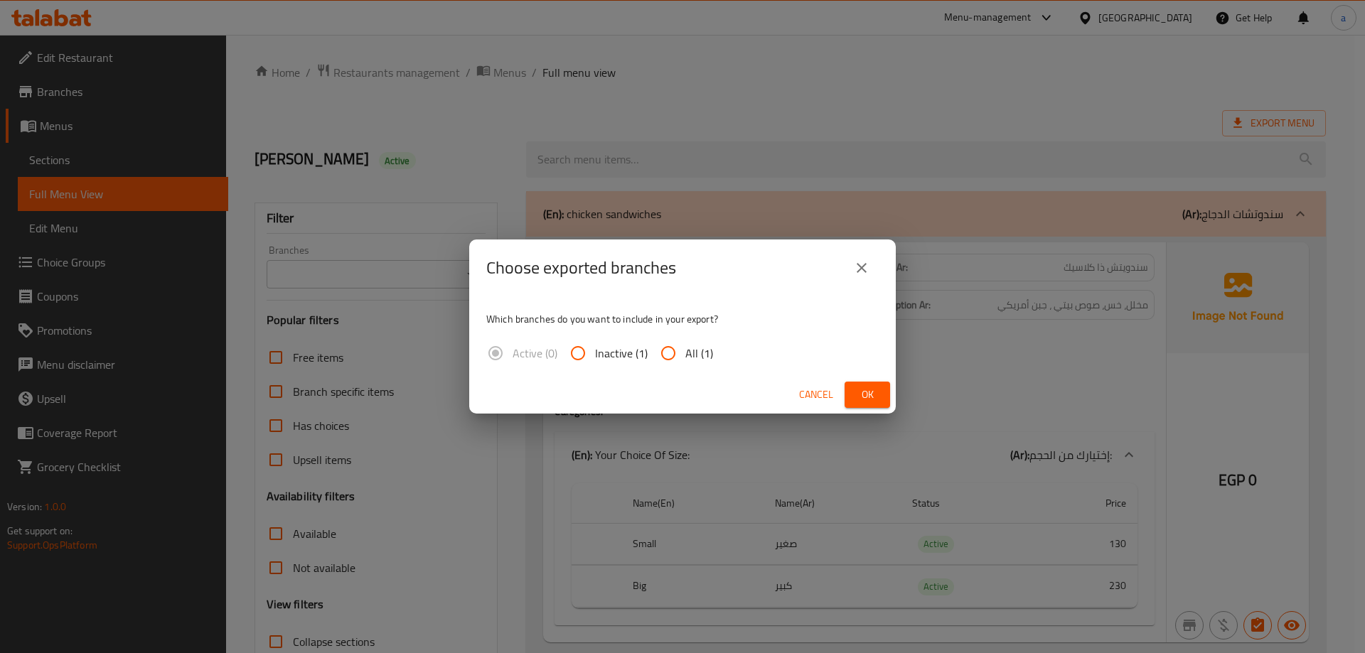
click at [665, 365] on input "All (1)" at bounding box center [668, 353] width 34 height 34
radio input "true"
click at [864, 398] on span "Ok" at bounding box center [867, 395] width 23 height 18
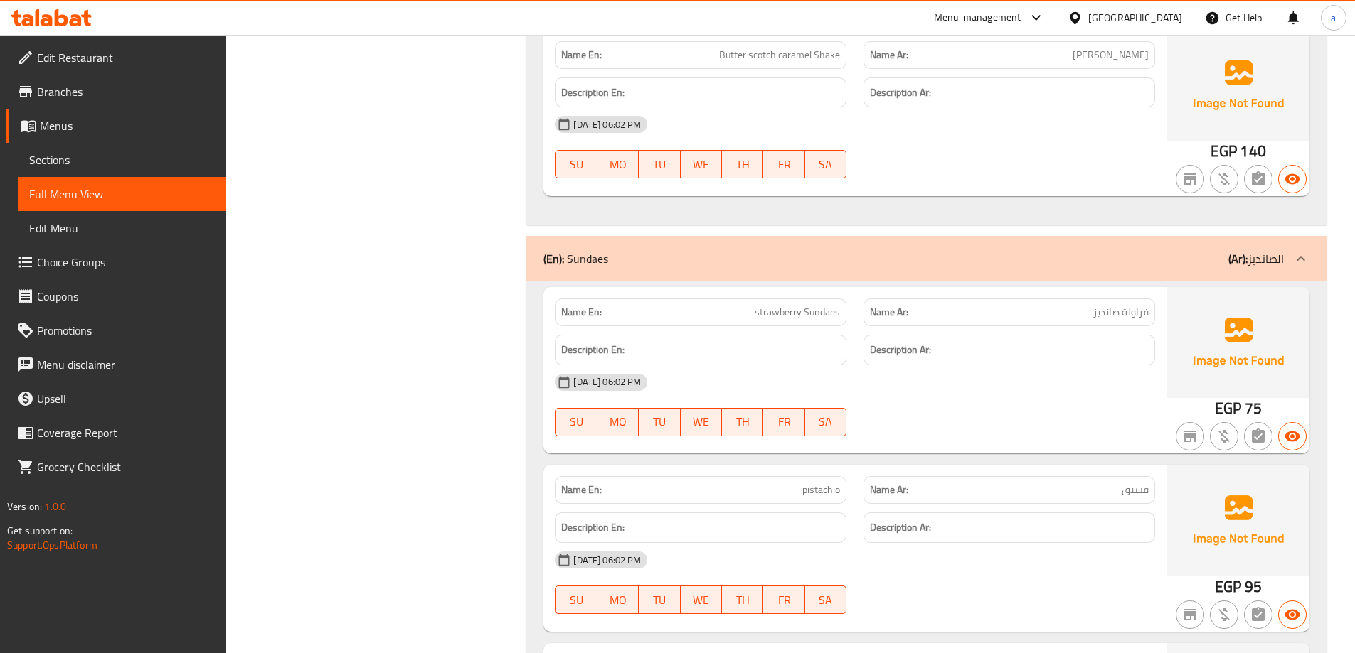
scroll to position [11169, 0]
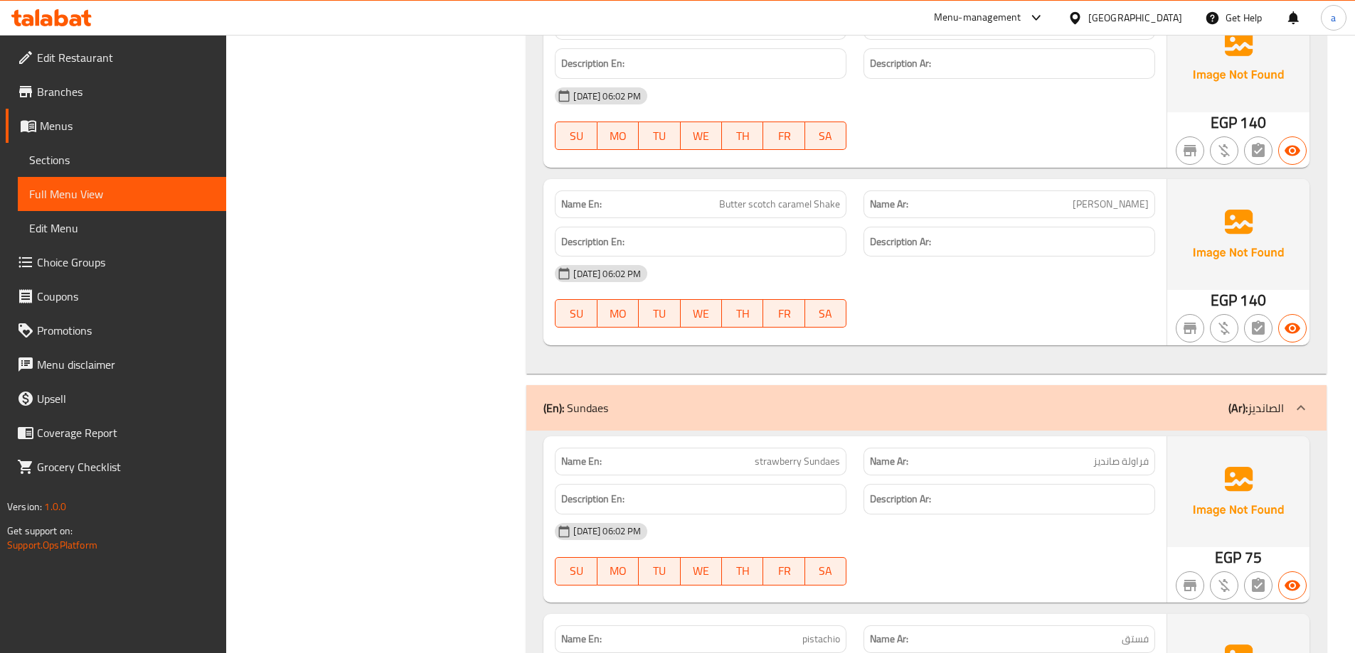
click at [1088, 25] on div at bounding box center [1077, 18] width 21 height 16
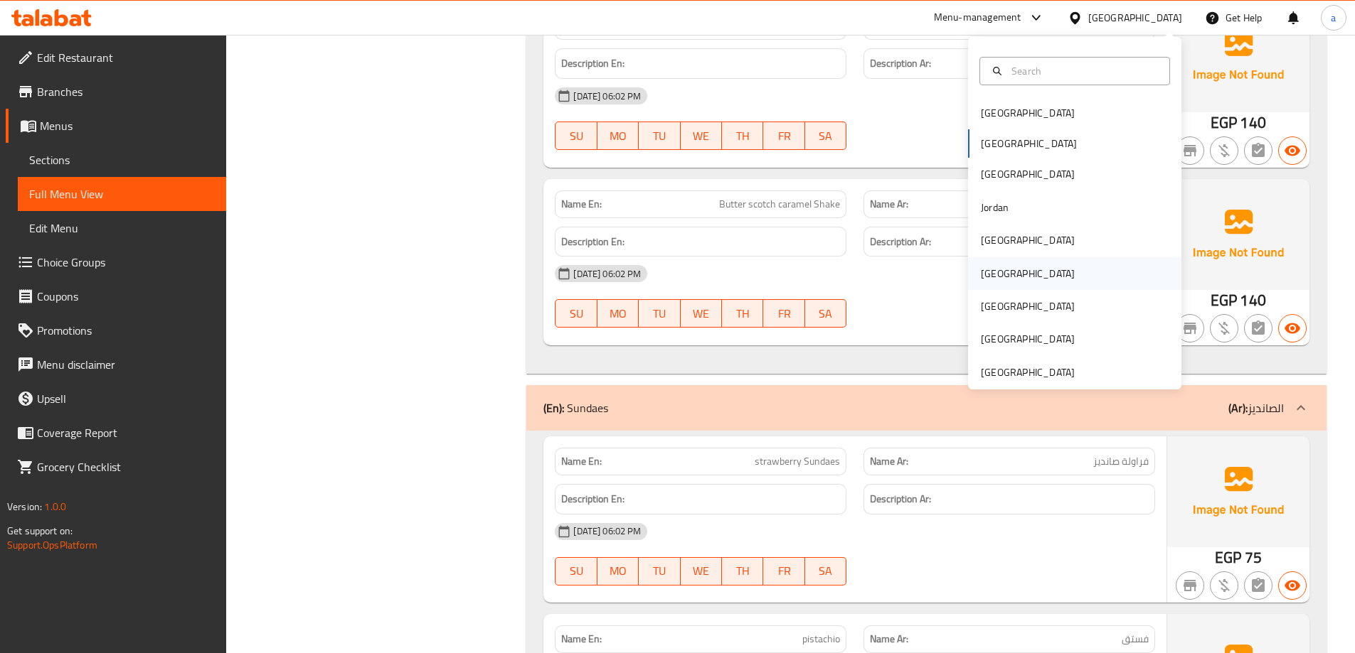
click at [990, 279] on div "[GEOGRAPHIC_DATA]" at bounding box center [1028, 274] width 94 height 16
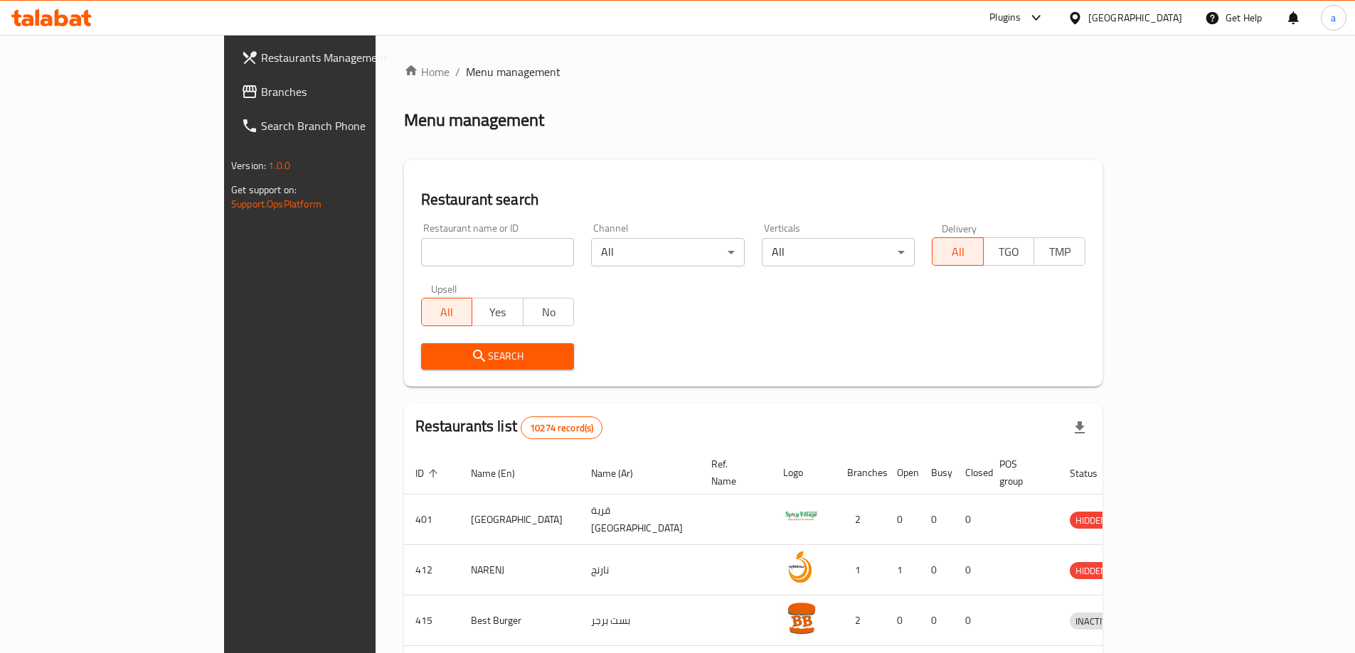
click at [261, 100] on span "Branches" at bounding box center [350, 91] width 178 height 17
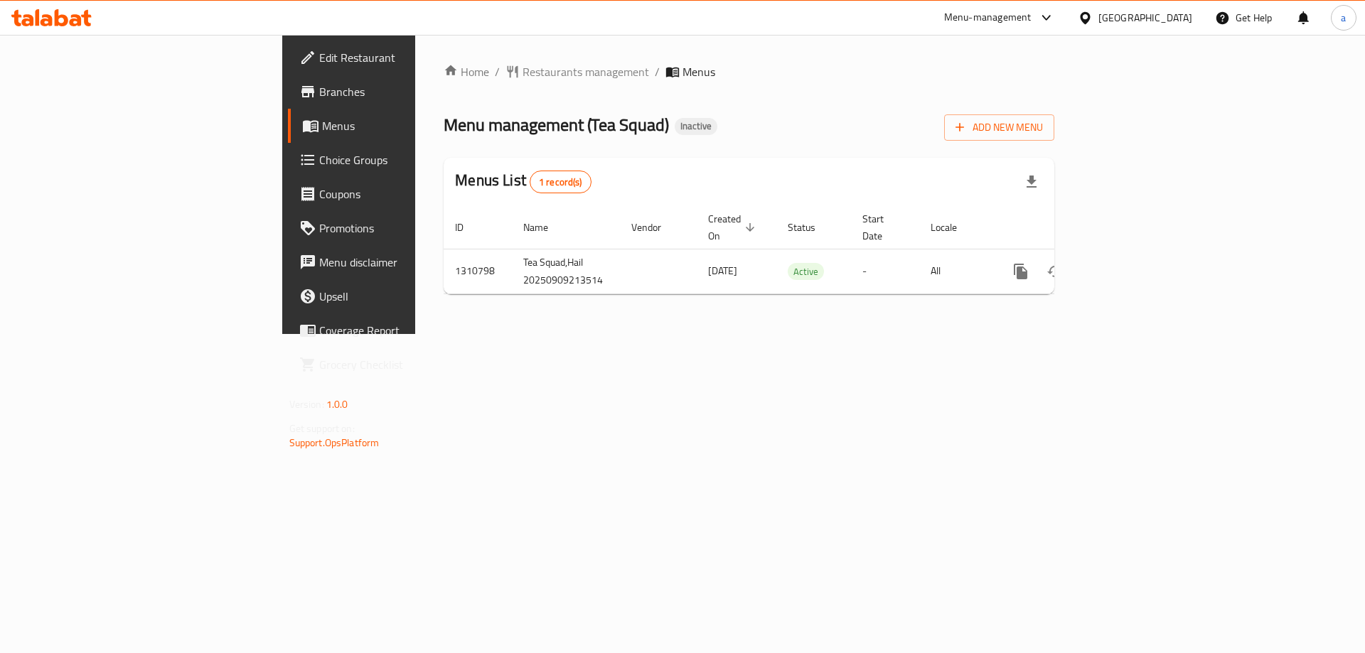
drag, startPoint x: 949, startPoint y: 441, endPoint x: 1055, endPoint y: 287, distance: 186.6
click at [955, 334] on div "Home / Restaurants management / Menus Menu management ( Tea Squad ) Inactive Ad…" at bounding box center [749, 184] width 668 height 299
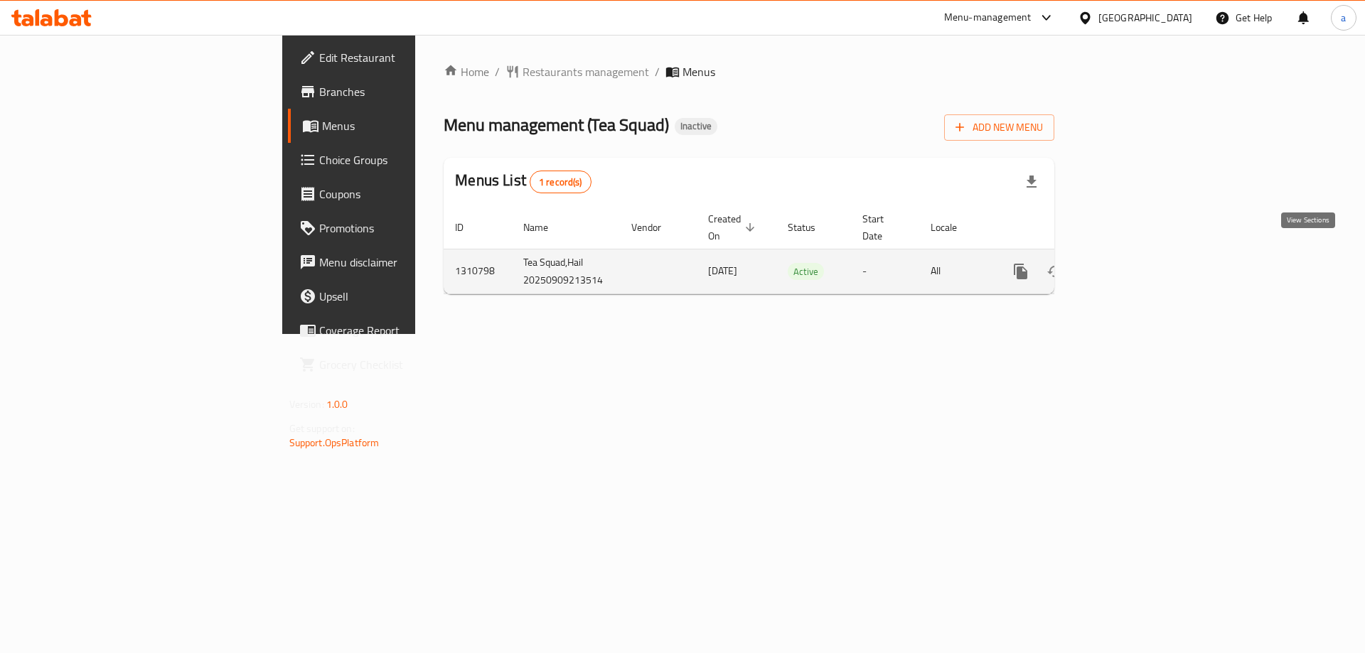
click at [1141, 265] on link "enhanced table" at bounding box center [1123, 272] width 34 height 34
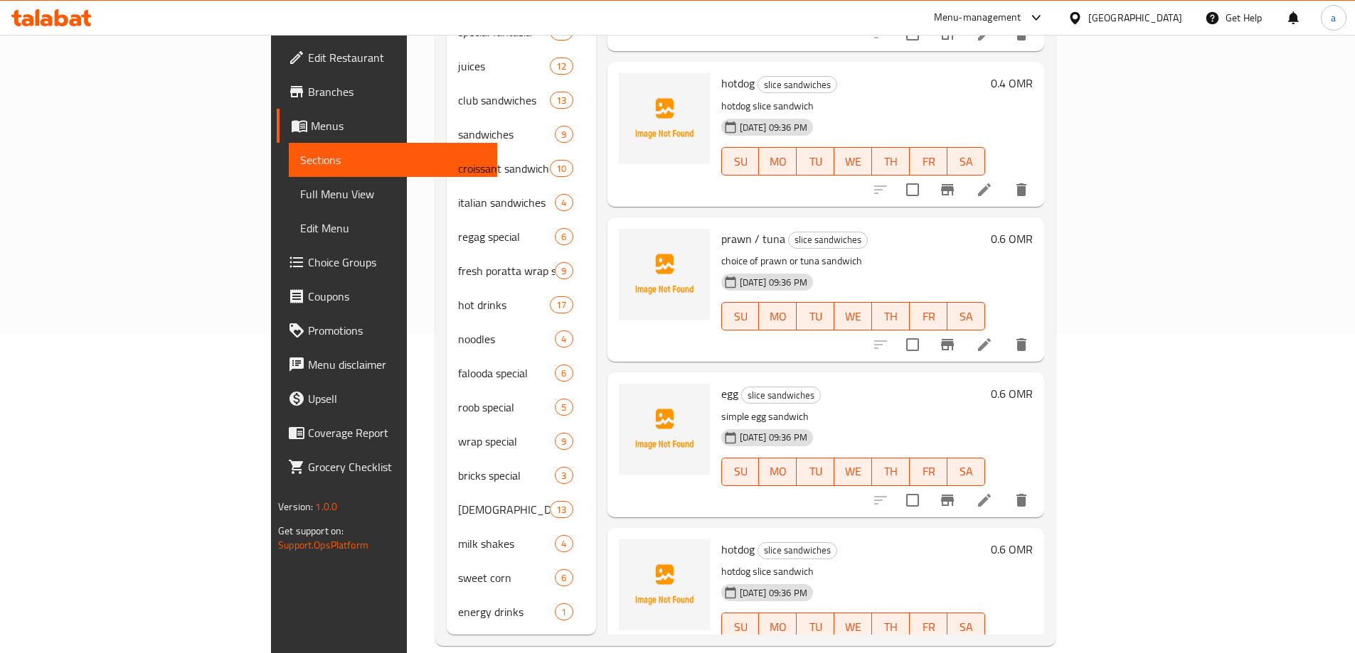
scroll to position [36, 0]
